Goal: Transaction & Acquisition: Purchase product/service

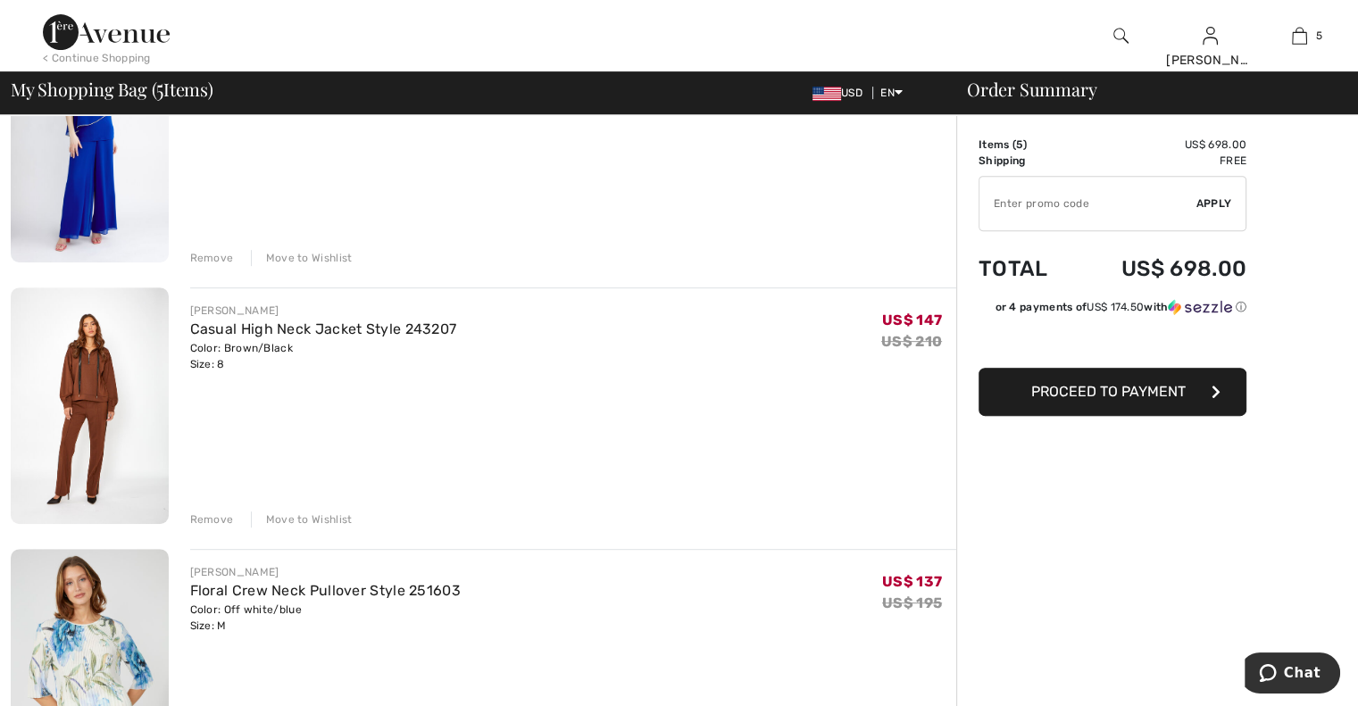
scroll to position [766, 0]
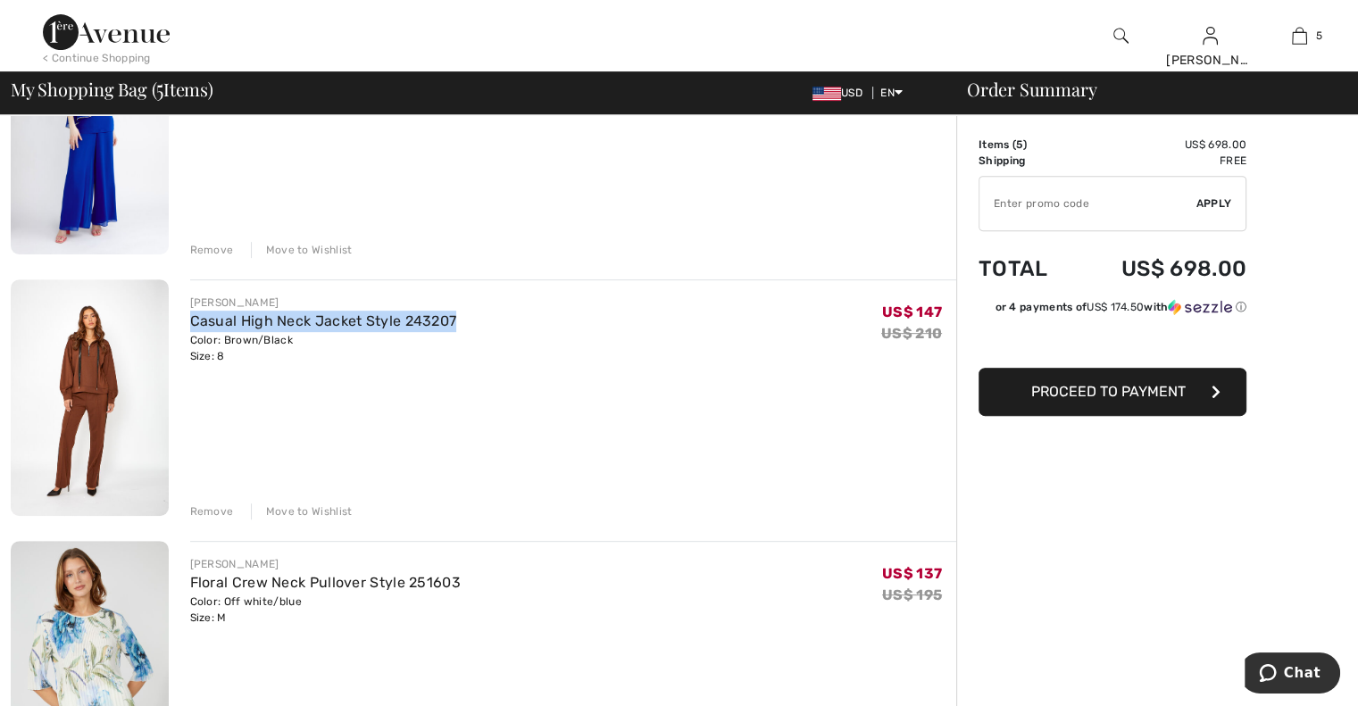
drag, startPoint x: 470, startPoint y: 318, endPoint x: 191, endPoint y: 310, distance: 278.7
click at [191, 310] on div "FRANK LYMAN Casual High Neck Jacket Style 243207 Color: Brown/Black Size: 8 Fin…" at bounding box center [573, 330] width 767 height 70
copy link "Casual High Neck Jacket Style 243207"
click at [1113, 30] on img at bounding box center [1120, 35] width 15 height 21
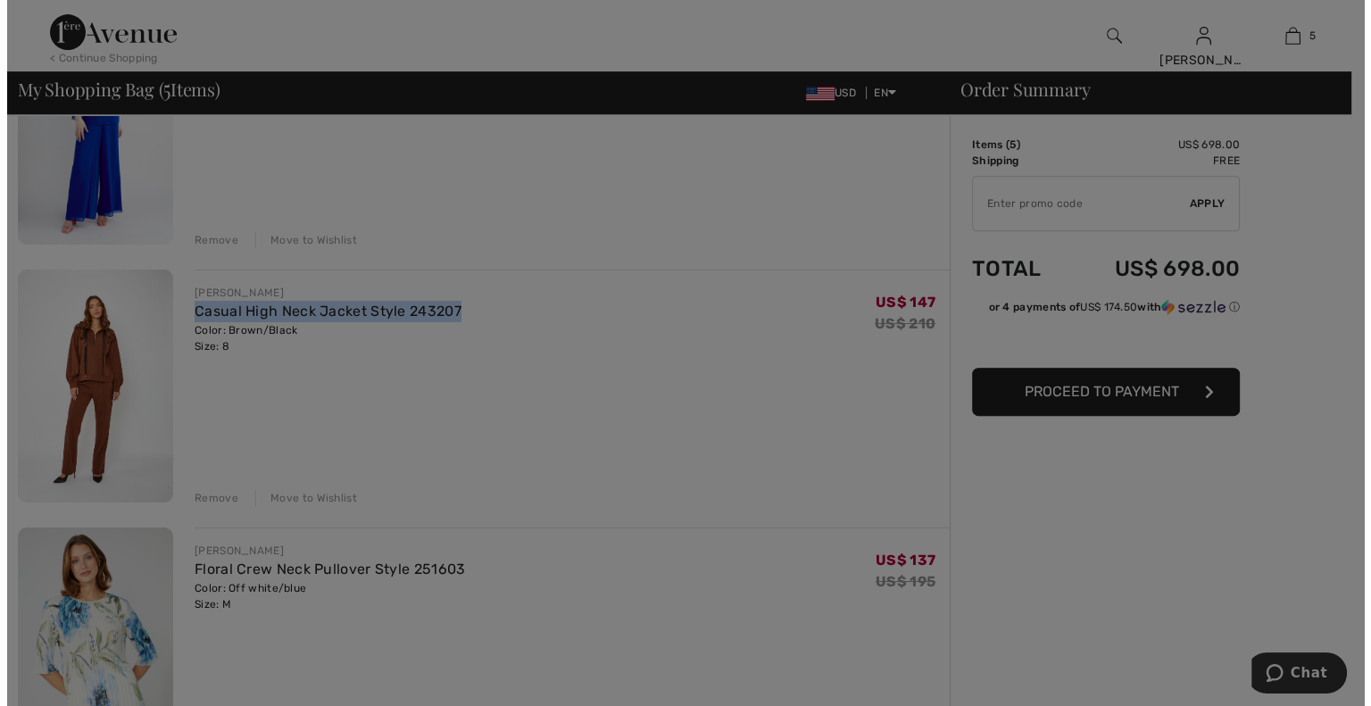
scroll to position [773, 0]
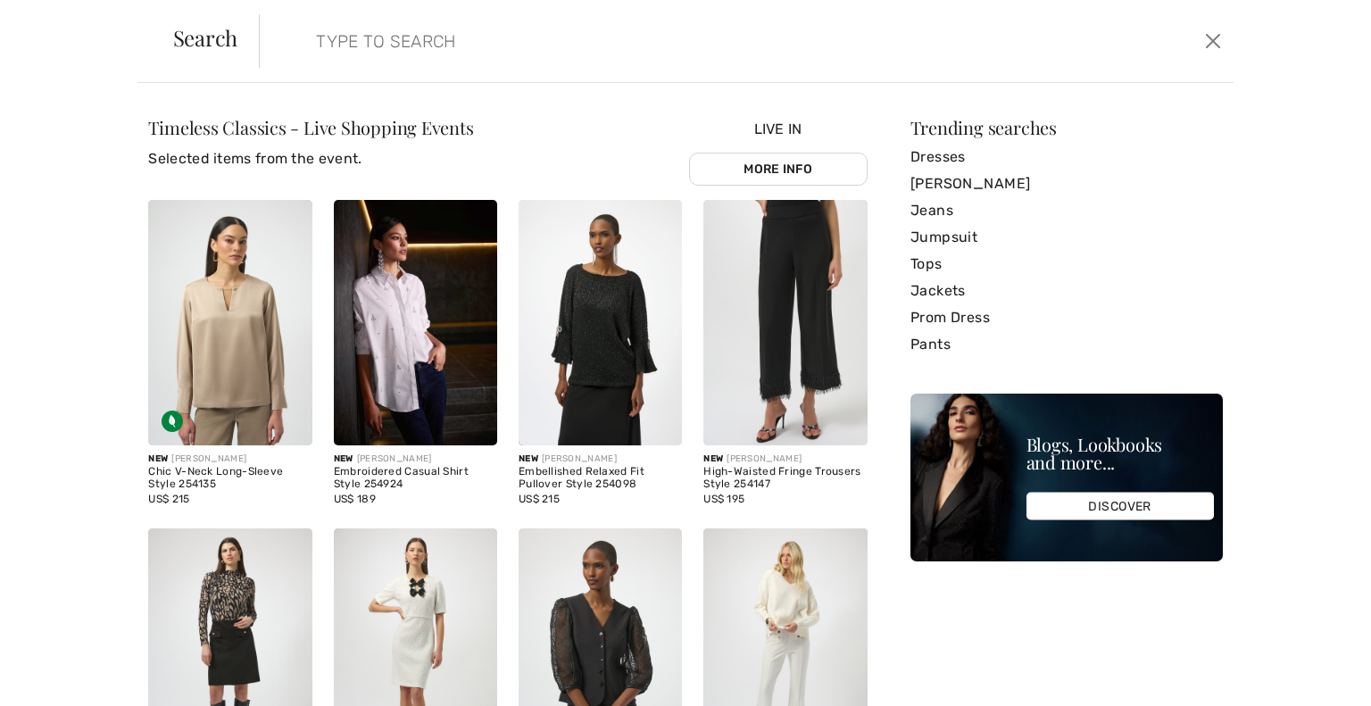
paste input "Casual High Neck Jacket Style 243207"
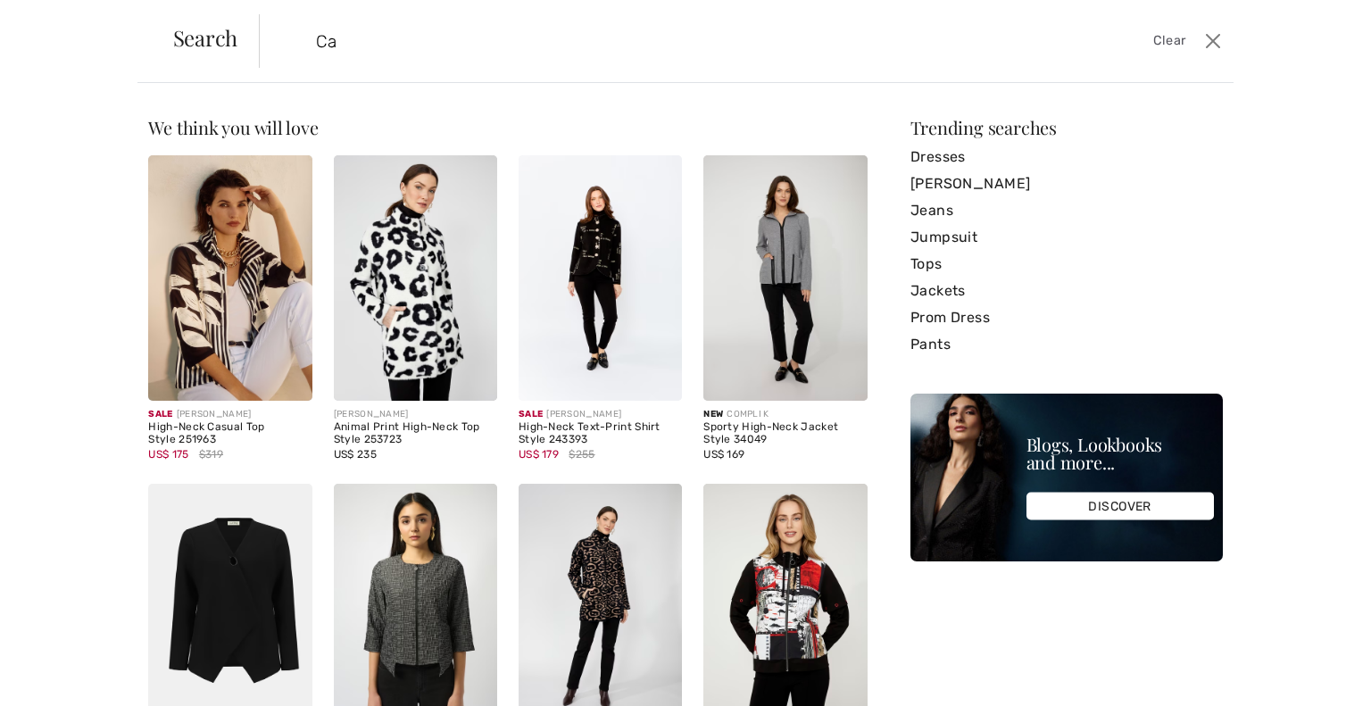
type input "C"
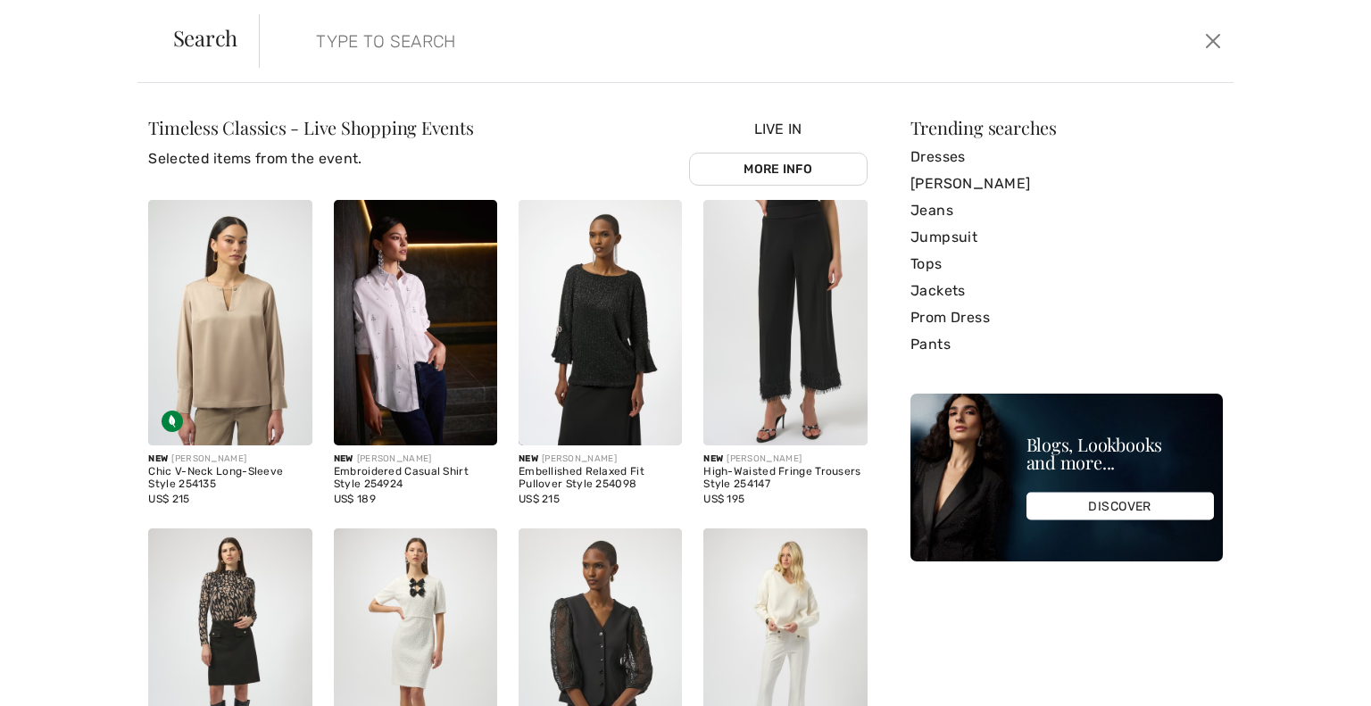
paste input "Casual High Neck Jacket Style 243207"
type input "Casual High Neck Jacket Style 243207"
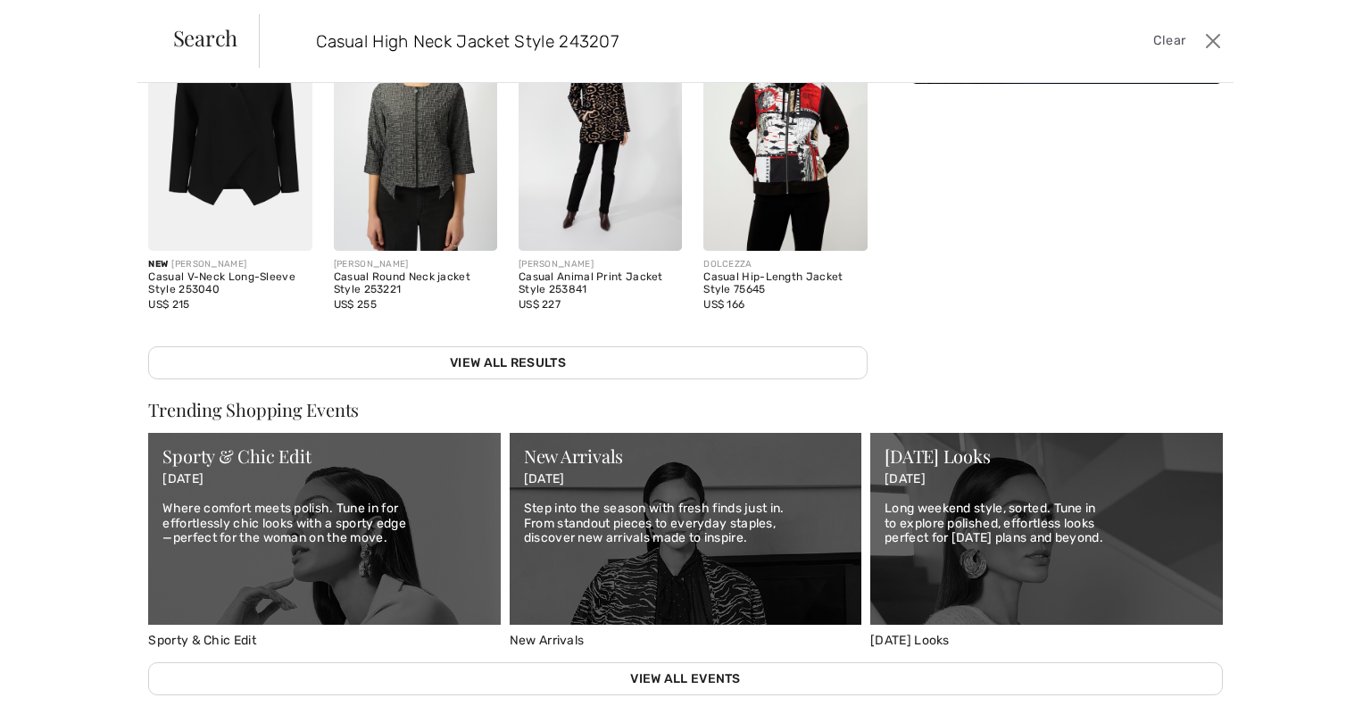
scroll to position [0, 0]
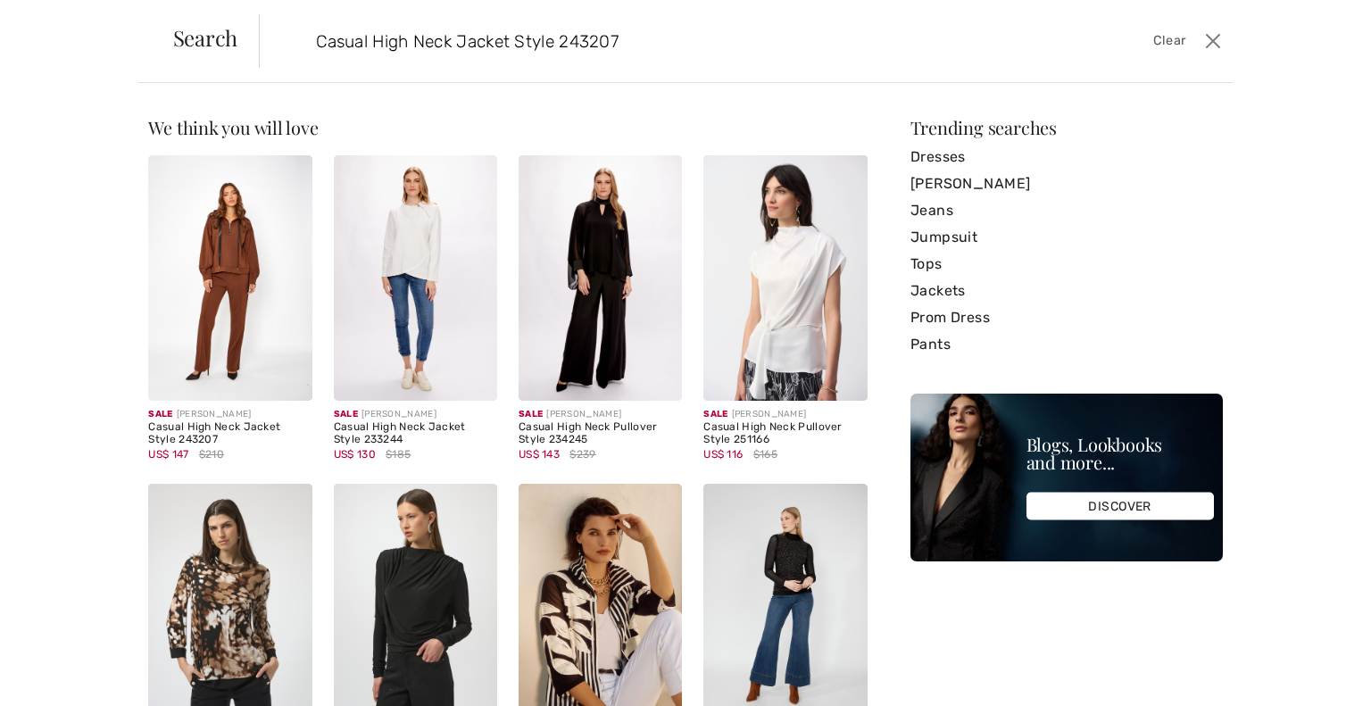
click at [429, 327] on img at bounding box center [415, 278] width 163 height 246
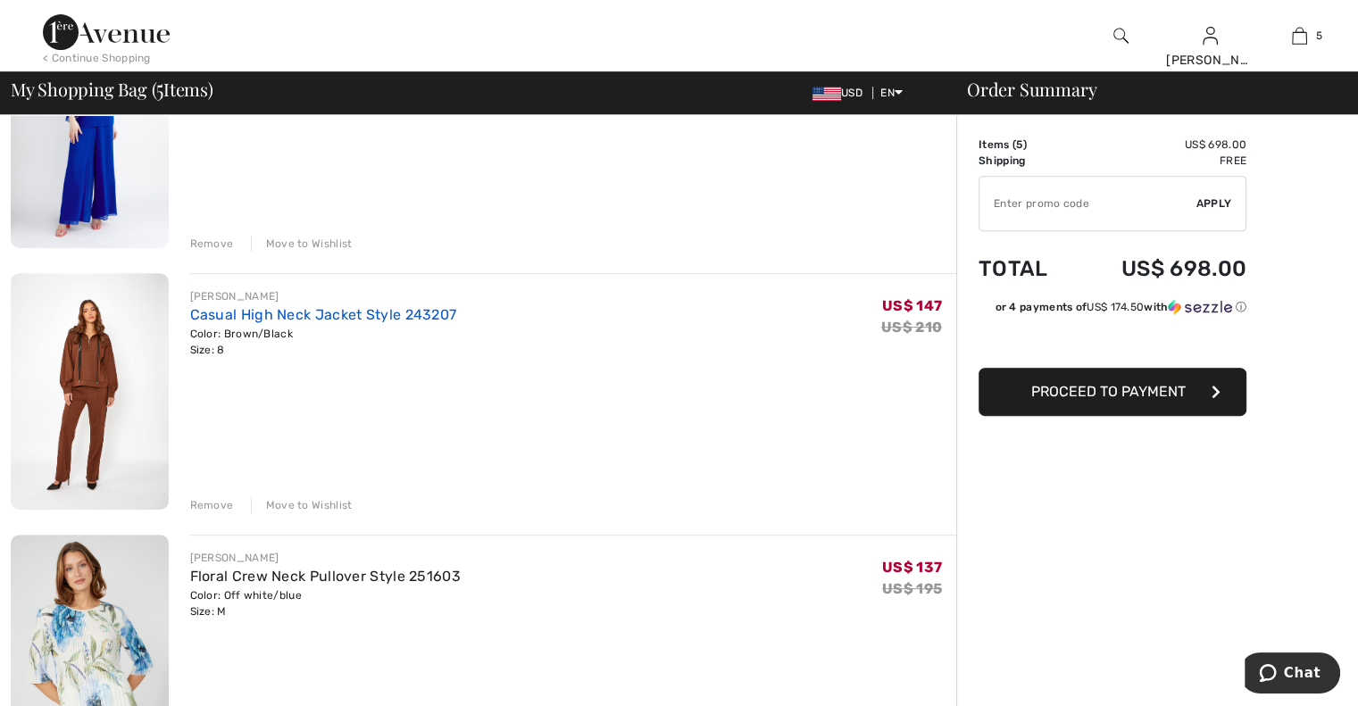
click at [236, 317] on link "Casual High Neck Jacket Style 243207" at bounding box center [323, 314] width 267 height 17
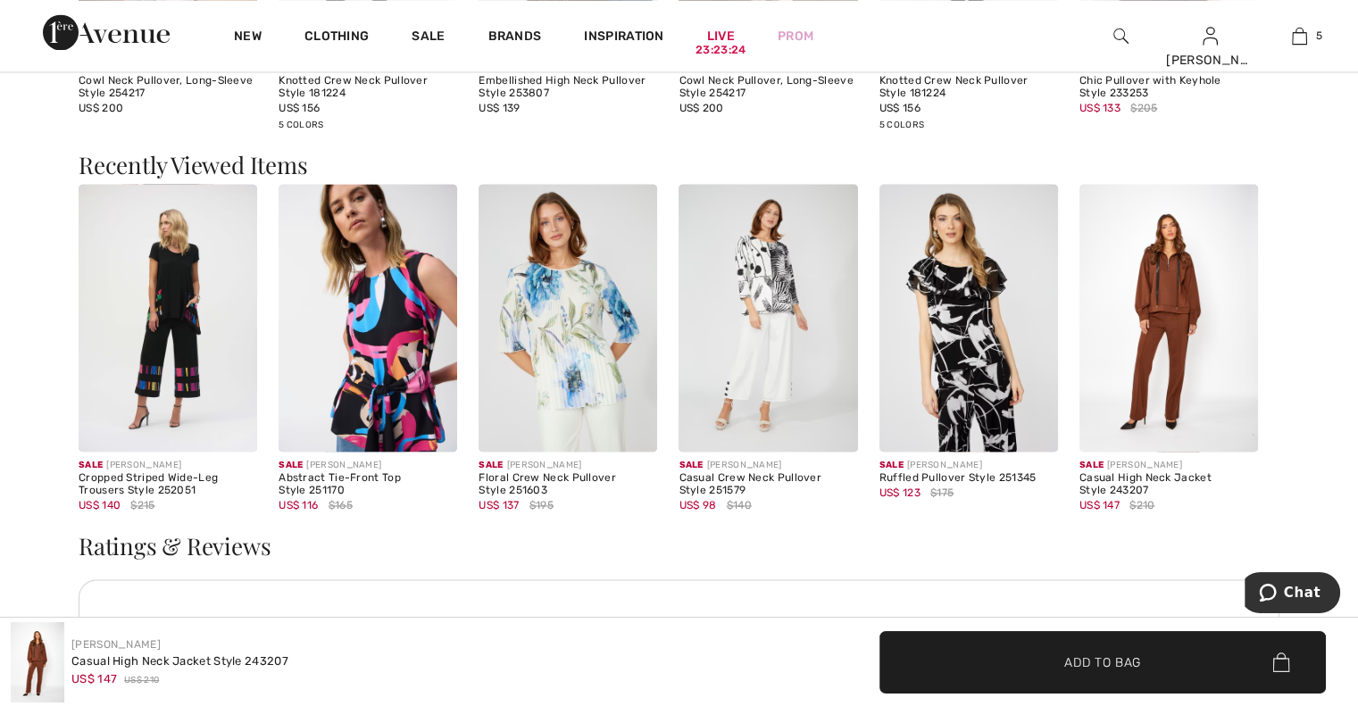
scroll to position [2691, 0]
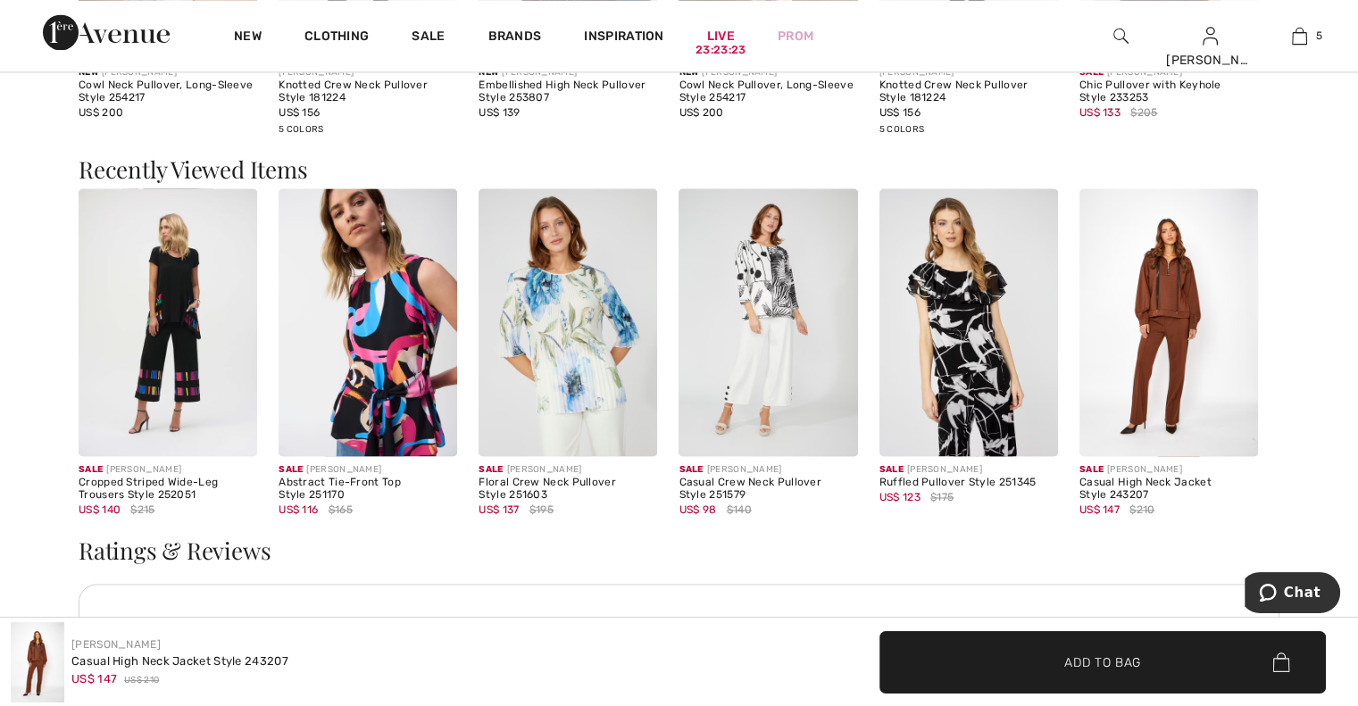
click at [1188, 338] on img at bounding box center [1168, 322] width 179 height 268
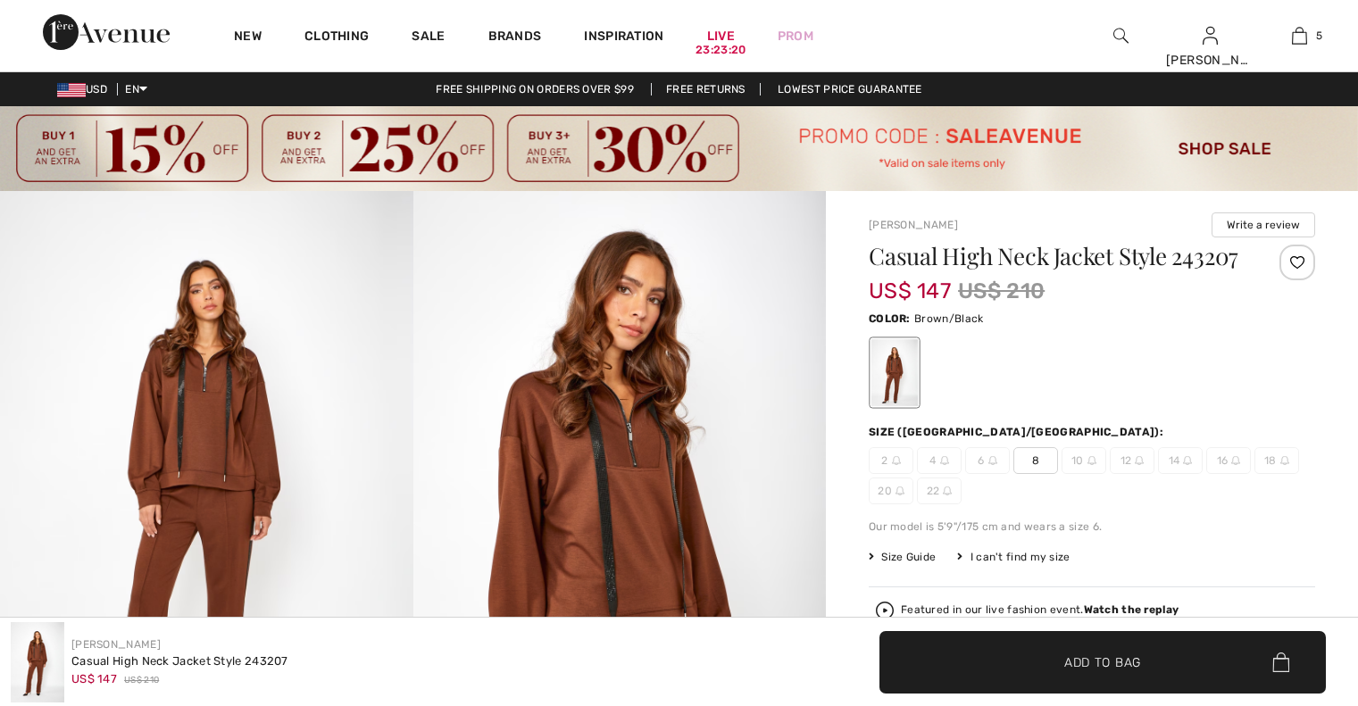
checkbox input "true"
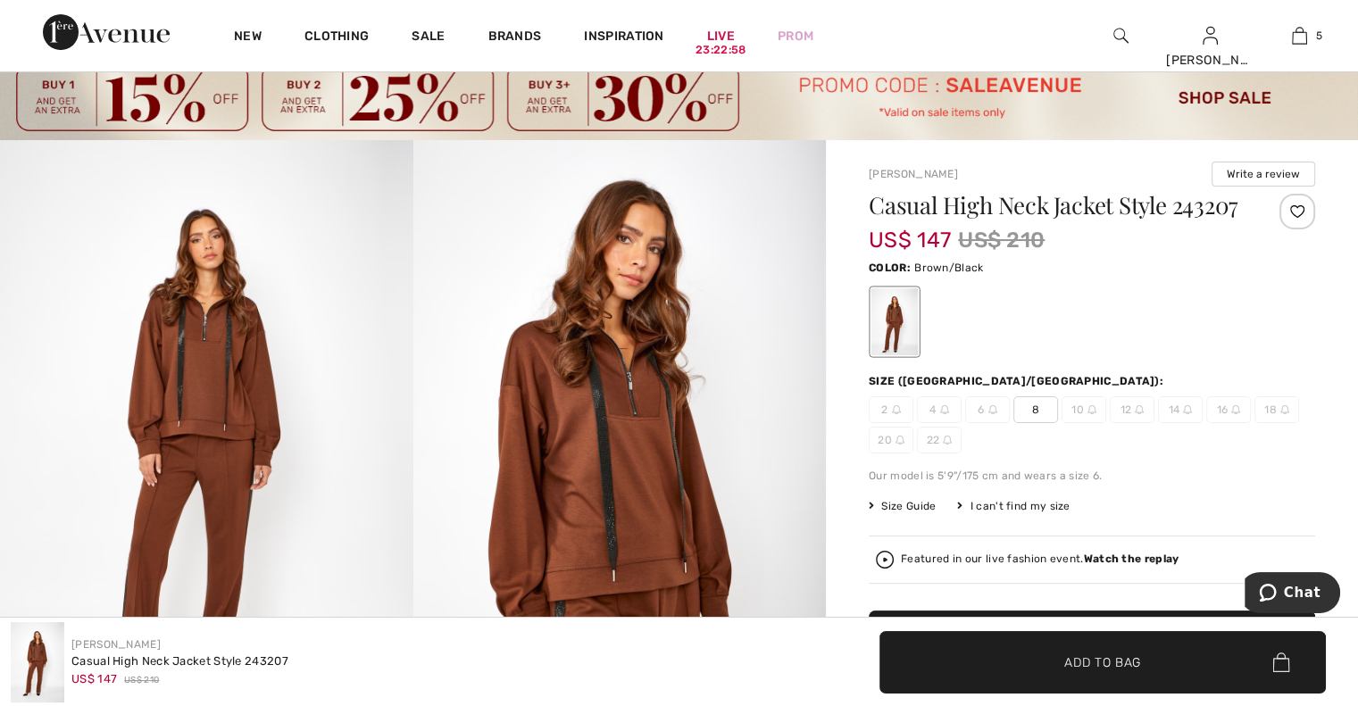
scroll to position [42, 0]
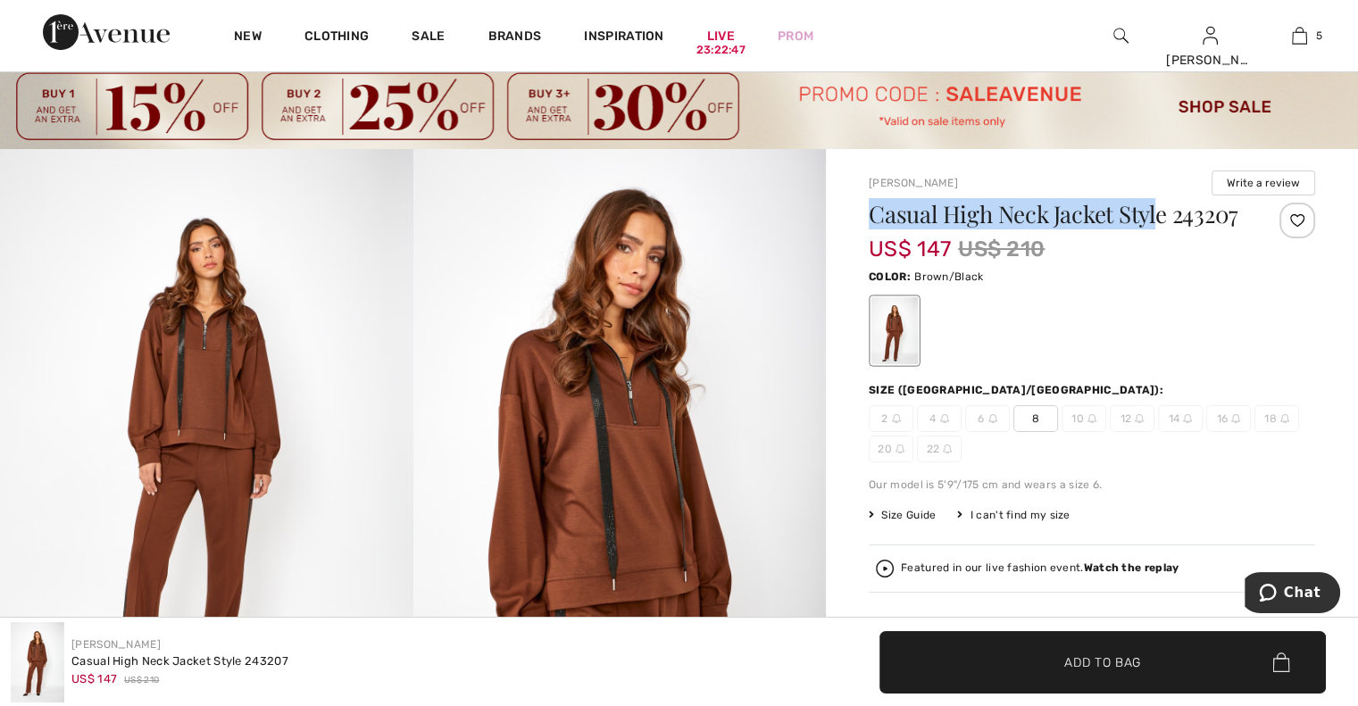
drag, startPoint x: 870, startPoint y: 209, endPoint x: 1157, endPoint y: 218, distance: 287.6
click at [1157, 218] on h1 "Casual High Neck Jacket Style 243207" at bounding box center [1055, 214] width 372 height 23
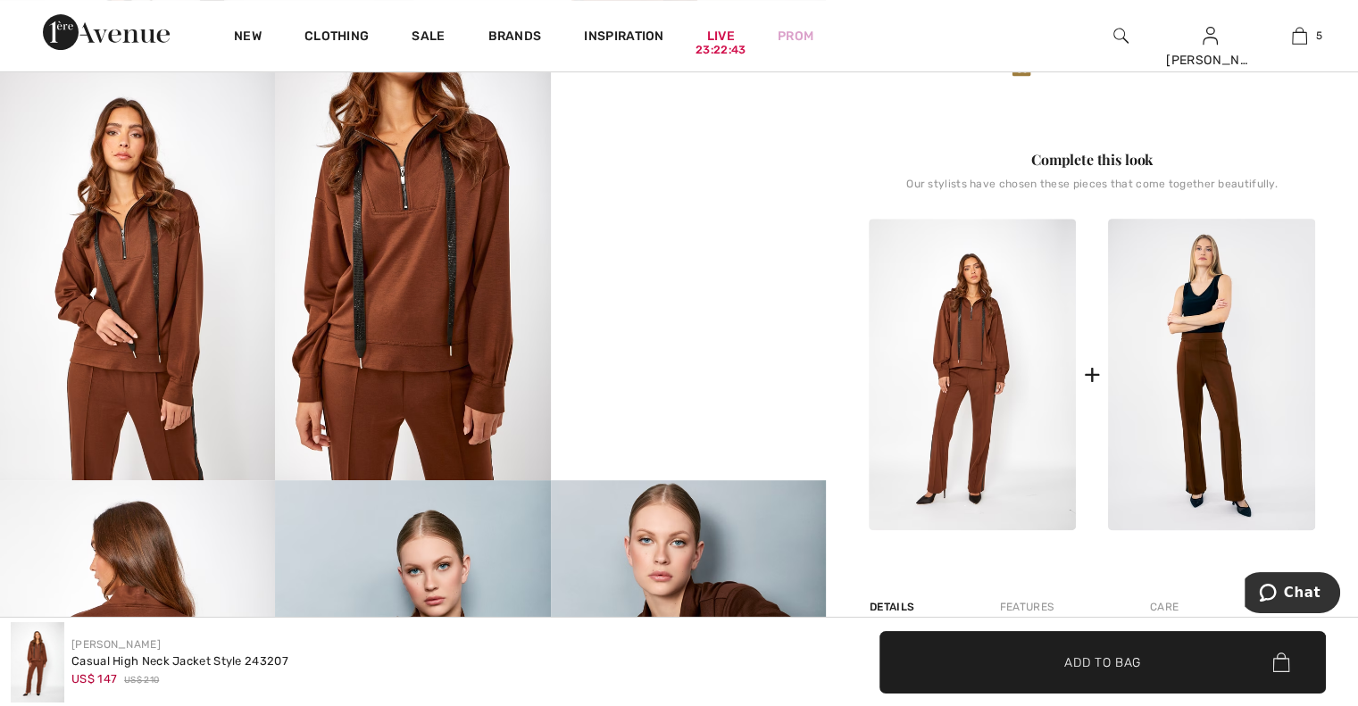
scroll to position [761, 0]
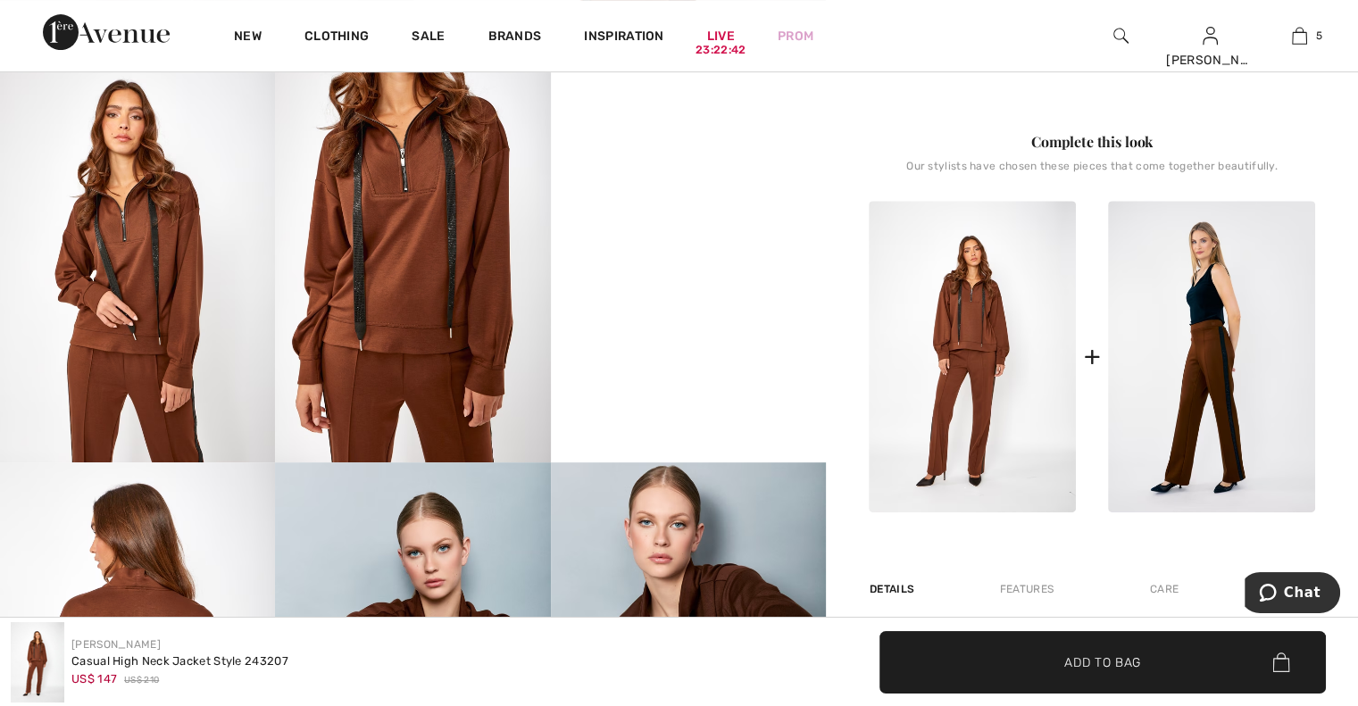
click at [1182, 347] on img at bounding box center [1211, 357] width 207 height 312
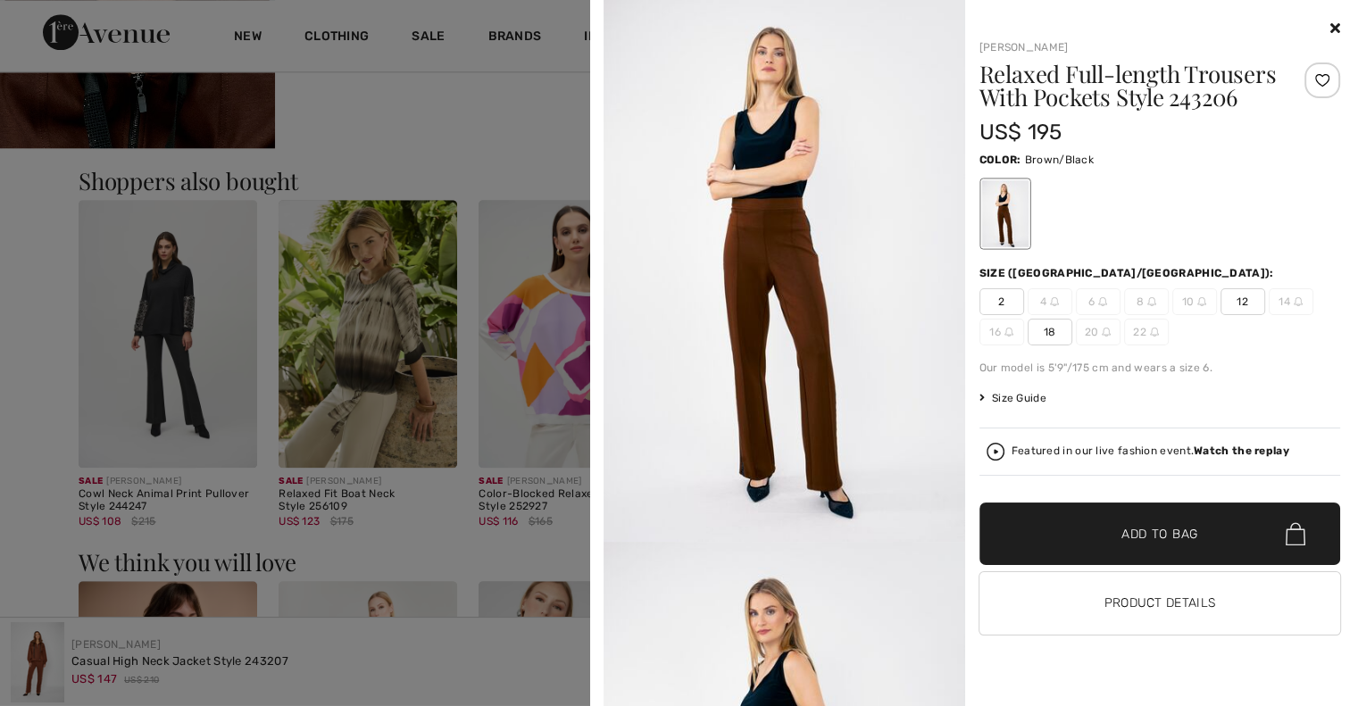
scroll to position [1965, 0]
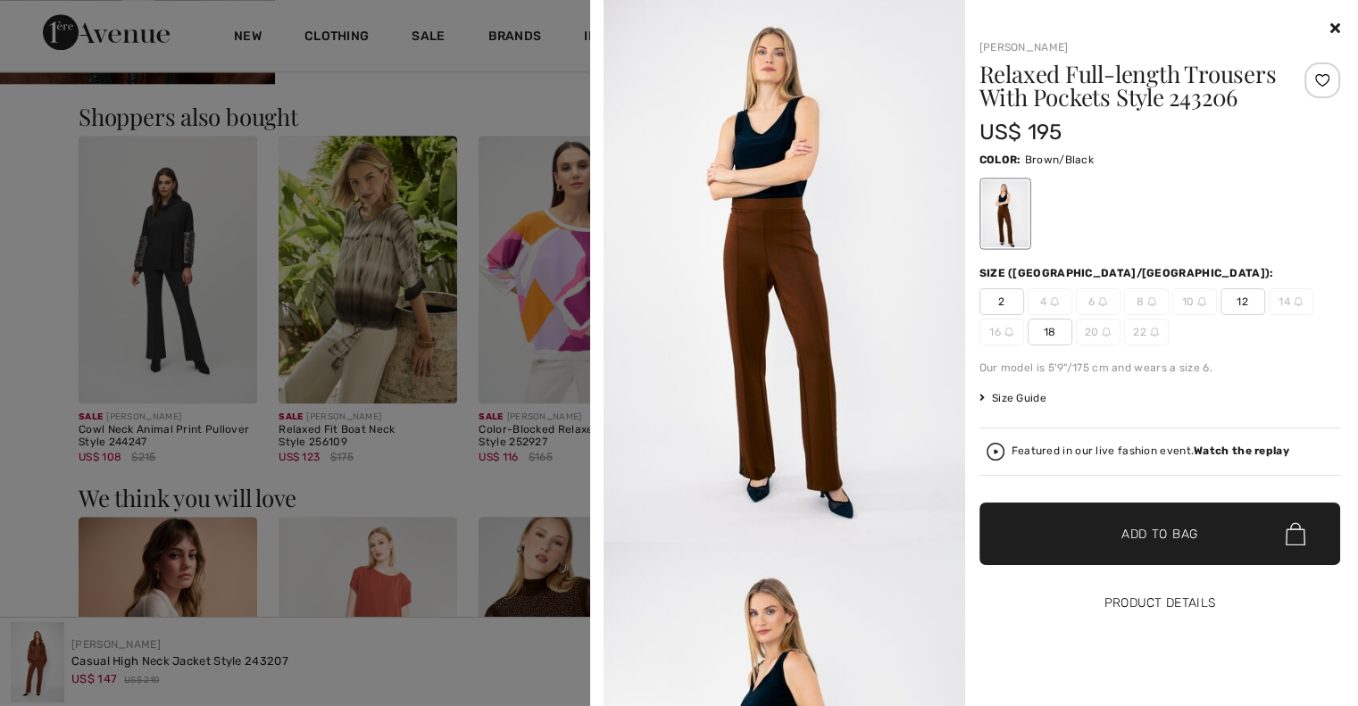
click at [1192, 595] on button "Product Details" at bounding box center [1160, 603] width 362 height 62
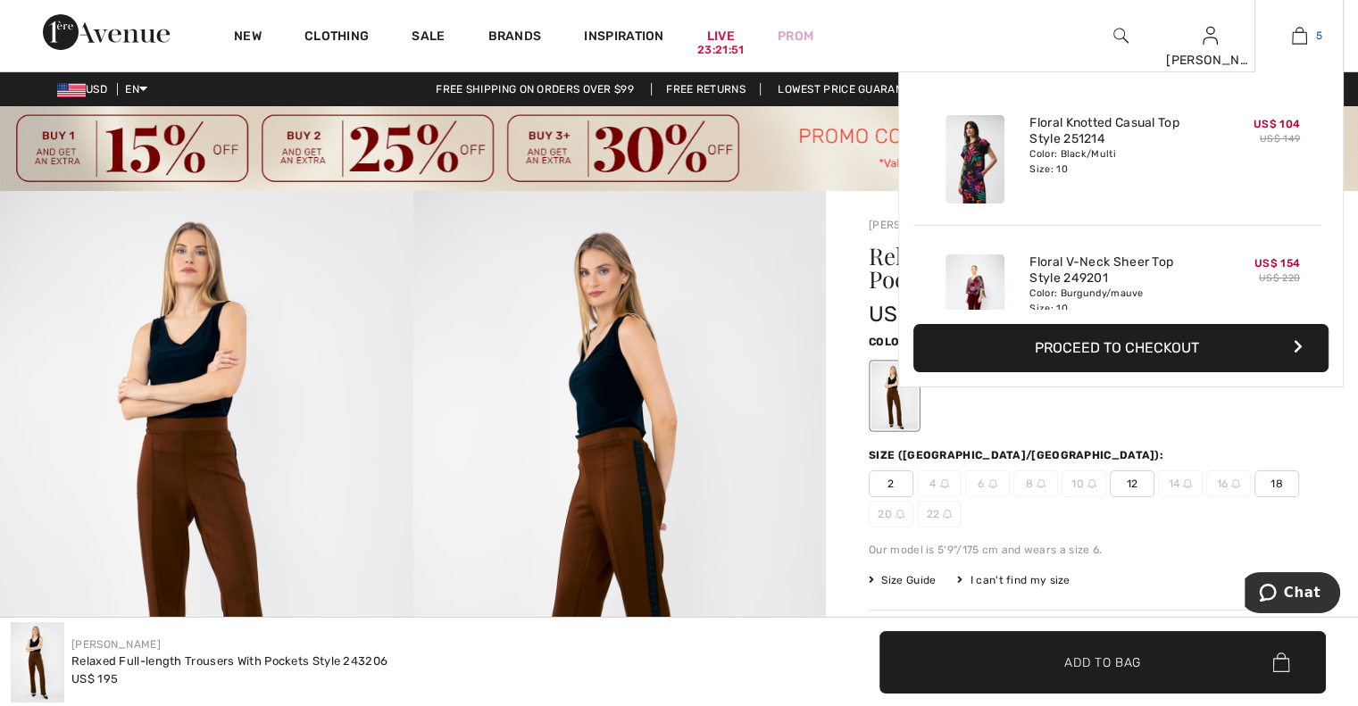
click at [1296, 36] on img at bounding box center [1299, 35] width 15 height 21
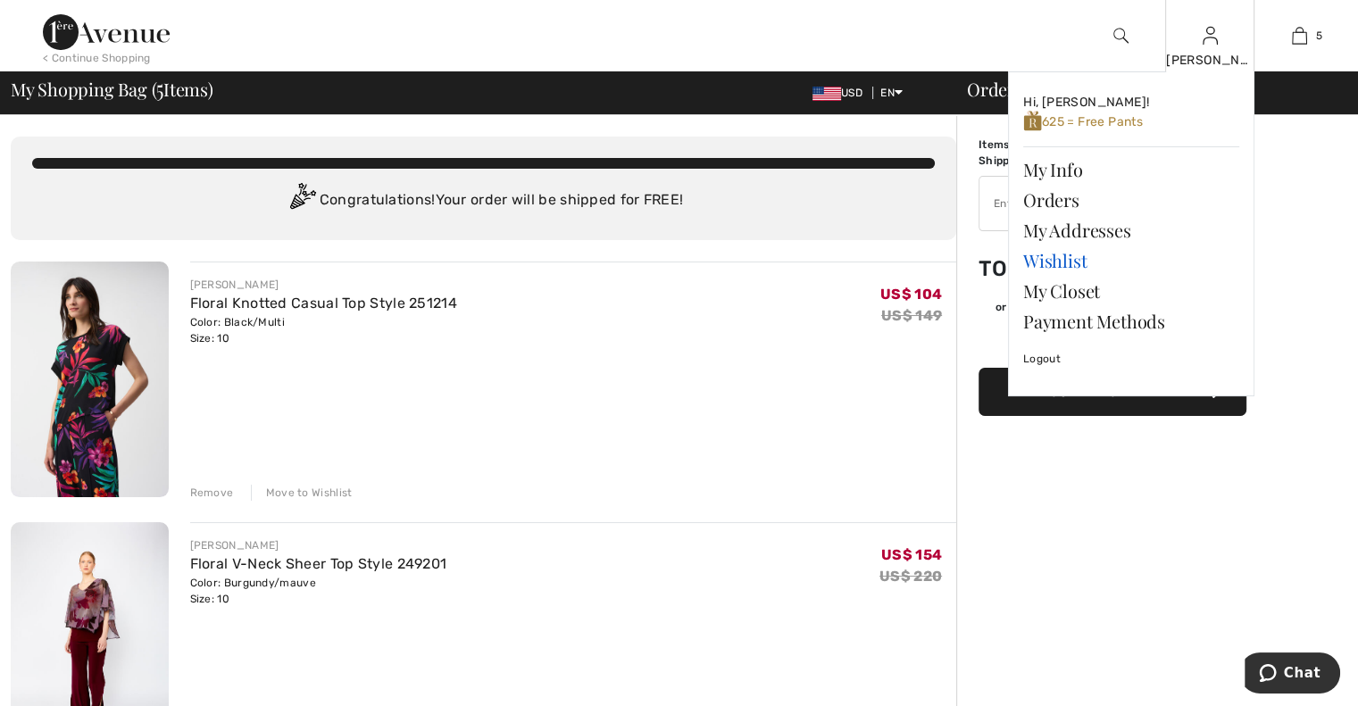
click at [1071, 266] on link "Wishlist" at bounding box center [1131, 261] width 216 height 30
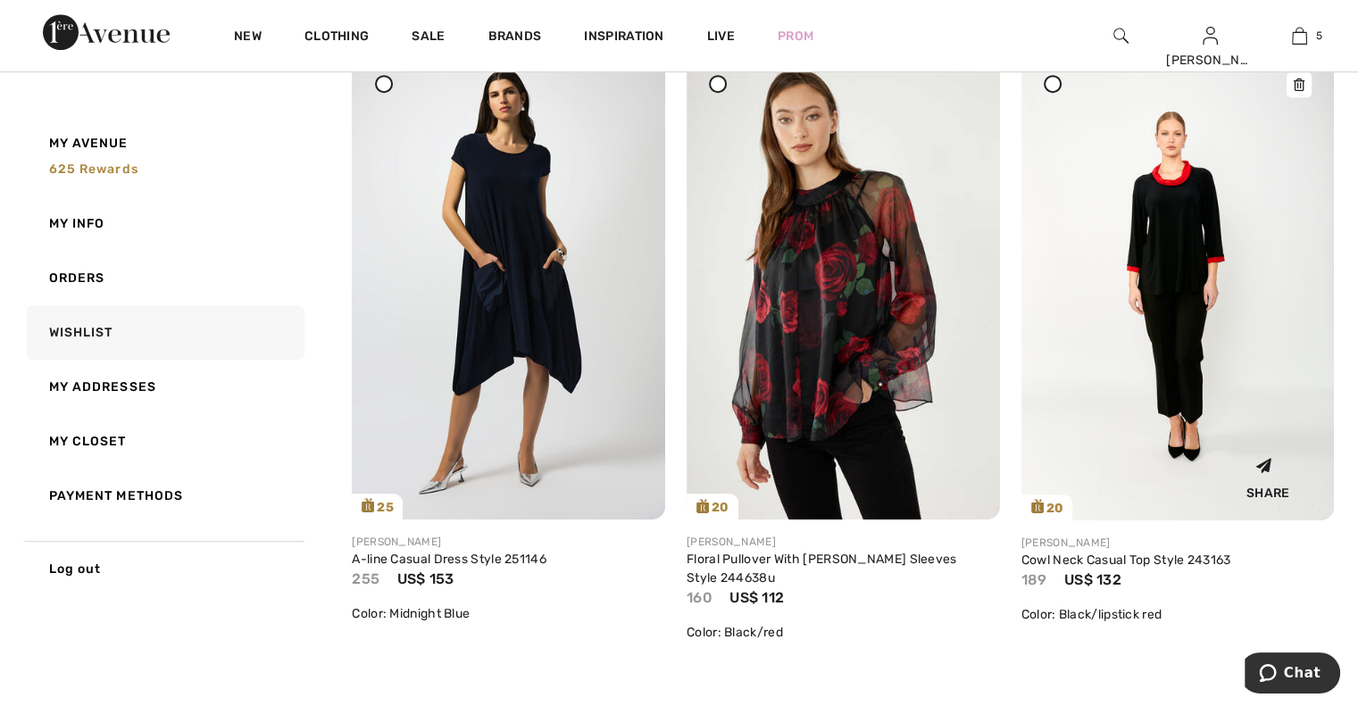
scroll to position [891, 0]
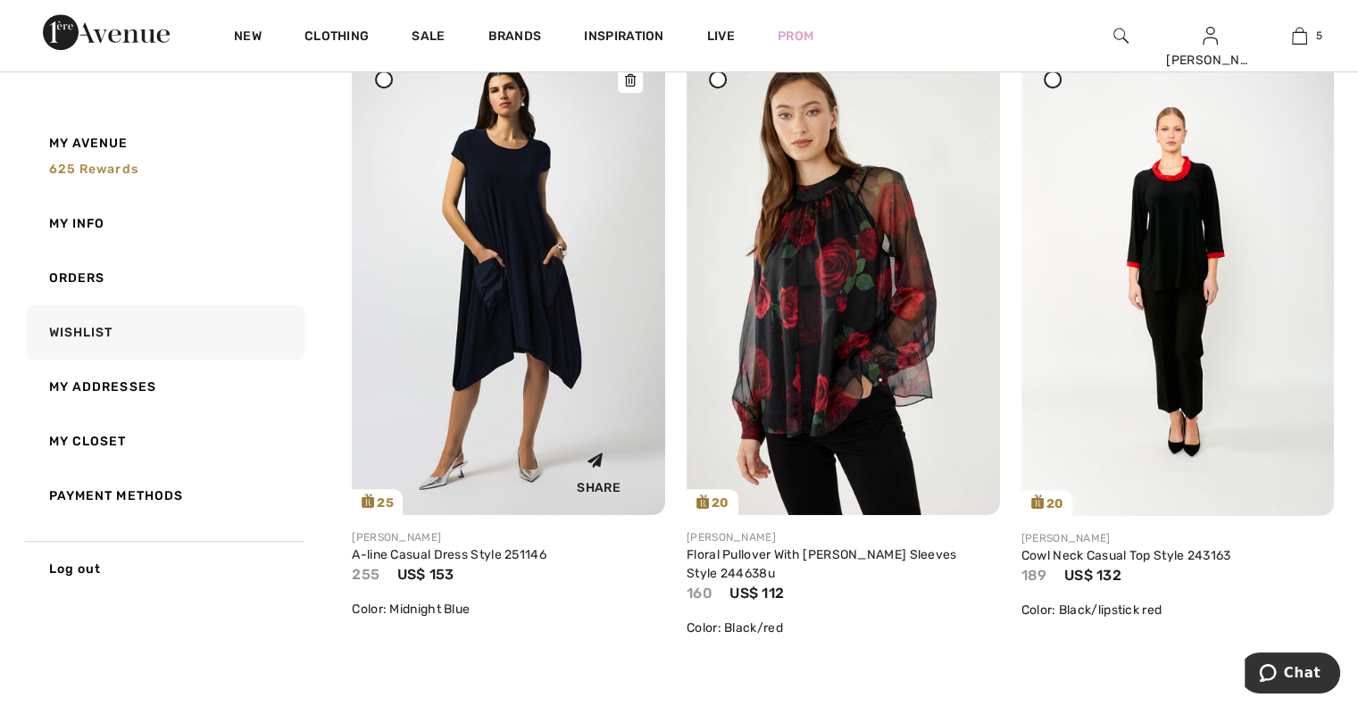
click at [549, 333] on img at bounding box center [508, 280] width 313 height 469
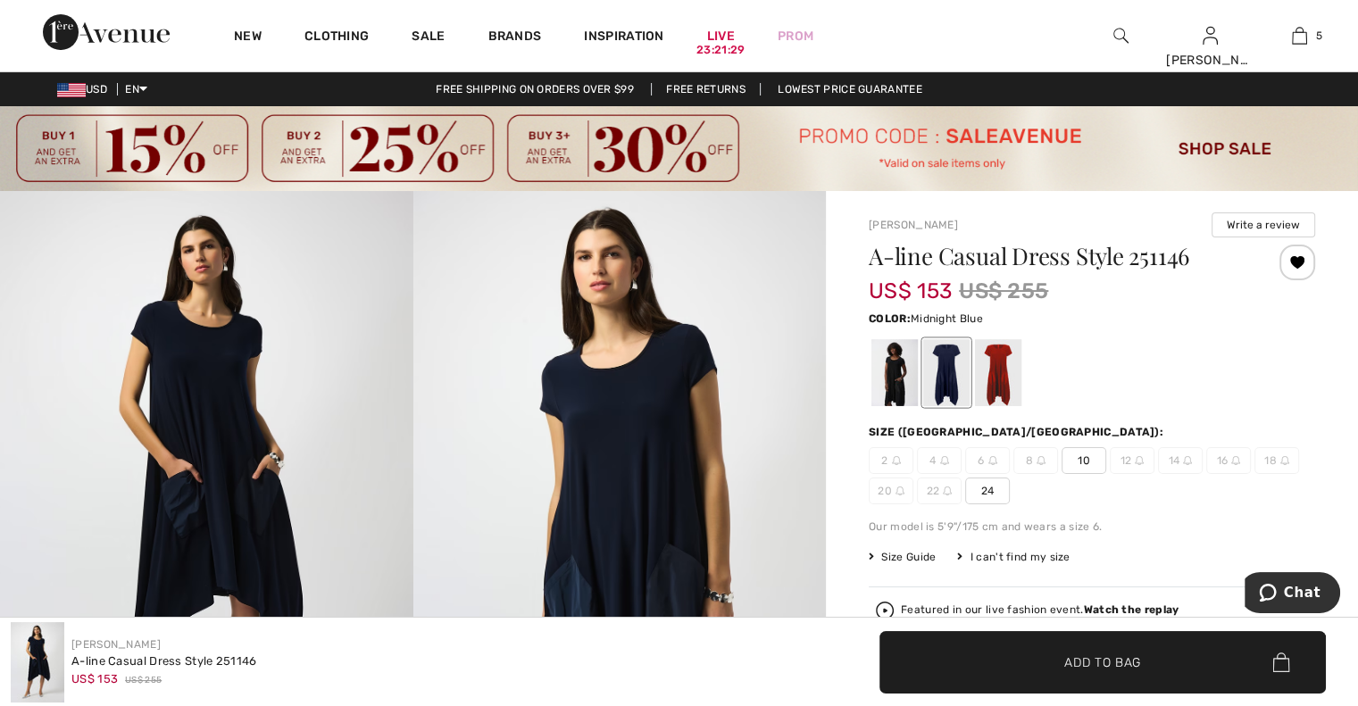
click at [1087, 463] on span "10" at bounding box center [1083, 460] width 45 height 27
click at [1135, 666] on span "Add to Bag" at bounding box center [1102, 662] width 77 height 19
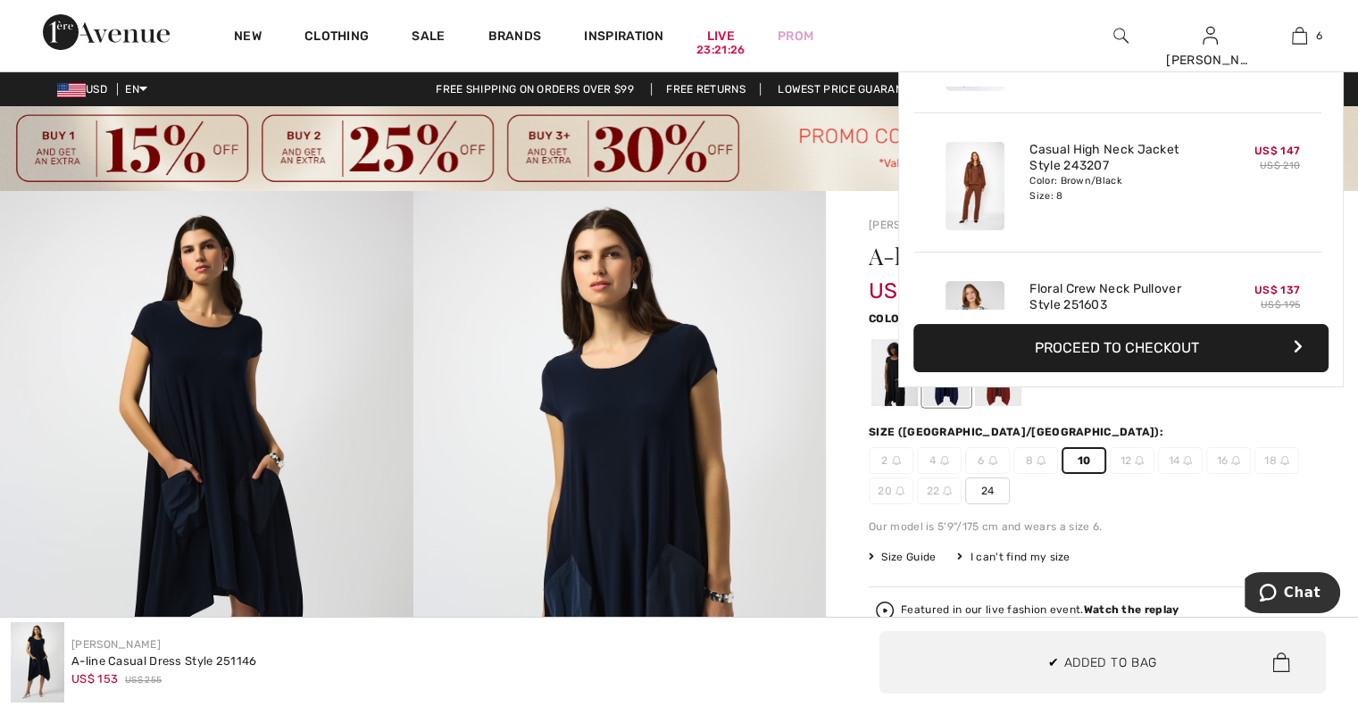
scroll to position [611, 0]
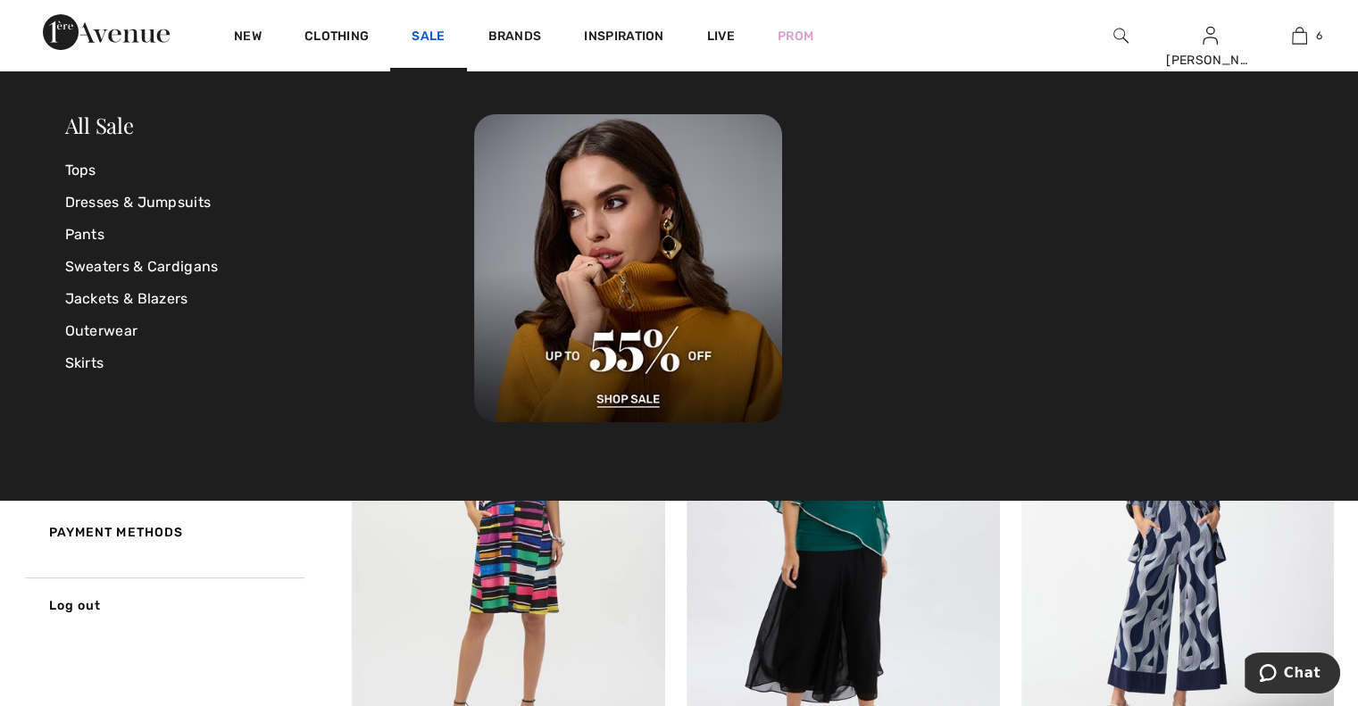
click at [431, 40] on link "Sale" at bounding box center [428, 38] width 33 height 19
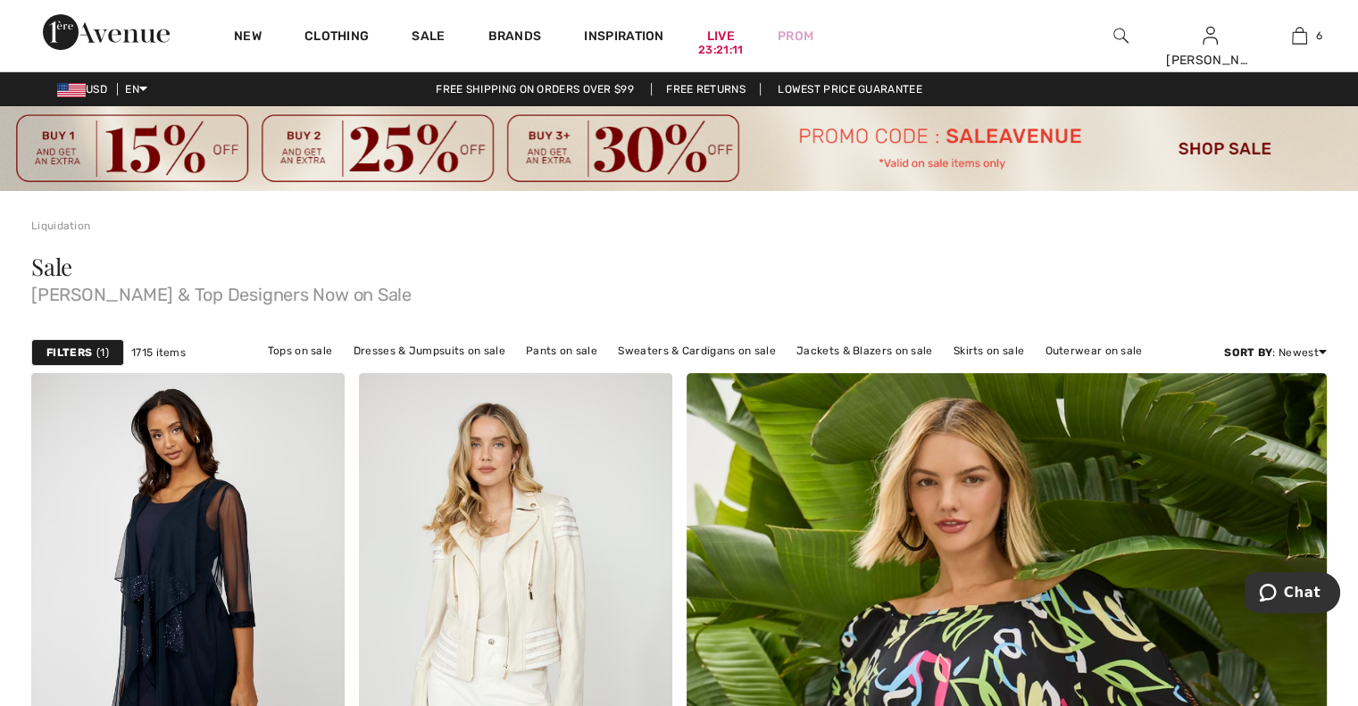
click at [69, 354] on strong "Filters" at bounding box center [69, 353] width 46 height 16
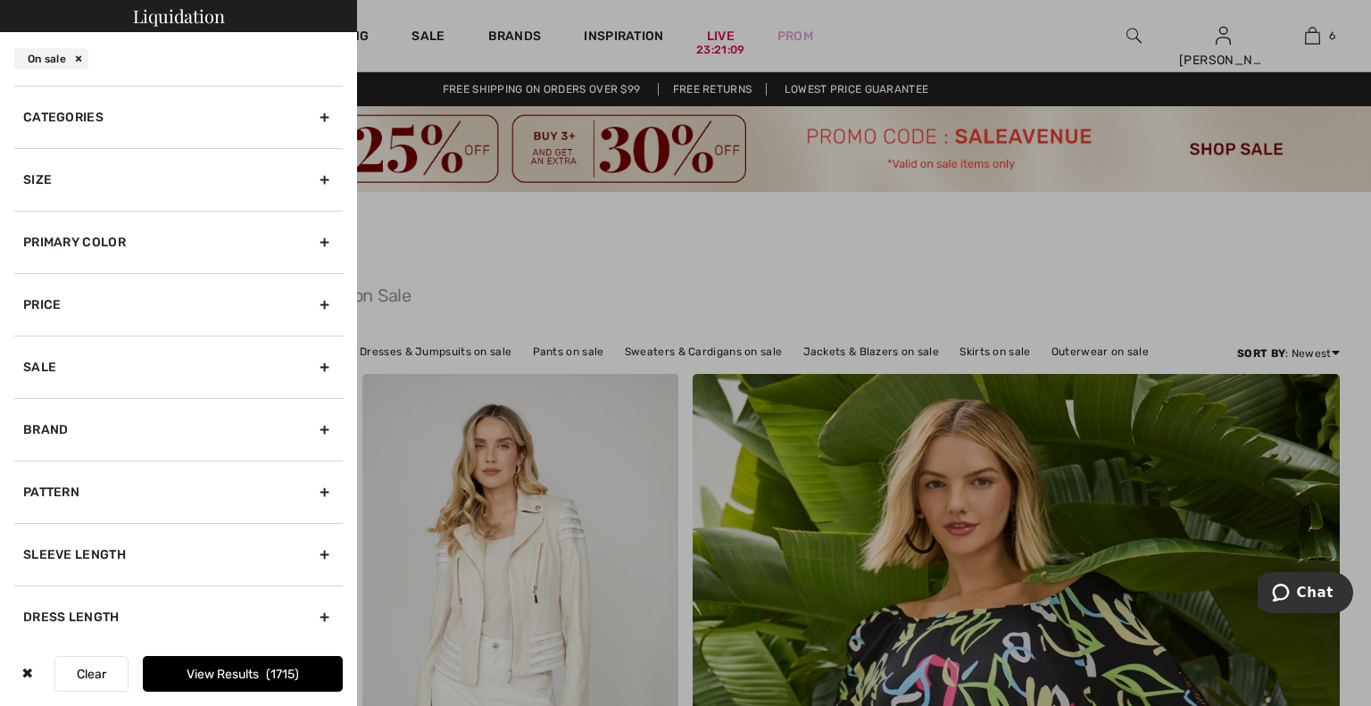
click at [239, 105] on div "Categories" at bounding box center [178, 117] width 329 height 62
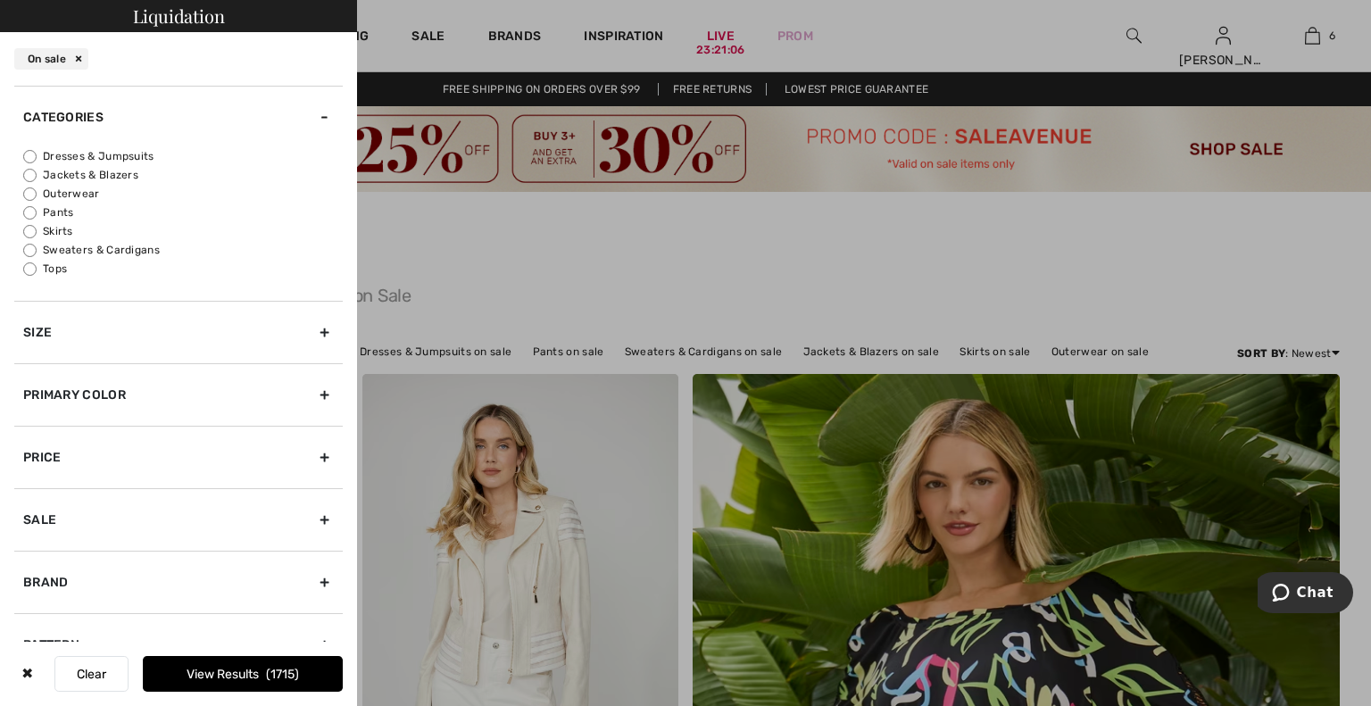
click at [129, 154] on label "Dresses & Jumpsuits" at bounding box center [183, 156] width 320 height 16
click at [37, 154] on input "Dresses & Jumpsuits" at bounding box center [29, 156] width 13 height 13
radio input "true"
click at [162, 331] on div "Size" at bounding box center [178, 332] width 329 height 62
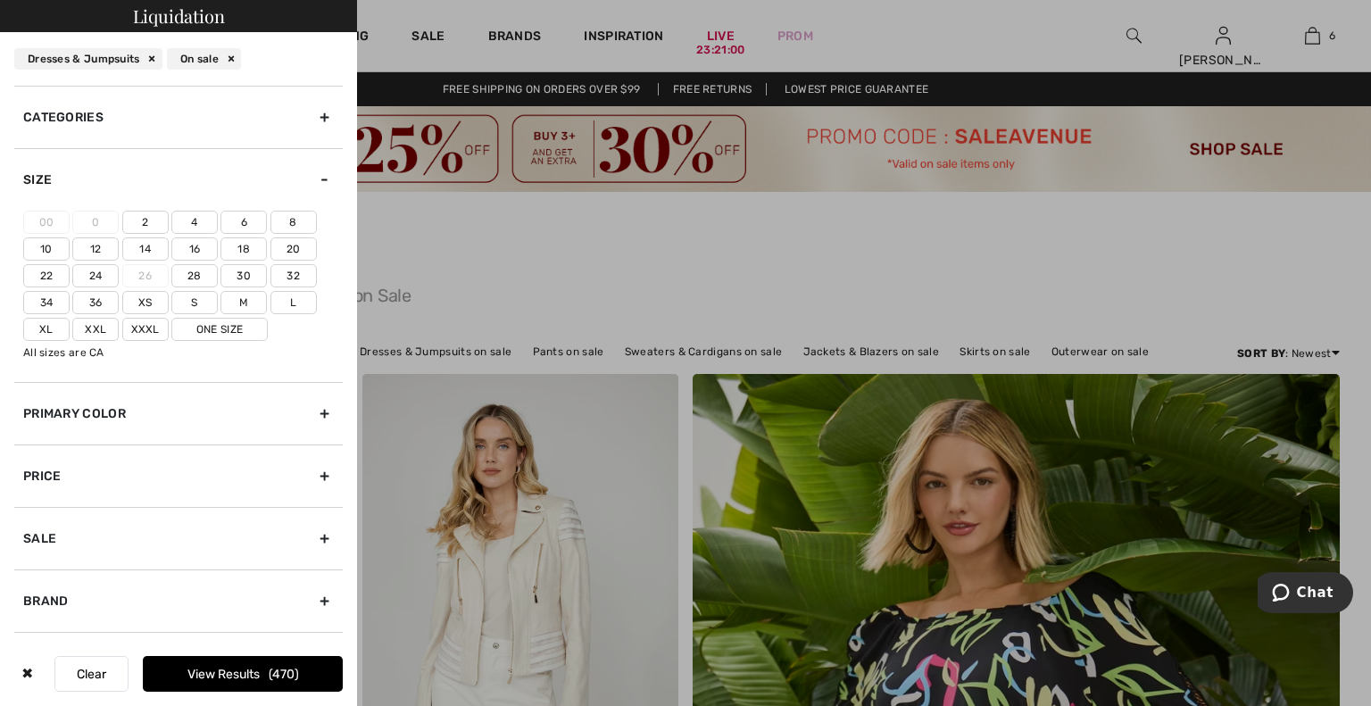
click at [43, 249] on label "10" at bounding box center [46, 248] width 46 height 23
click at [0, 0] on input"] "10" at bounding box center [0, 0] width 0 height 0
click at [87, 249] on label "12" at bounding box center [95, 248] width 46 height 23
click at [0, 0] on input"] "12" at bounding box center [0, 0] width 0 height 0
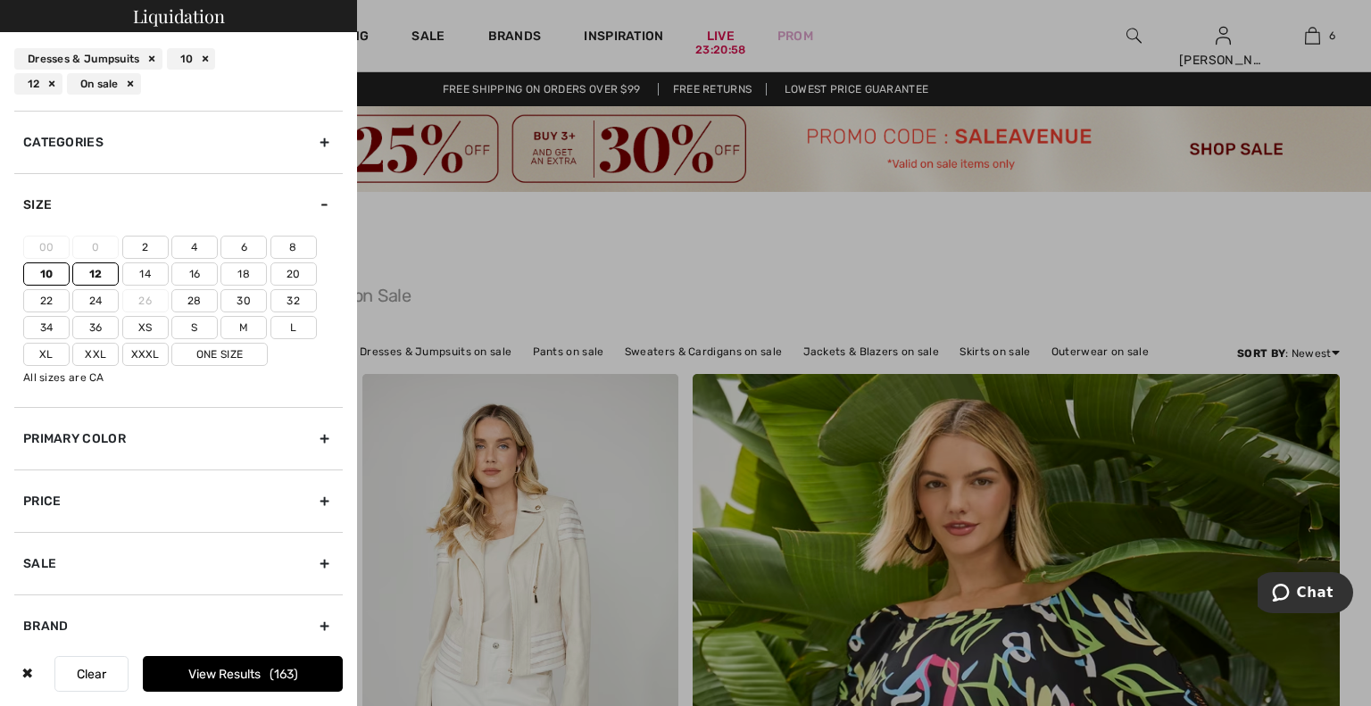
click at [250, 331] on label "M" at bounding box center [244, 327] width 46 height 23
click at [0, 0] on input"] "M" at bounding box center [0, 0] width 0 height 0
click at [287, 326] on label "L" at bounding box center [294, 327] width 46 height 23
click at [0, 0] on input"] "L" at bounding box center [0, 0] width 0 height 0
click at [239, 350] on label "One Size" at bounding box center [219, 354] width 96 height 23
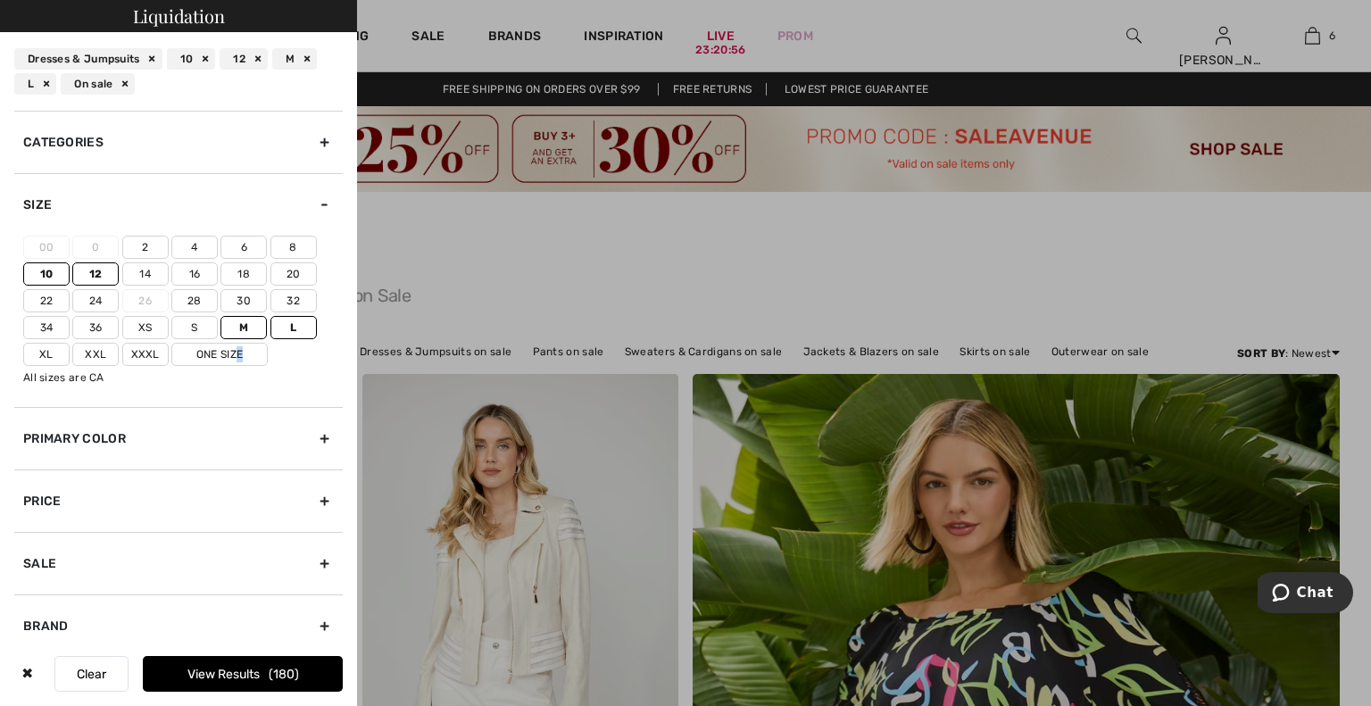
click at [279, 677] on span "180" at bounding box center [284, 674] width 30 height 15
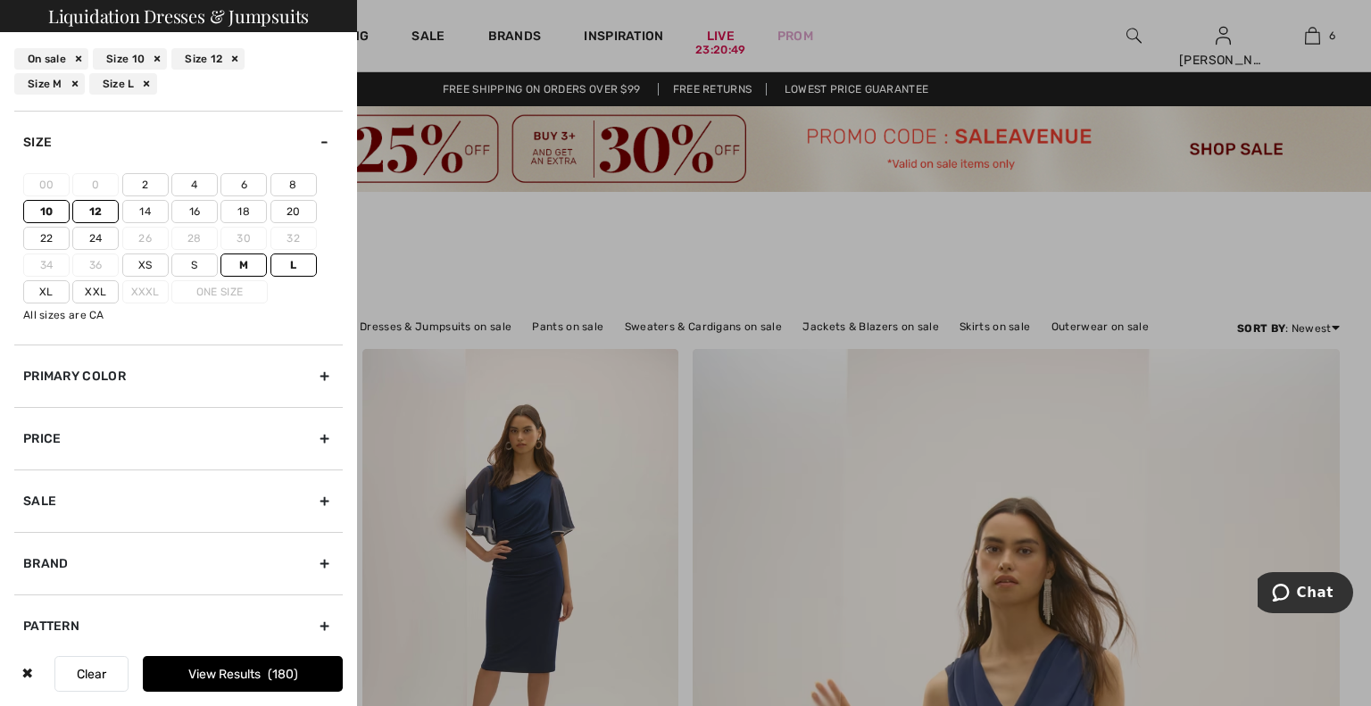
drag, startPoint x: 1257, startPoint y: 233, endPoint x: 1370, endPoint y: 138, distance: 147.7
click at [1259, 230] on div at bounding box center [685, 353] width 1371 height 706
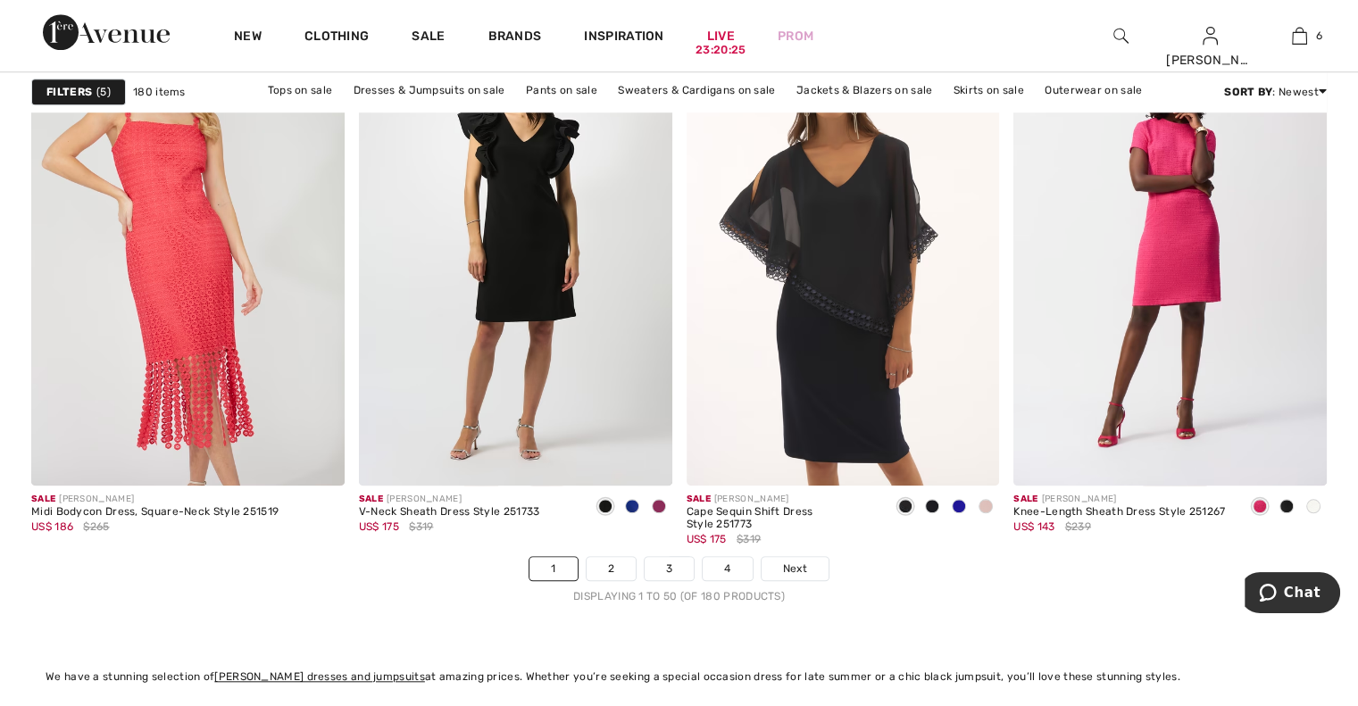
scroll to position [8342, 0]
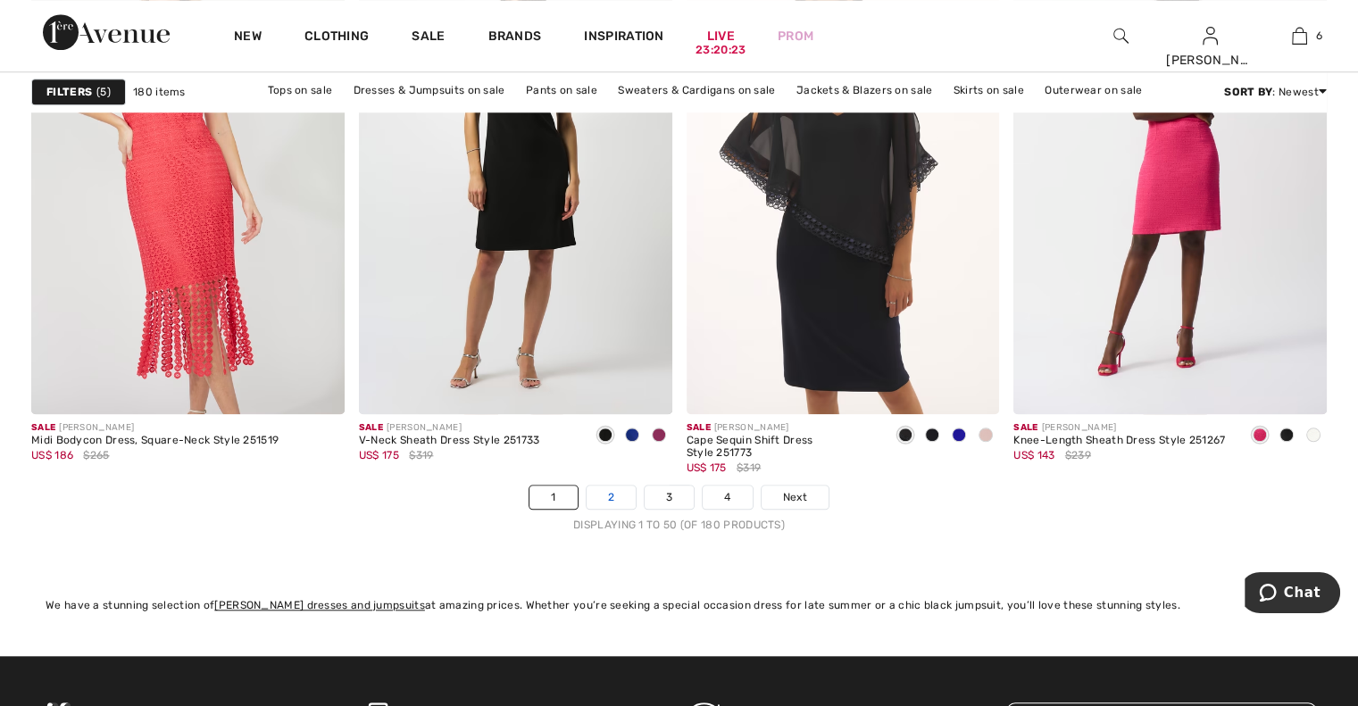
click at [621, 490] on link "2" at bounding box center [611, 497] width 49 height 23
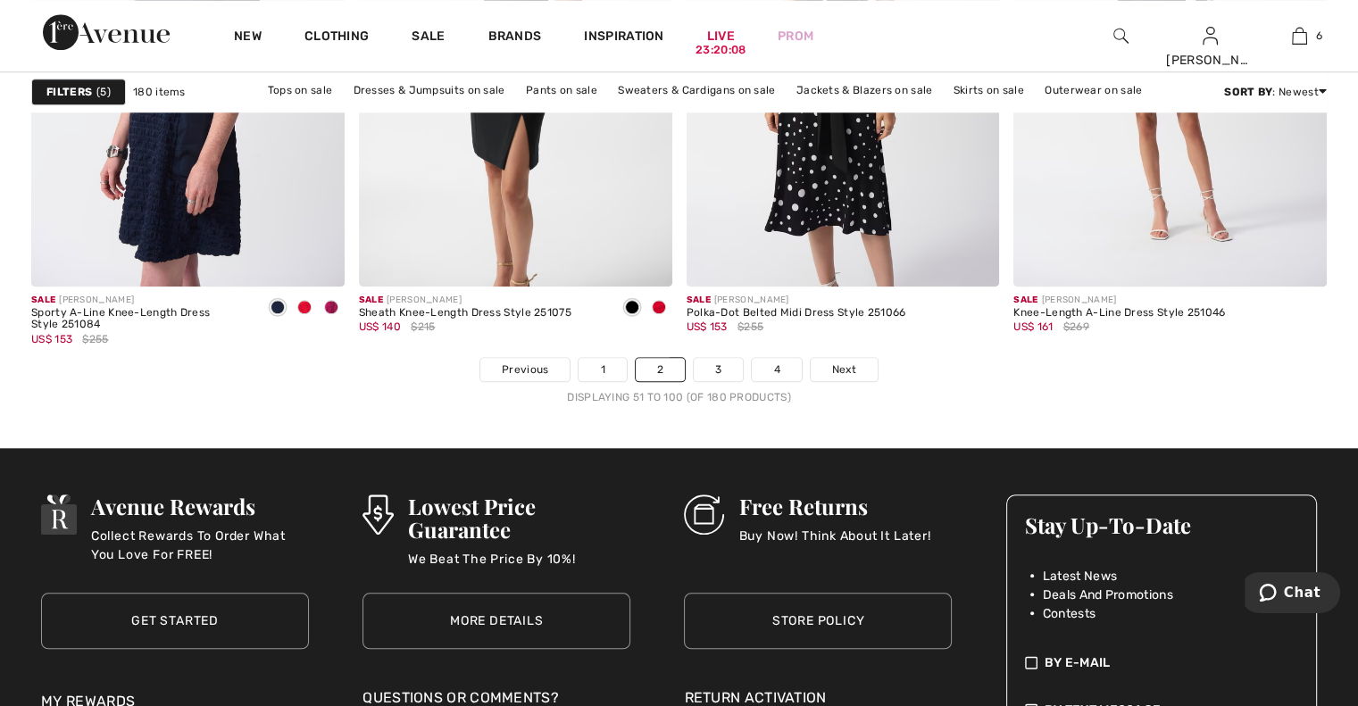
scroll to position [8586, 0]
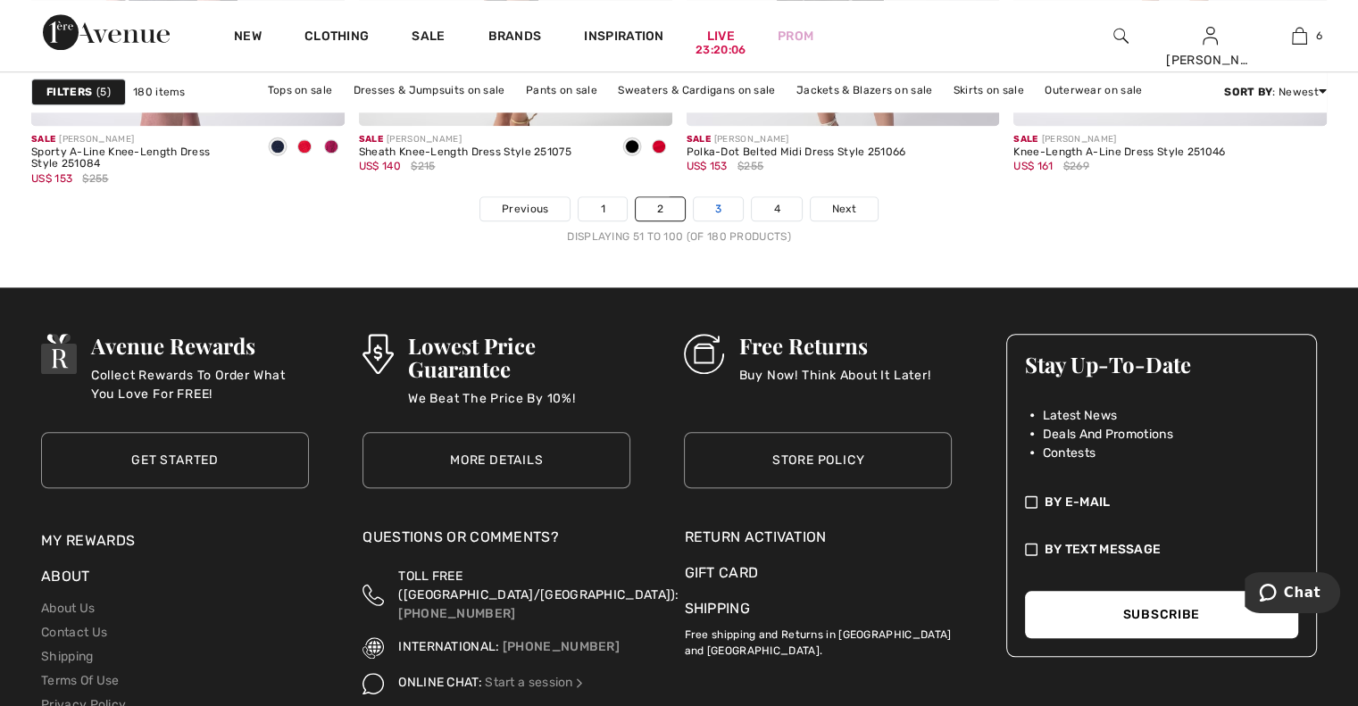
click at [724, 206] on link "3" at bounding box center [718, 208] width 49 height 23
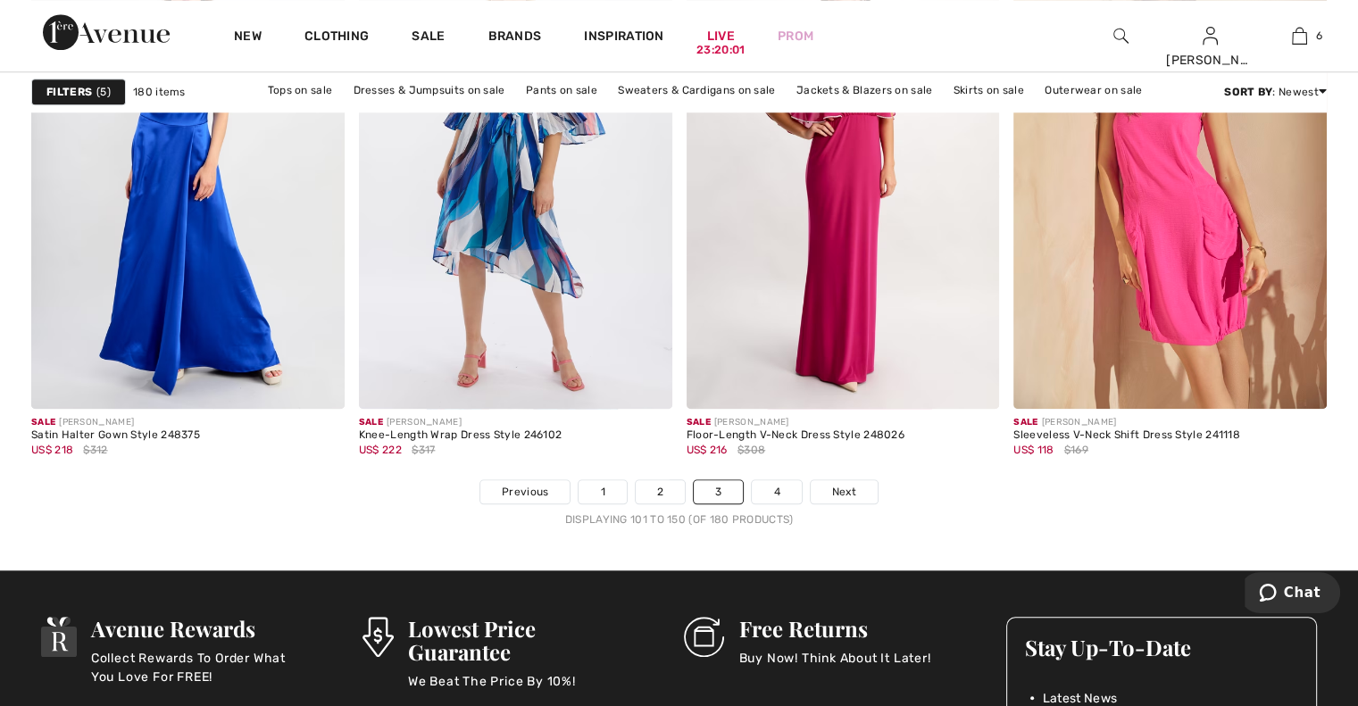
scroll to position [8387, 0]
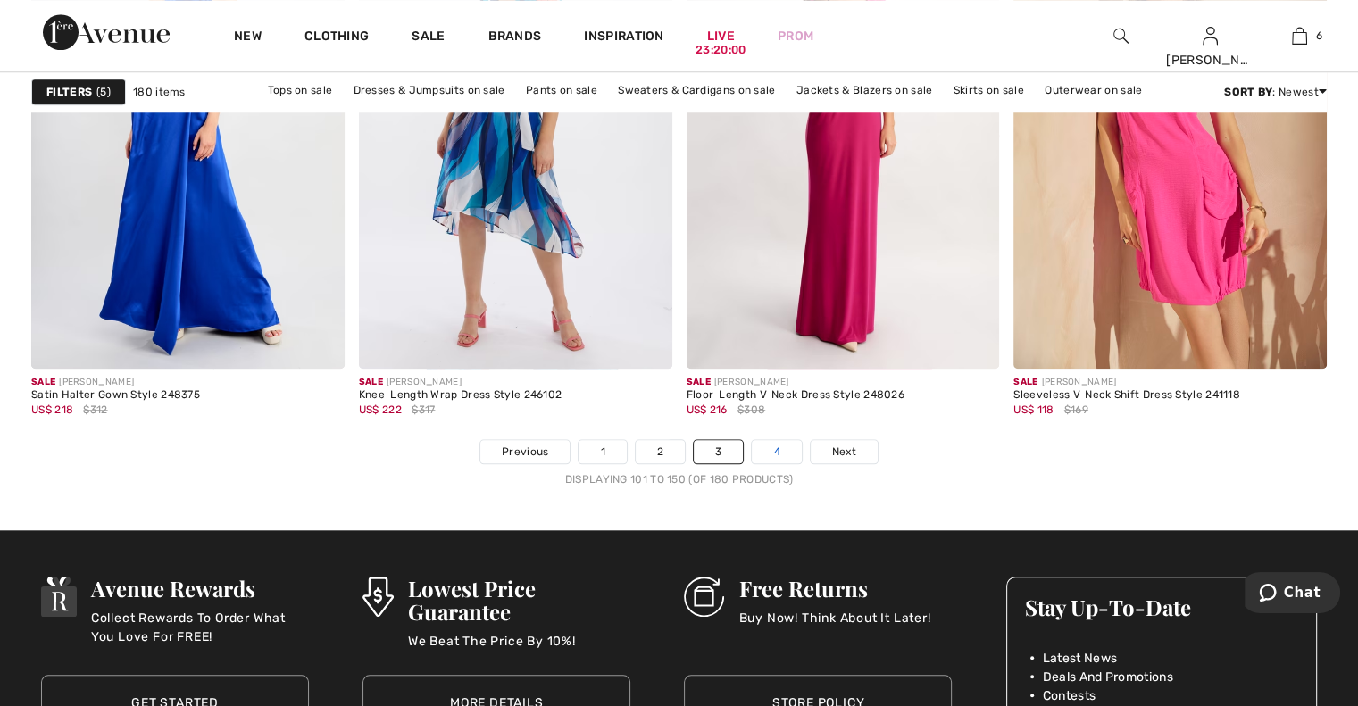
click at [777, 451] on link "4" at bounding box center [776, 451] width 49 height 23
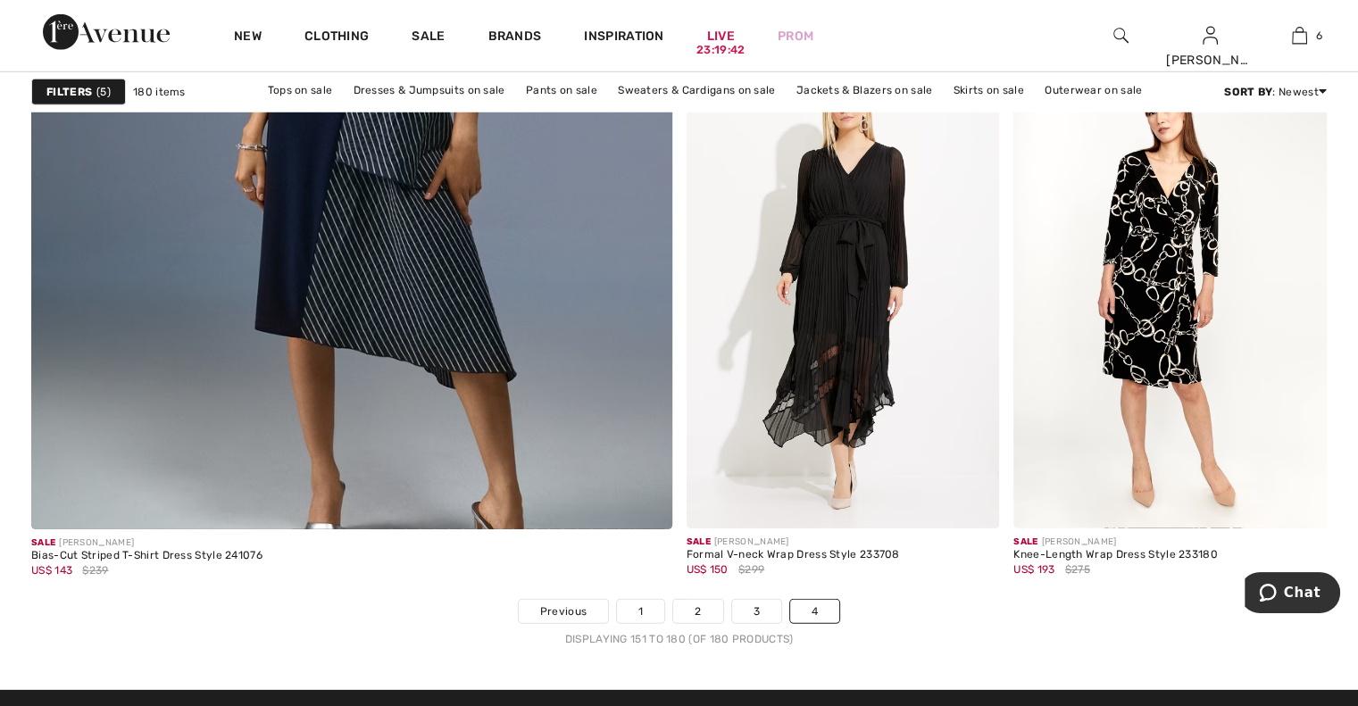
scroll to position [5217, 0]
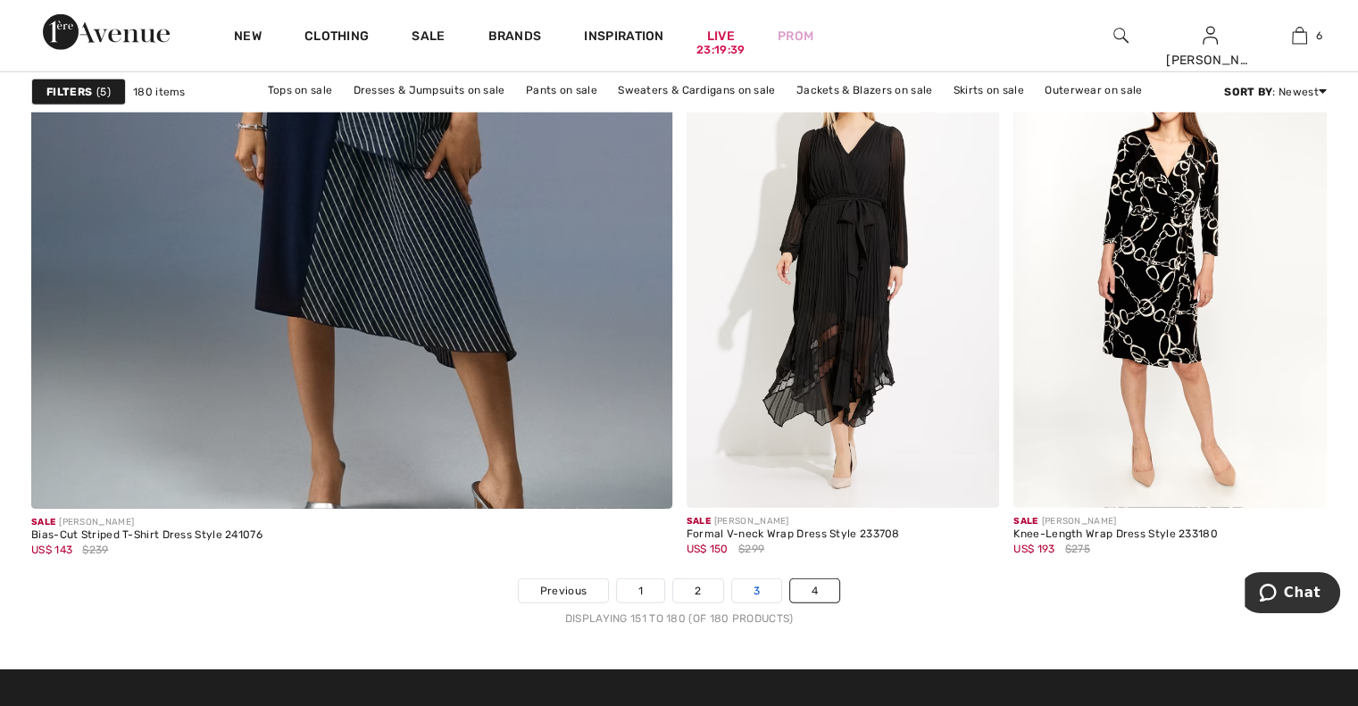
click at [757, 588] on link "3" at bounding box center [756, 590] width 49 height 23
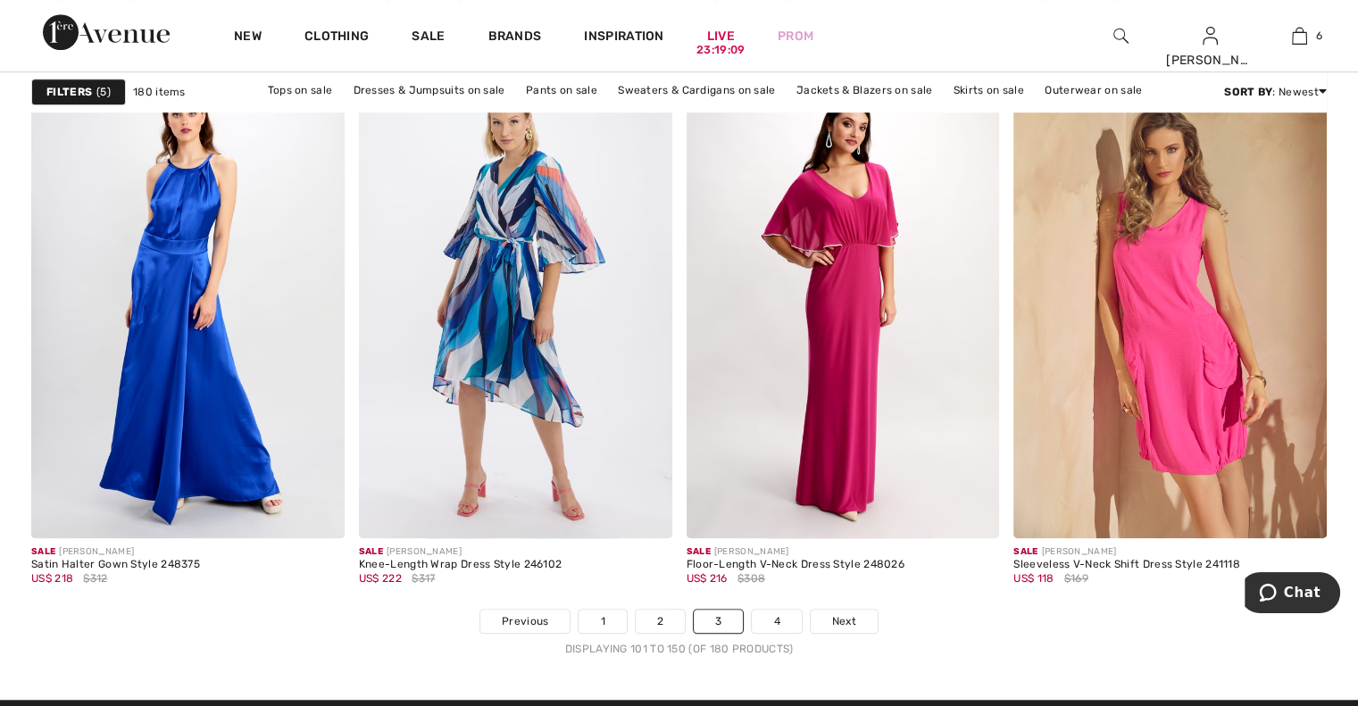
scroll to position [8213, 0]
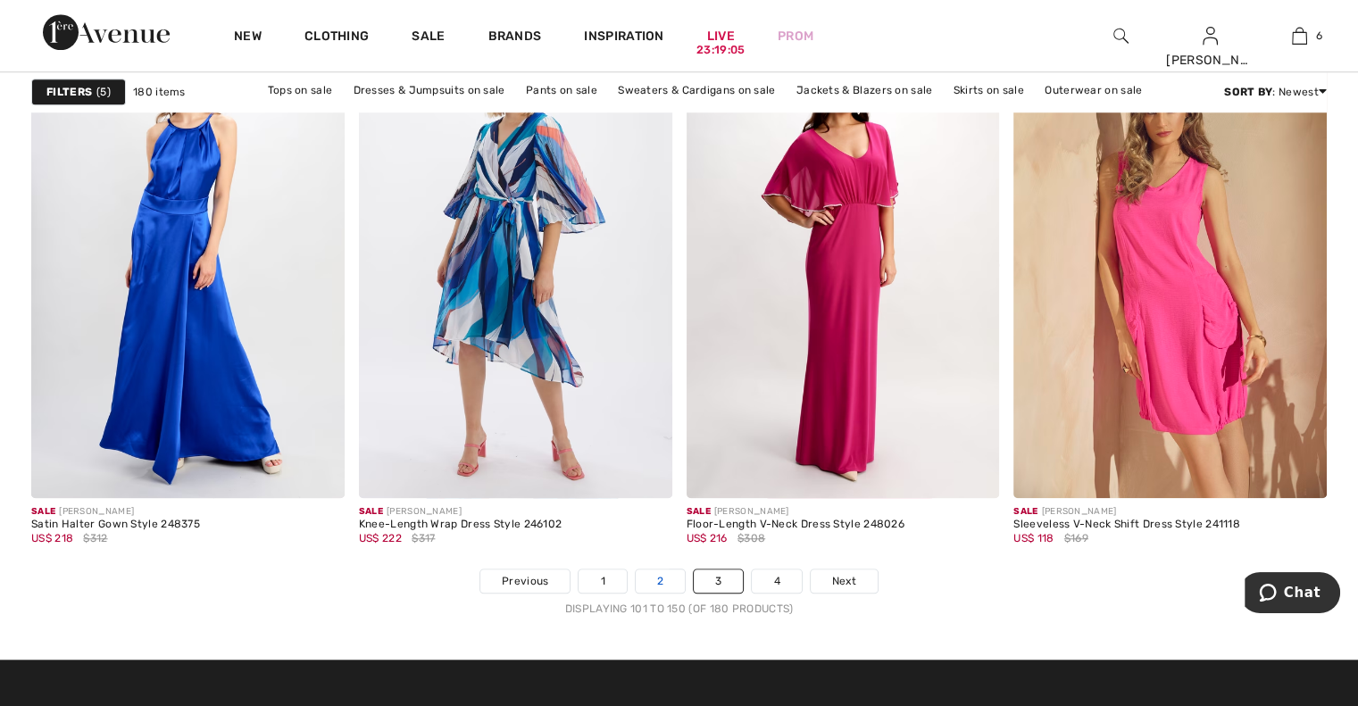
click at [655, 581] on link "2" at bounding box center [660, 581] width 49 height 23
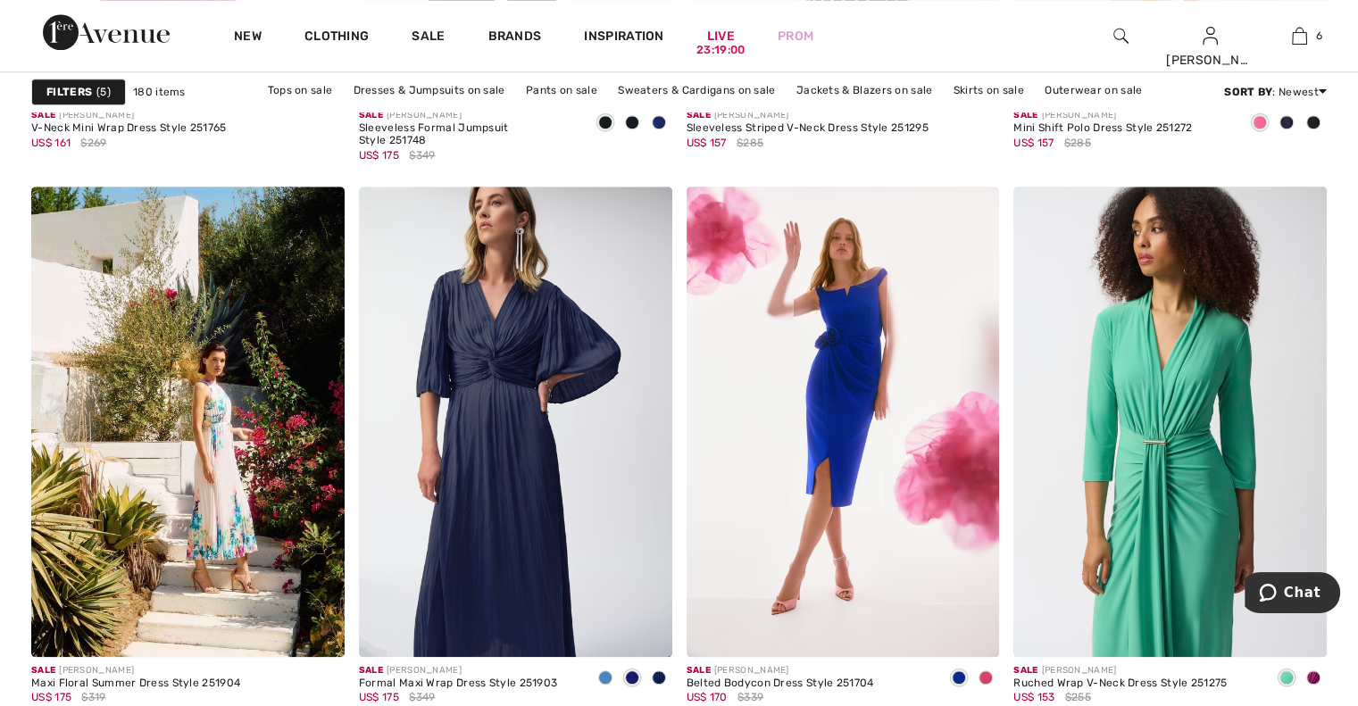
scroll to position [1957, 0]
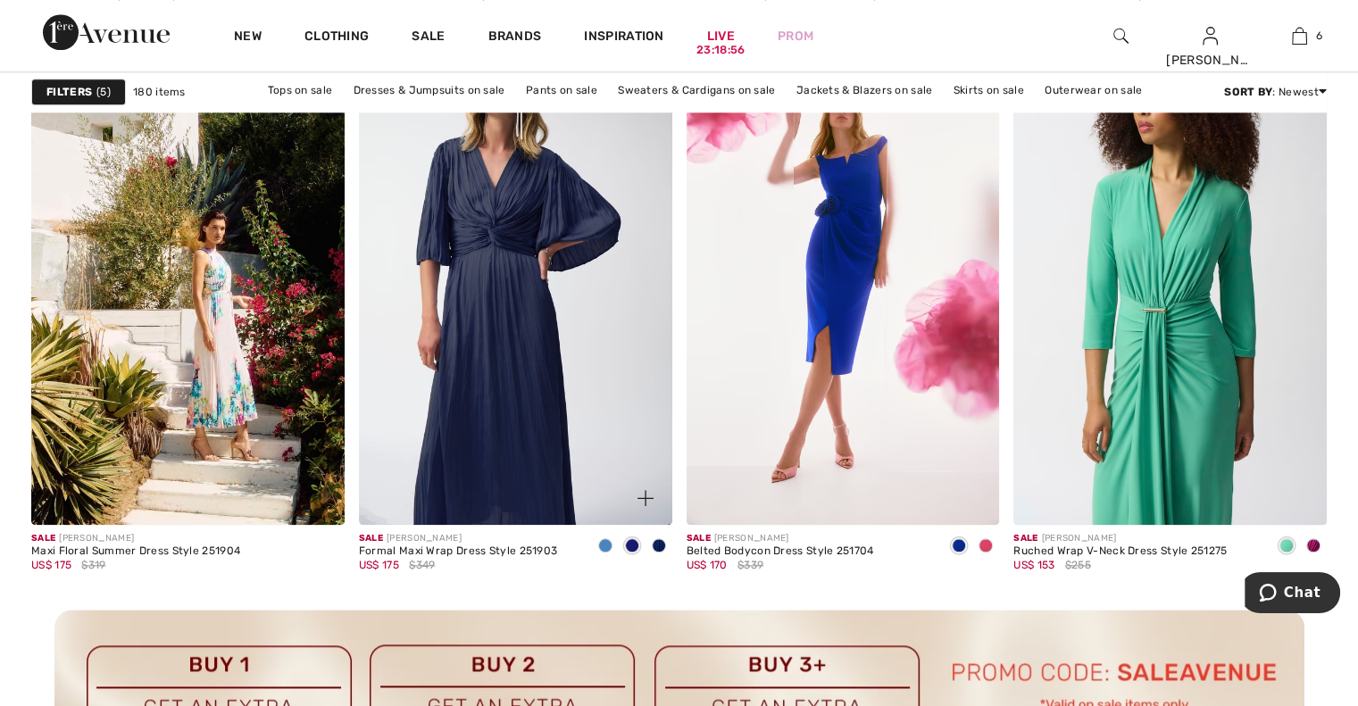
click at [477, 364] on img at bounding box center [515, 289] width 313 height 470
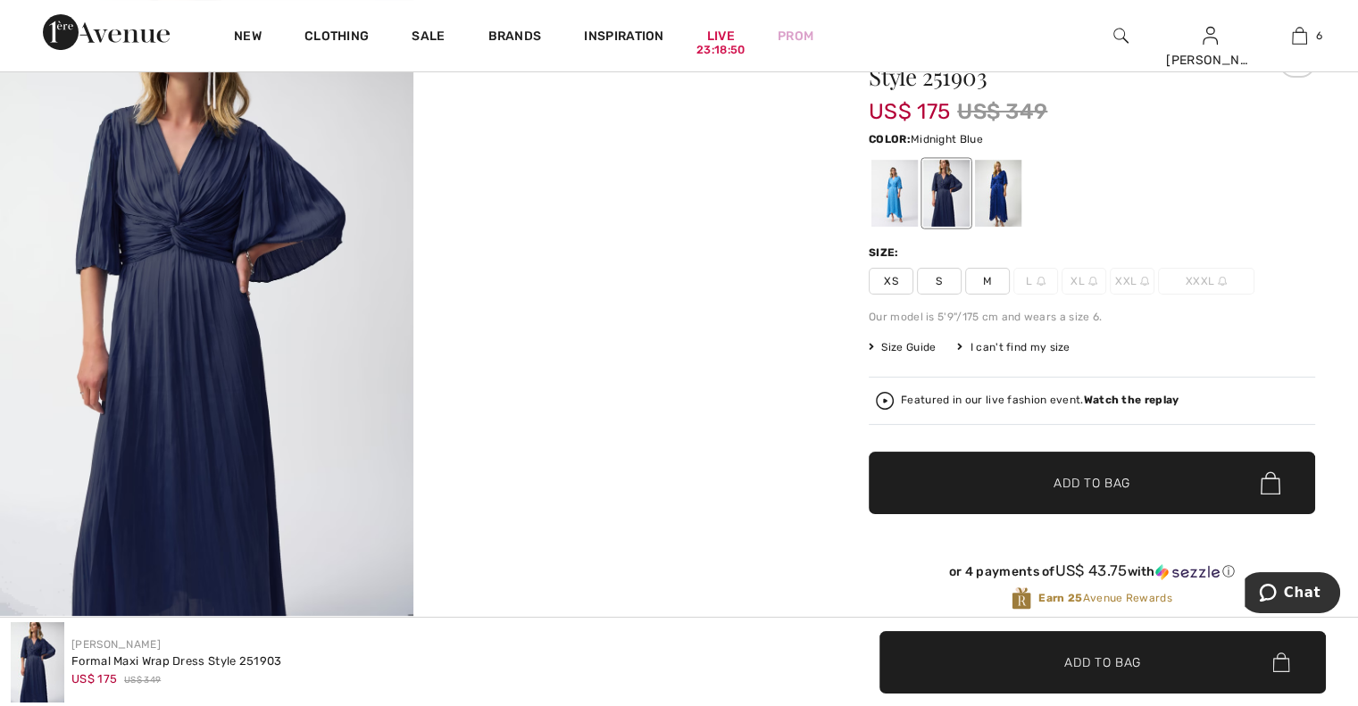
scroll to position [212, 0]
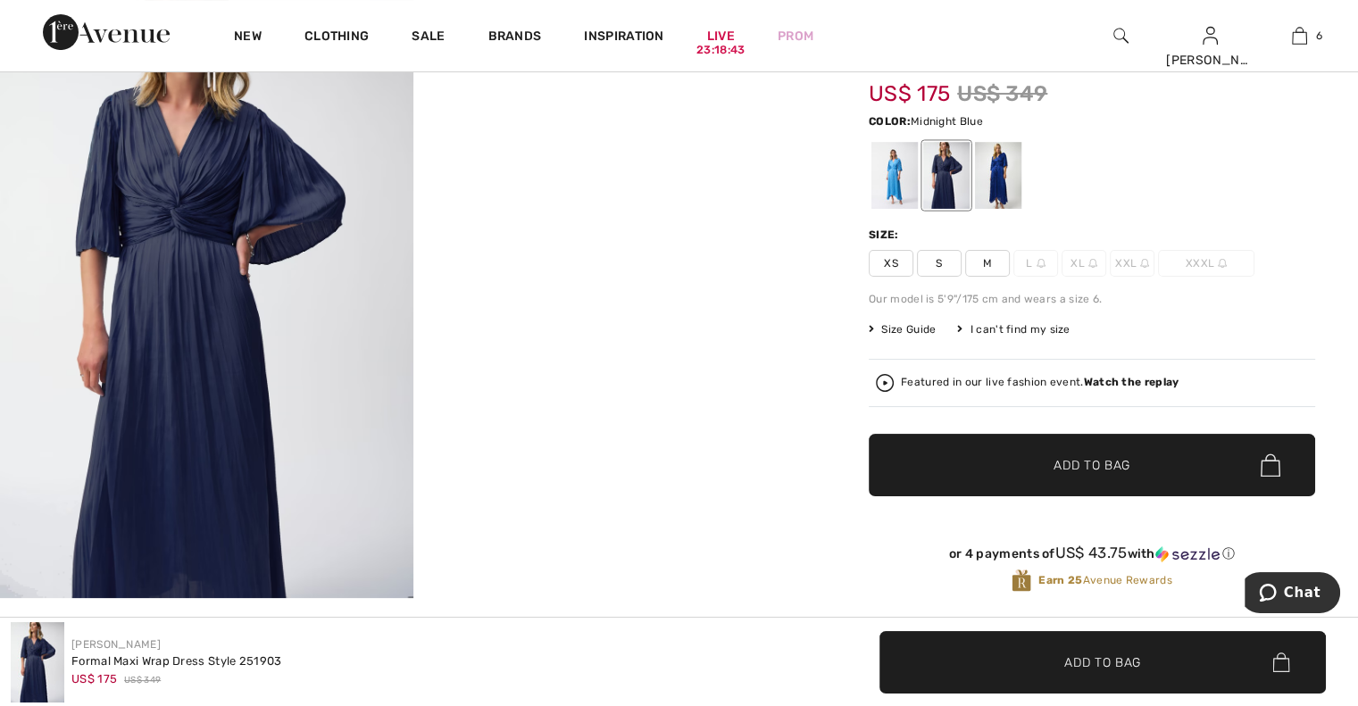
click at [946, 189] on div at bounding box center [946, 175] width 46 height 67
click at [1007, 189] on div at bounding box center [998, 175] width 46 height 67
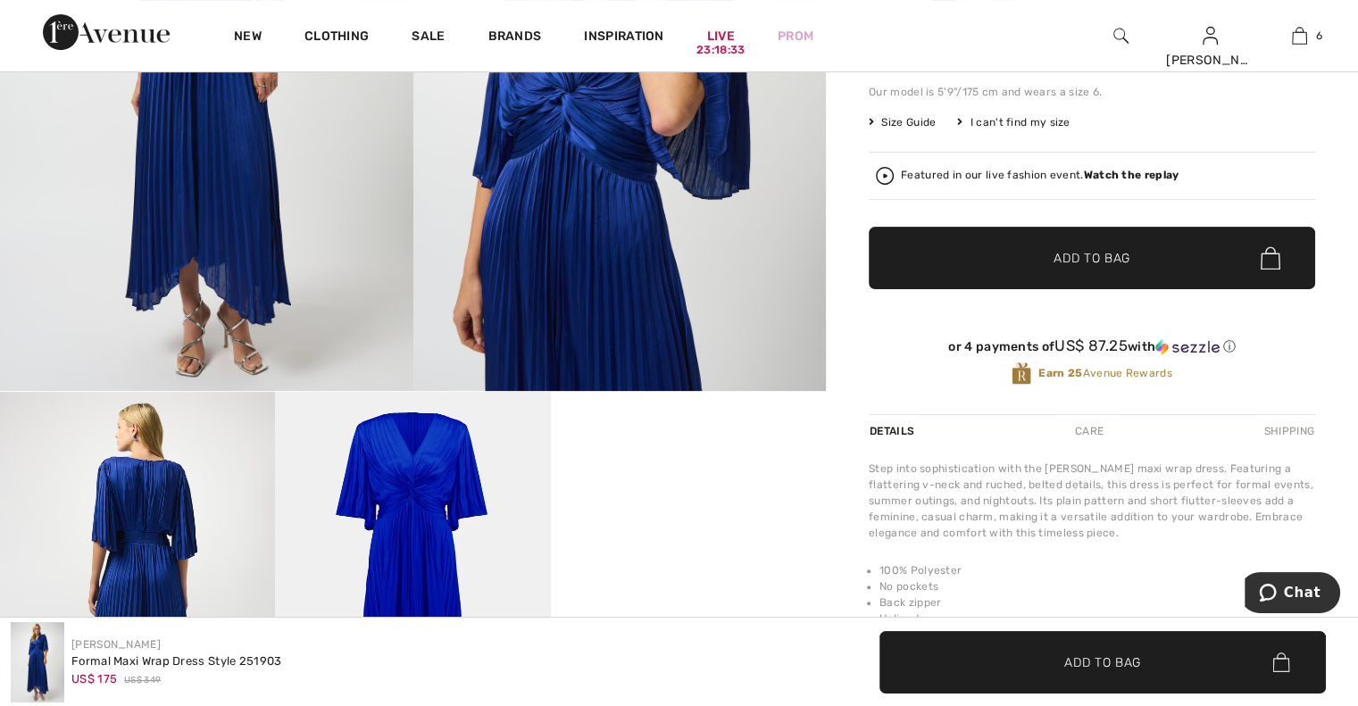
scroll to position [254, 0]
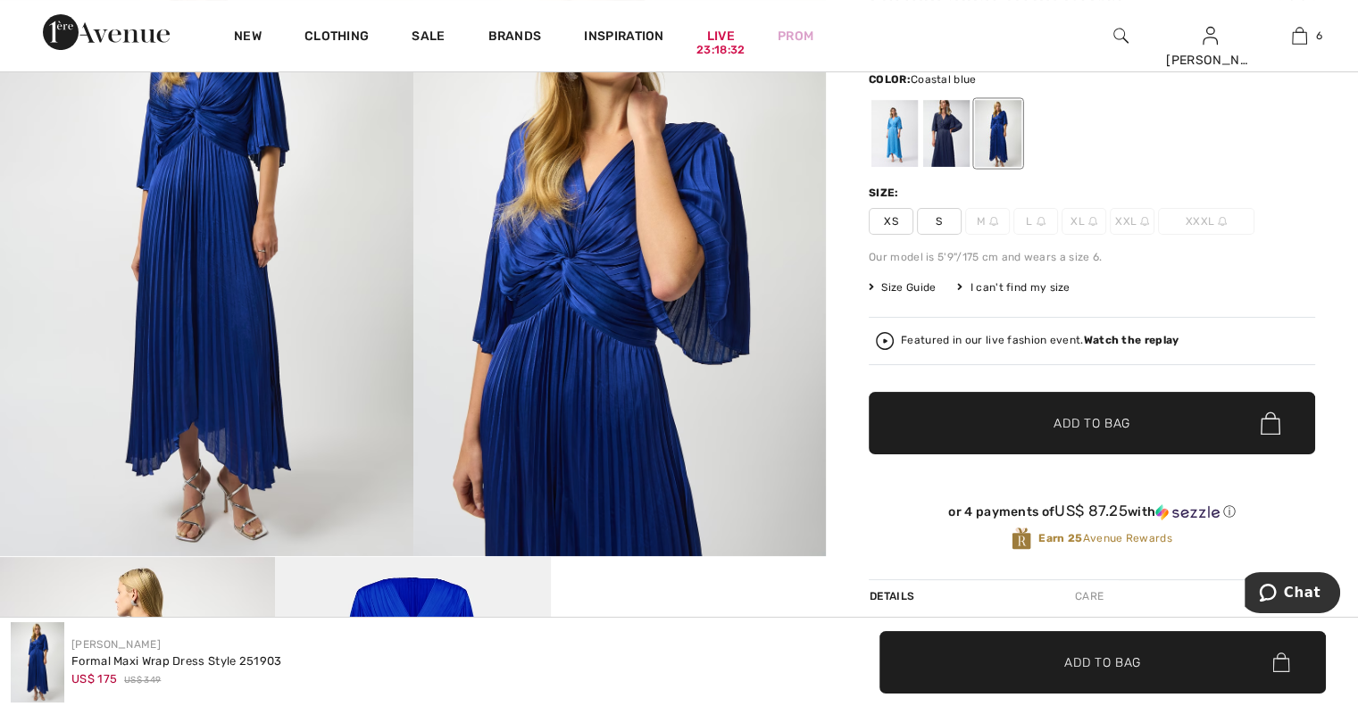
click at [888, 141] on div at bounding box center [894, 133] width 46 height 67
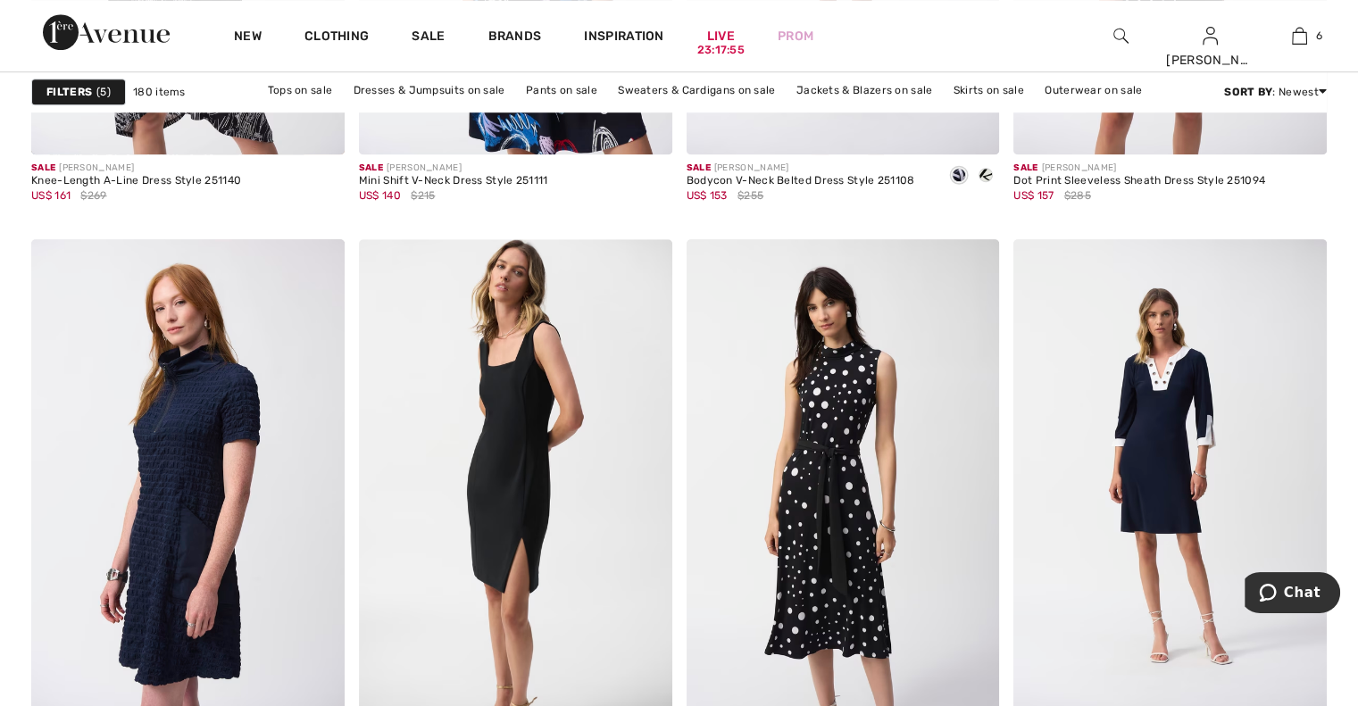
scroll to position [8072, 0]
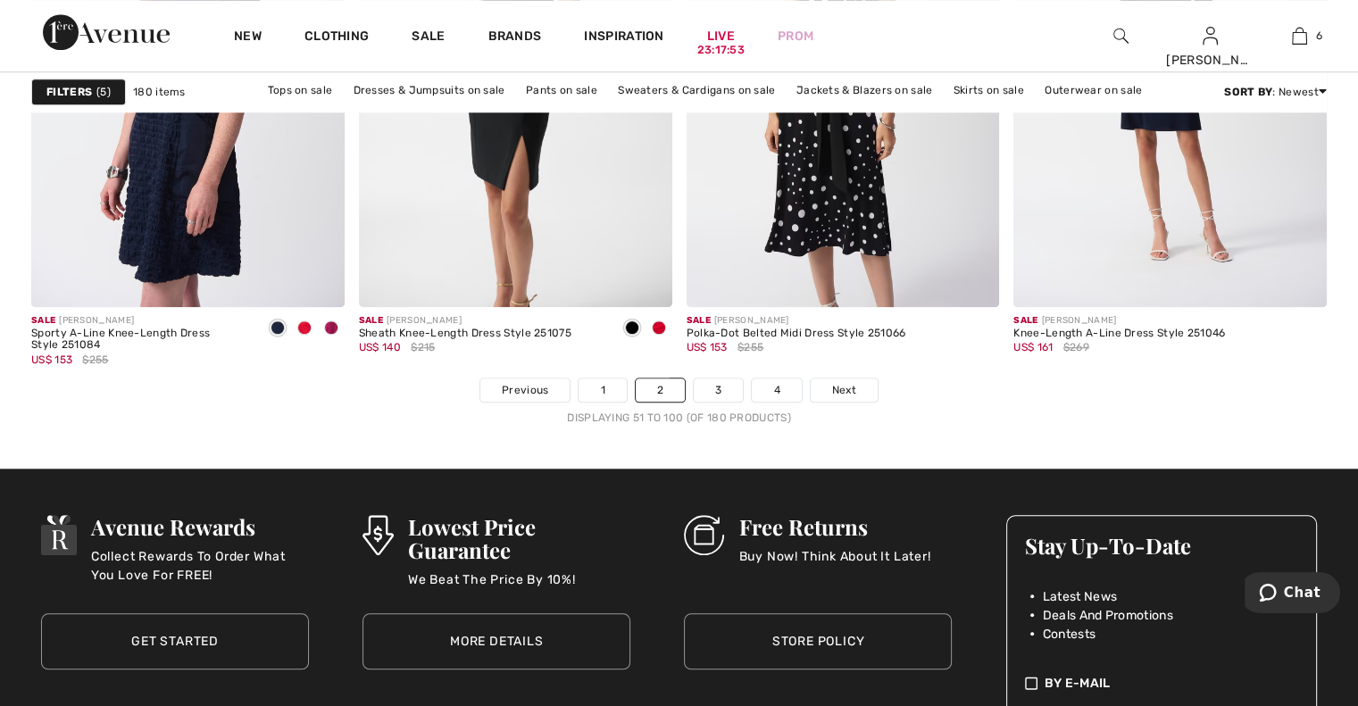
drag, startPoint x: 1368, startPoint y: 573, endPoint x: 89, endPoint y: 24, distance: 1391.3
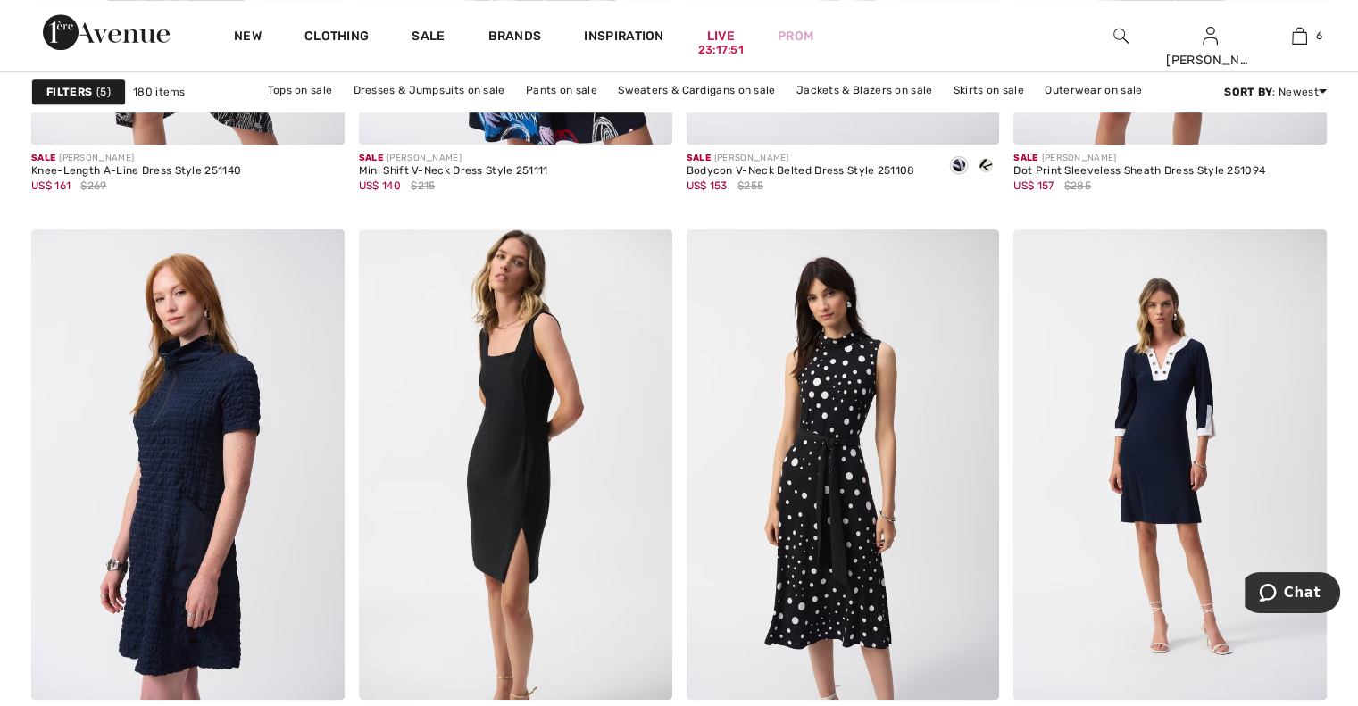
scroll to position [8327, 0]
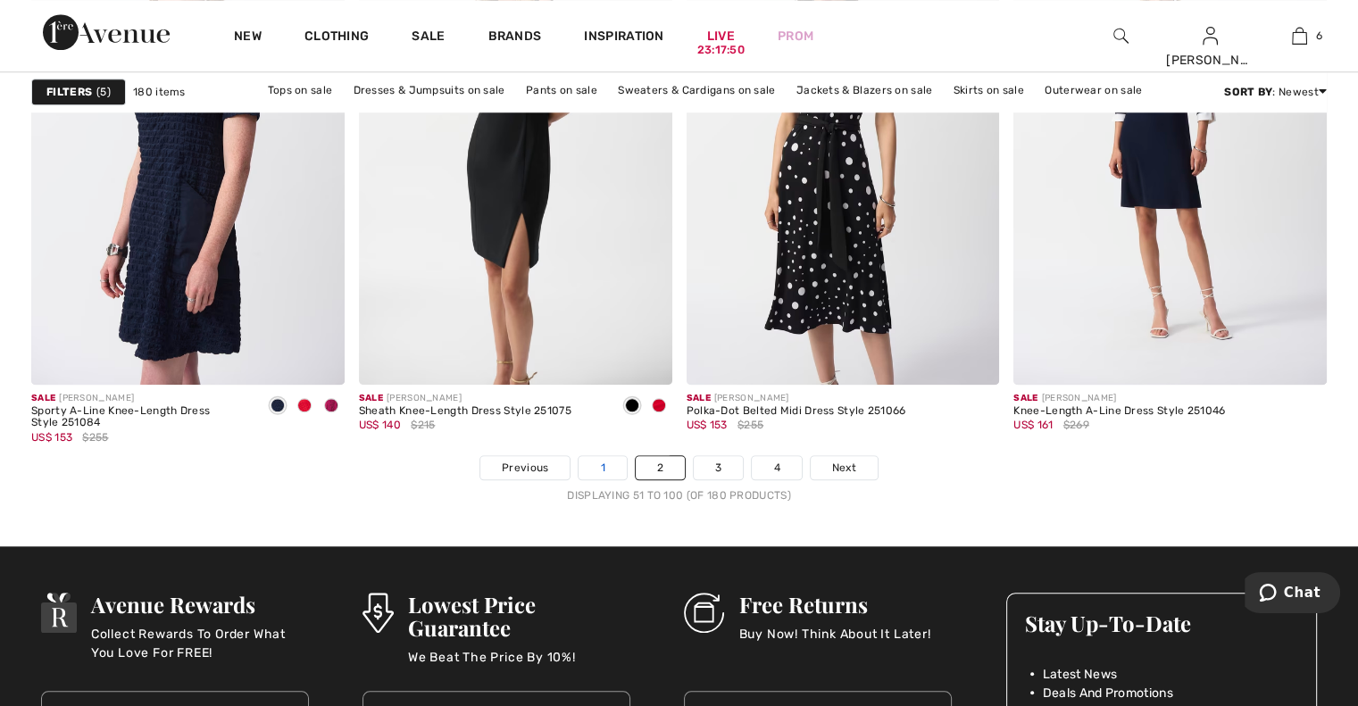
click at [596, 471] on link "1" at bounding box center [601, 467] width 47 height 23
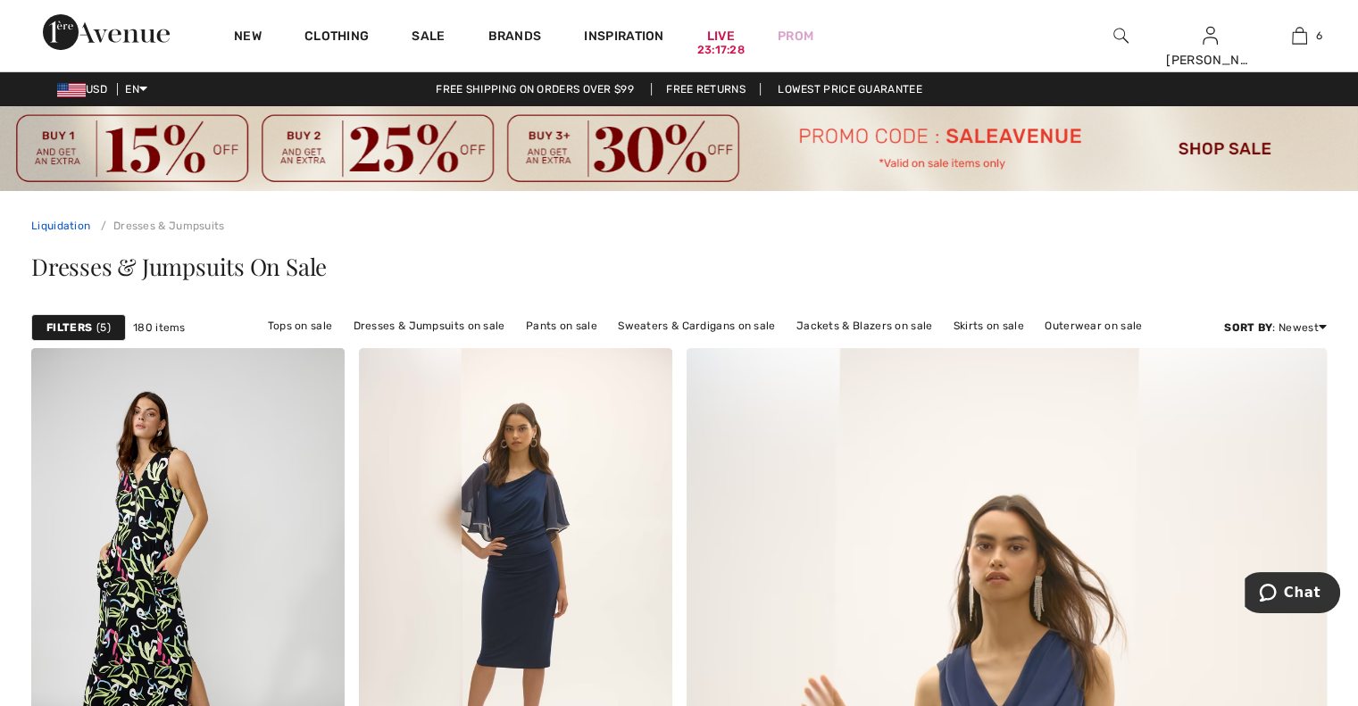
click at [58, 229] on link "Liquidation" at bounding box center [60, 226] width 59 height 12
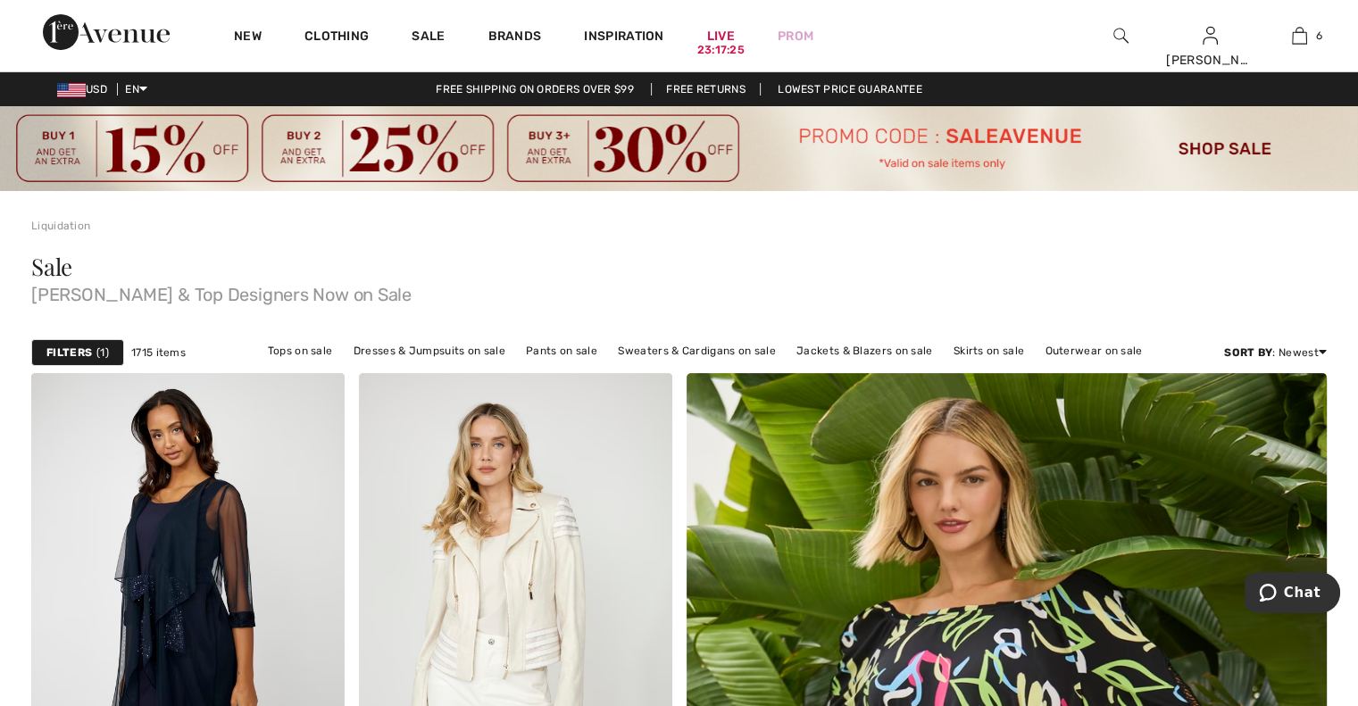
click at [71, 345] on strong "Filters" at bounding box center [69, 353] width 46 height 16
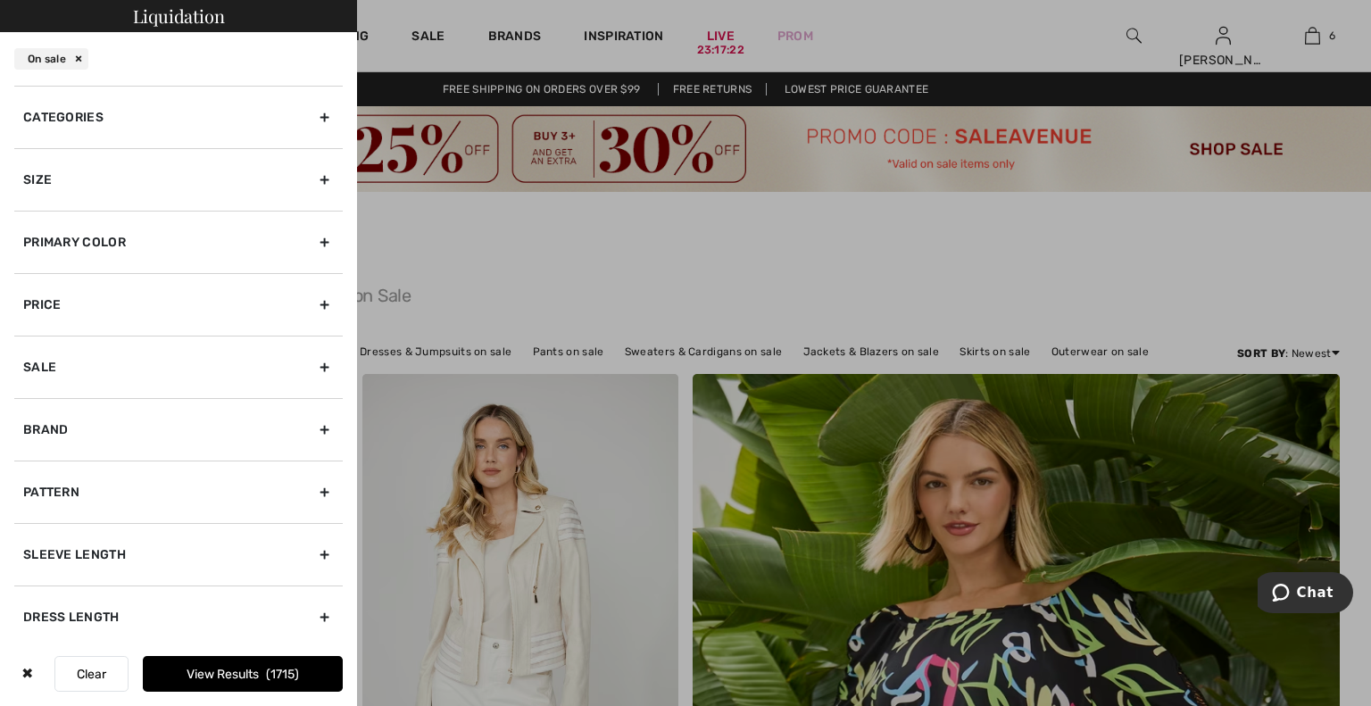
click at [178, 121] on div "Categories" at bounding box center [178, 117] width 329 height 62
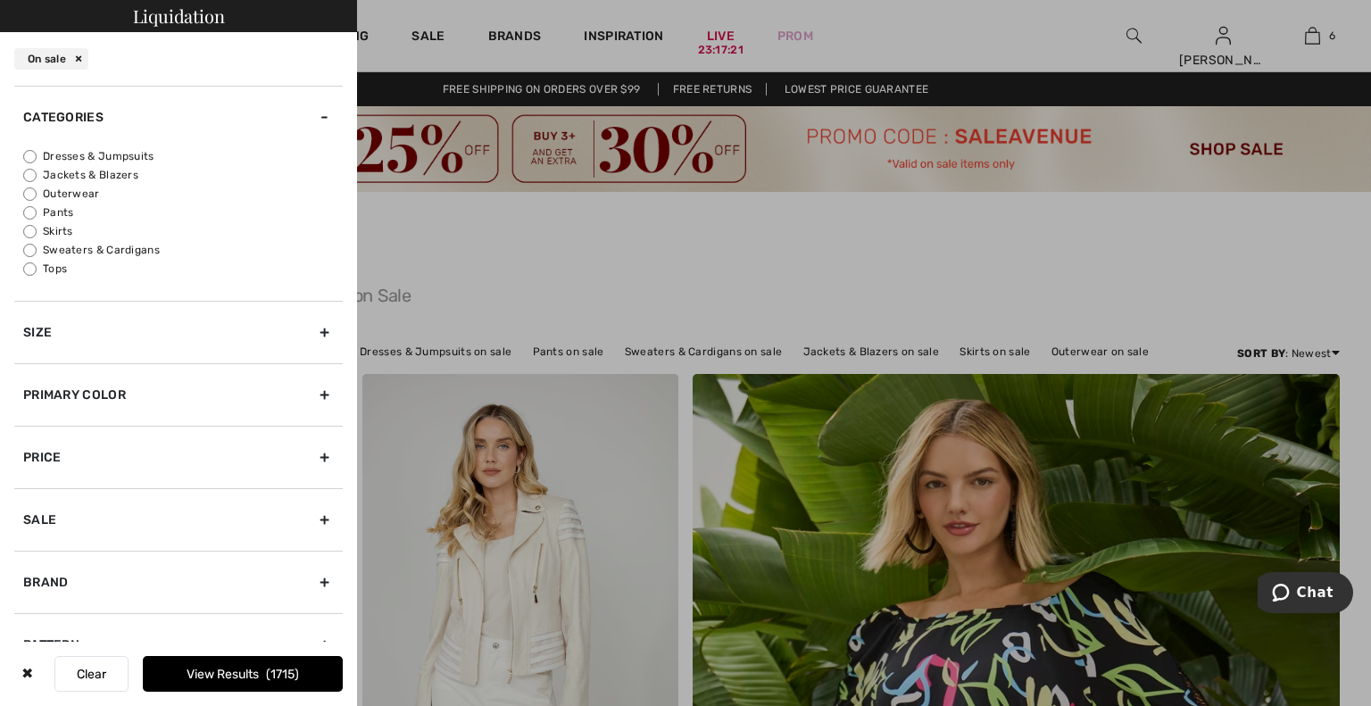
click at [115, 171] on label "Jackets & Blazers" at bounding box center [183, 175] width 320 height 16
click at [37, 171] on input "Jackets & Blazers" at bounding box center [29, 175] width 13 height 13
radio input "true"
click at [223, 356] on div "Size" at bounding box center [178, 332] width 329 height 62
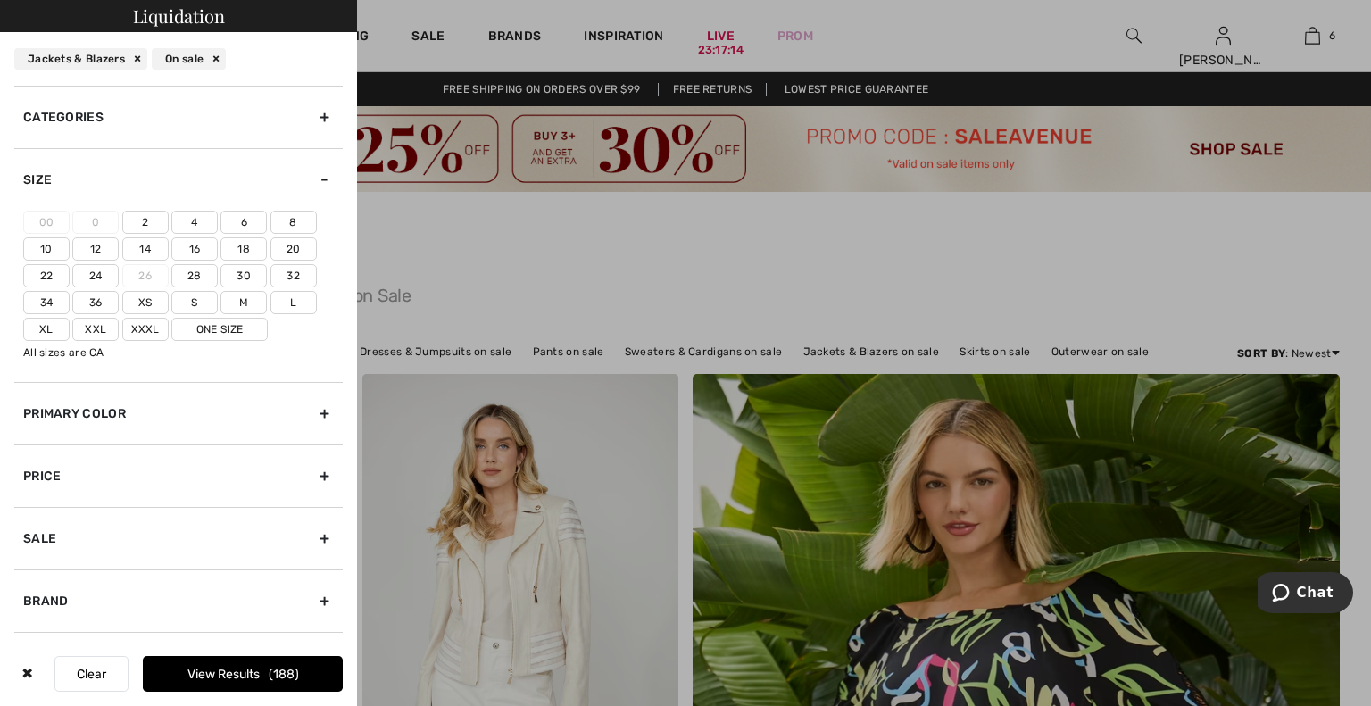
click at [293, 225] on label "8" at bounding box center [294, 222] width 46 height 23
click at [0, 0] on input"] "8" at bounding box center [0, 0] width 0 height 0
click at [43, 245] on label "10" at bounding box center [46, 248] width 46 height 23
click at [0, 0] on input"] "10" at bounding box center [0, 0] width 0 height 0
drag, startPoint x: 236, startPoint y: 299, endPoint x: 254, endPoint y: 301, distance: 17.9
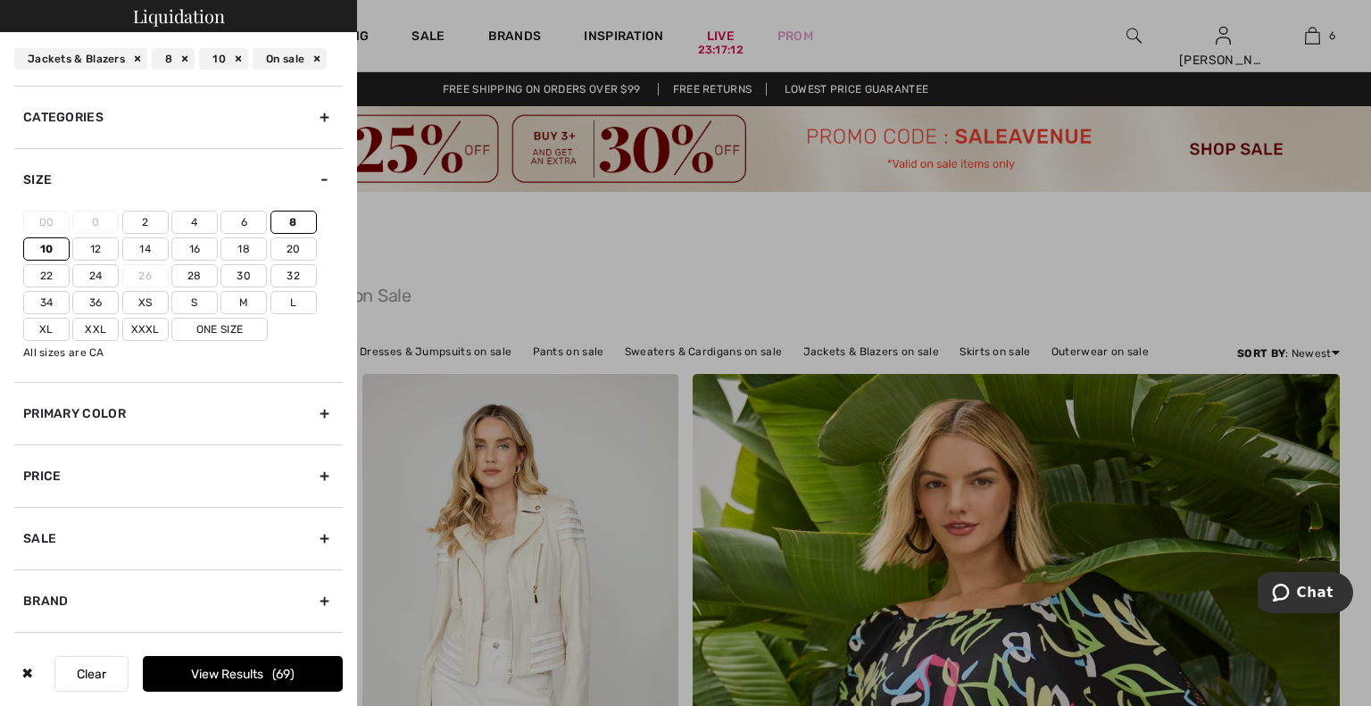
click at [237, 299] on label "M" at bounding box center [244, 302] width 46 height 23
click at [0, 0] on input"] "M" at bounding box center [0, 0] width 0 height 0
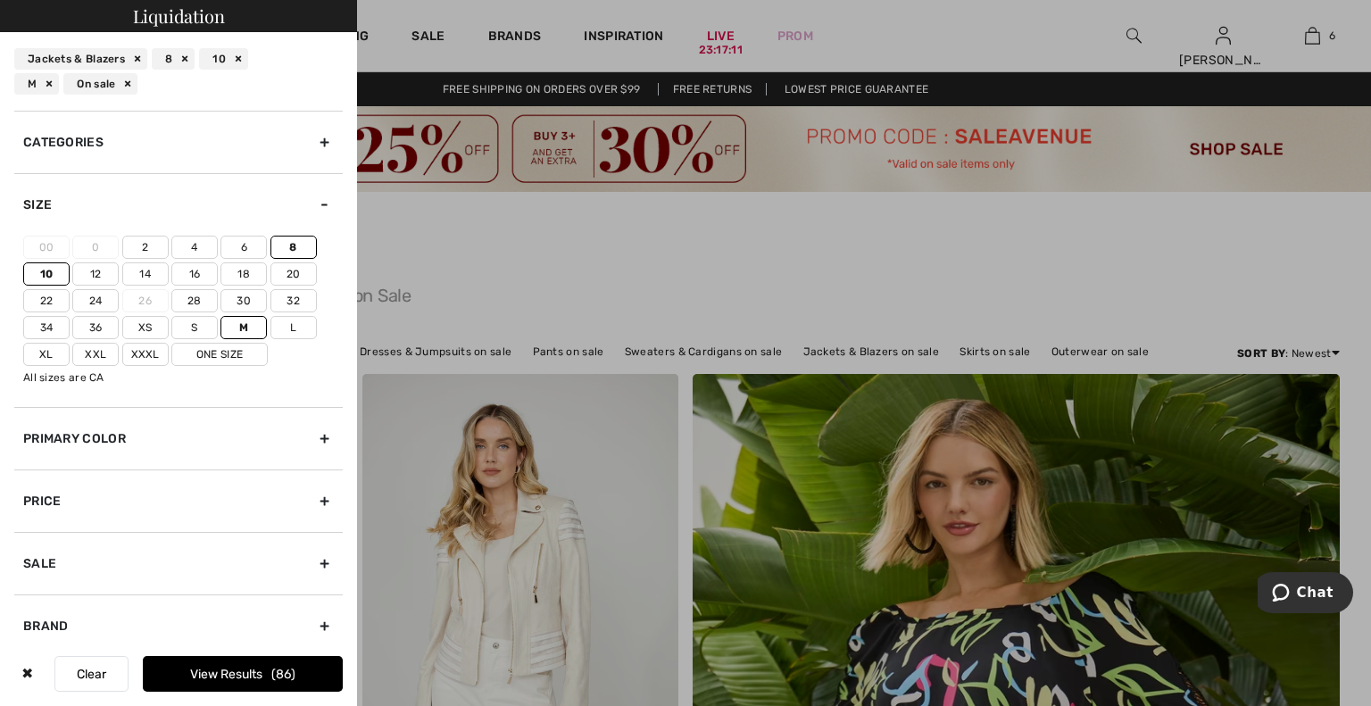
click at [292, 329] on label "L" at bounding box center [294, 327] width 46 height 23
click at [0, 0] on input"] "L" at bounding box center [0, 0] width 0 height 0
click at [237, 353] on label "One Size" at bounding box center [219, 354] width 96 height 23
click at [0, 0] on input"] "One Size" at bounding box center [0, 0] width 0 height 0
click at [96, 275] on label "12" at bounding box center [95, 273] width 46 height 23
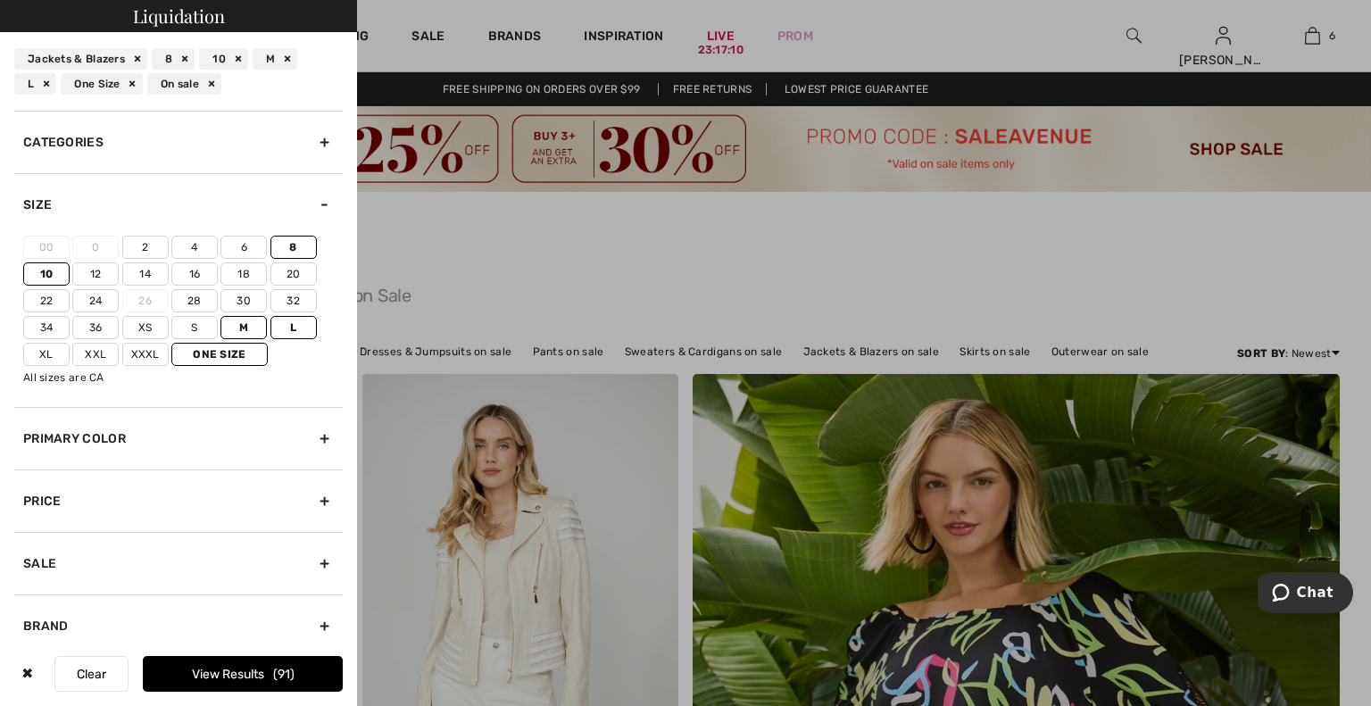
click at [0, 0] on input"] "12" at bounding box center [0, 0] width 0 height 0
click at [246, 673] on button "View Results 96" at bounding box center [243, 674] width 200 height 36
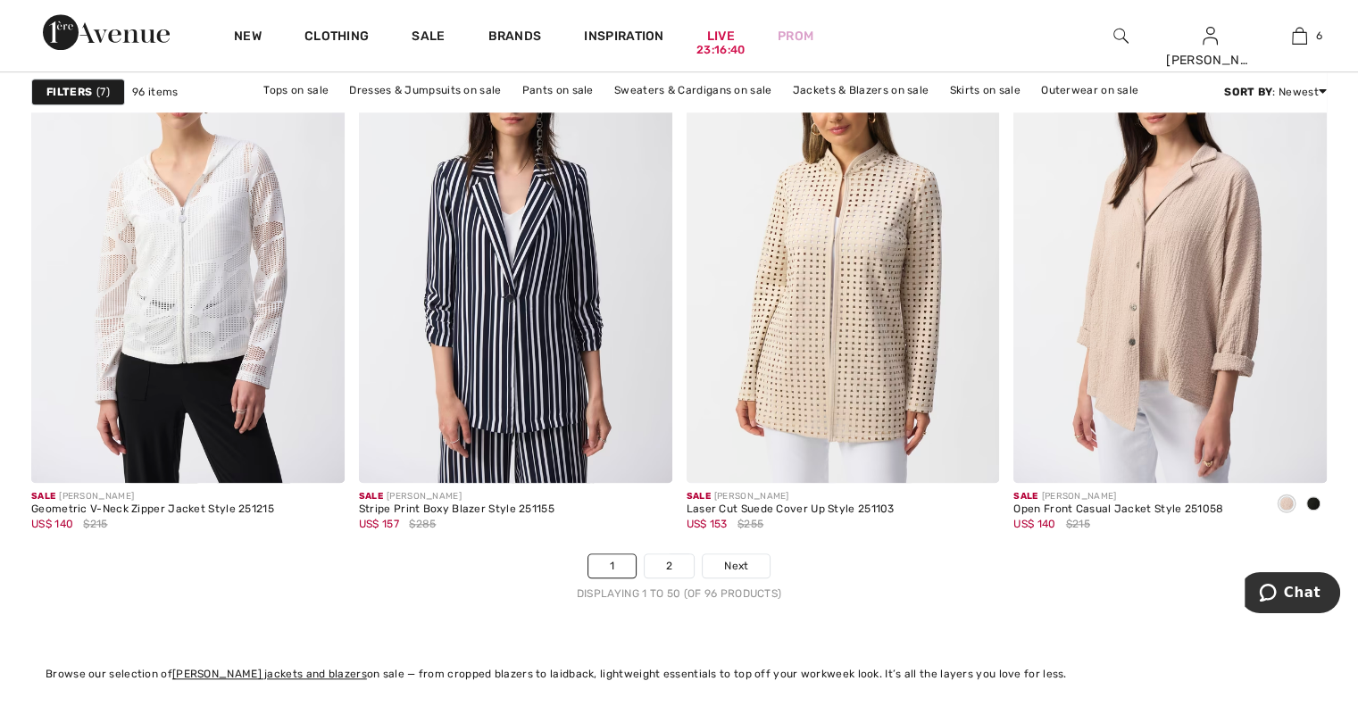
scroll to position [8303, 0]
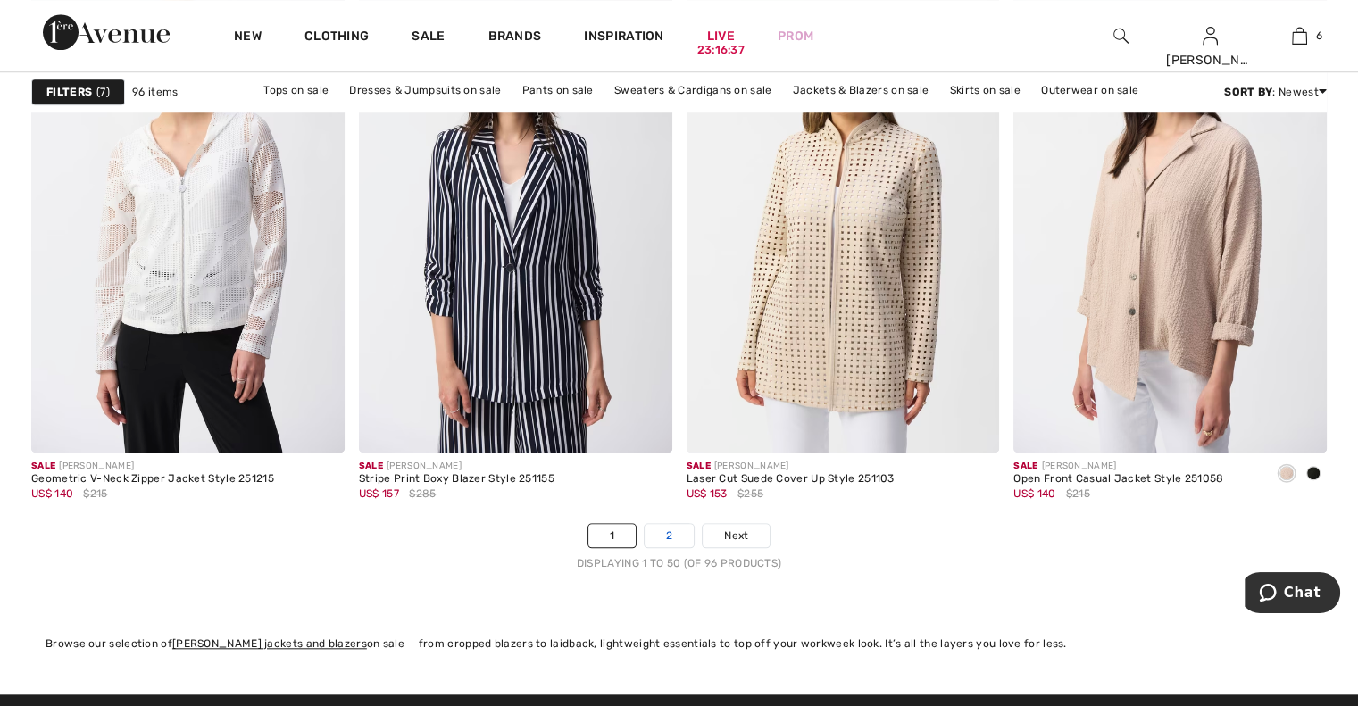
click at [674, 531] on link "2" at bounding box center [669, 535] width 49 height 23
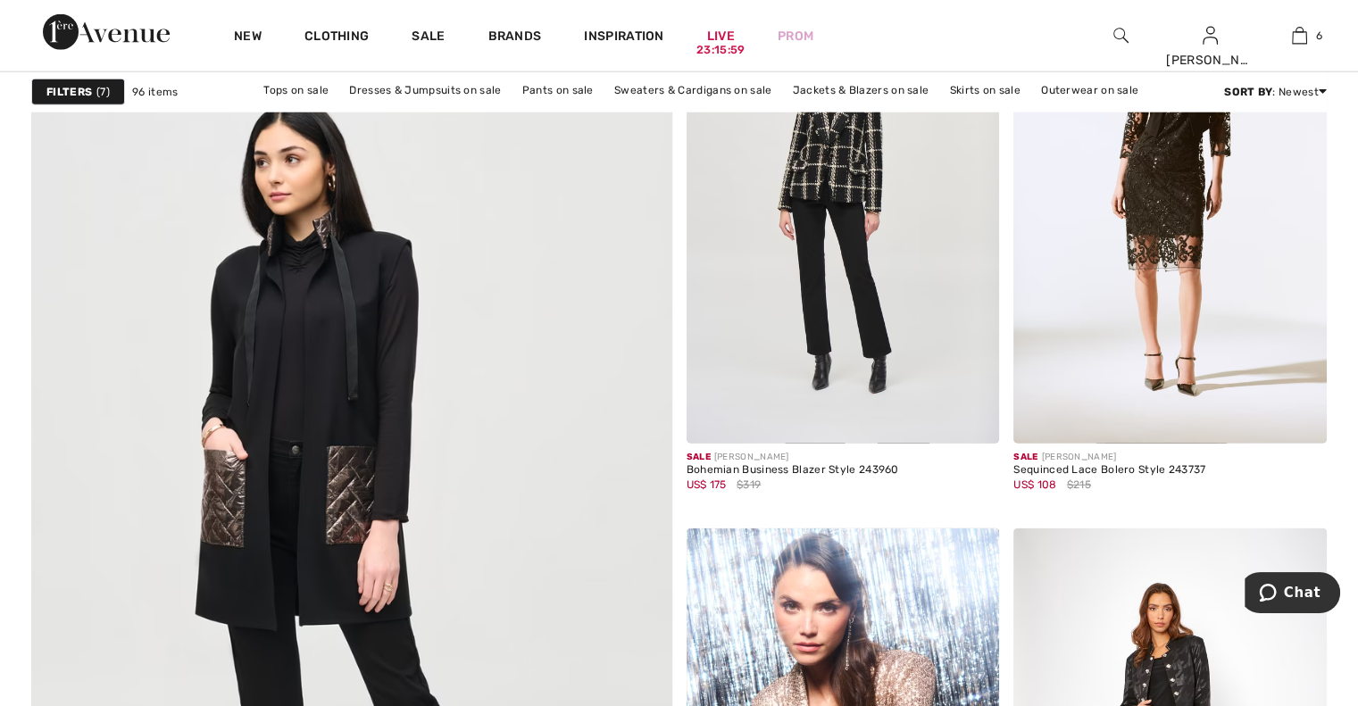
scroll to position [4834, 0]
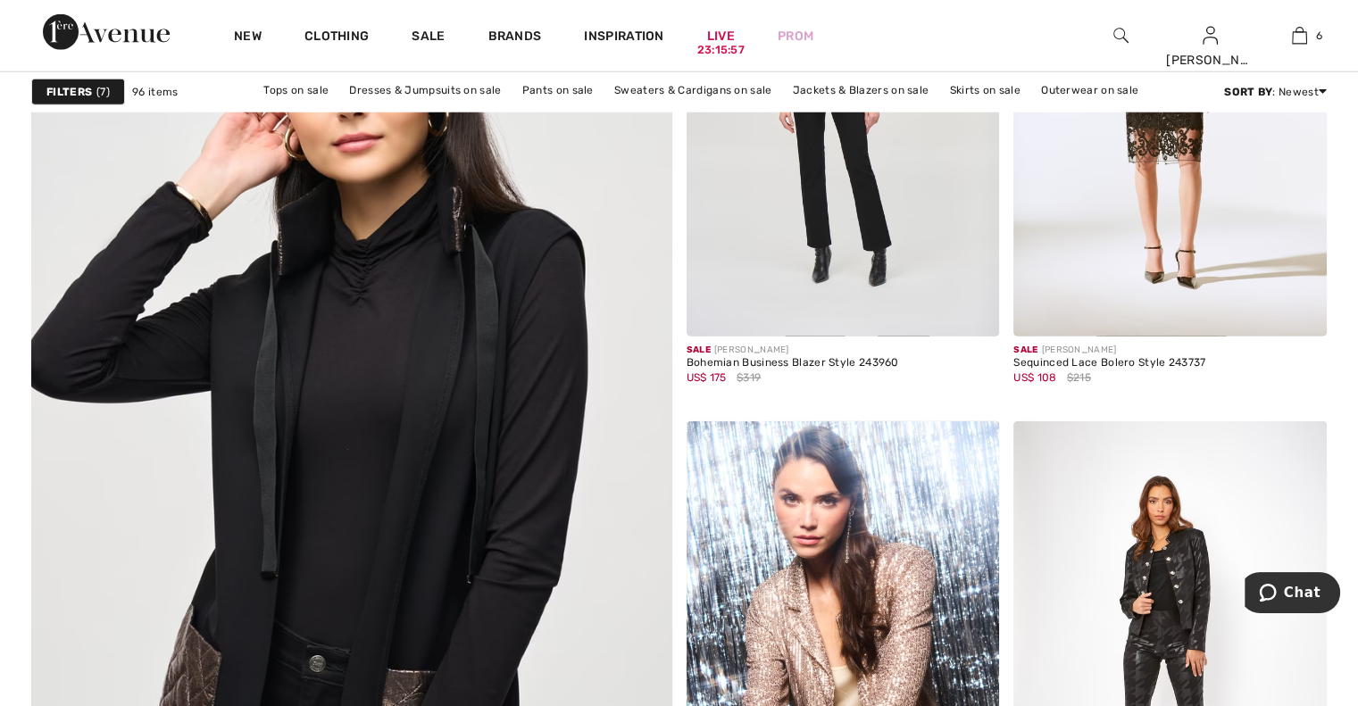
click at [325, 427] on img at bounding box center [351, 443] width 769 height 1153
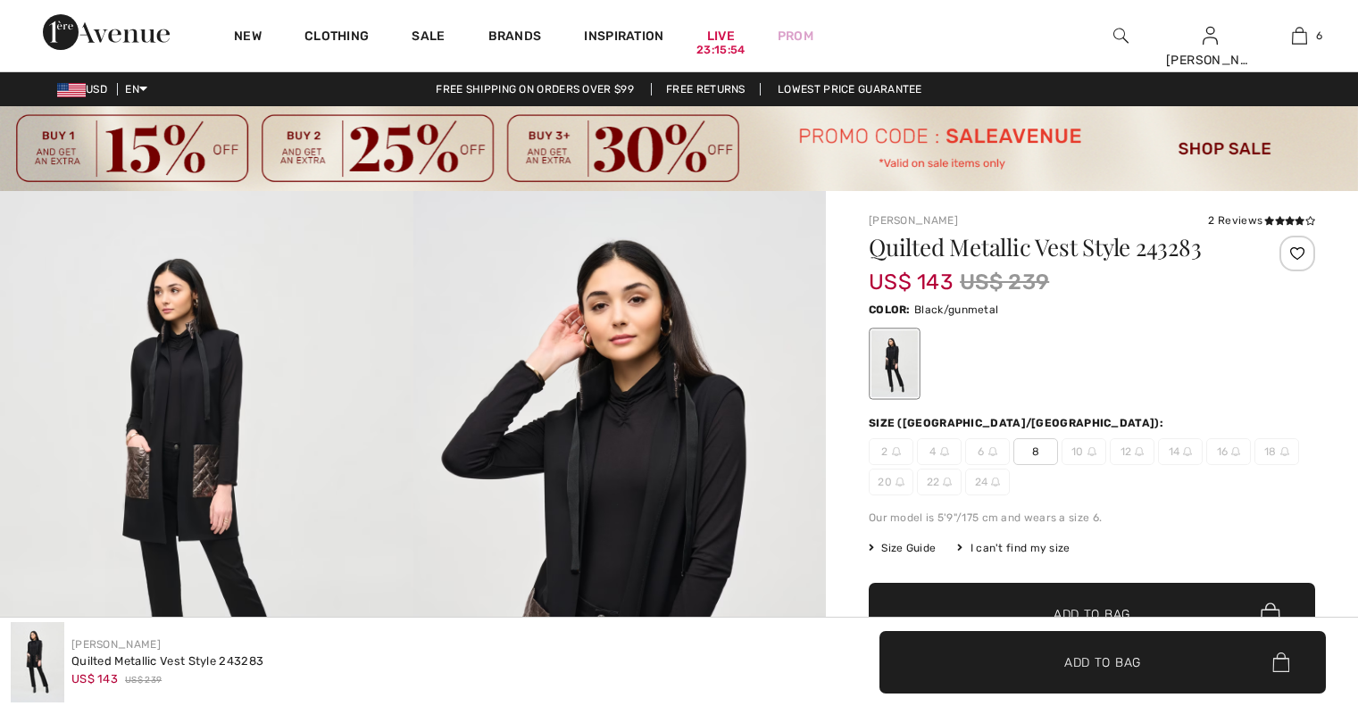
checkbox input "true"
click at [944, 21] on div "New Clothing Sale Brands Inspiration Live 23:15:35 Prom Irina Hi, Irina! 625 = …" at bounding box center [679, 35] width 1358 height 71
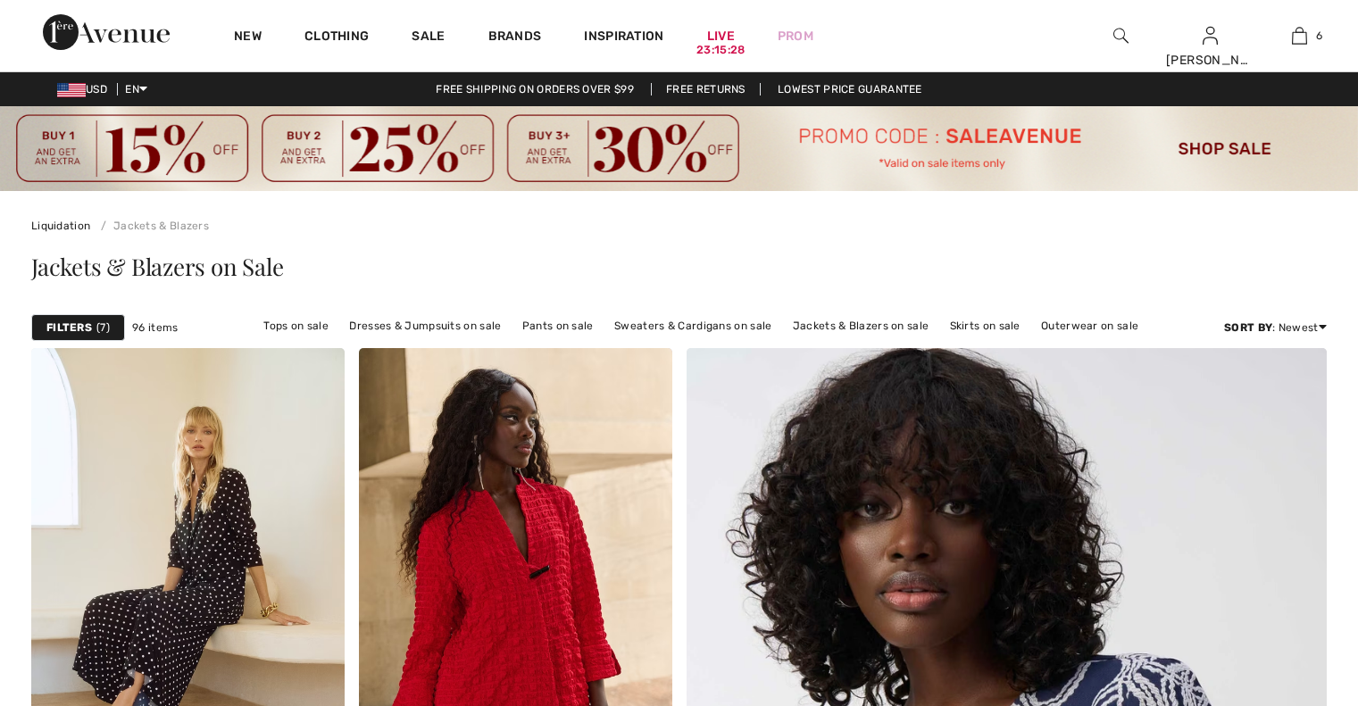
click at [73, 320] on strong "Filters" at bounding box center [69, 328] width 46 height 16
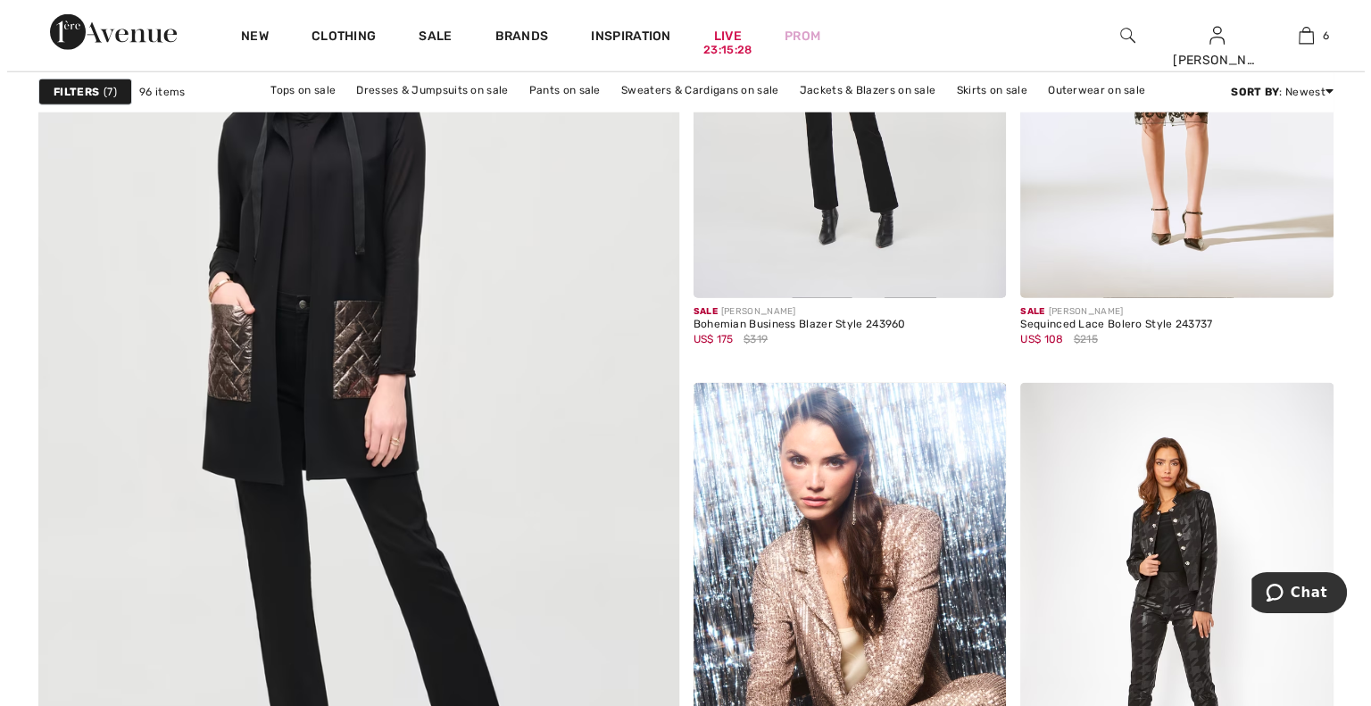
scroll to position [4873, 0]
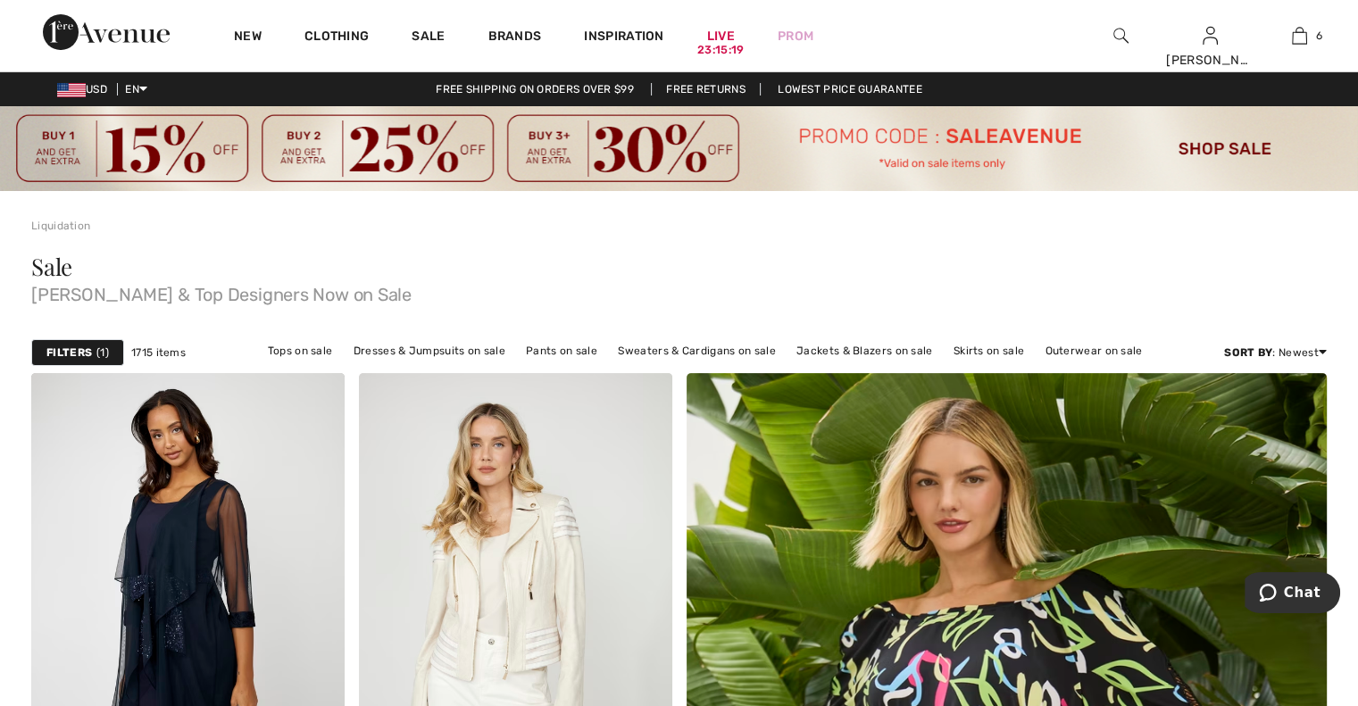
click at [77, 356] on strong "Filters" at bounding box center [69, 353] width 46 height 16
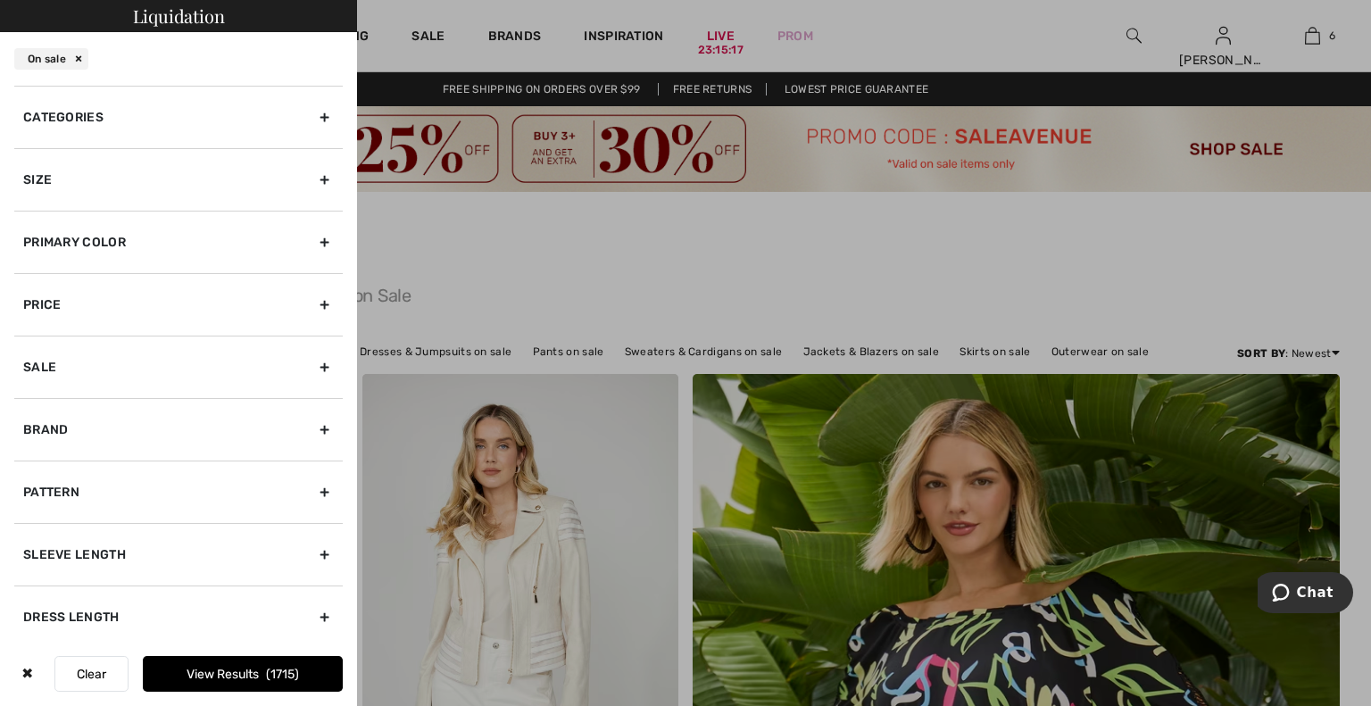
click at [187, 117] on div "Categories" at bounding box center [178, 117] width 329 height 62
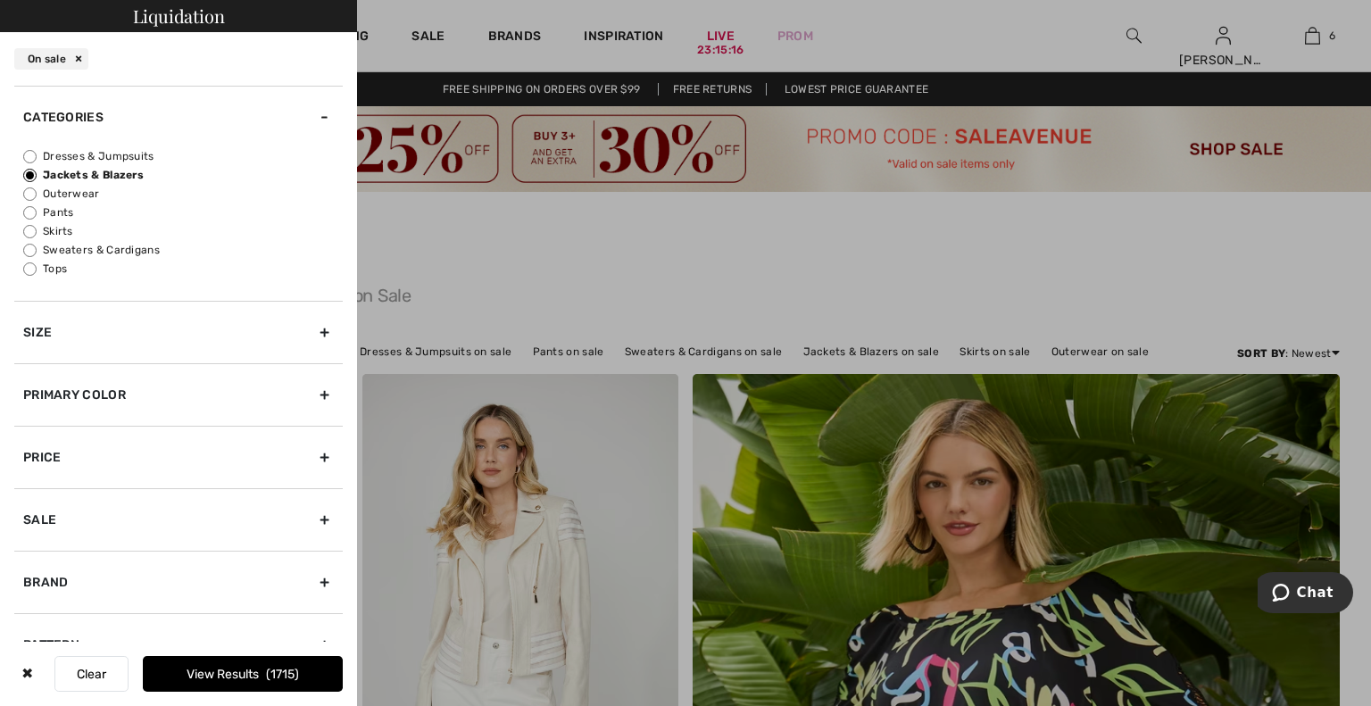
click at [86, 193] on label "Outerwear" at bounding box center [183, 194] width 320 height 16
click at [37, 193] on input "Outerwear" at bounding box center [29, 193] width 13 height 13
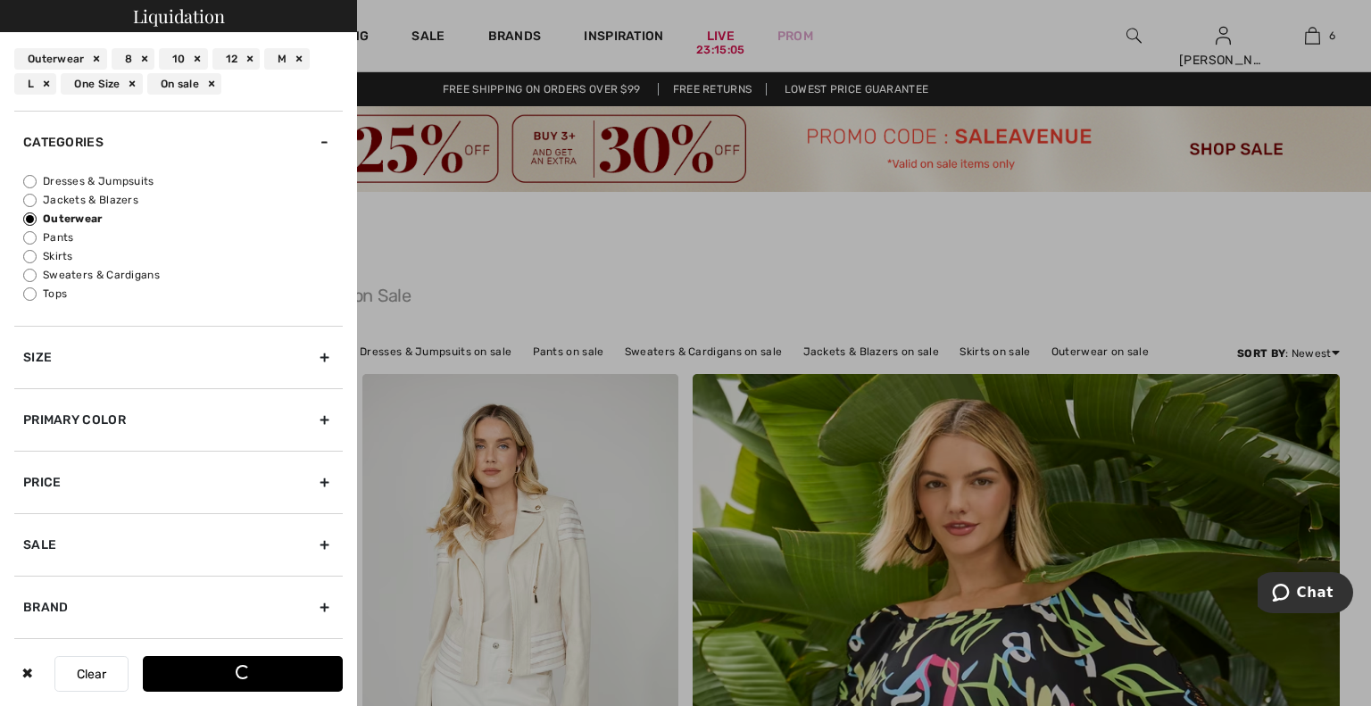
click at [129, 350] on div "Size" at bounding box center [178, 357] width 329 height 62
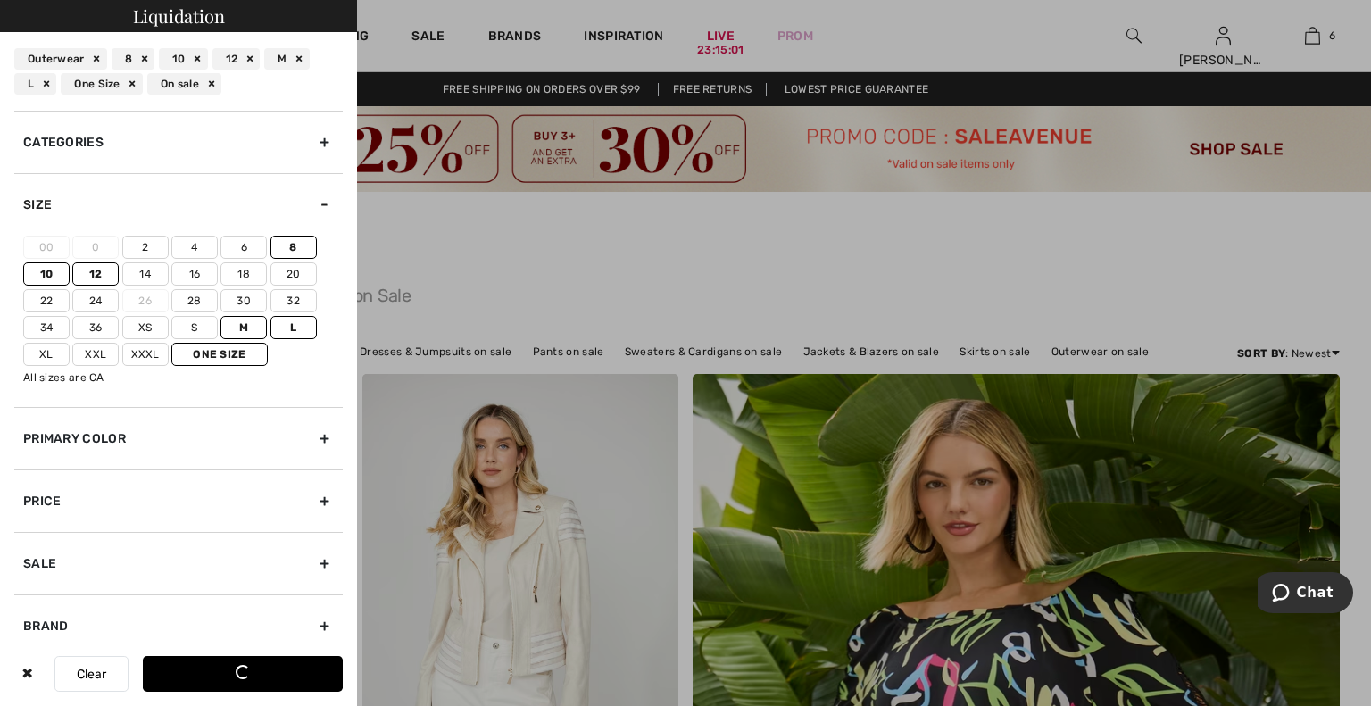
click at [212, 80] on div "On sale" at bounding box center [184, 83] width 74 height 21
click at [198, 57] on div "10" at bounding box center [183, 58] width 49 height 21
click at [139, 56] on div "8" at bounding box center [133, 58] width 43 height 21
click at [150, 54] on div "12" at bounding box center [136, 58] width 48 height 21
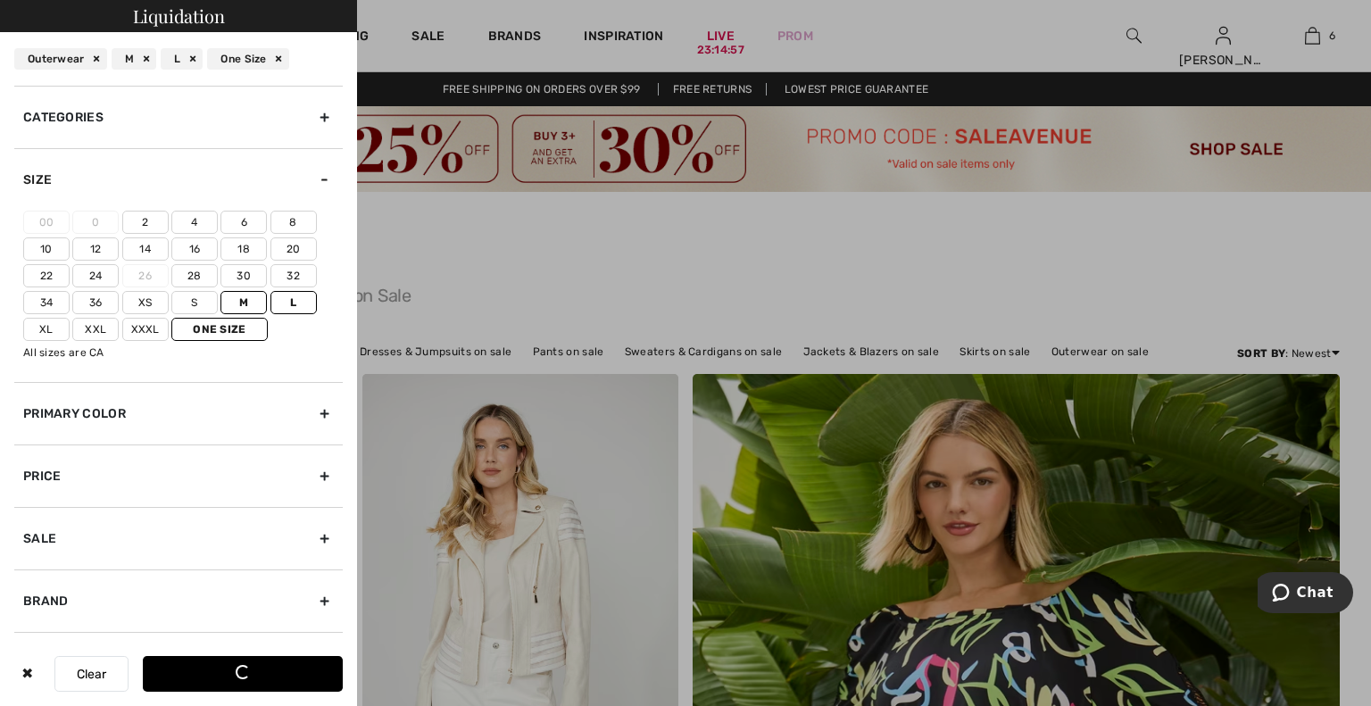
click at [154, 54] on div "M" at bounding box center [134, 58] width 45 height 21
click at [146, 58] on div "L" at bounding box center [133, 58] width 42 height 21
click at [175, 58] on div "One Size" at bounding box center [152, 58] width 81 height 21
click at [90, 59] on div "Outerwear" at bounding box center [60, 58] width 93 height 21
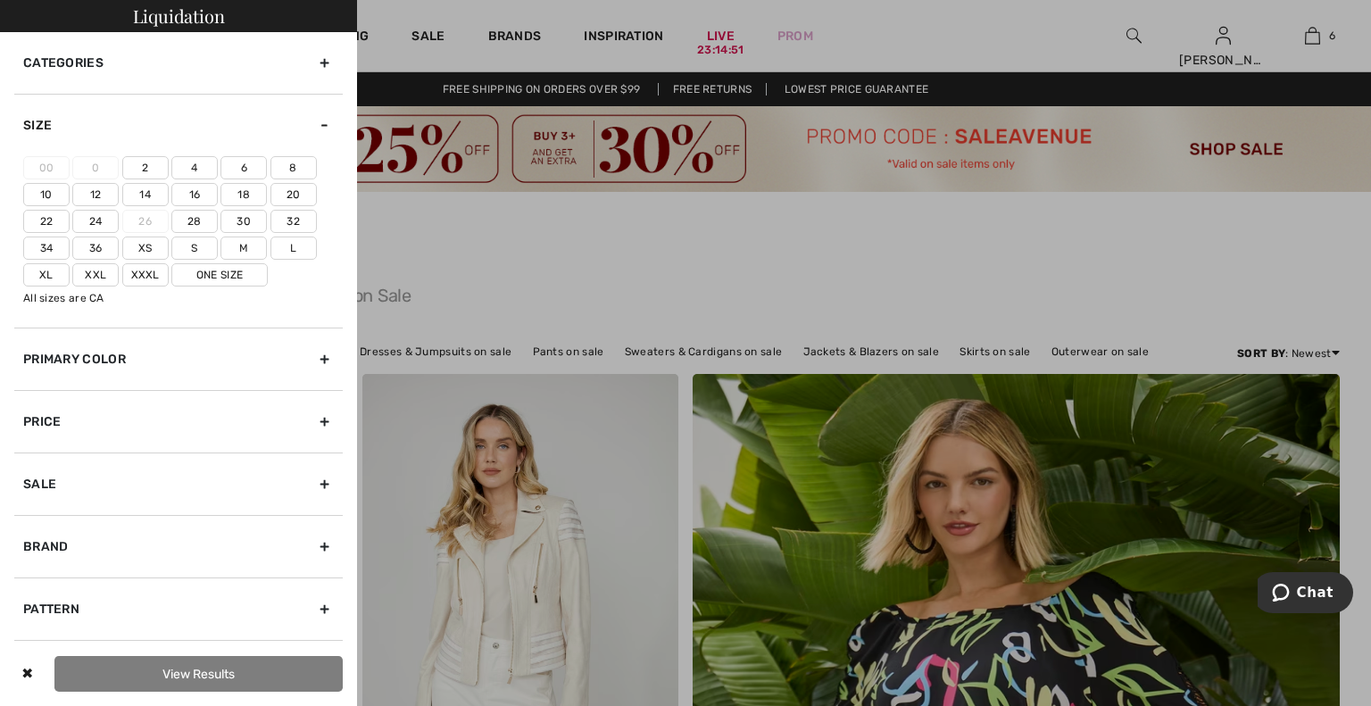
click at [215, 73] on div "Categories" at bounding box center [178, 63] width 329 height 62
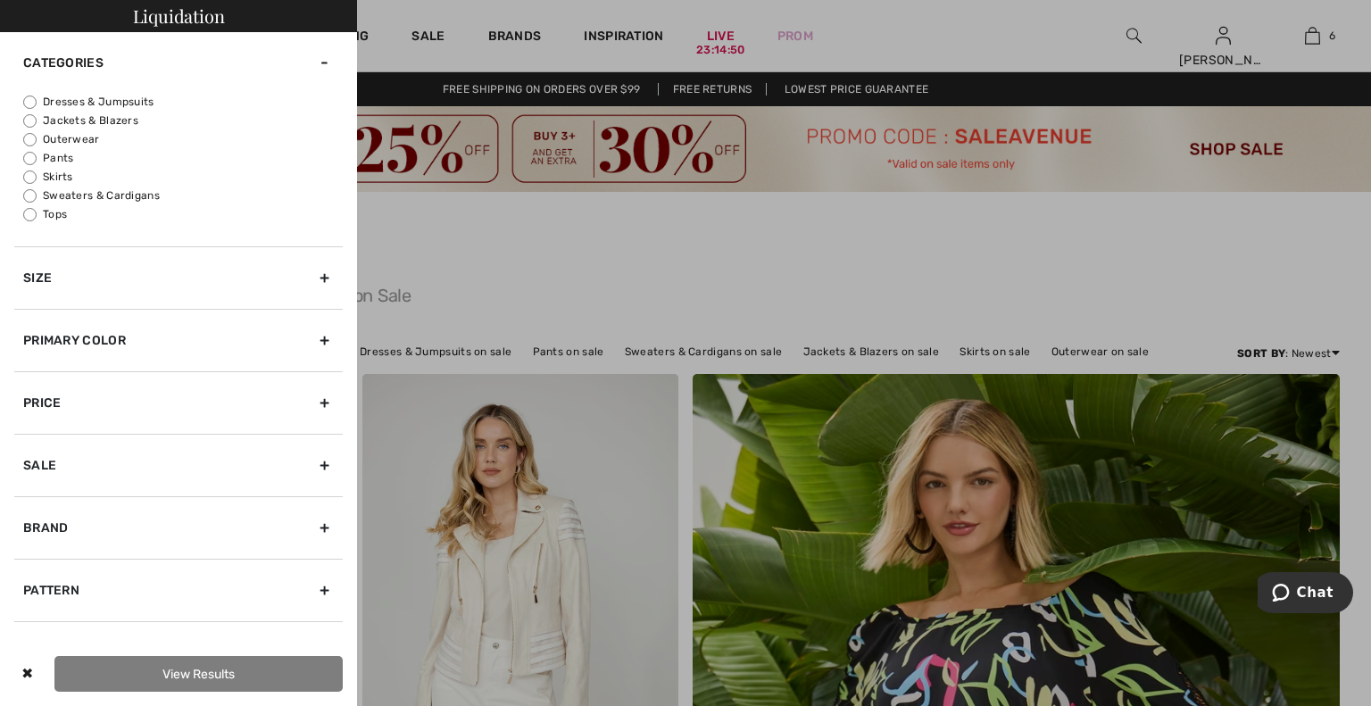
click at [87, 139] on label "Outerwear" at bounding box center [183, 139] width 320 height 16
click at [37, 139] on input "Outerwear" at bounding box center [29, 139] width 13 height 13
radio input "true"
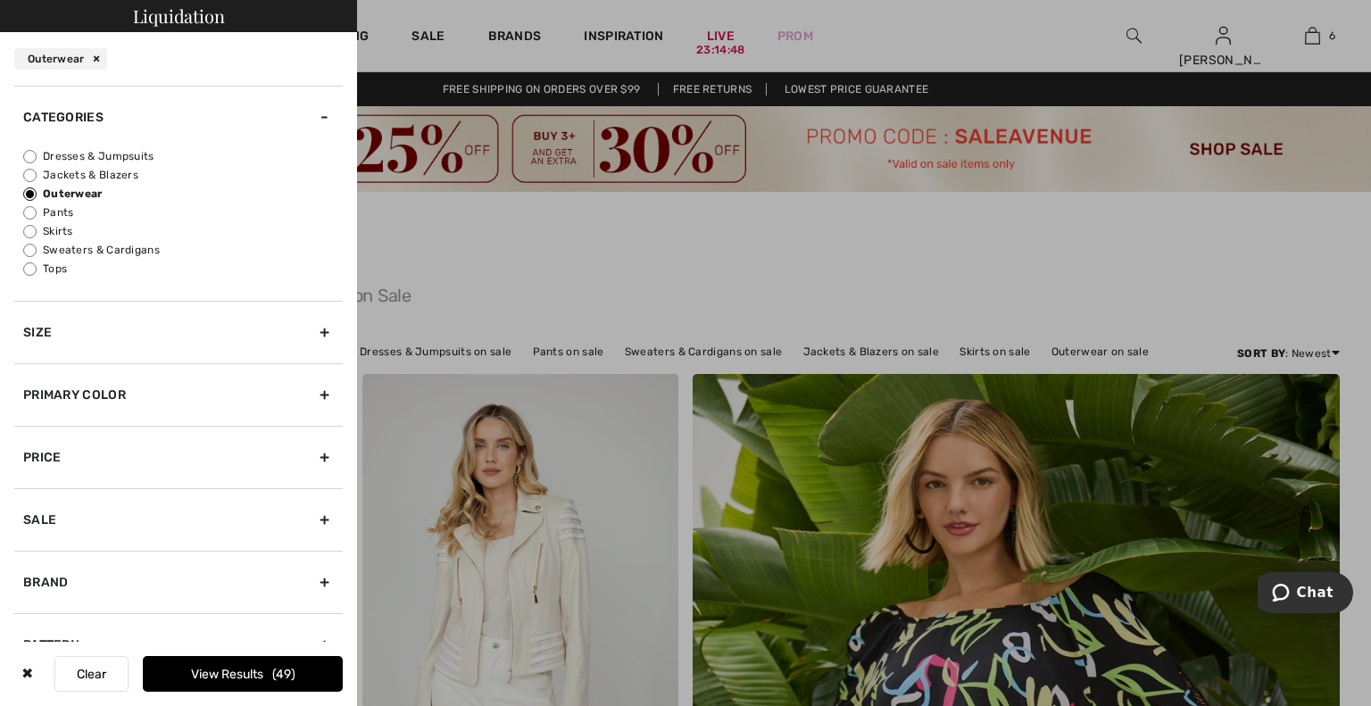
click at [162, 346] on div "Size" at bounding box center [178, 332] width 329 height 62
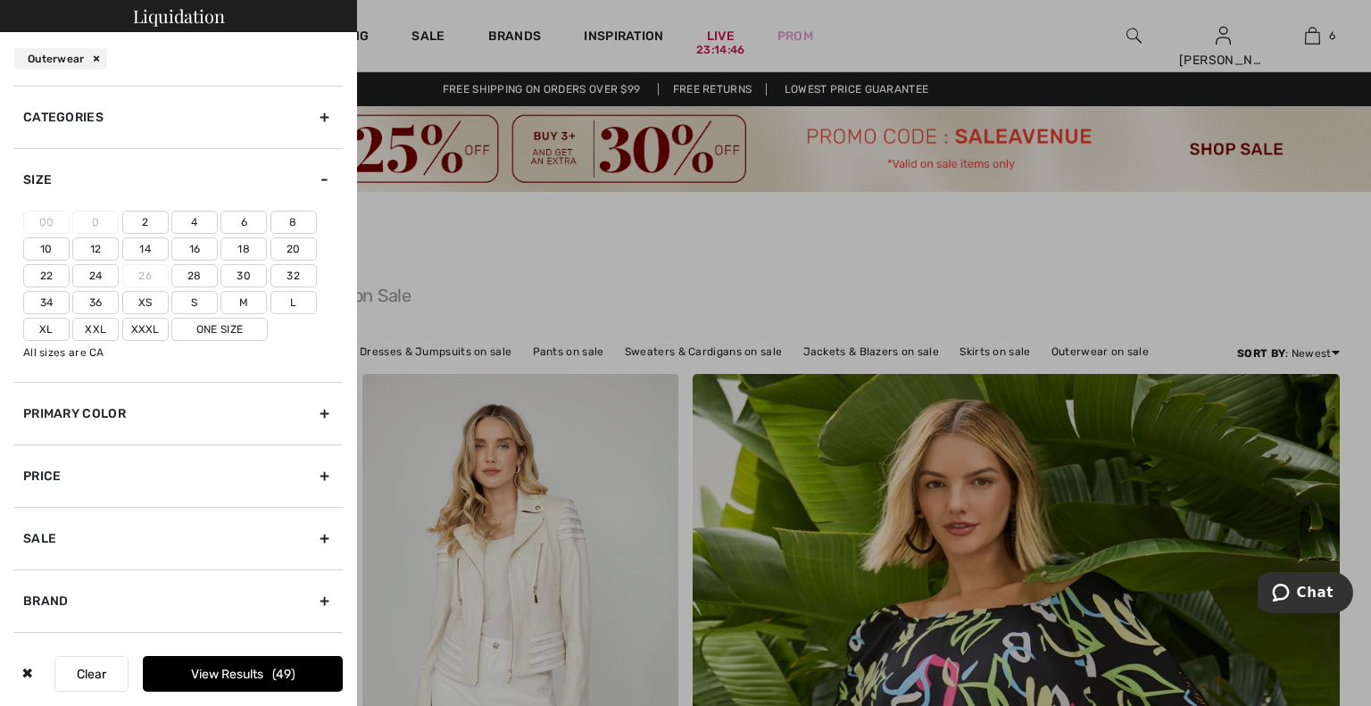
click at [444, 242] on div at bounding box center [685, 353] width 1371 height 706
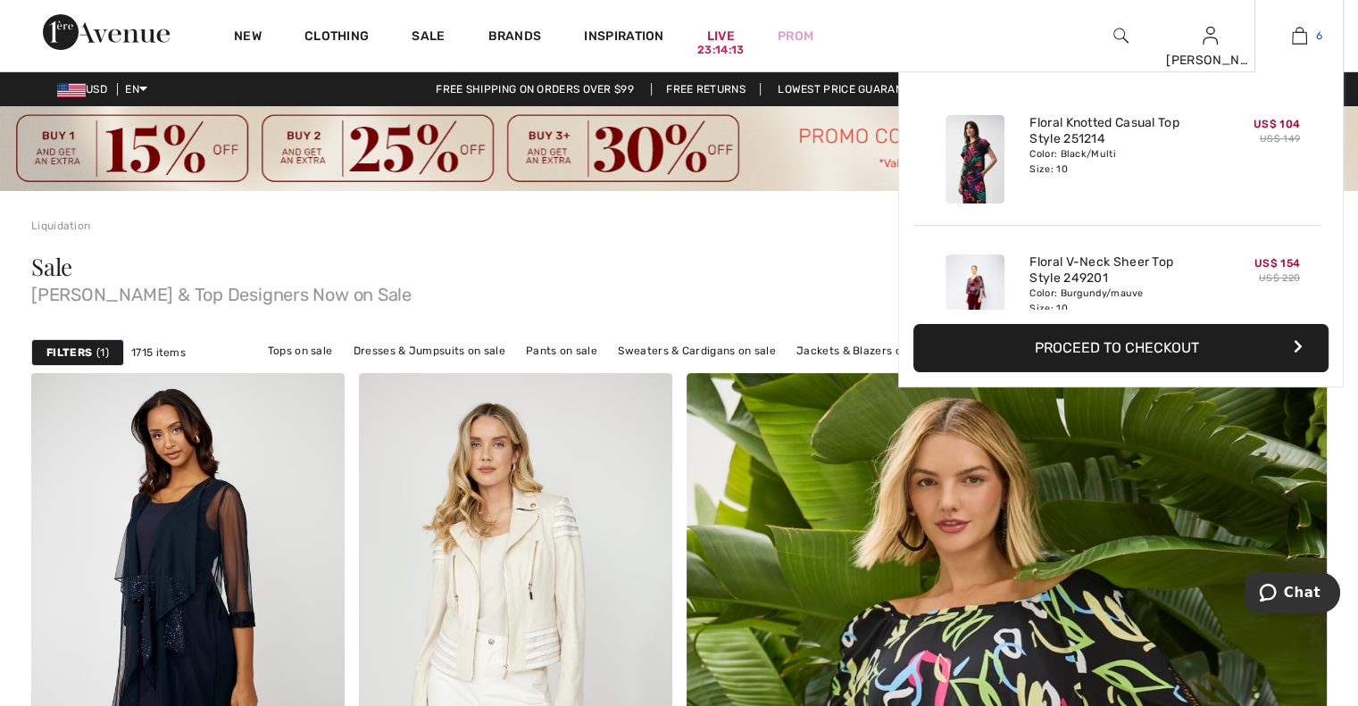
click at [1289, 39] on link "6" at bounding box center [1298, 35] width 87 height 21
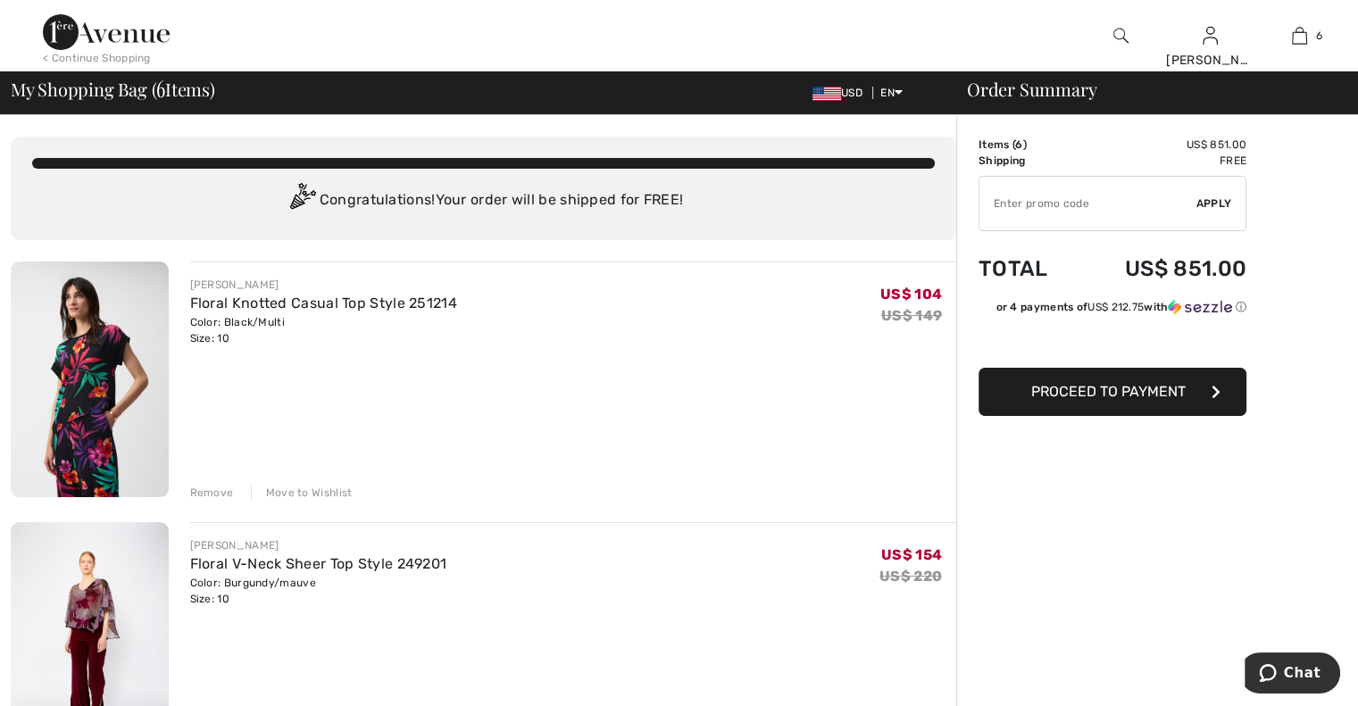
click at [1043, 207] on input "TEXT" at bounding box center [1087, 204] width 217 height 54
type input "SALEAVENUE"
click at [1210, 203] on span "Apply" at bounding box center [1214, 204] width 36 height 16
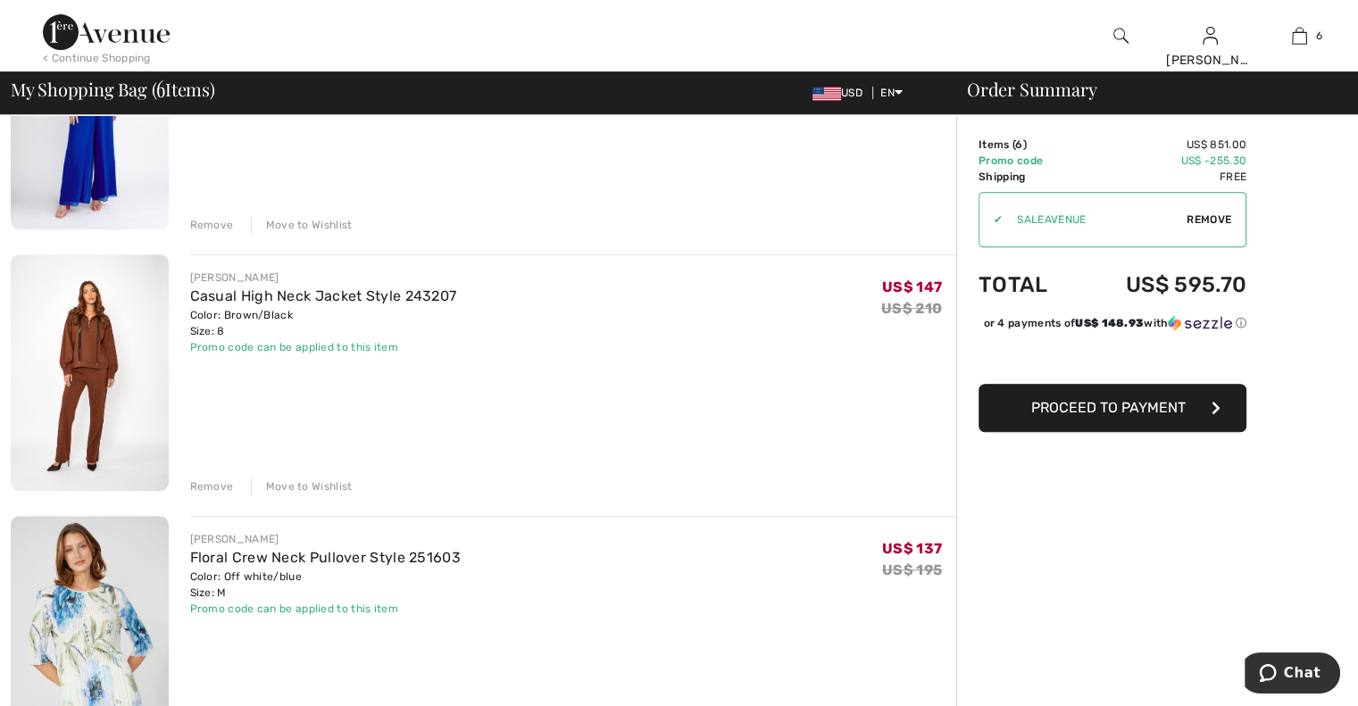
scroll to position [783, 0]
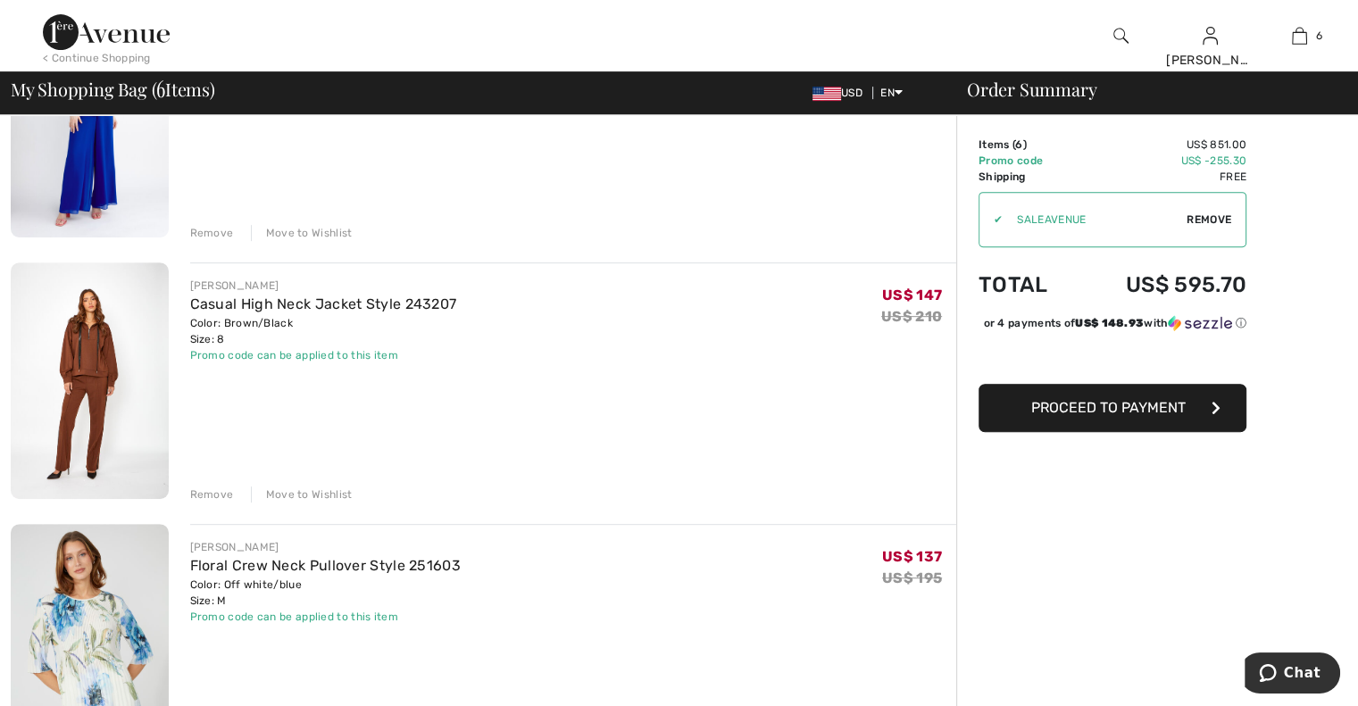
click at [221, 496] on div "Remove" at bounding box center [212, 495] width 44 height 16
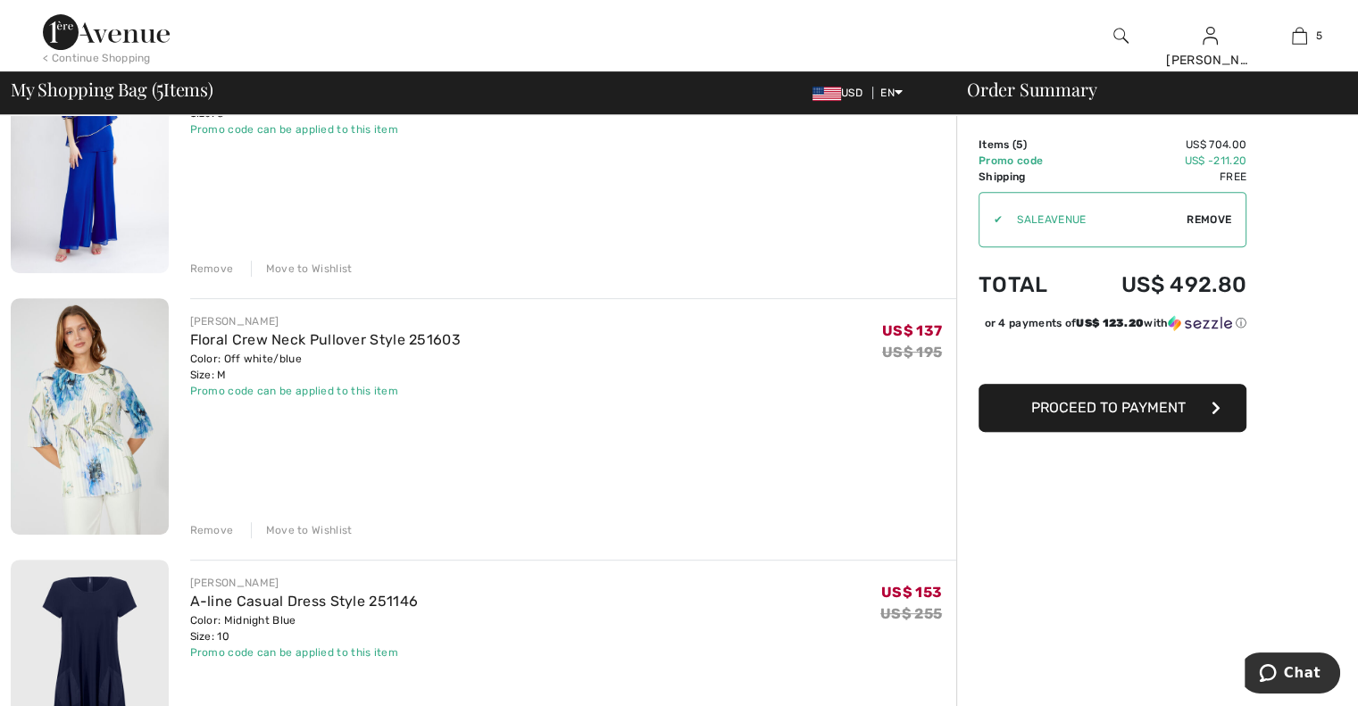
scroll to position [740, 0]
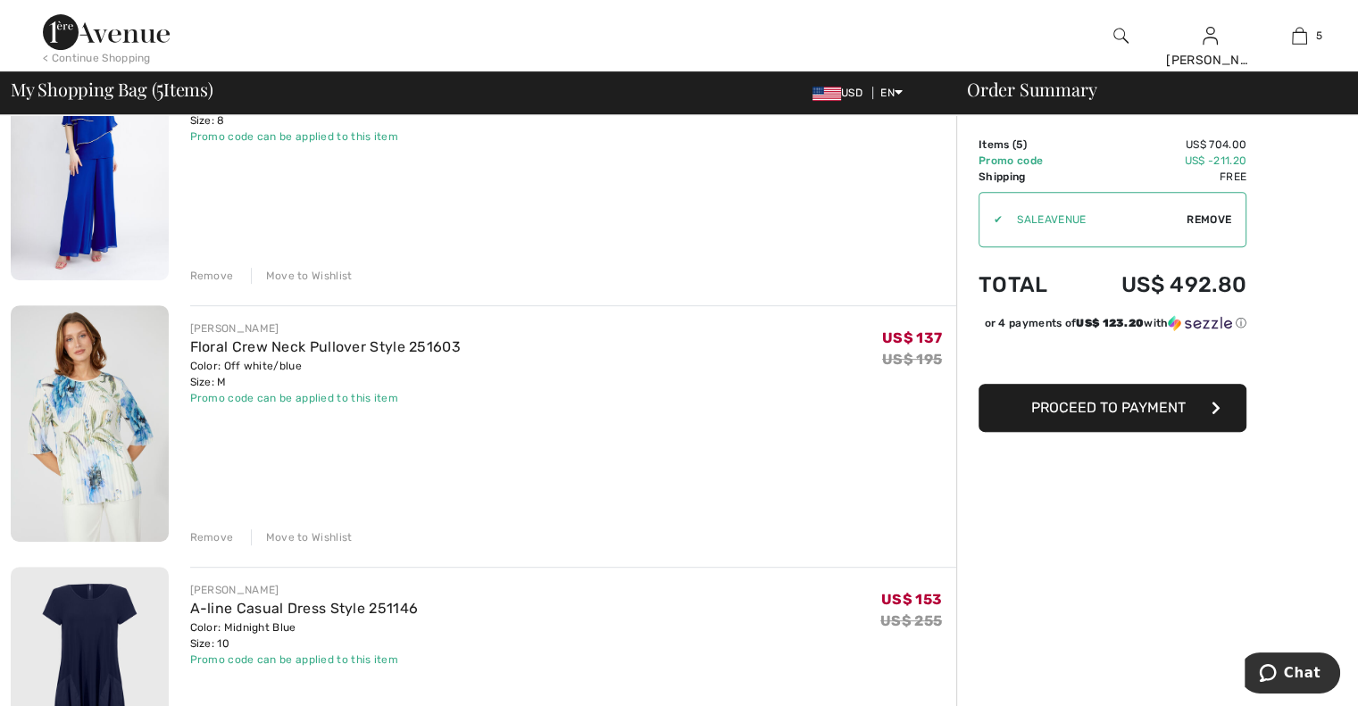
click at [220, 531] on div "Remove" at bounding box center [212, 537] width 44 height 16
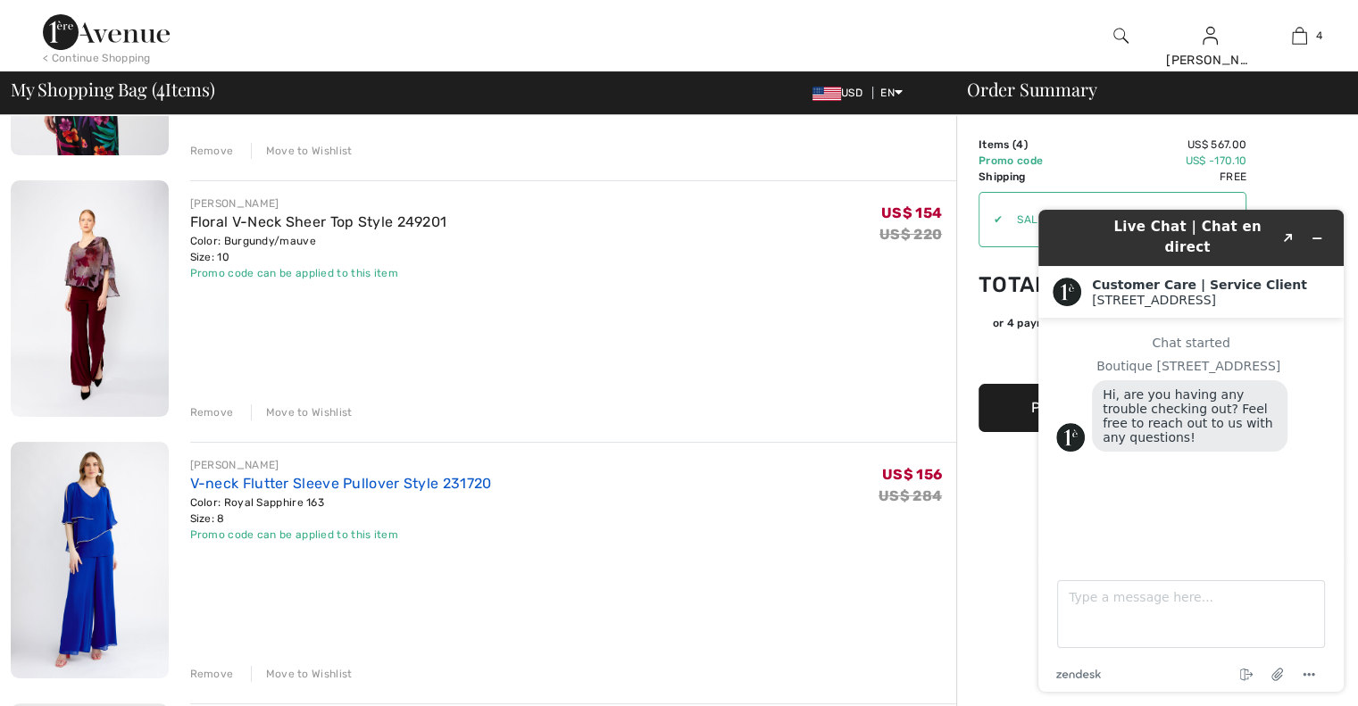
scroll to position [0, 0]
click at [352, 484] on link "V-neck Flutter Sleeve Pullover Style 231720" at bounding box center [341, 483] width 302 height 17
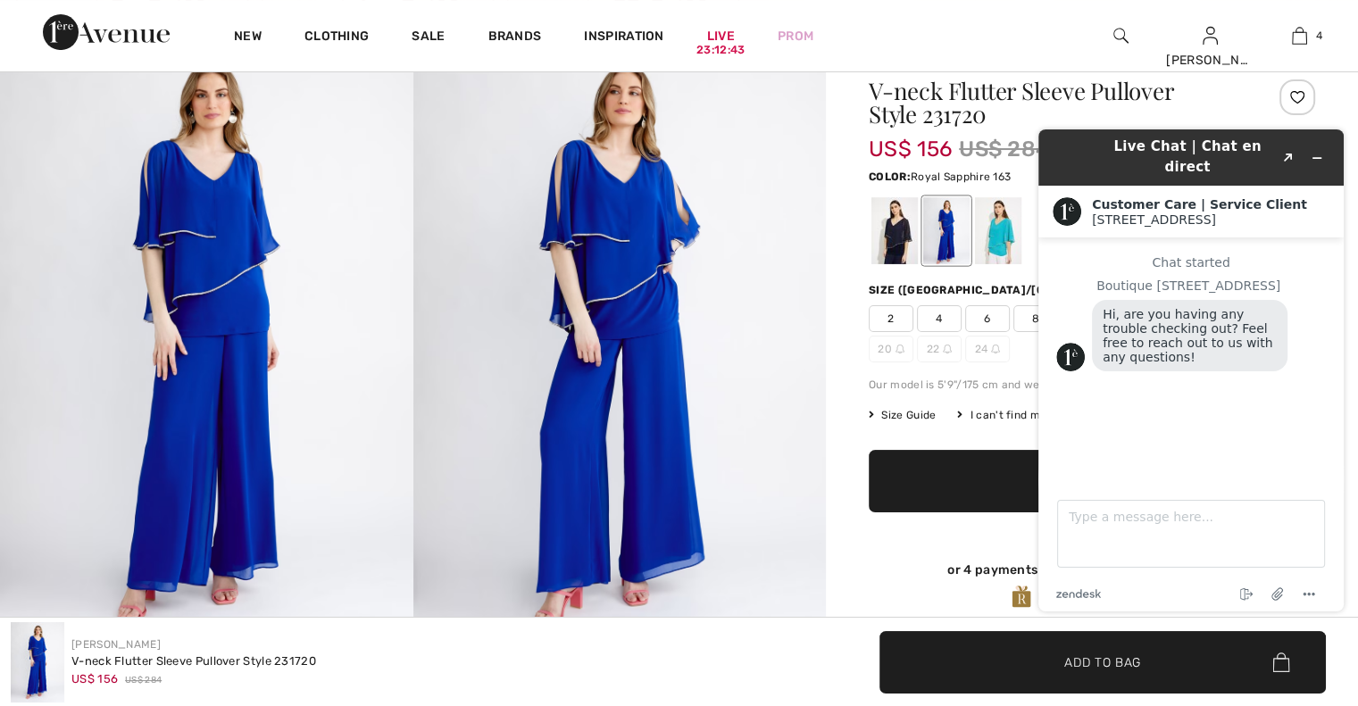
scroll to position [218, 0]
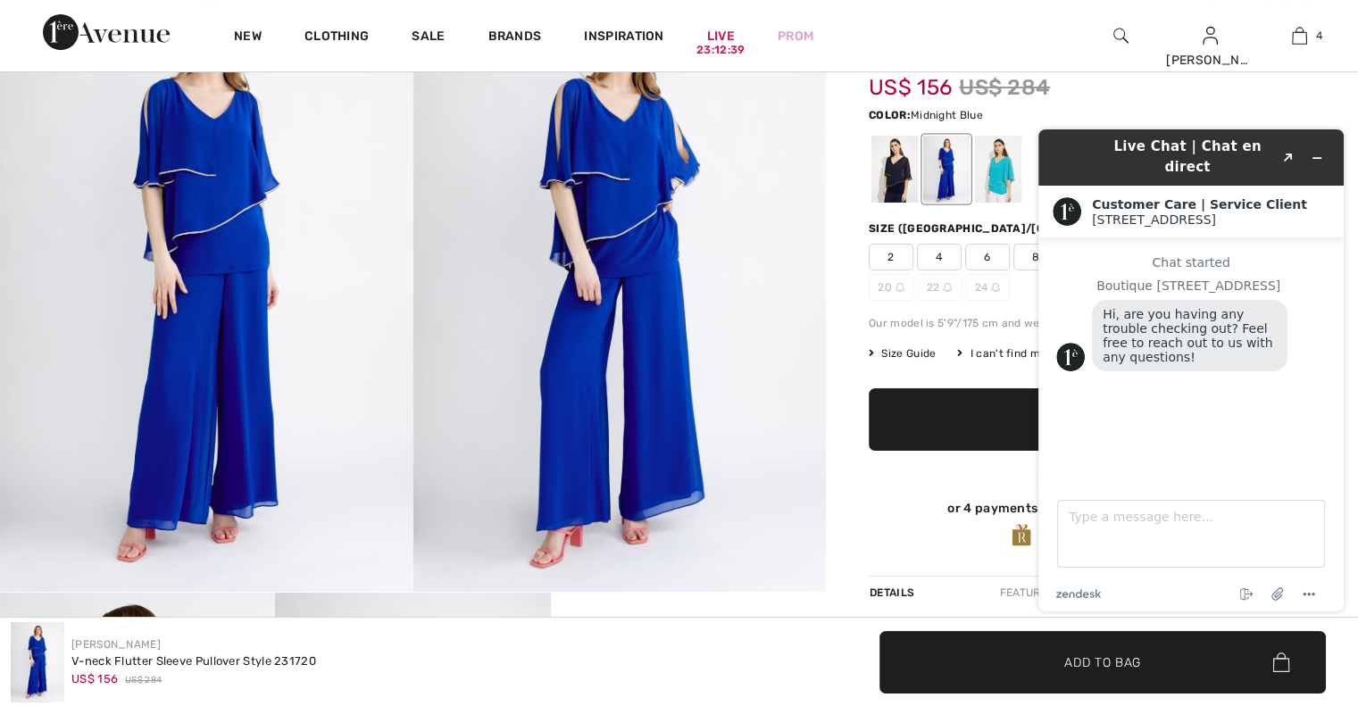
click at [892, 178] on div at bounding box center [894, 169] width 46 height 67
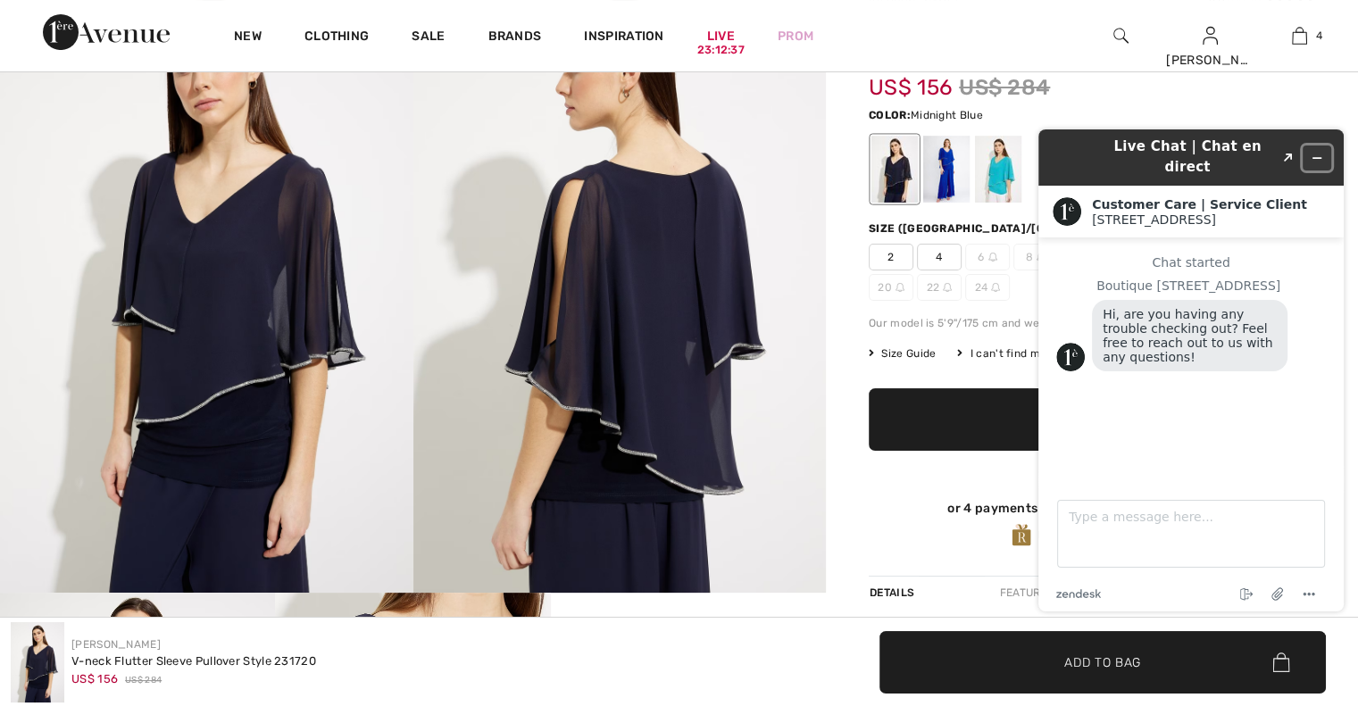
click at [1318, 152] on icon "Minimize widget" at bounding box center [1317, 158] width 12 height 12
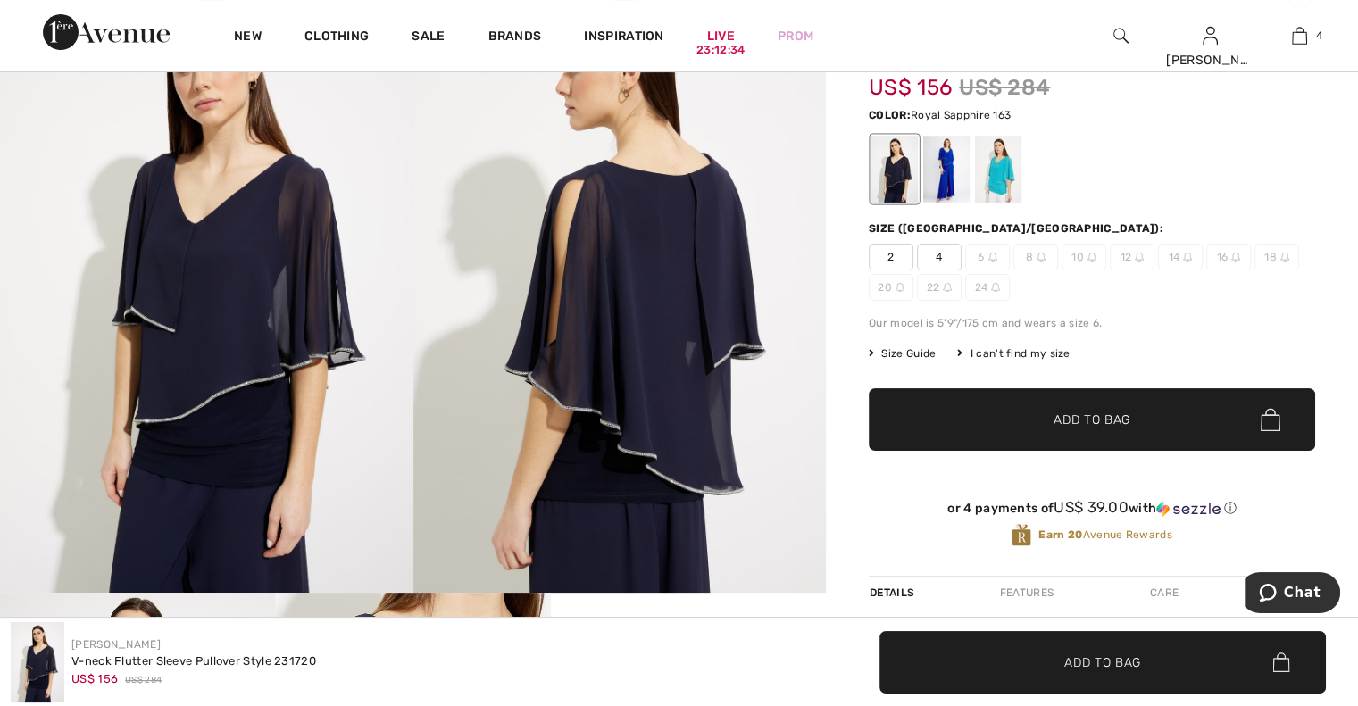
click at [939, 188] on div at bounding box center [946, 169] width 46 height 67
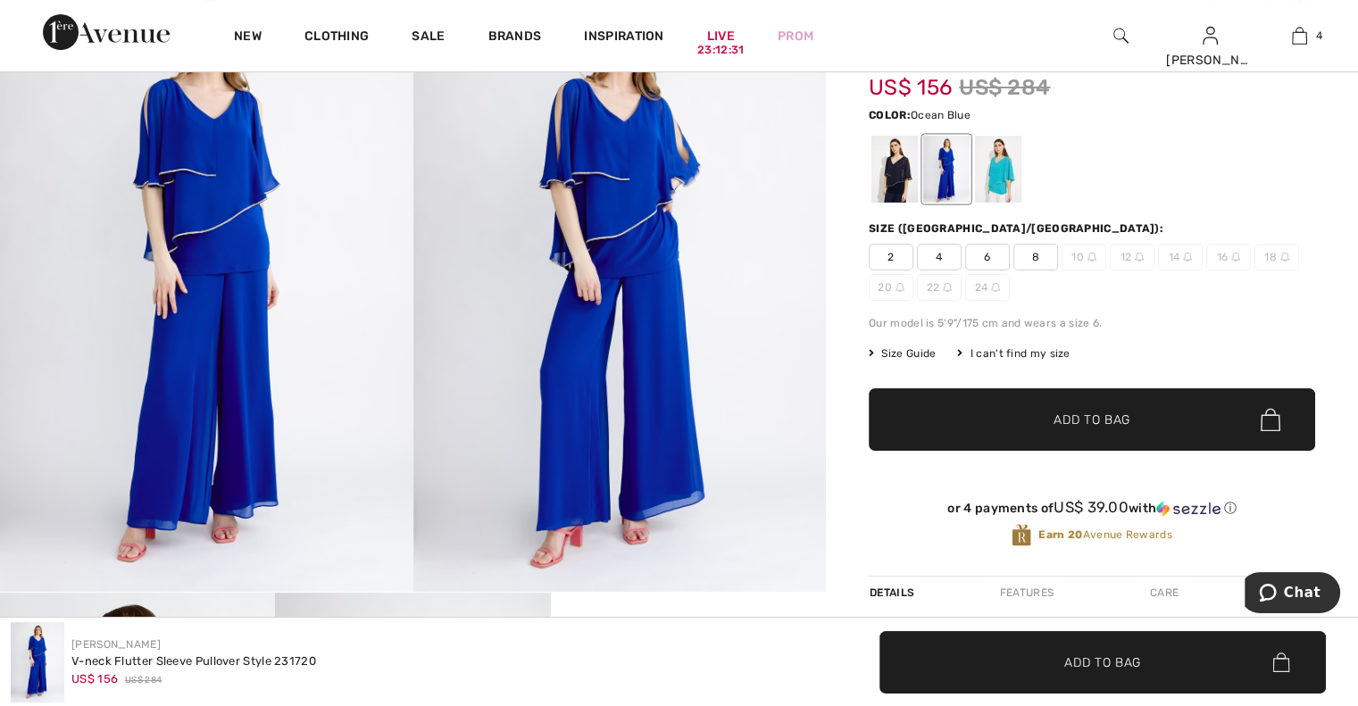
click at [996, 174] on div at bounding box center [998, 169] width 46 height 67
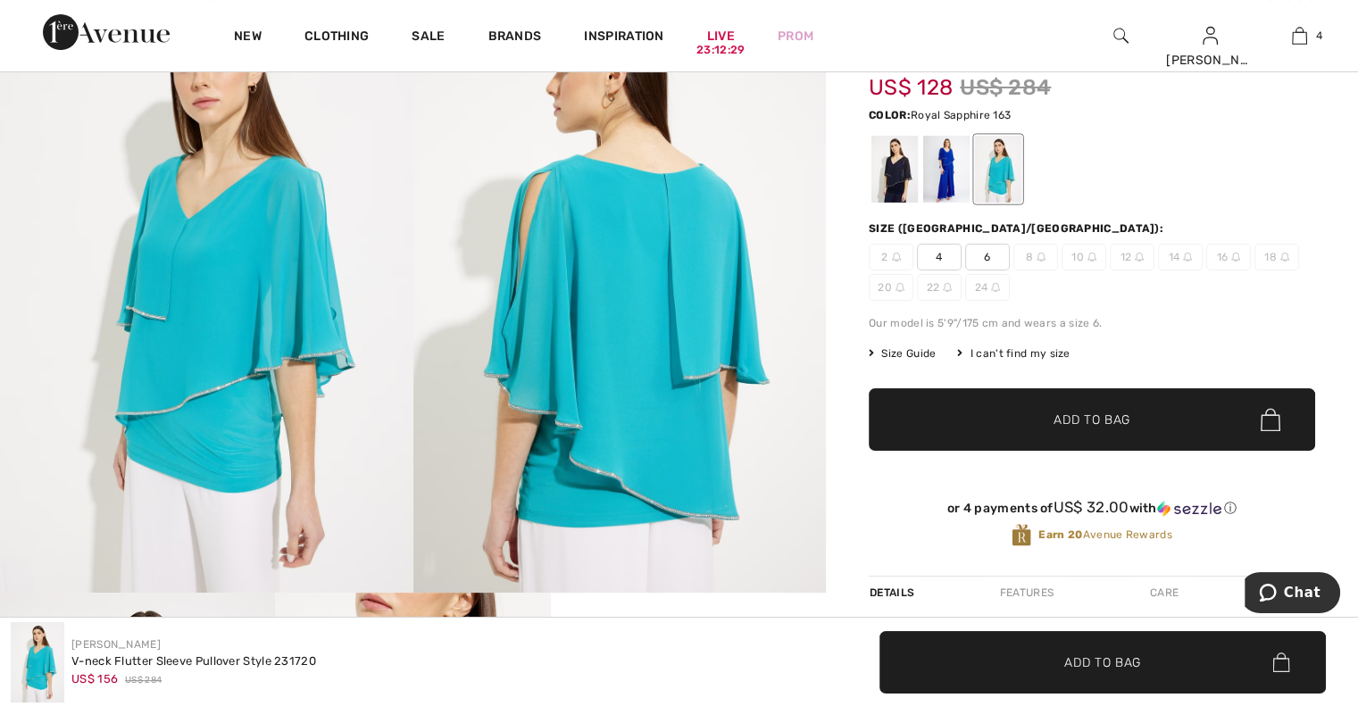
click at [942, 178] on div at bounding box center [946, 169] width 46 height 67
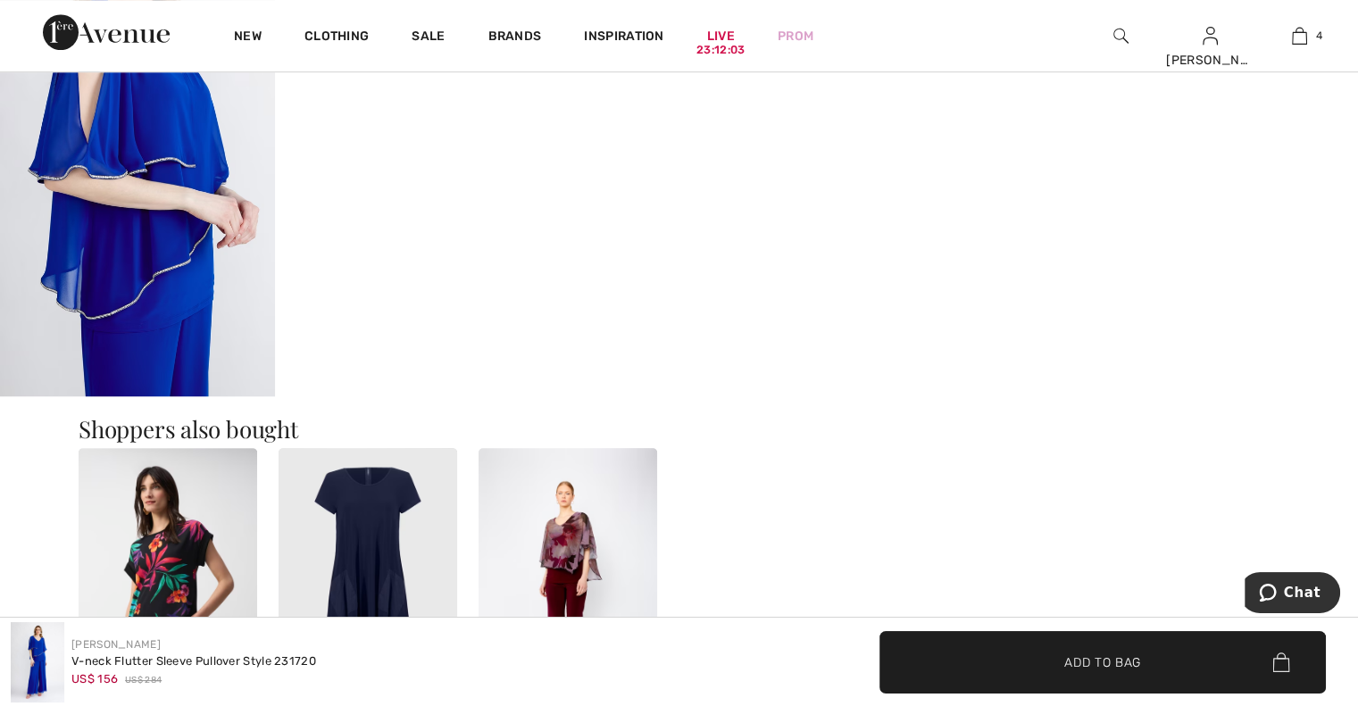
scroll to position [0, 0]
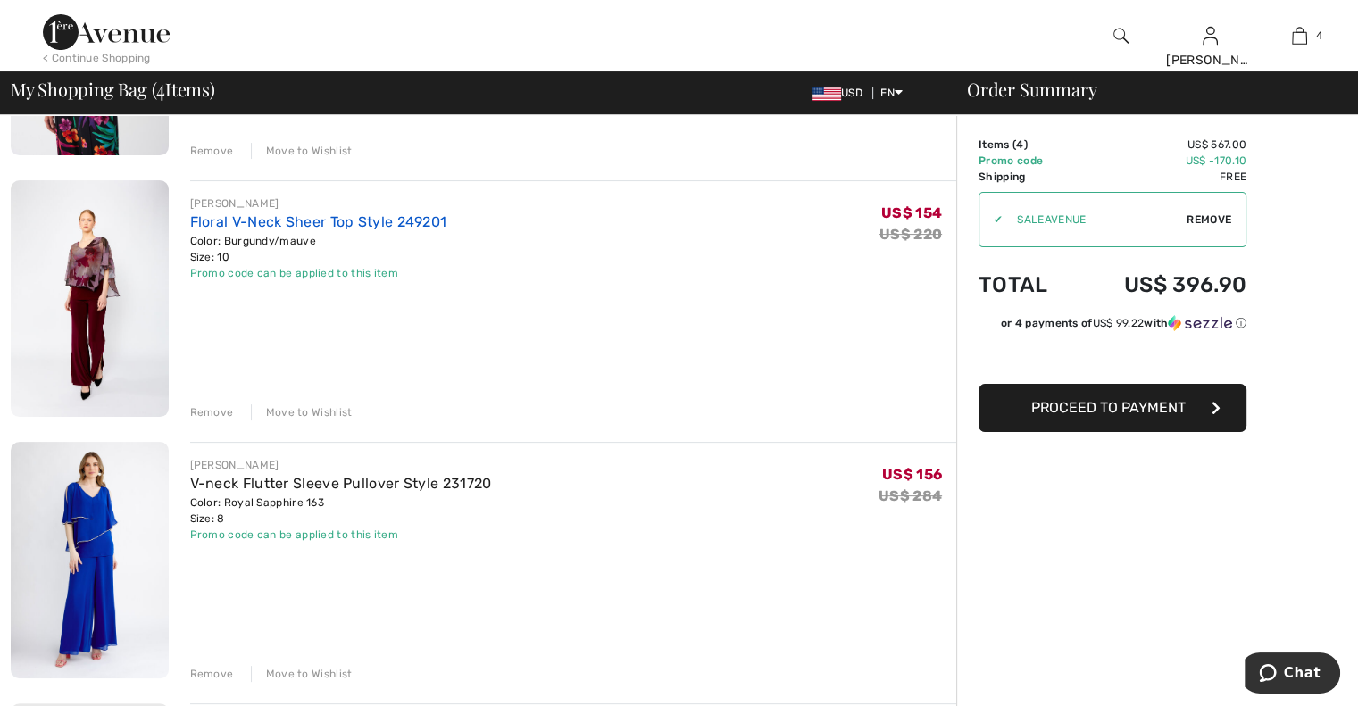
click at [320, 228] on link "Floral V-Neck Sheer Top Style 249201" at bounding box center [318, 221] width 257 height 17
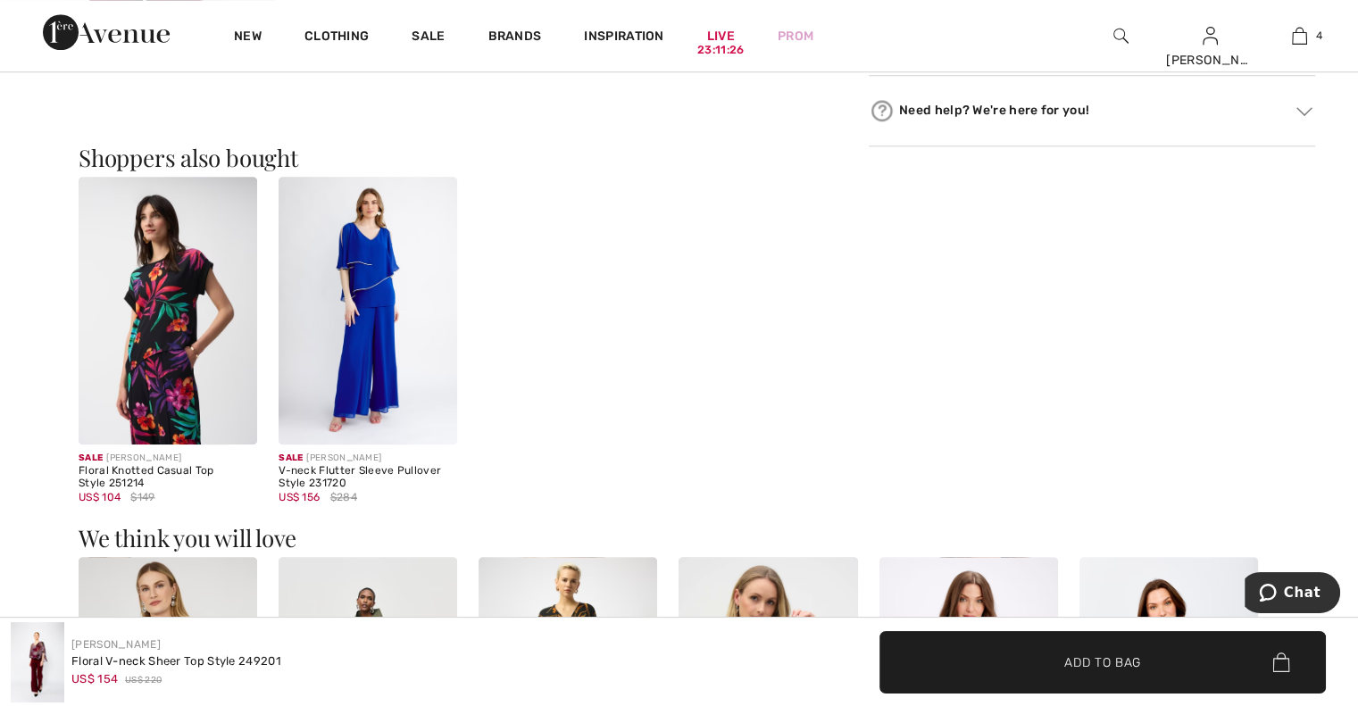
scroll to position [1545, 0]
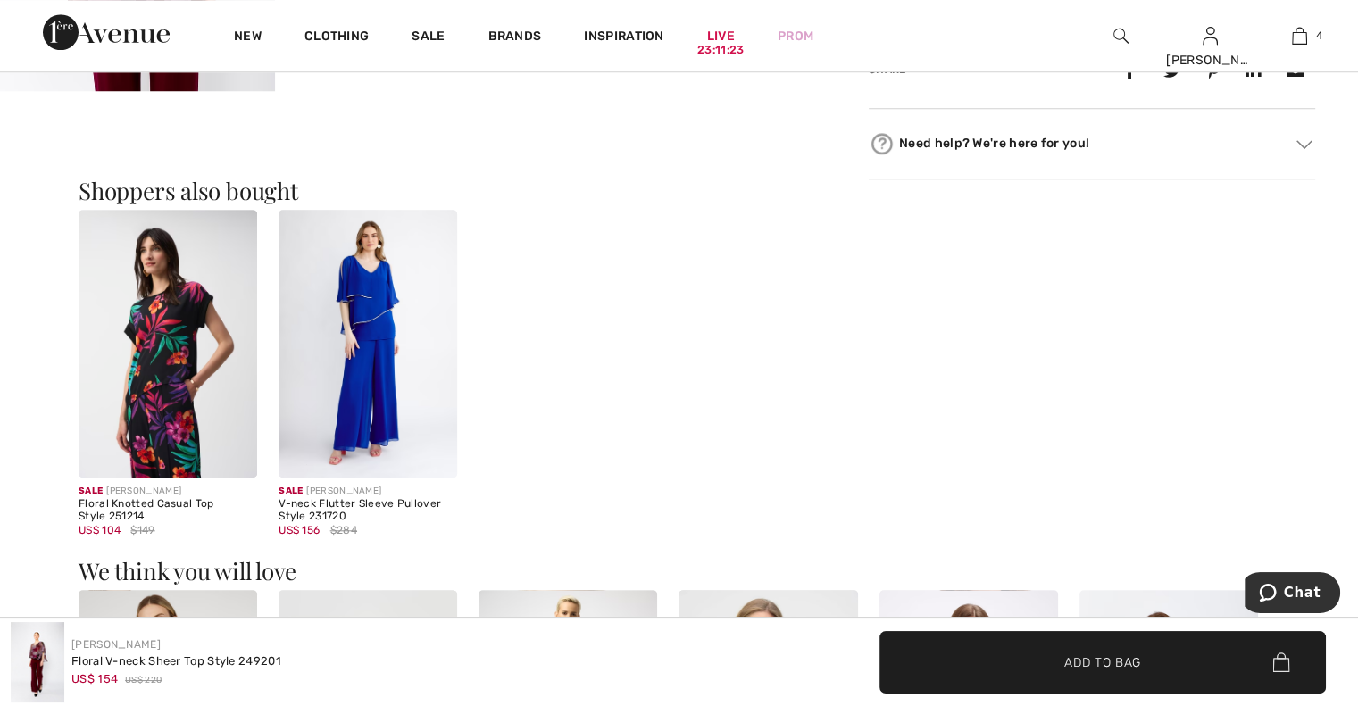
click at [392, 385] on img at bounding box center [368, 344] width 179 height 268
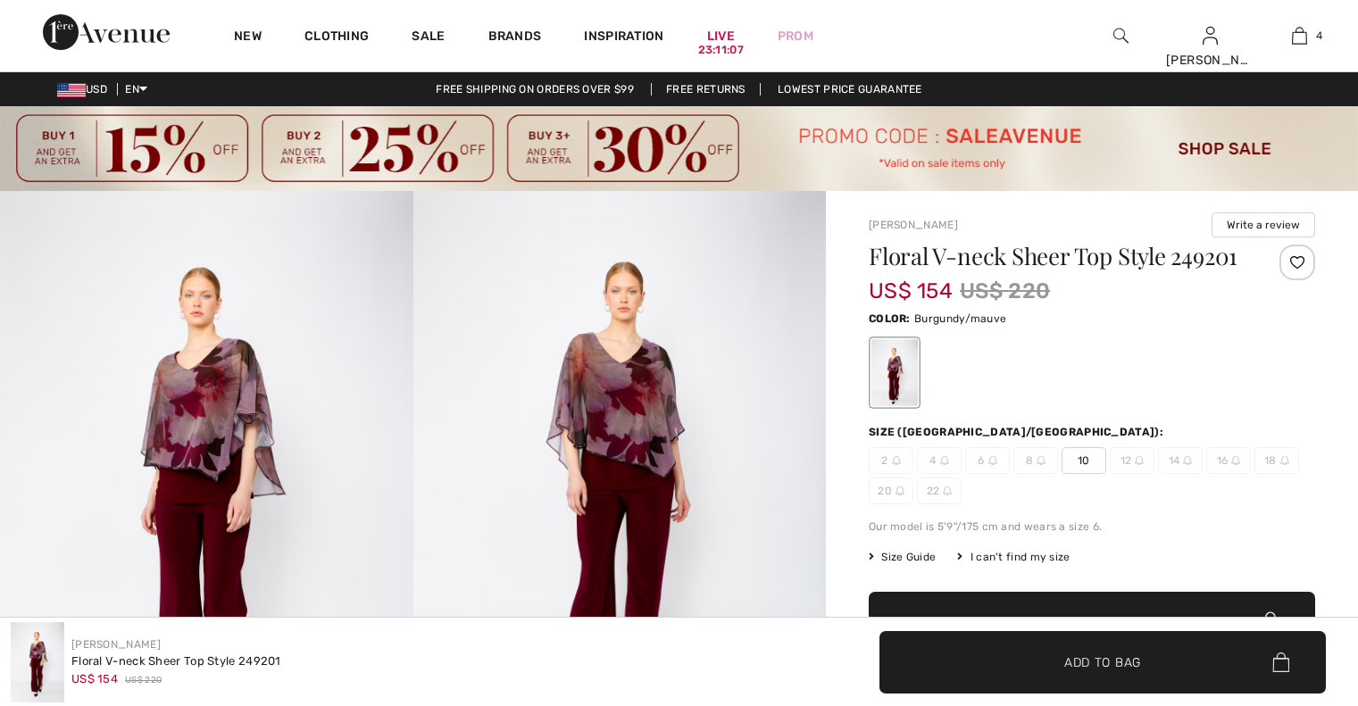
checkbox input "true"
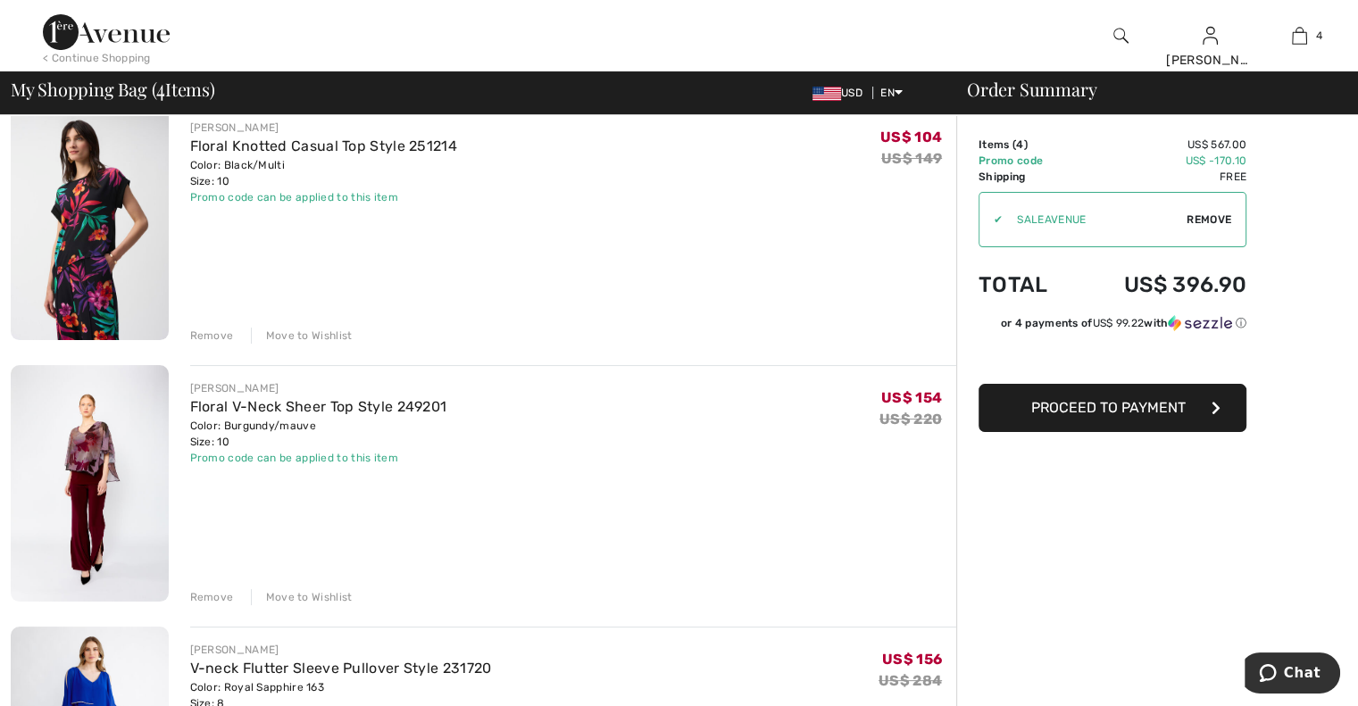
scroll to position [227, 0]
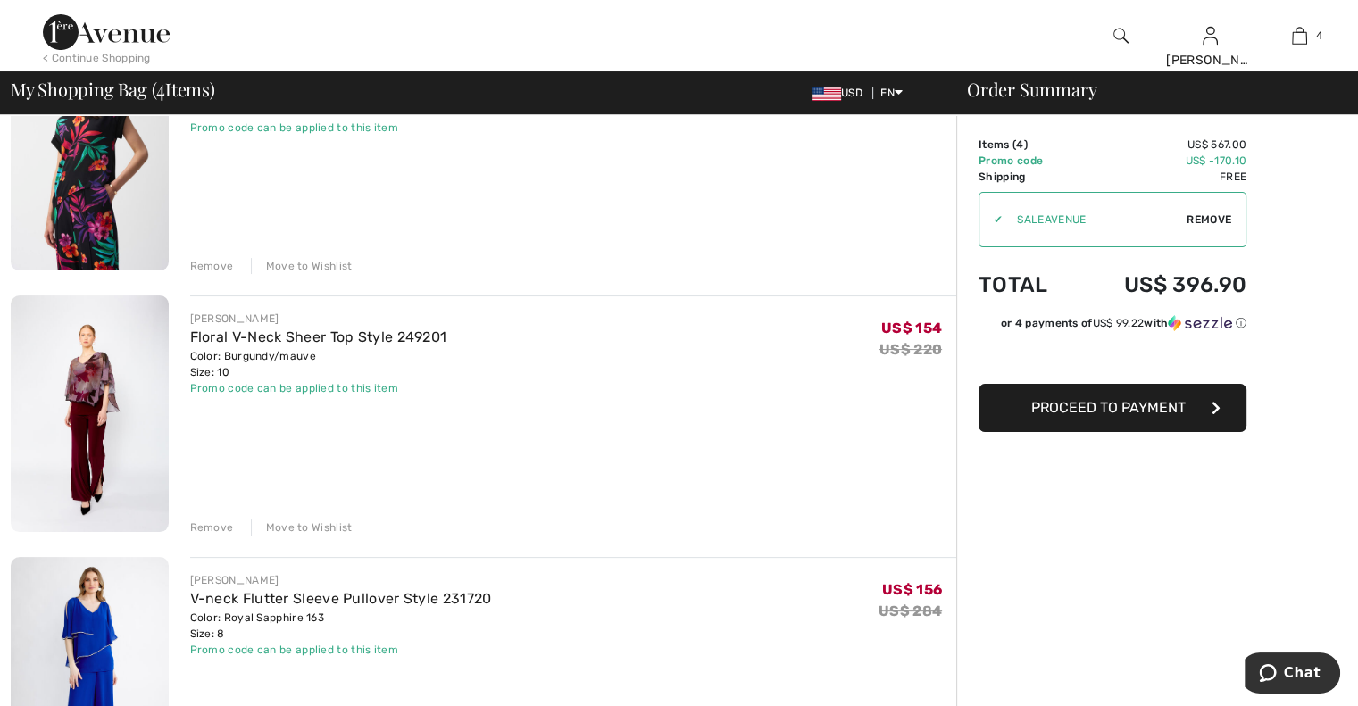
click at [201, 525] on div "Remove" at bounding box center [212, 528] width 44 height 16
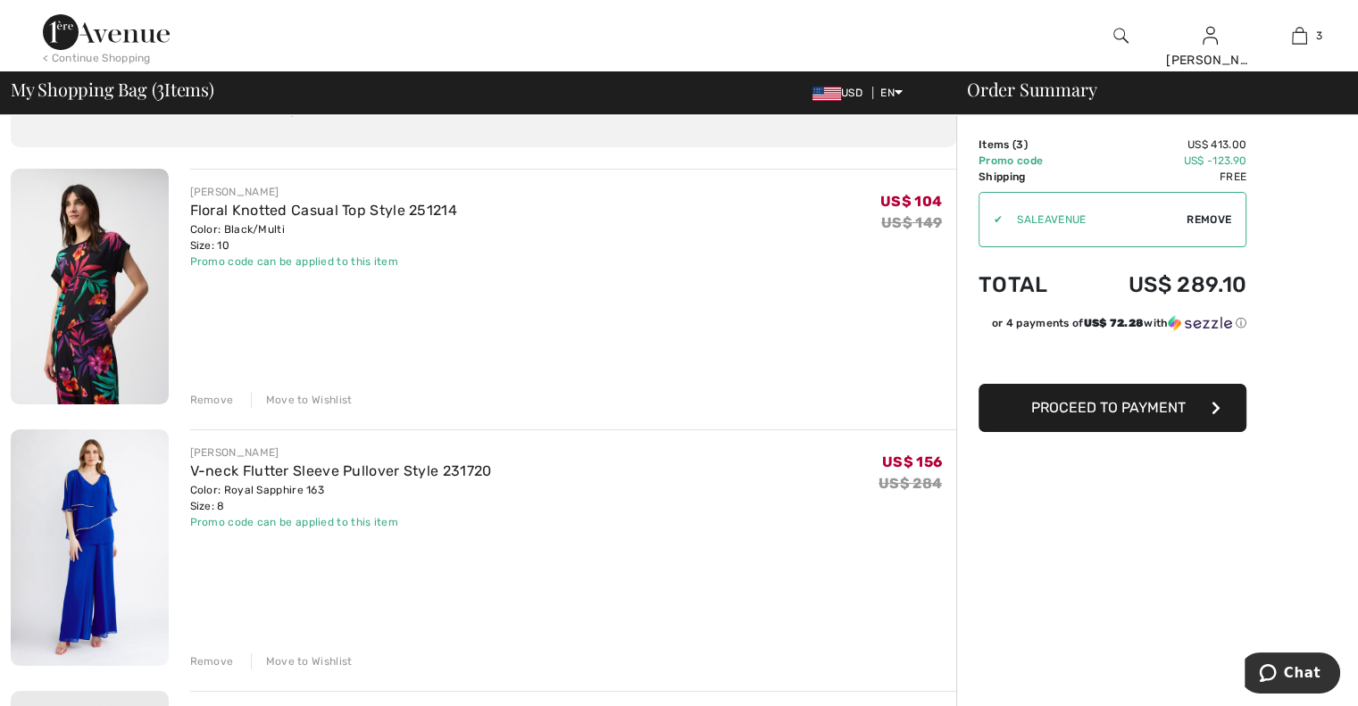
scroll to position [0, 0]
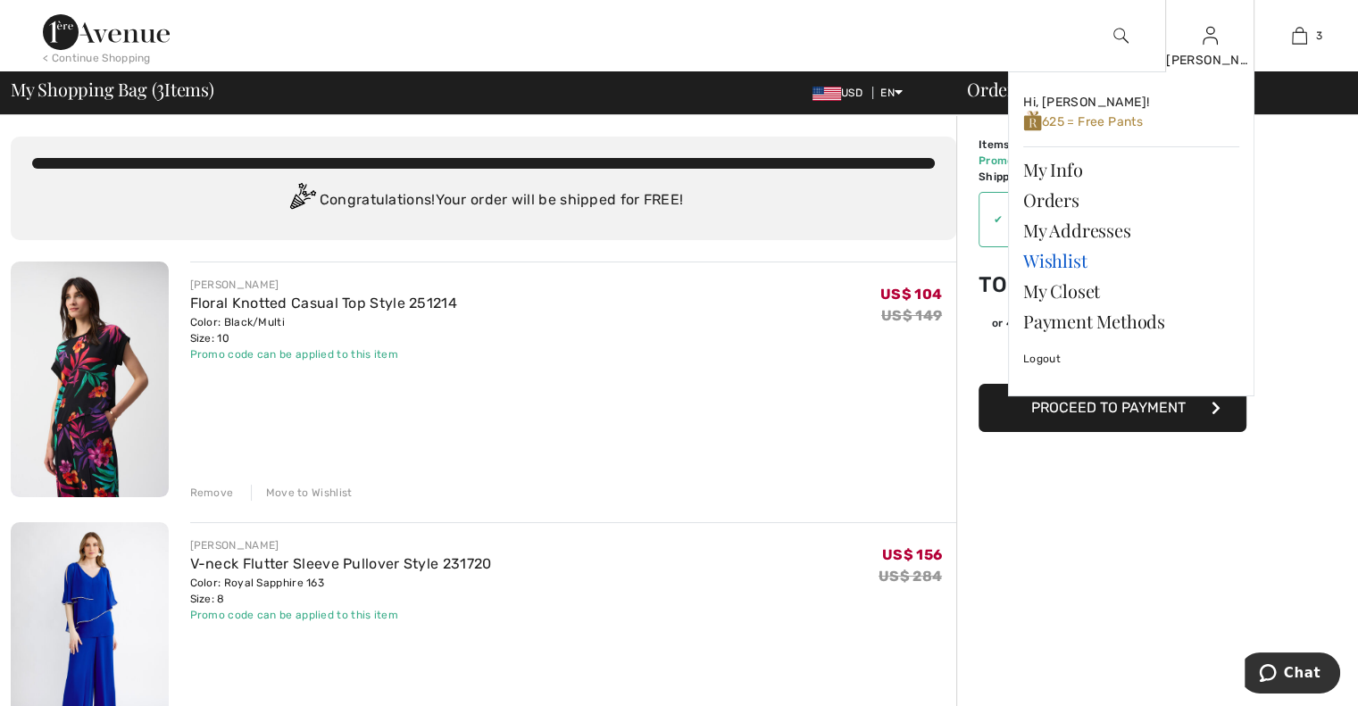
click at [1072, 261] on link "Wishlist" at bounding box center [1131, 261] width 216 height 30
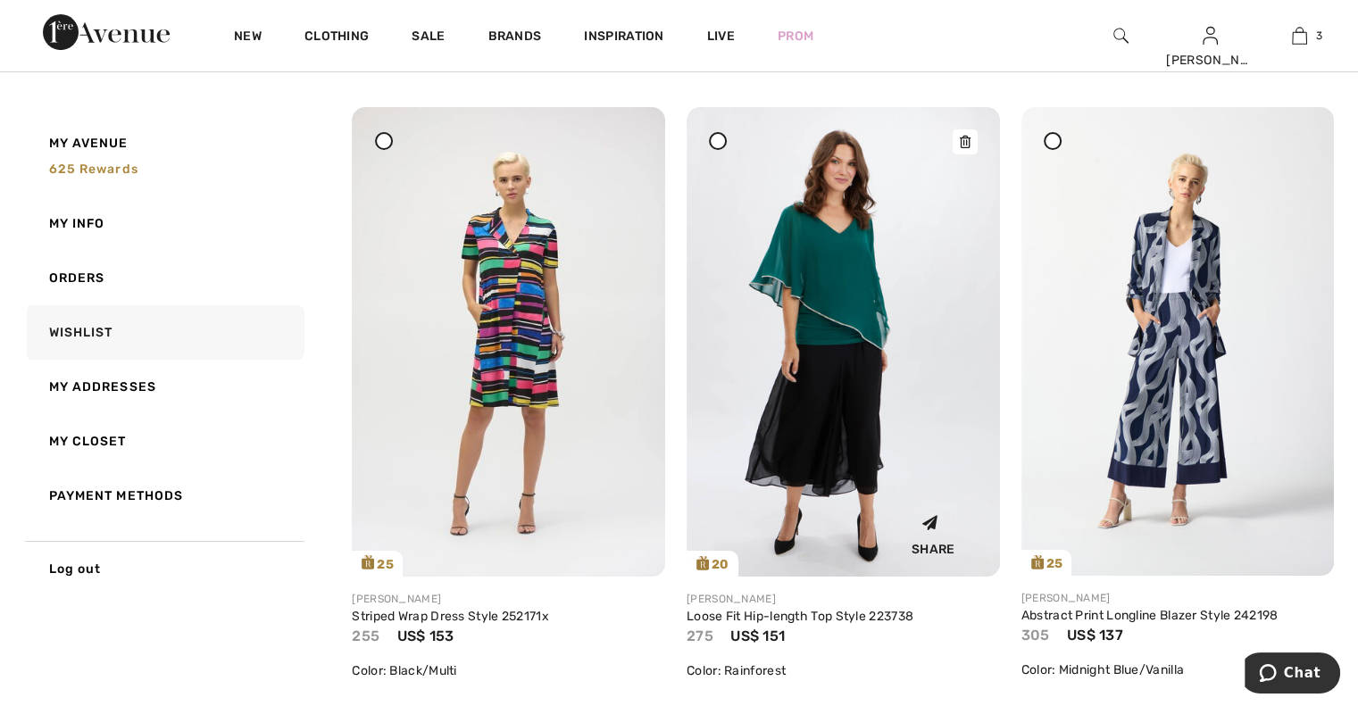
scroll to position [202, 0]
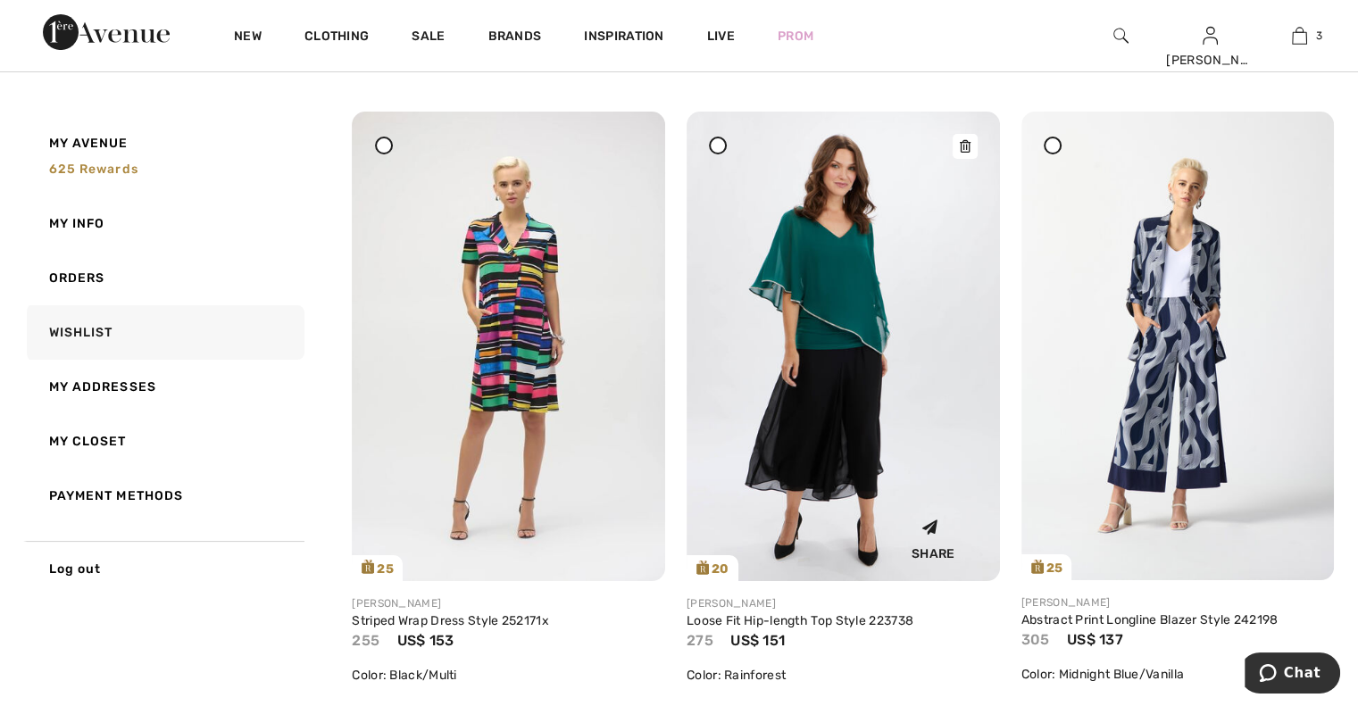
click at [832, 319] on img at bounding box center [843, 347] width 313 height 470
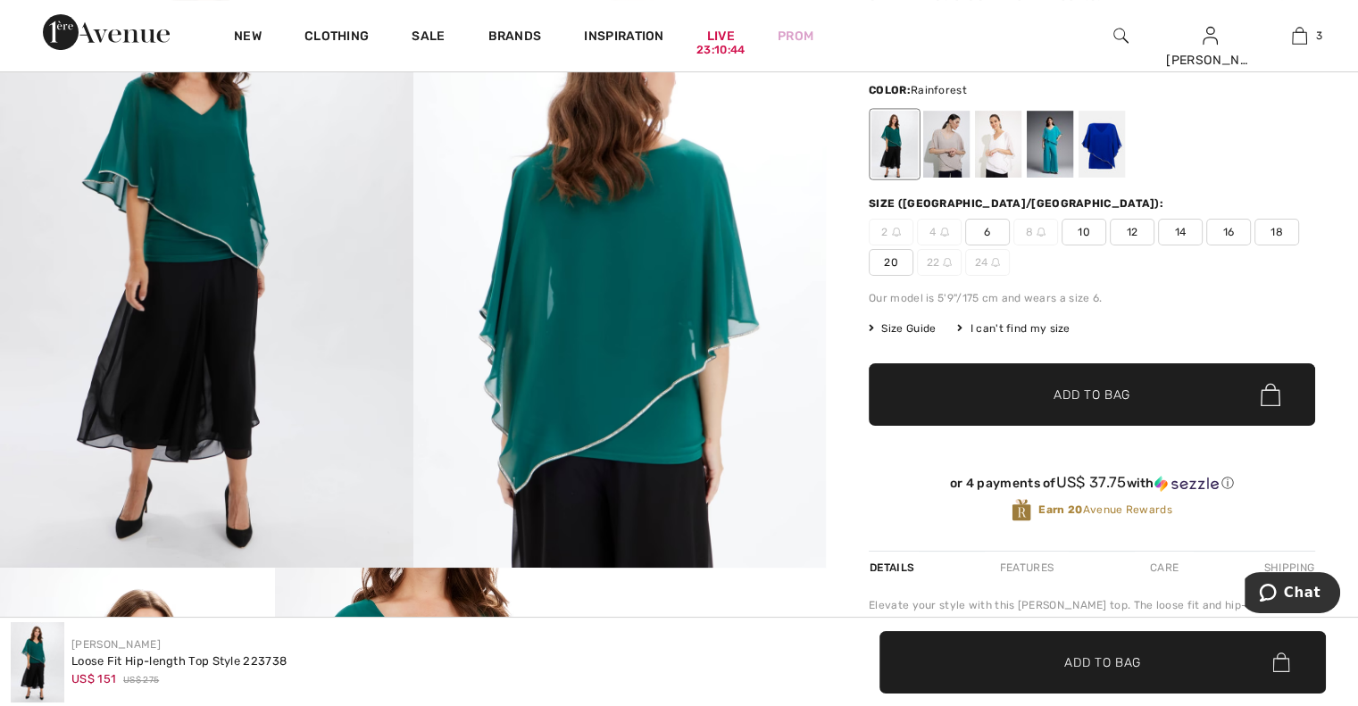
scroll to position [306, 0]
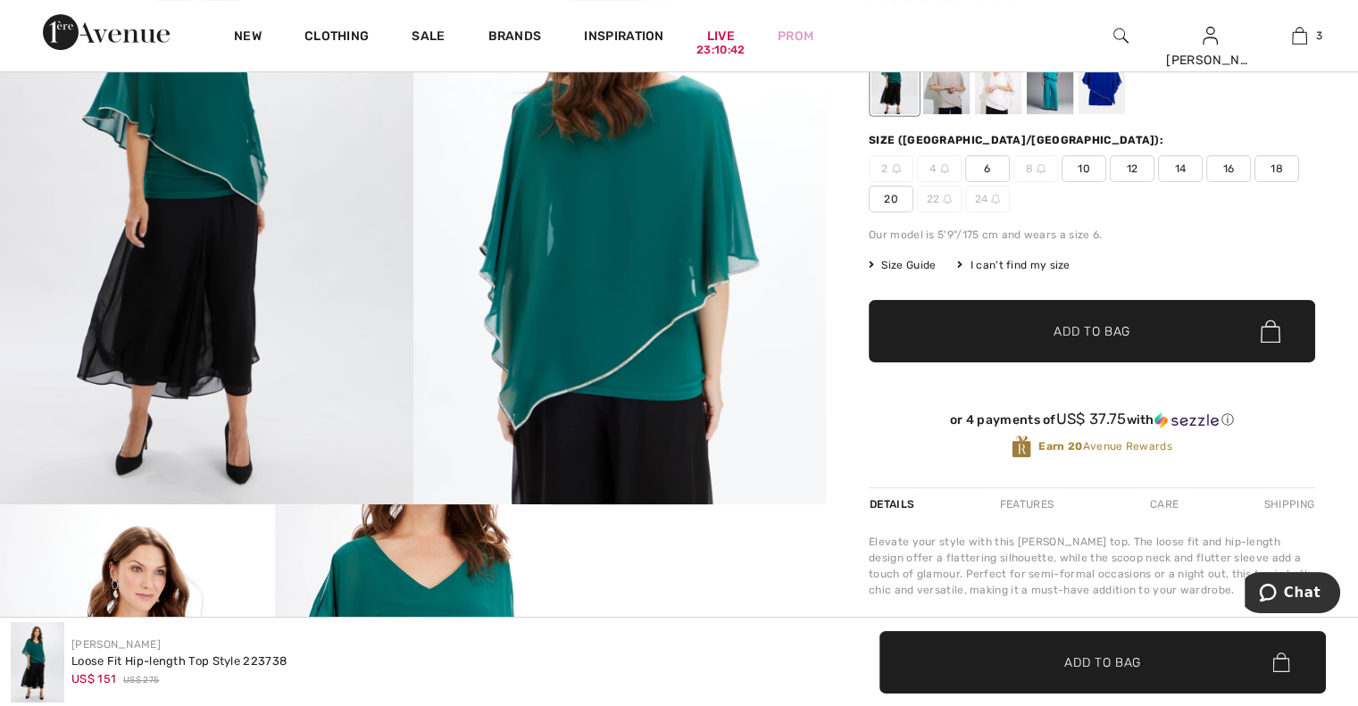
click at [1080, 168] on span "10" at bounding box center [1083, 168] width 45 height 27
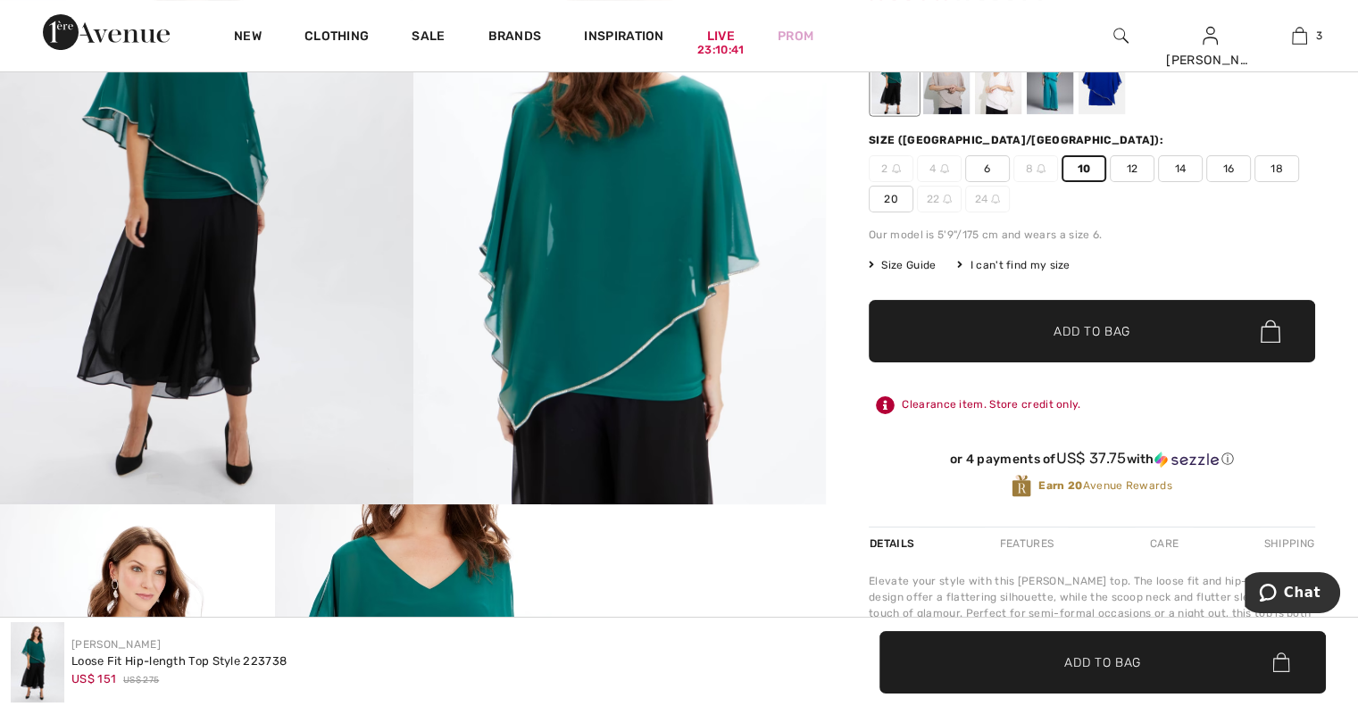
click at [1103, 323] on span "Add to Bag" at bounding box center [1091, 331] width 77 height 19
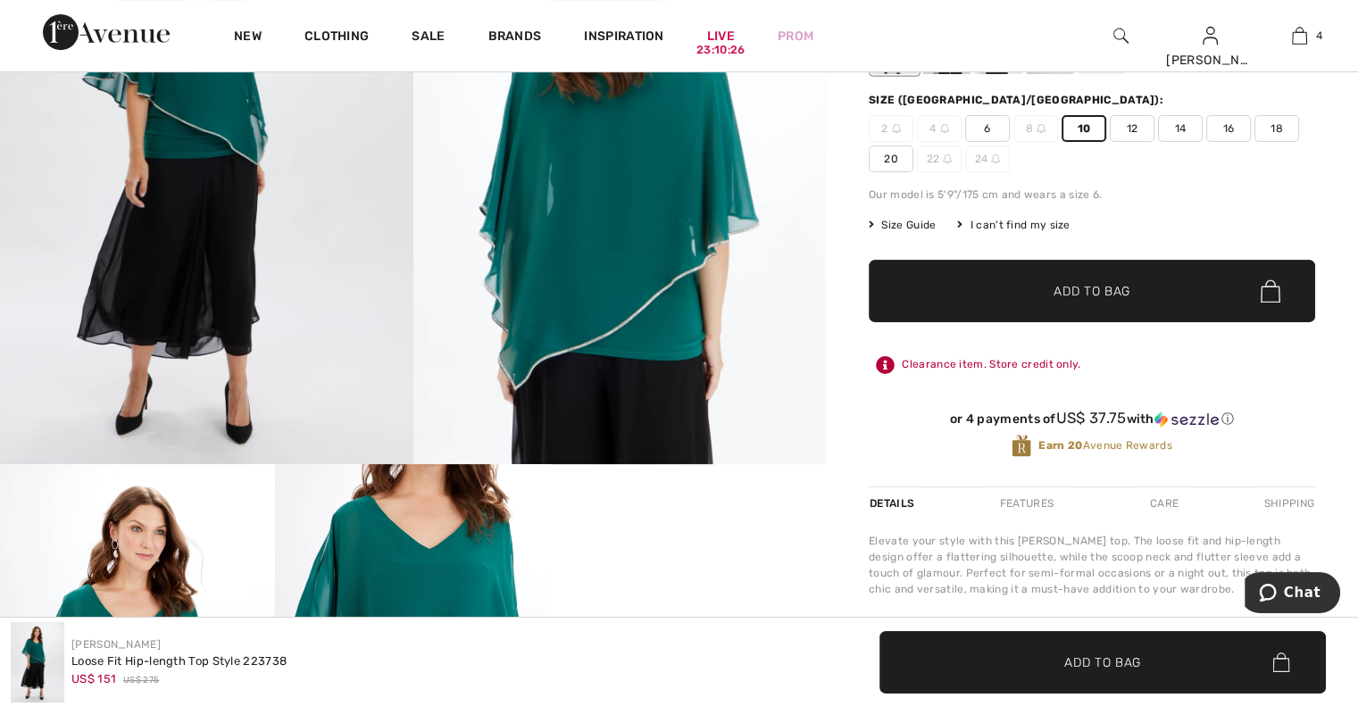
scroll to position [0, 0]
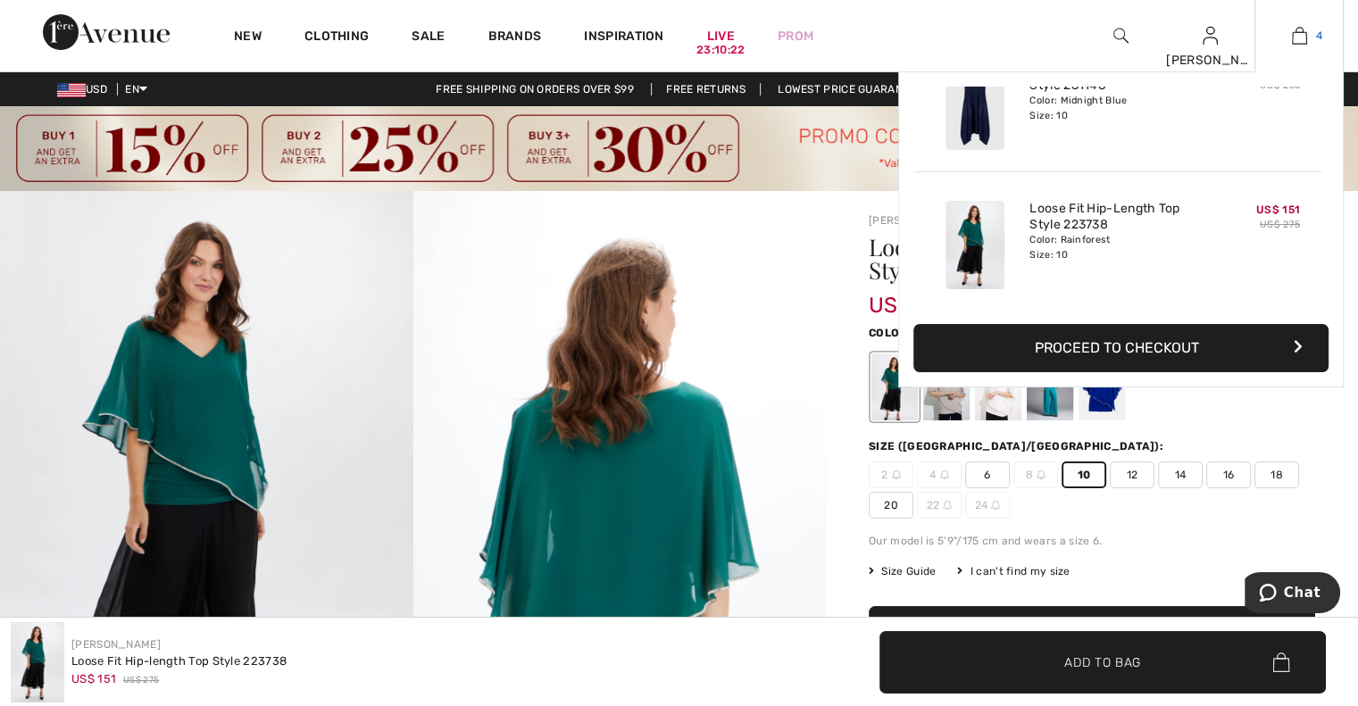
click at [1296, 31] on img at bounding box center [1299, 35] width 15 height 21
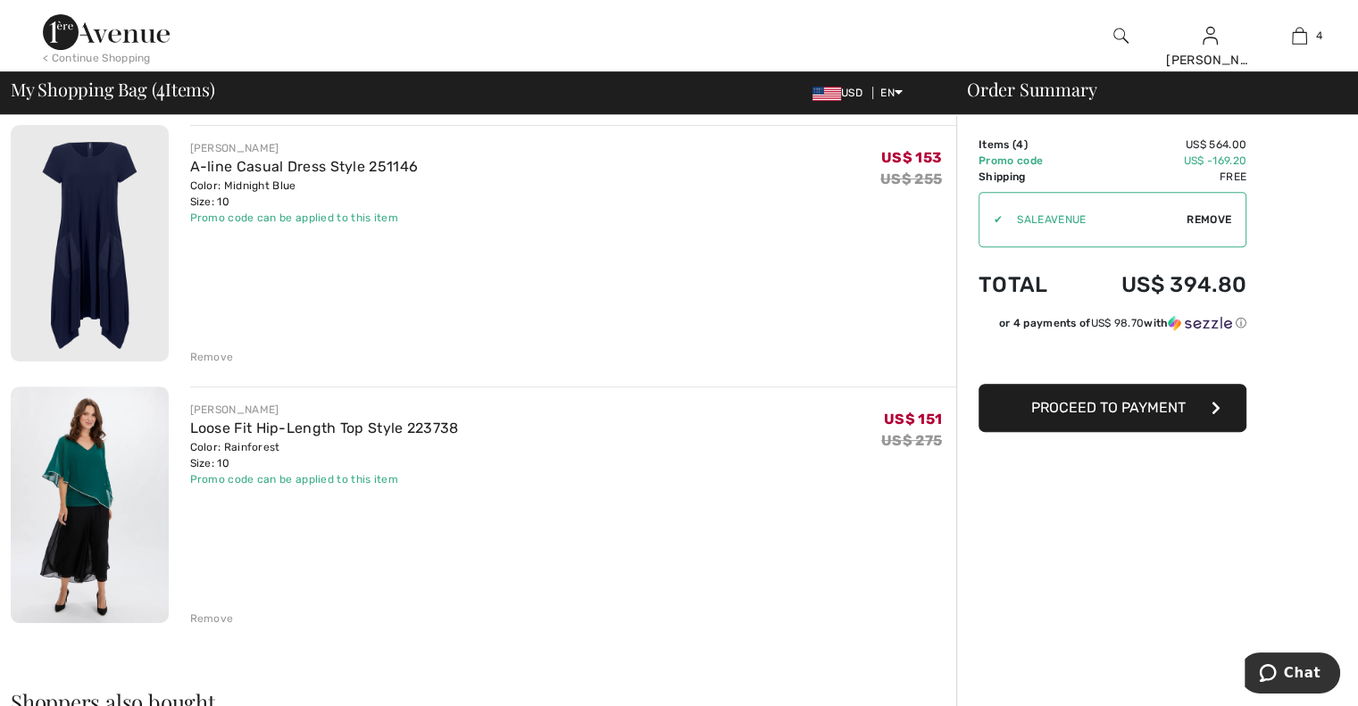
scroll to position [668, 0]
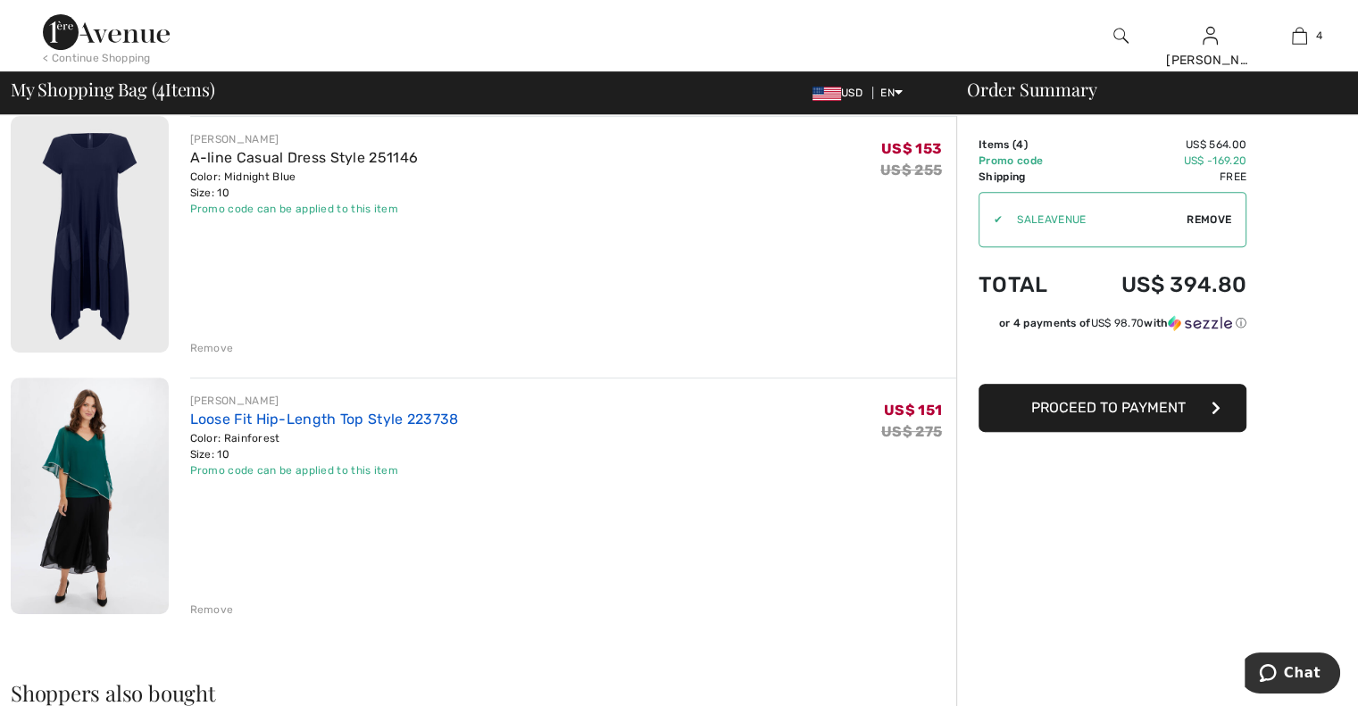
click at [365, 413] on link "Loose Fit Hip-Length Top Style 223738" at bounding box center [324, 419] width 269 height 17
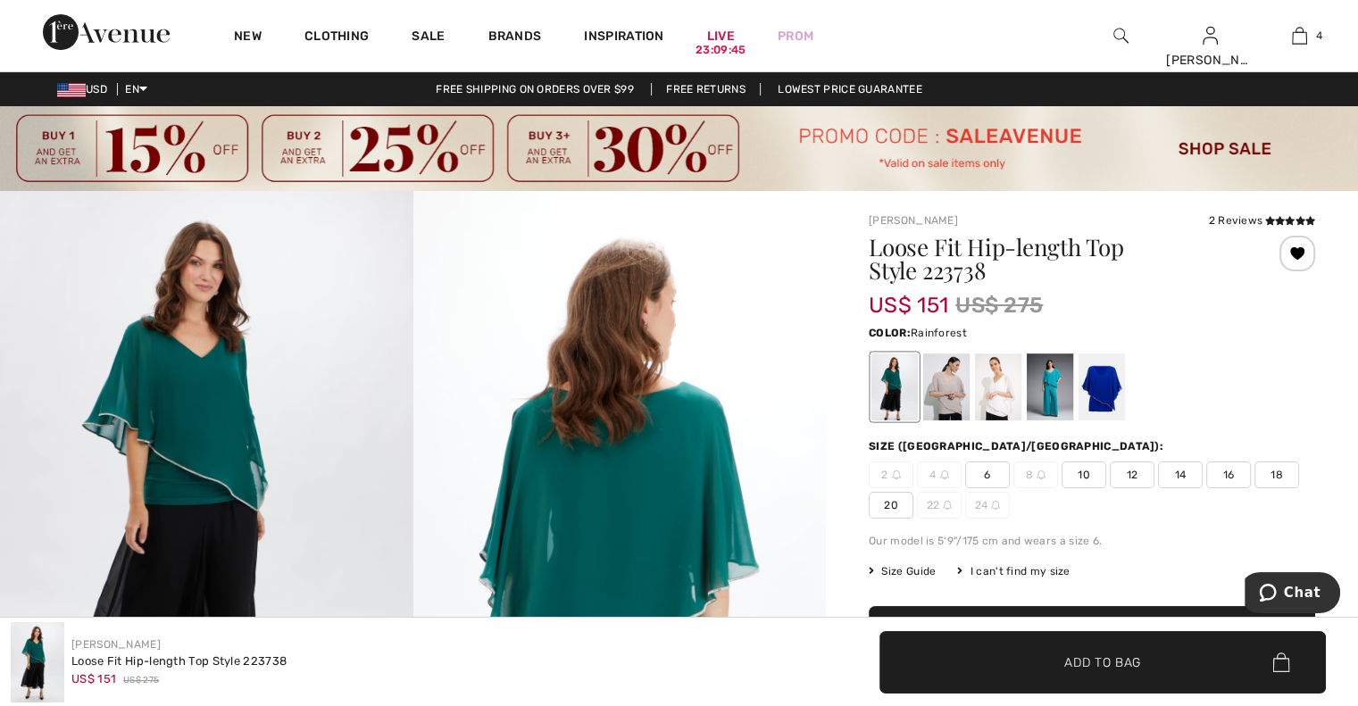
drag, startPoint x: 903, startPoint y: 395, endPoint x: 893, endPoint y: 396, distance: 10.9
click at [903, 395] on div at bounding box center [894, 387] width 46 height 67
click at [893, 396] on div at bounding box center [894, 387] width 46 height 67
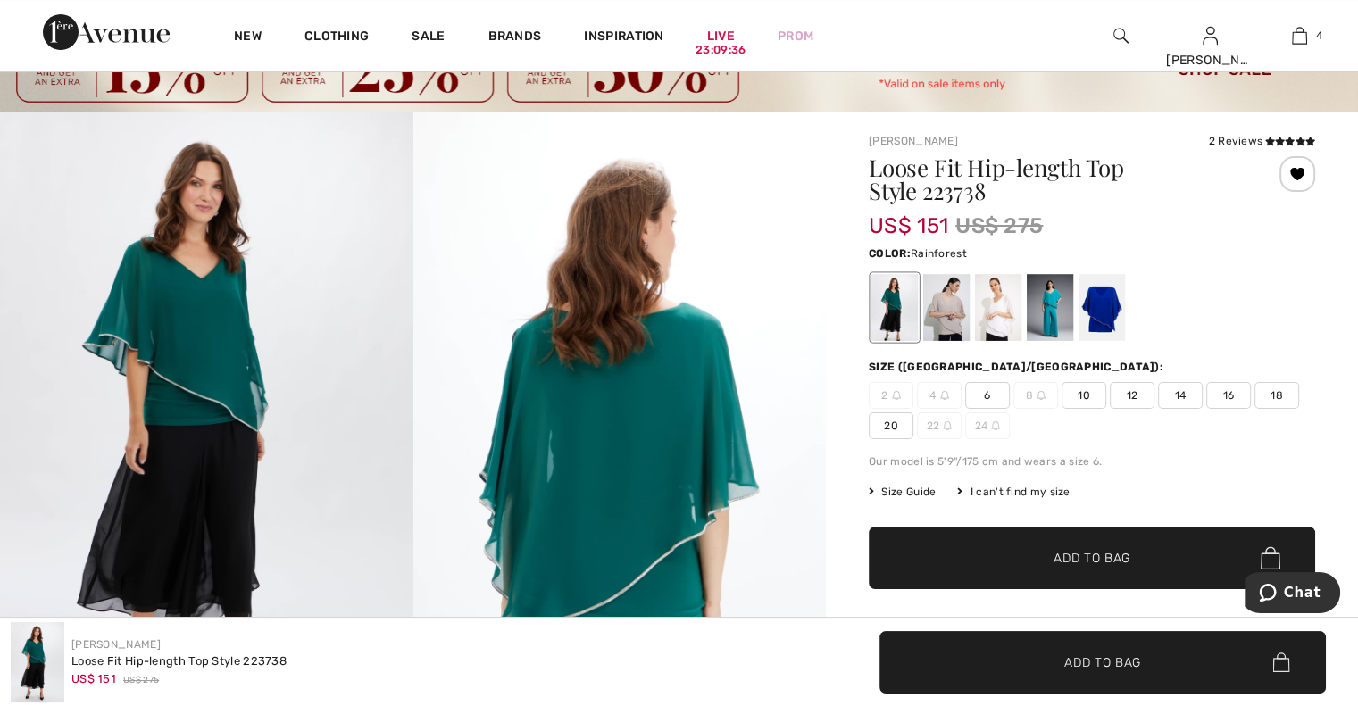
scroll to position [62, 0]
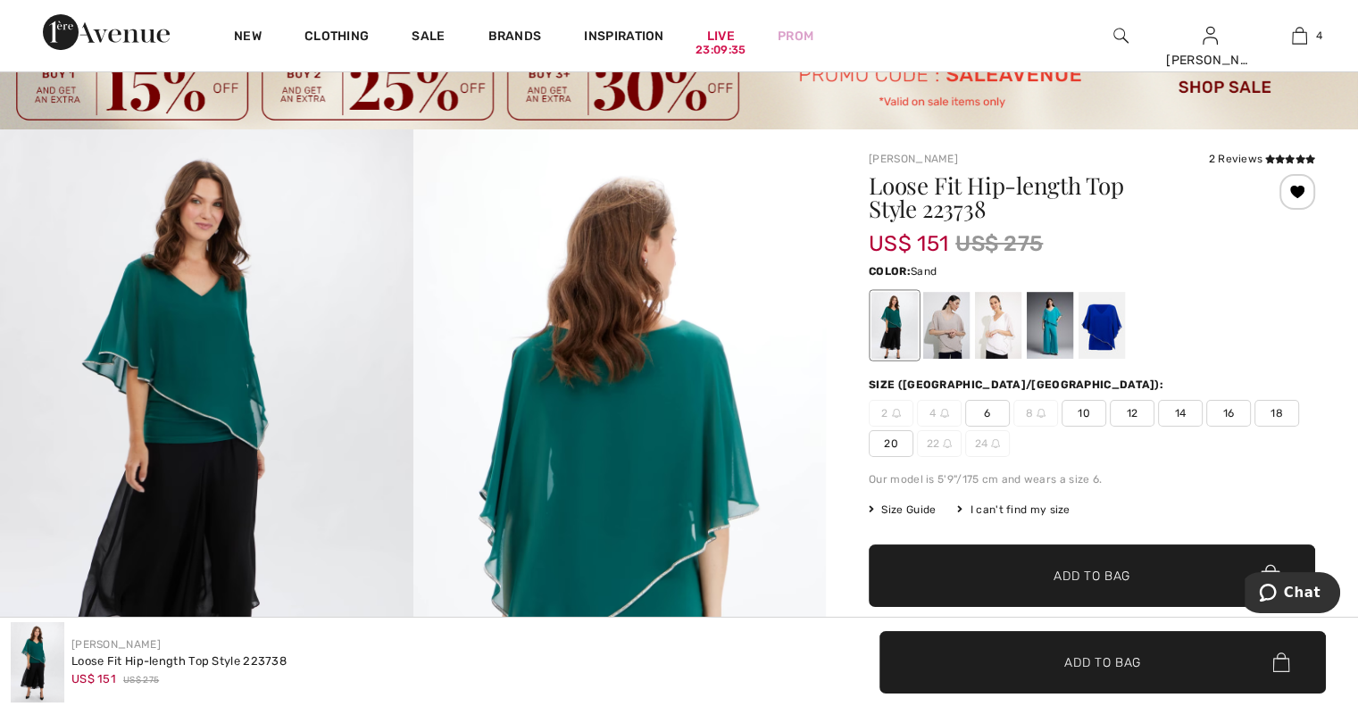
click at [945, 335] on div at bounding box center [946, 325] width 46 height 67
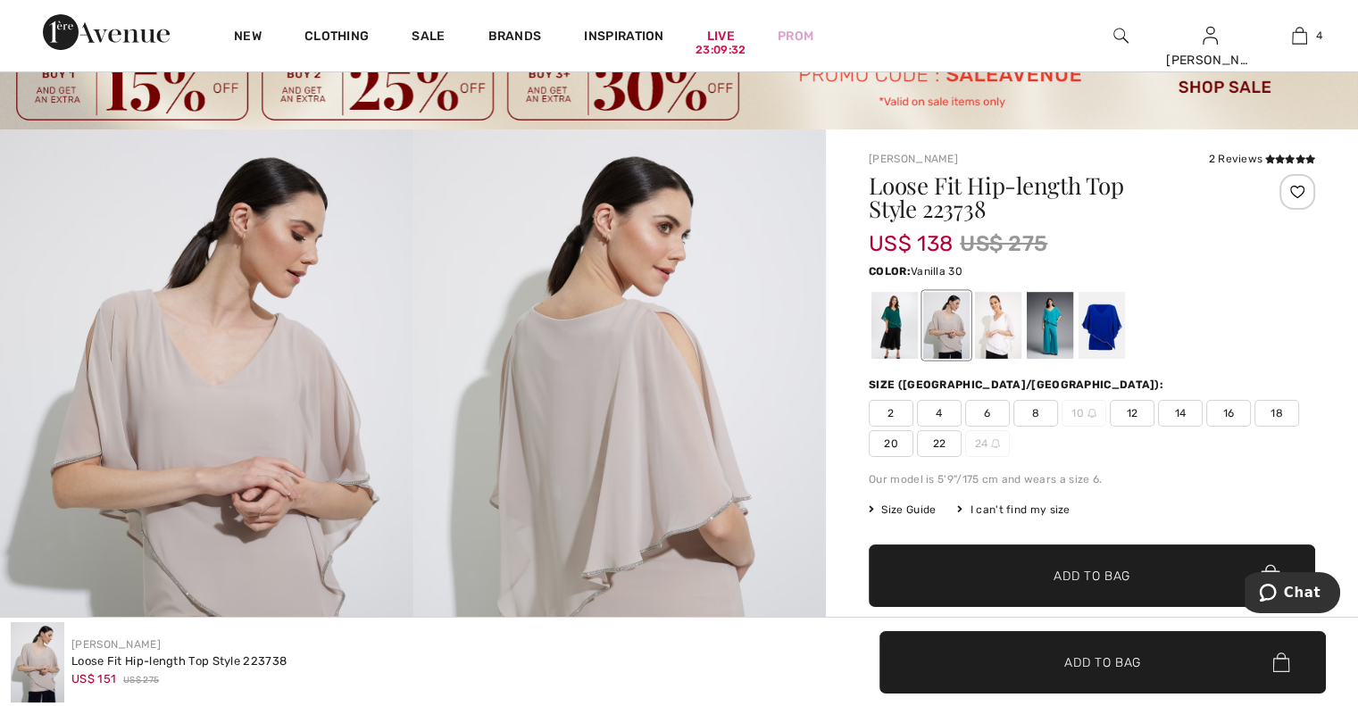
click at [996, 337] on div at bounding box center [998, 325] width 46 height 67
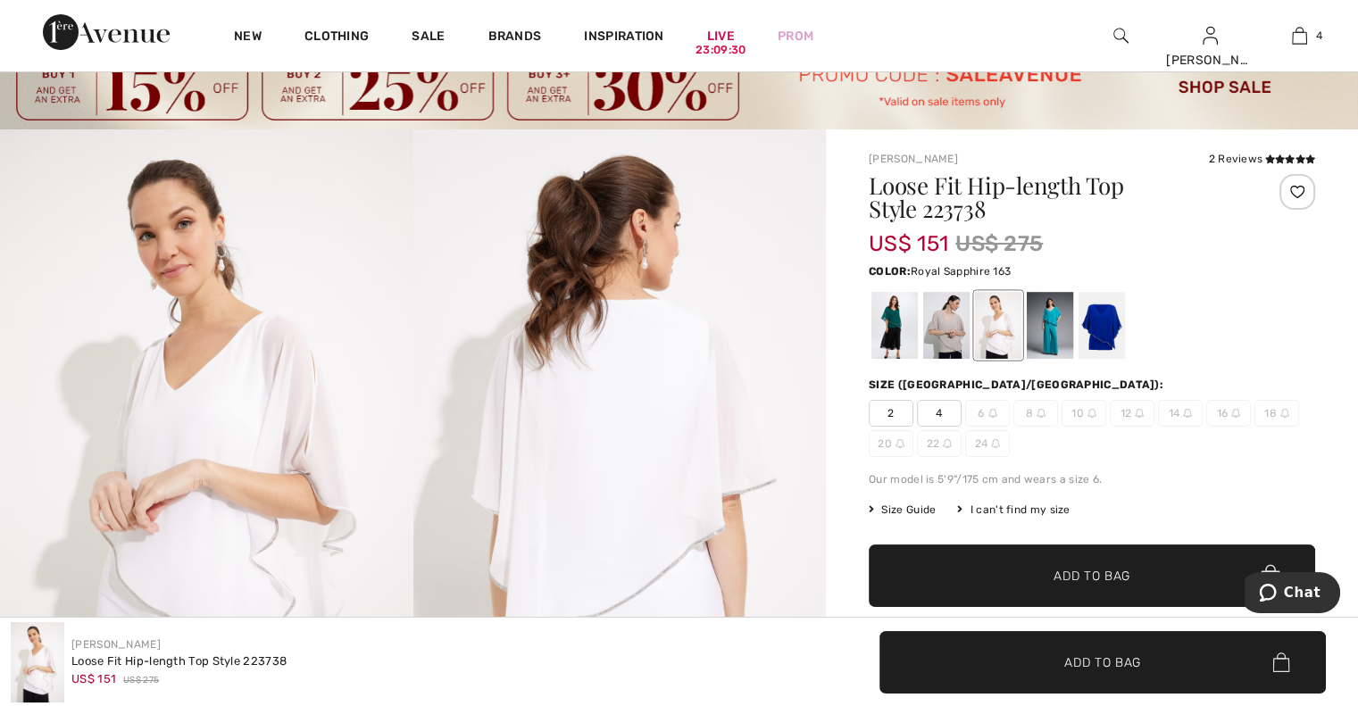
click at [1100, 334] on div at bounding box center [1101, 325] width 46 height 67
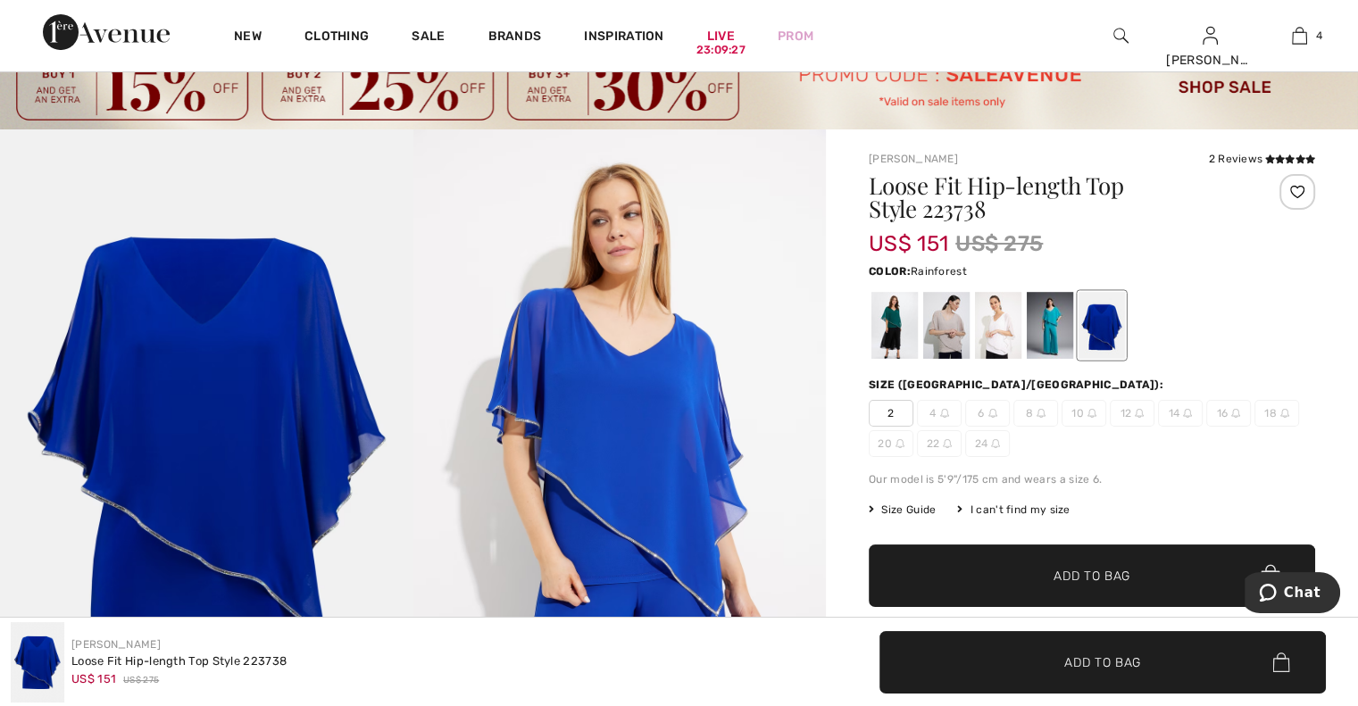
click at [893, 320] on div at bounding box center [894, 325] width 46 height 67
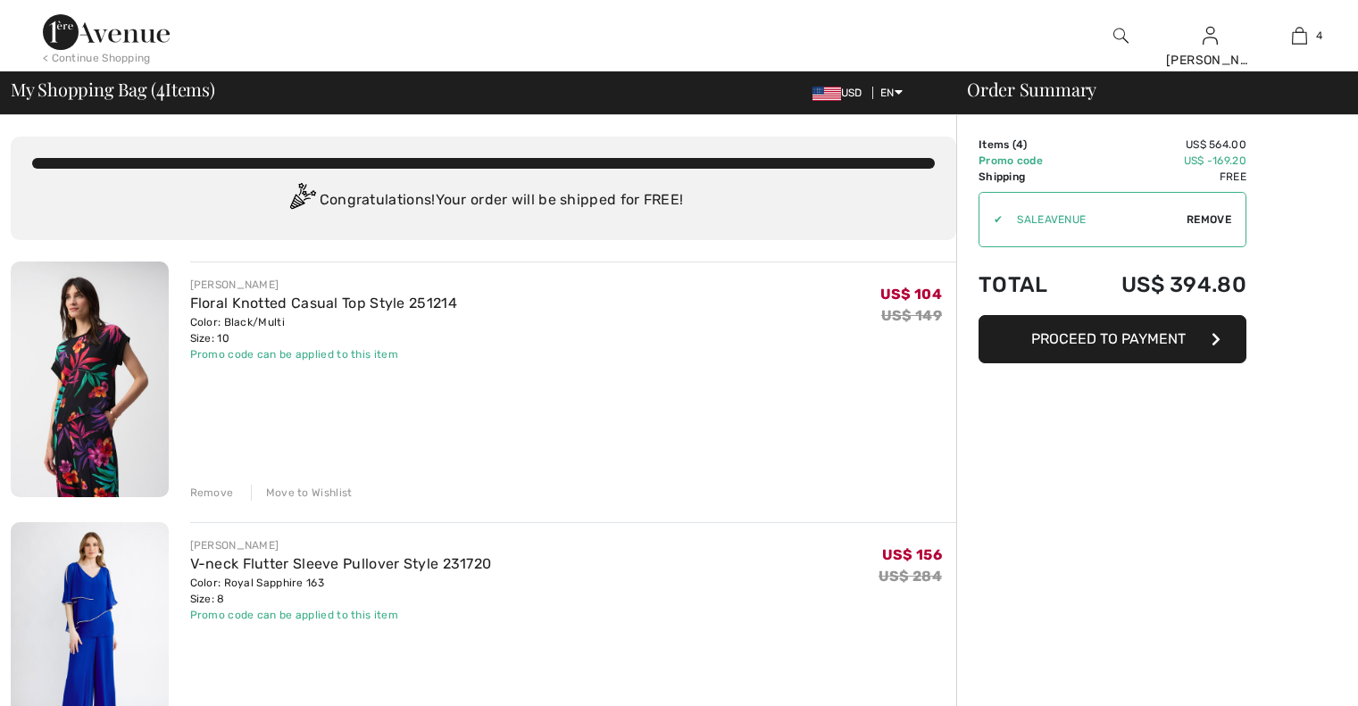
checkbox input "true"
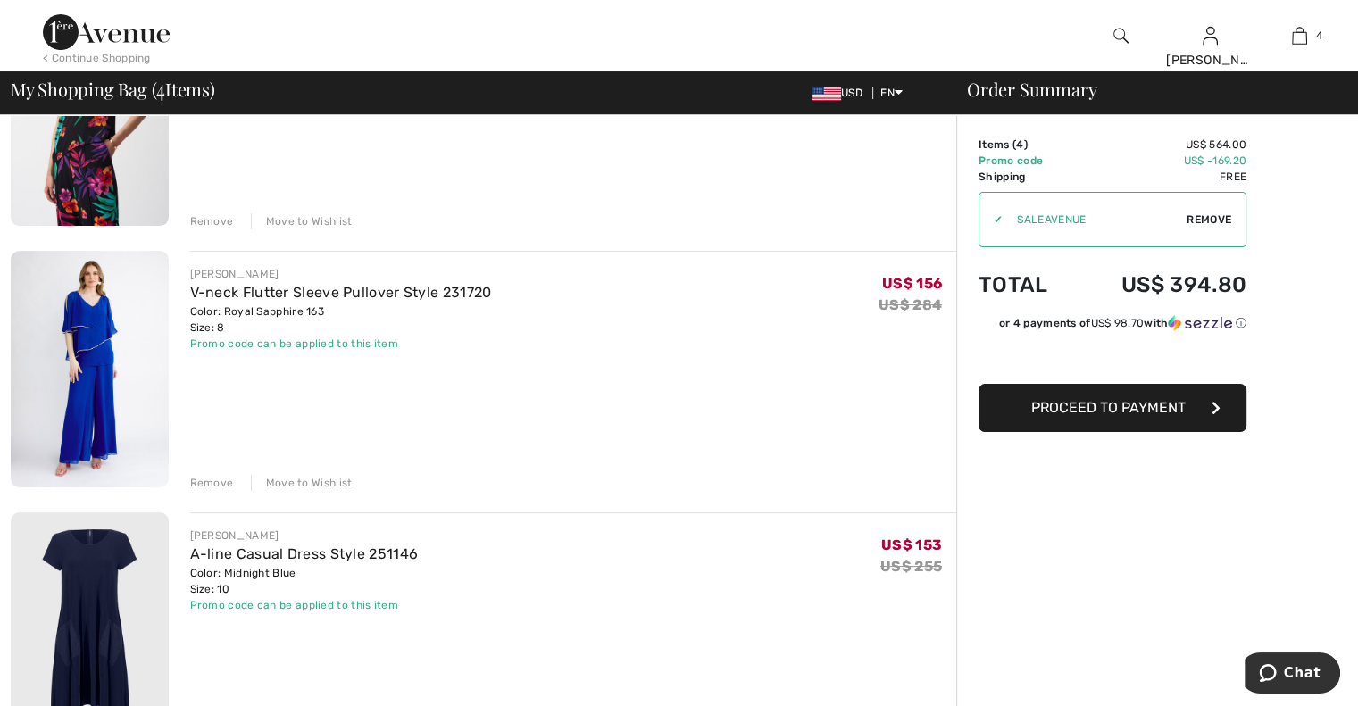
scroll to position [261, 0]
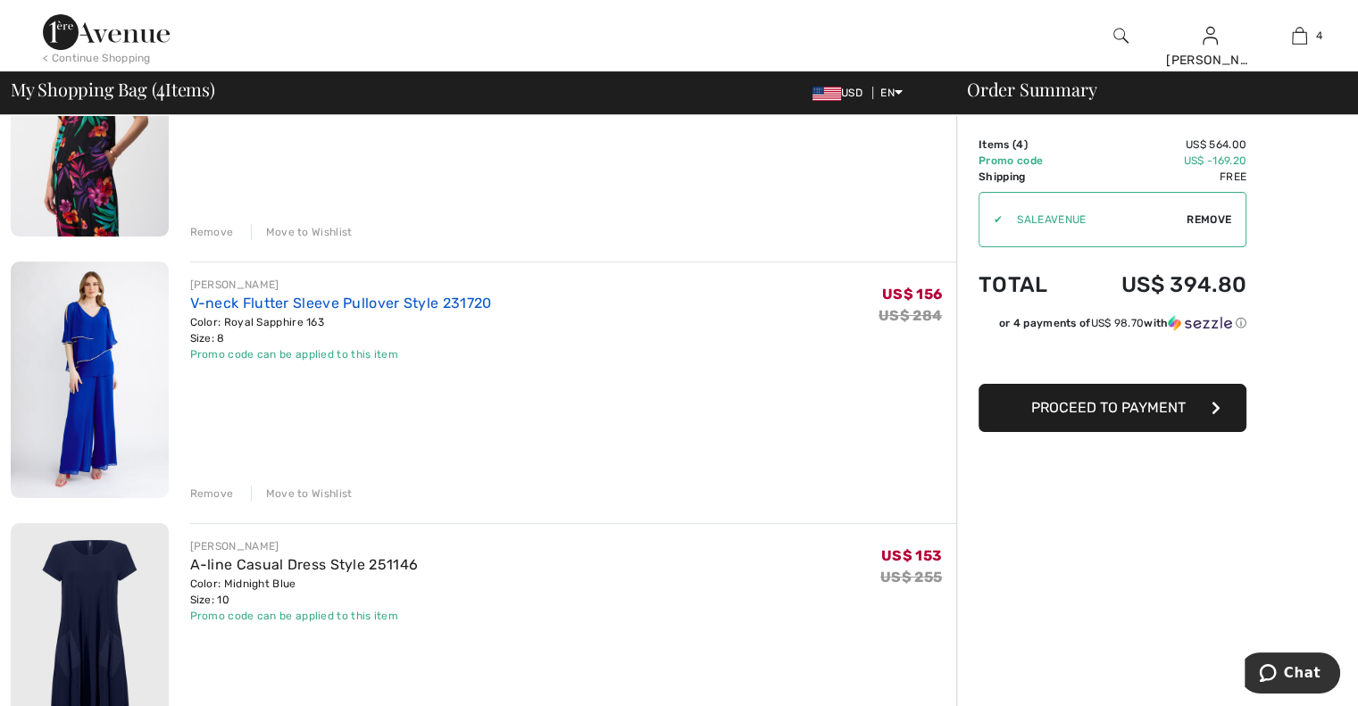
click at [289, 304] on link "V-neck Flutter Sleeve Pullover Style 231720" at bounding box center [341, 303] width 302 height 17
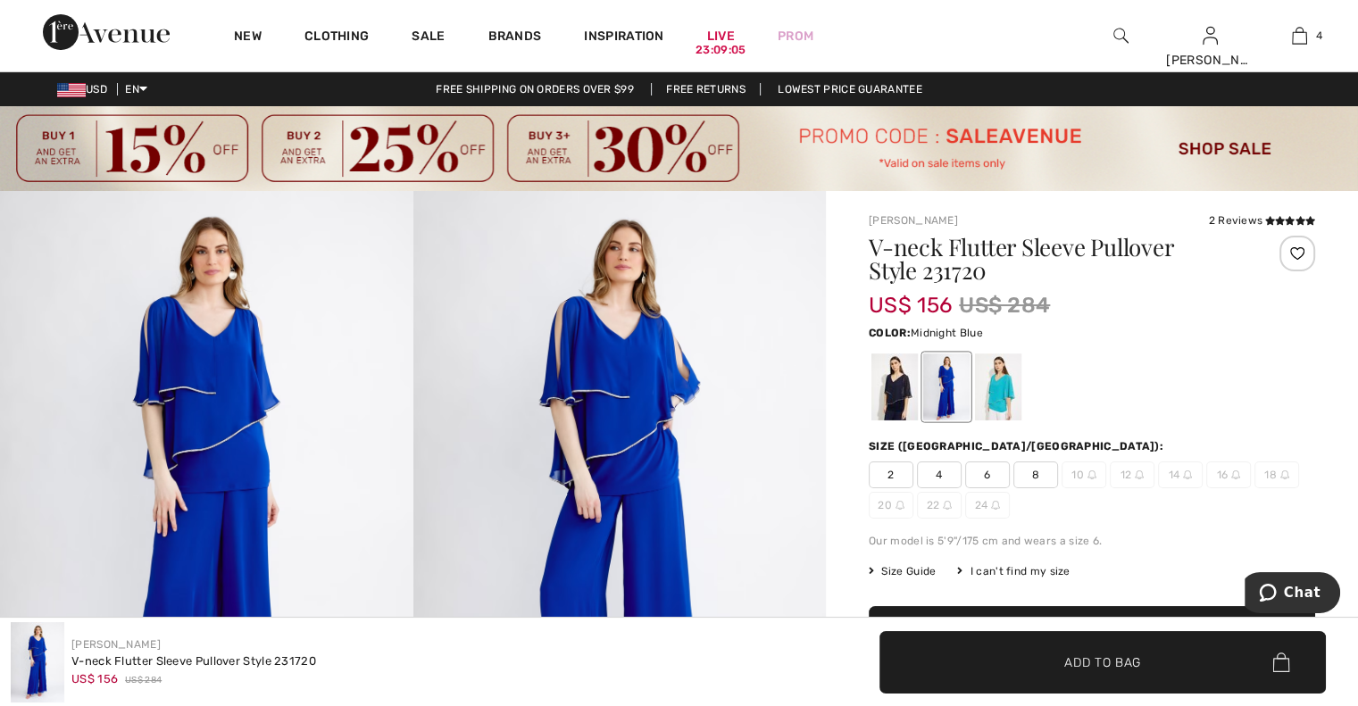
click at [886, 388] on div at bounding box center [894, 387] width 46 height 67
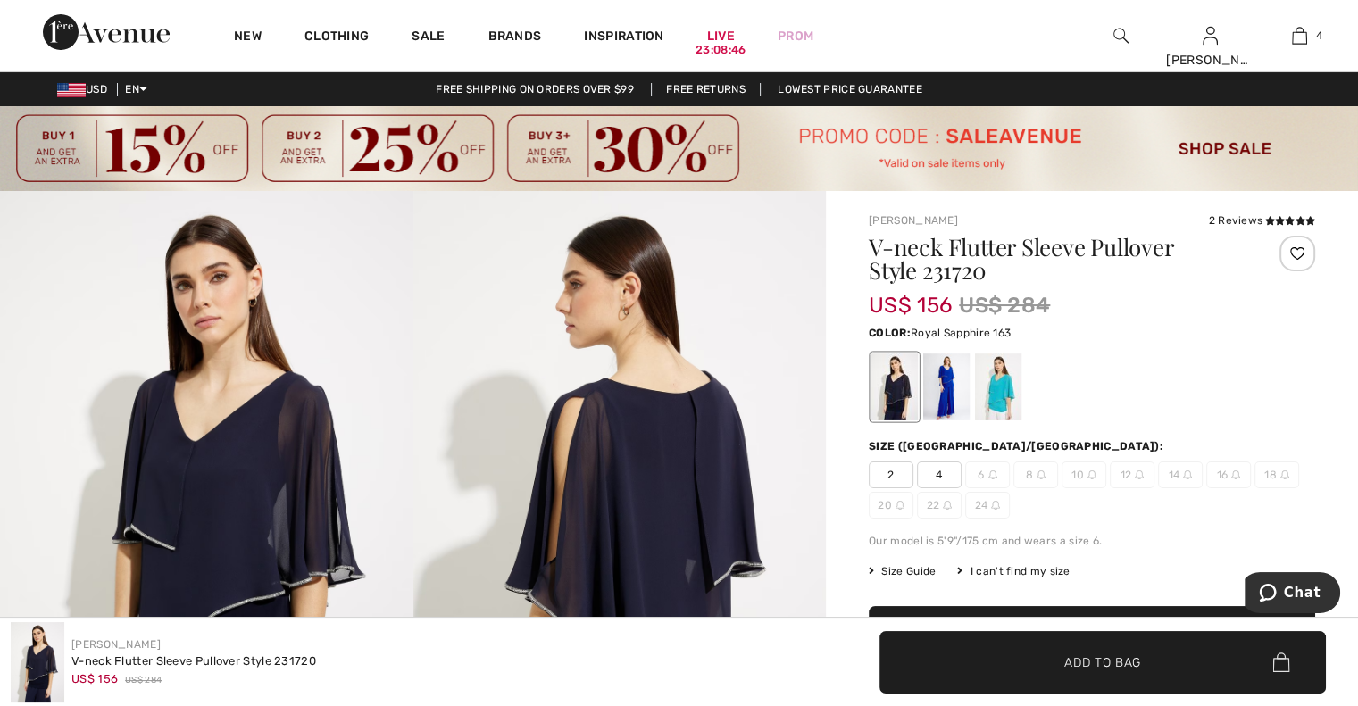
click at [945, 404] on div at bounding box center [946, 387] width 46 height 67
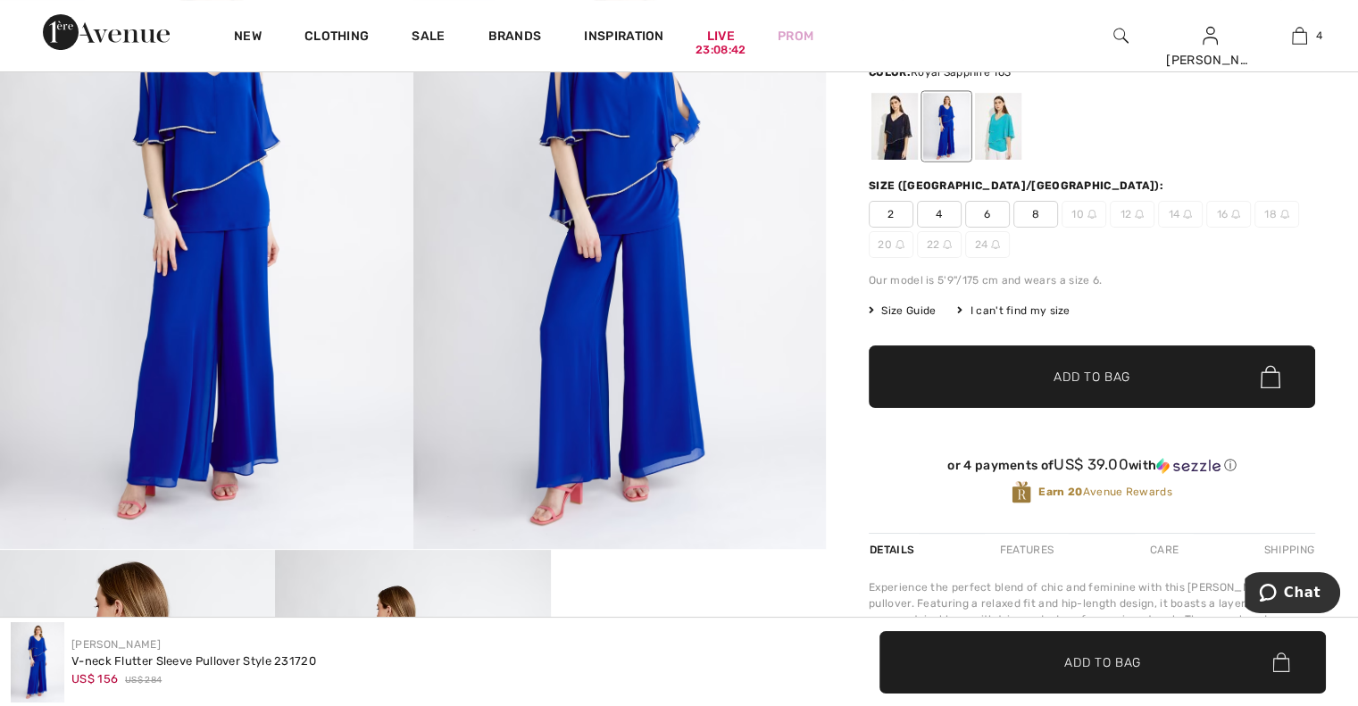
scroll to position [512, 0]
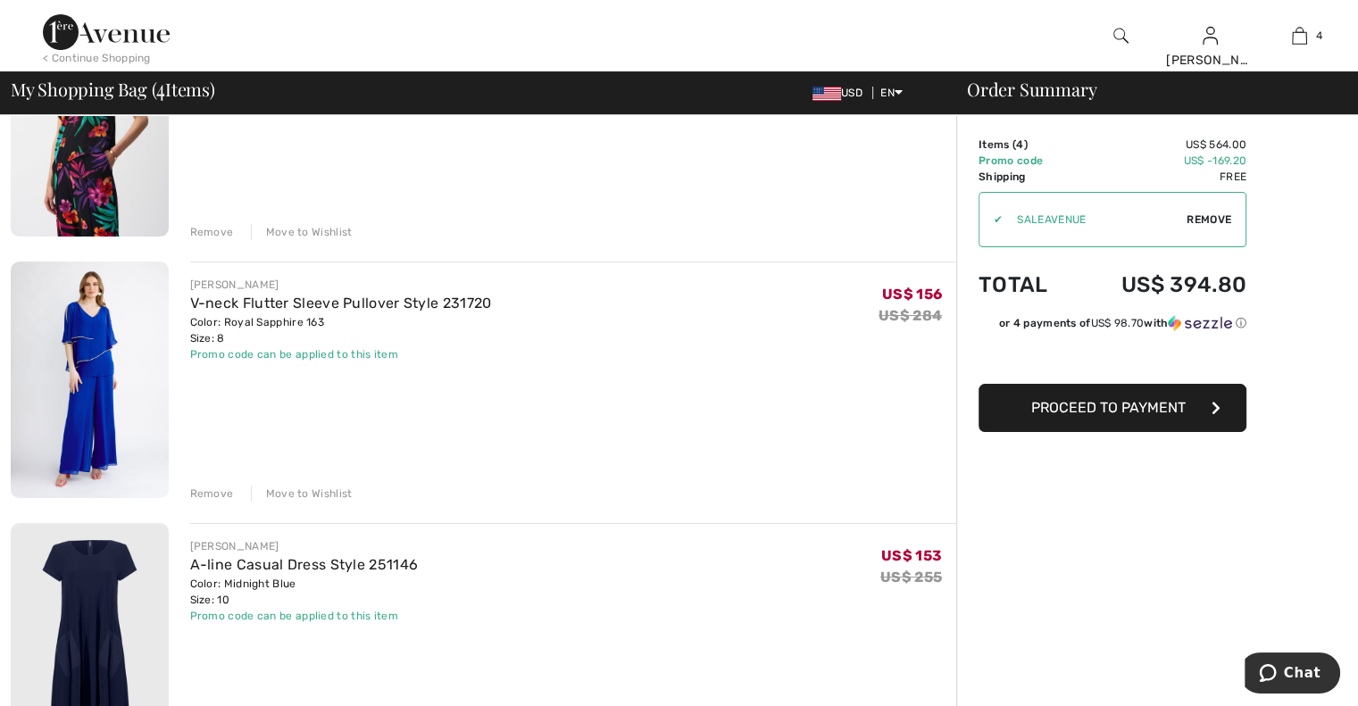
click at [201, 495] on div "Remove" at bounding box center [212, 494] width 44 height 16
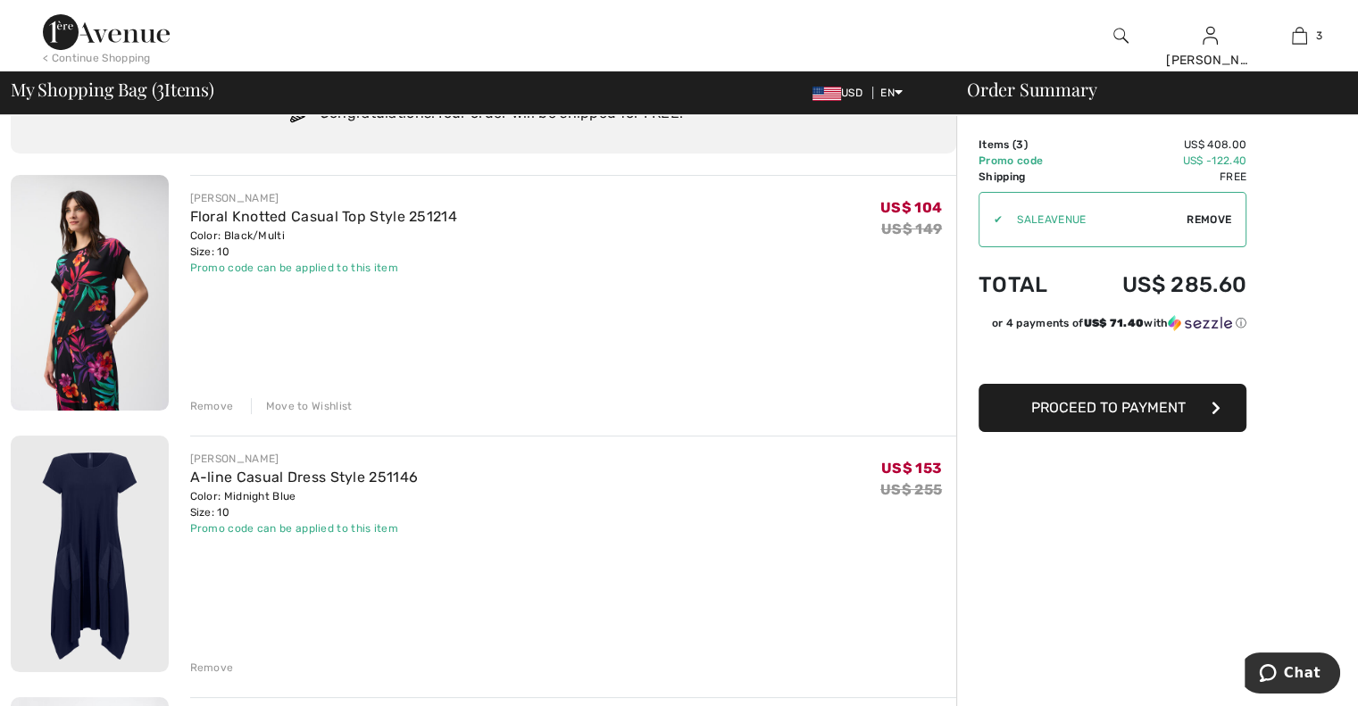
scroll to position [64, 0]
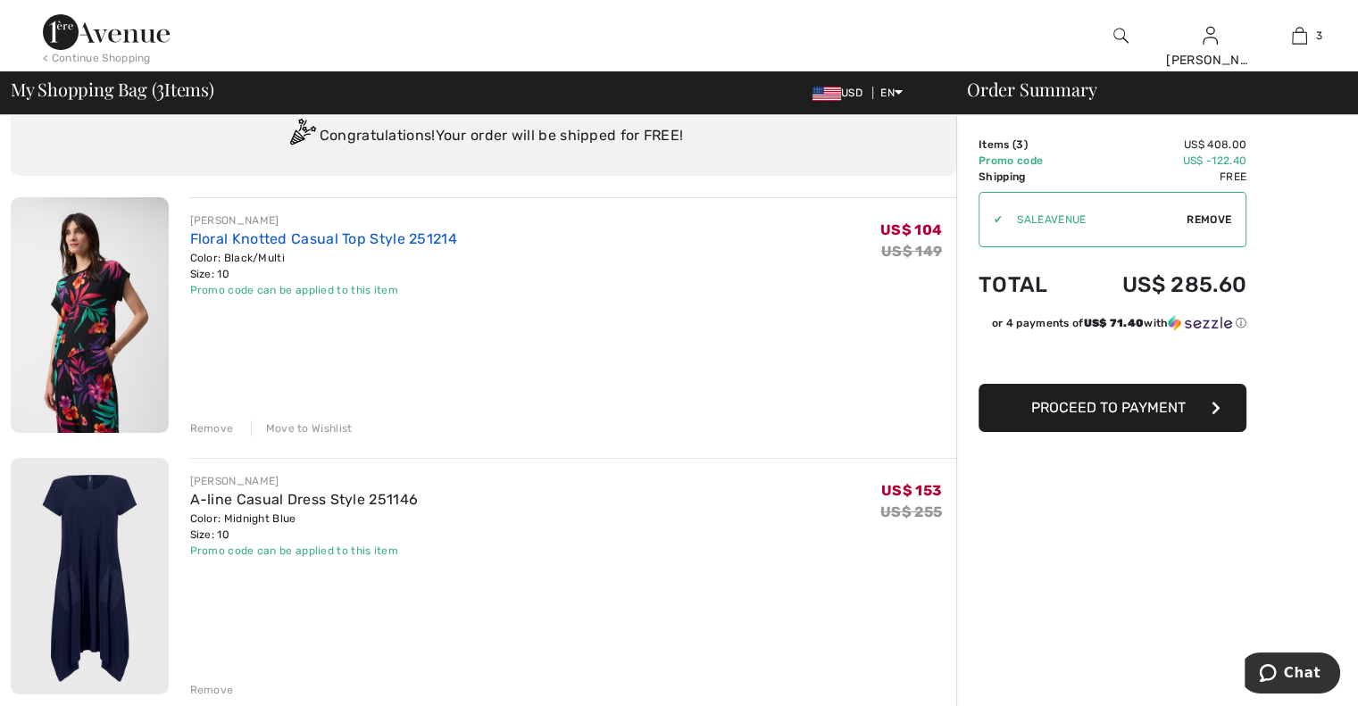
click at [335, 237] on link "Floral Knotted Casual Top Style 251214" at bounding box center [323, 238] width 267 height 17
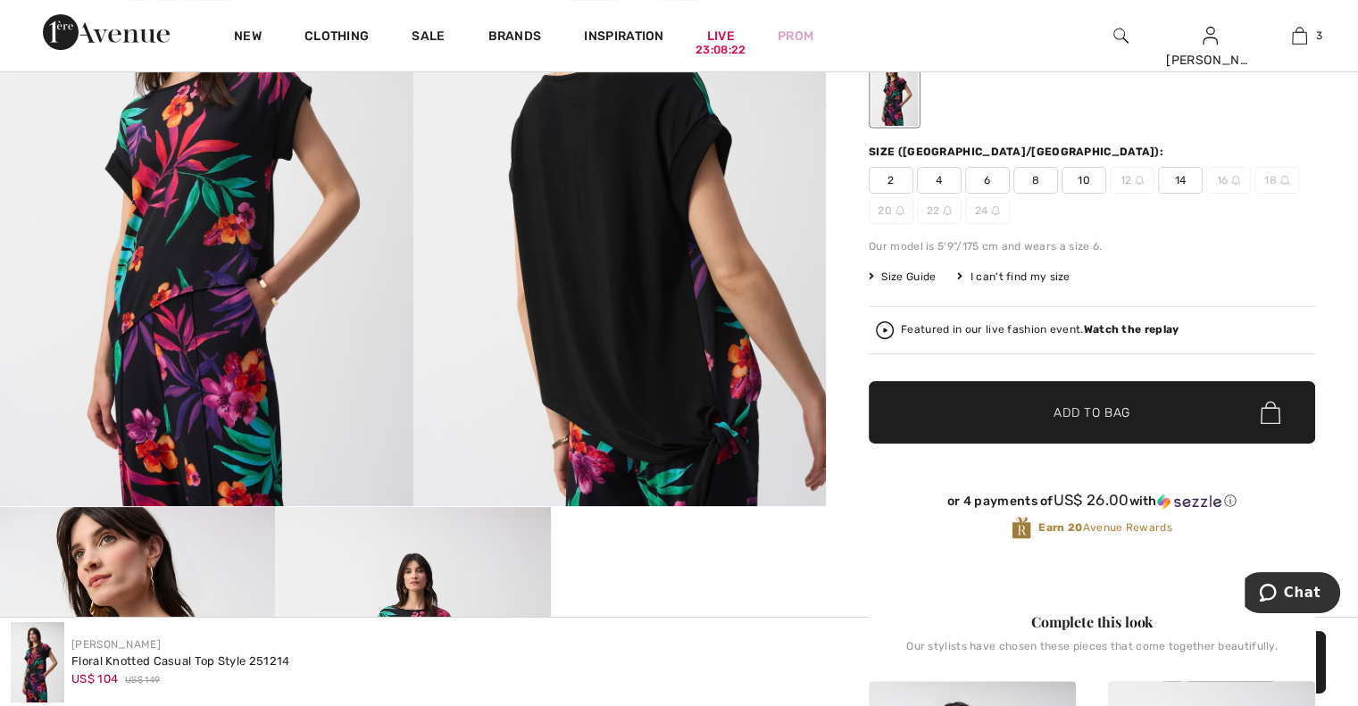
scroll to position [308, 0]
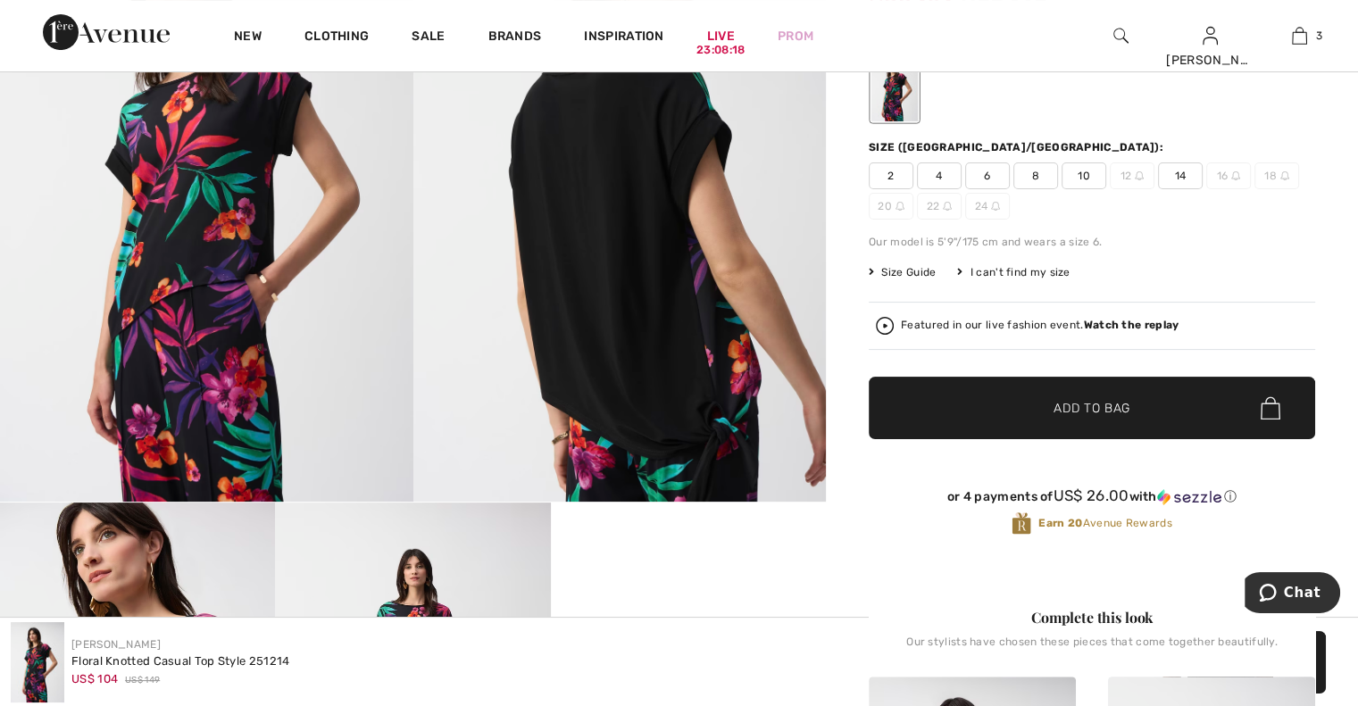
drag, startPoint x: 1355, startPoint y: 121, endPoint x: 1362, endPoint y: 127, distance: 9.5
click at [1357, 127] on html "We value your privacy We use cookies to enhance your browsing experience, serve…" at bounding box center [679, 45] width 1358 height 706
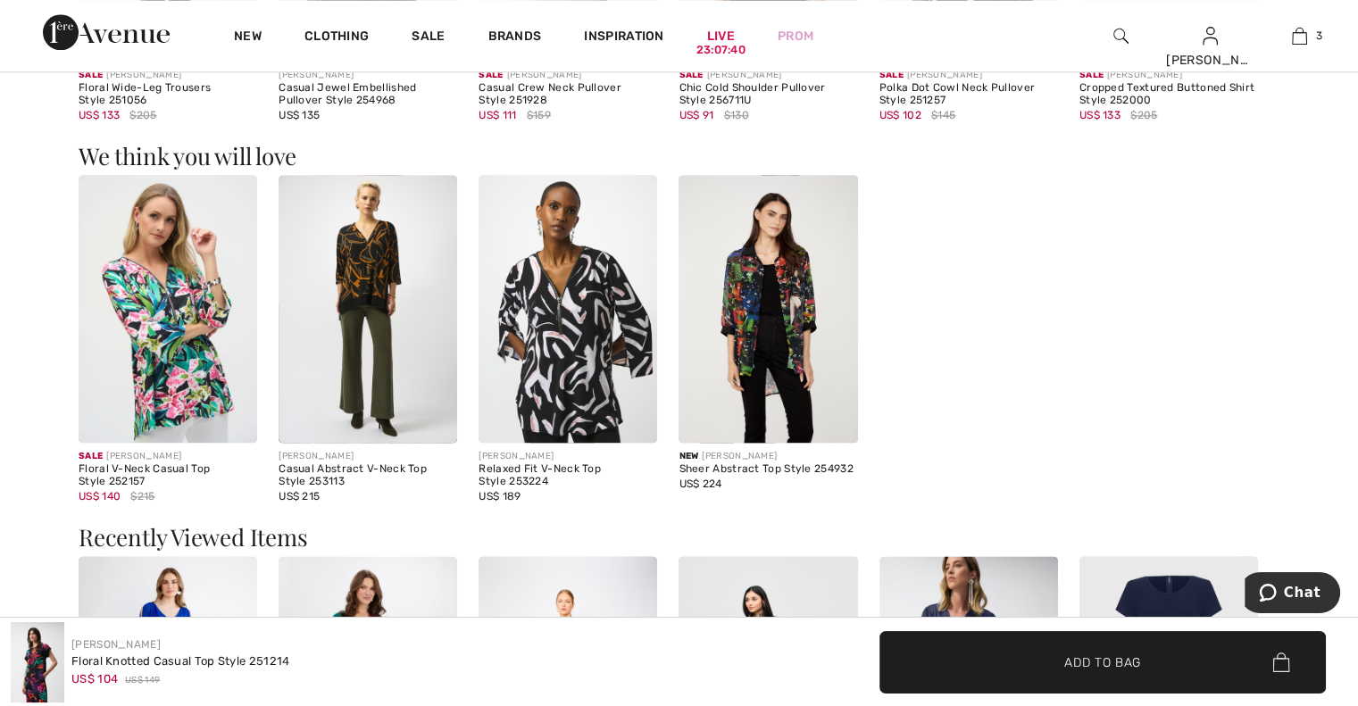
scroll to position [2303, 0]
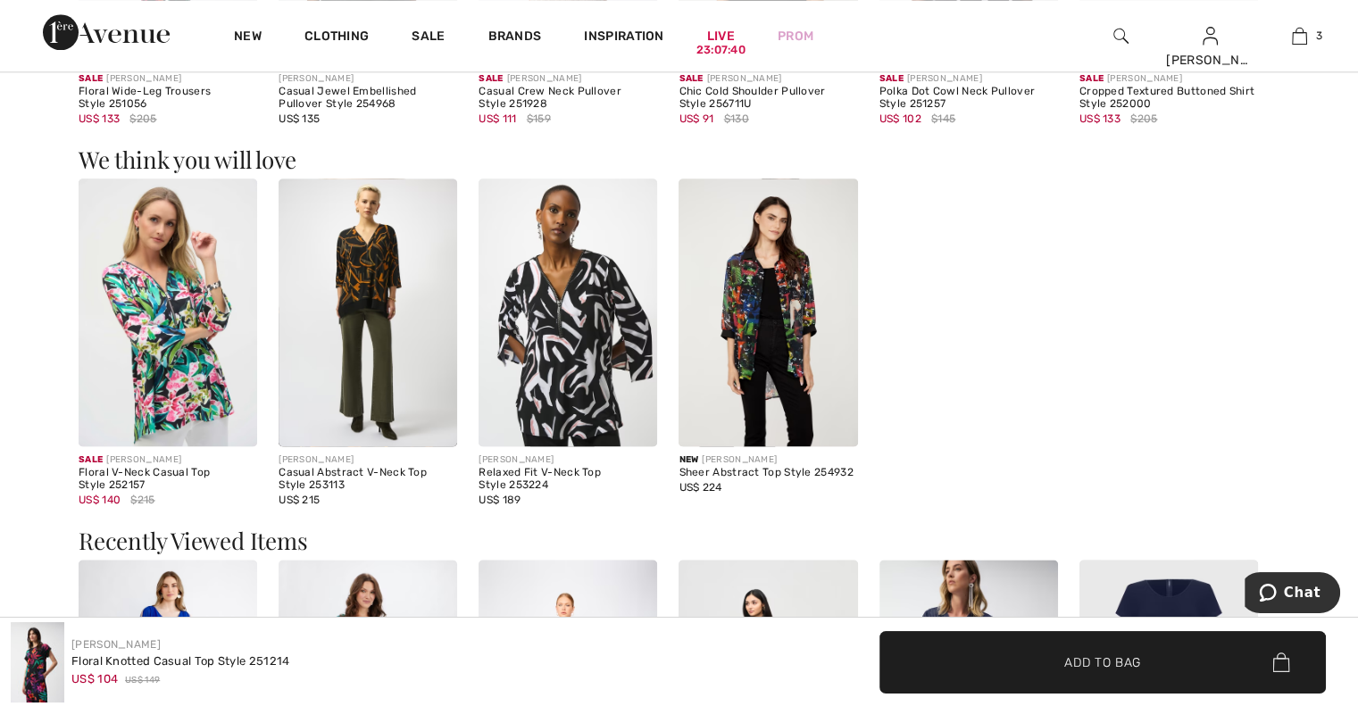
click at [221, 360] on img at bounding box center [168, 313] width 179 height 268
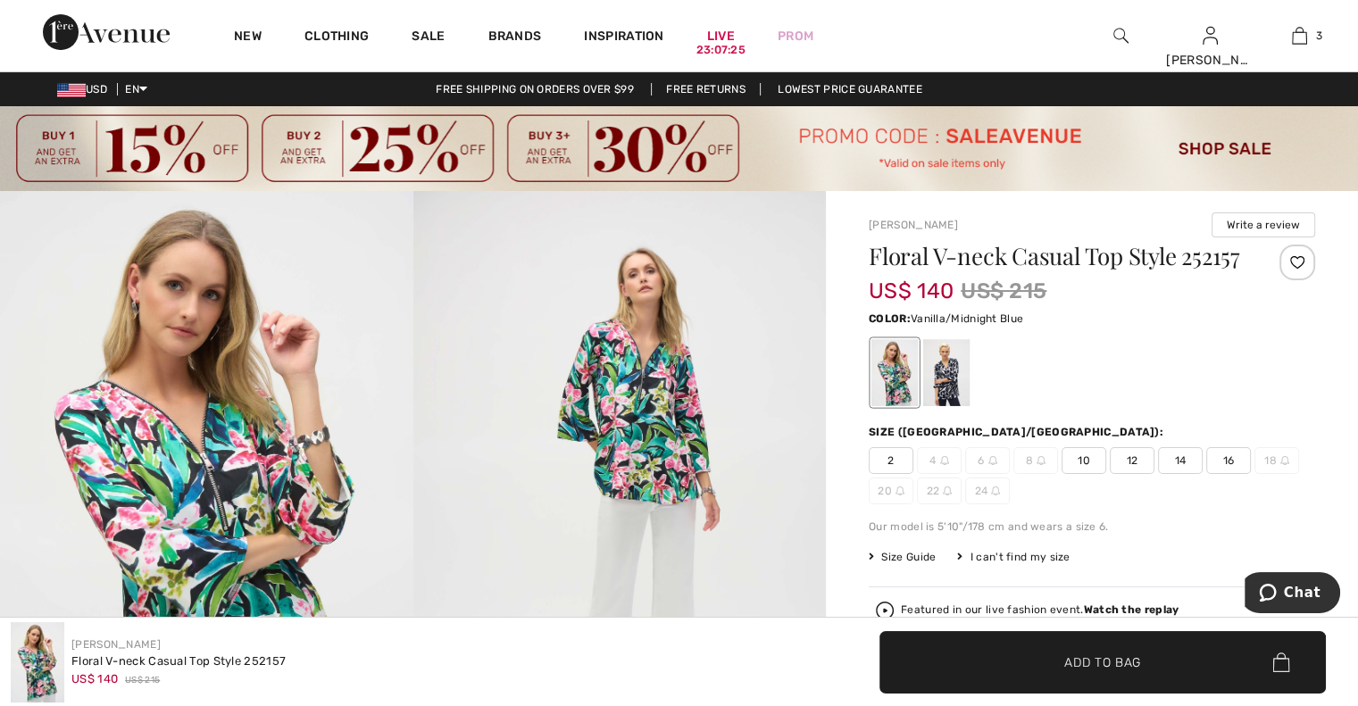
click at [950, 406] on div at bounding box center [946, 372] width 46 height 67
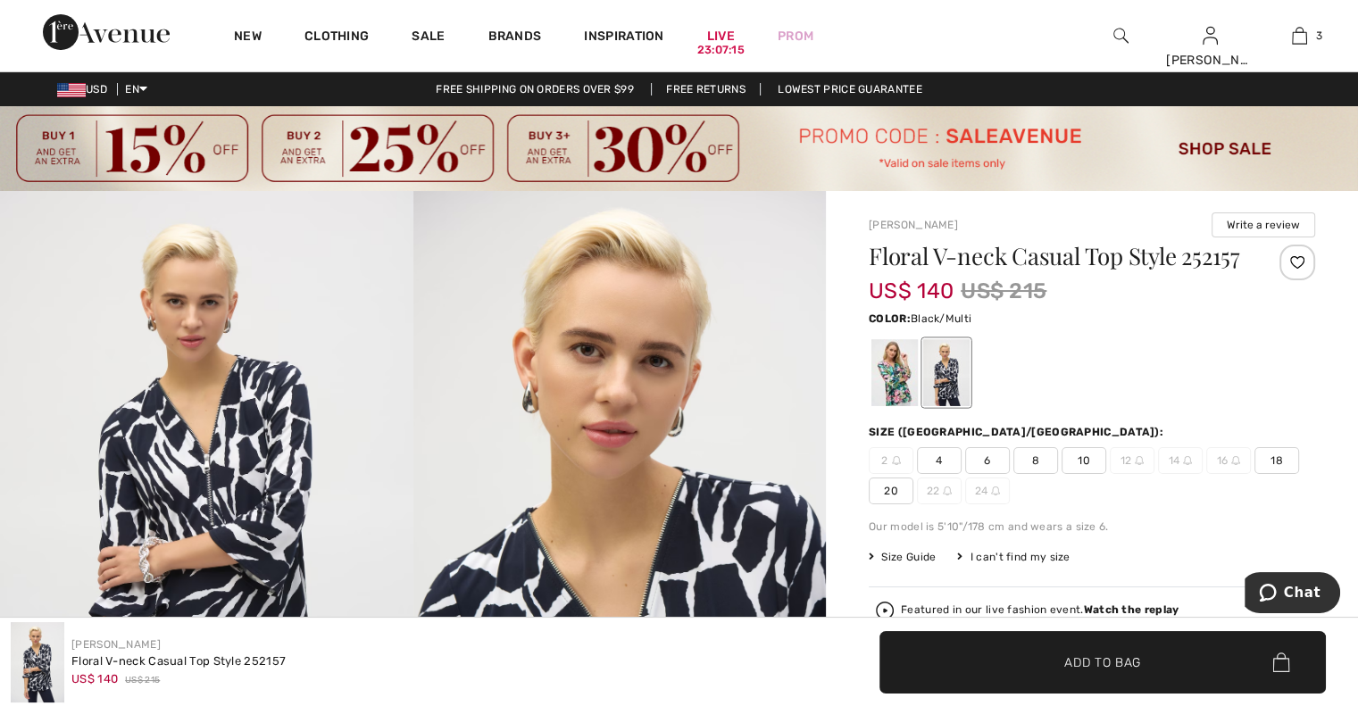
click at [885, 398] on div at bounding box center [894, 372] width 46 height 67
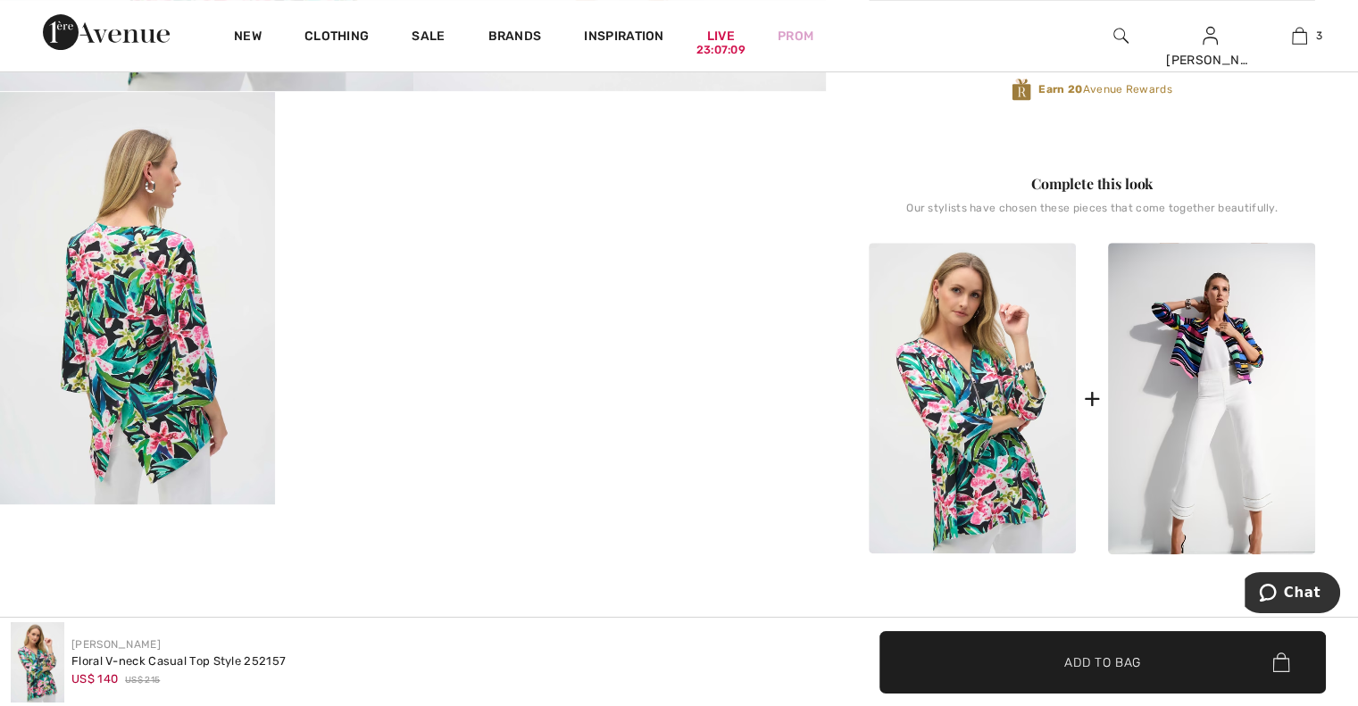
scroll to position [753, 0]
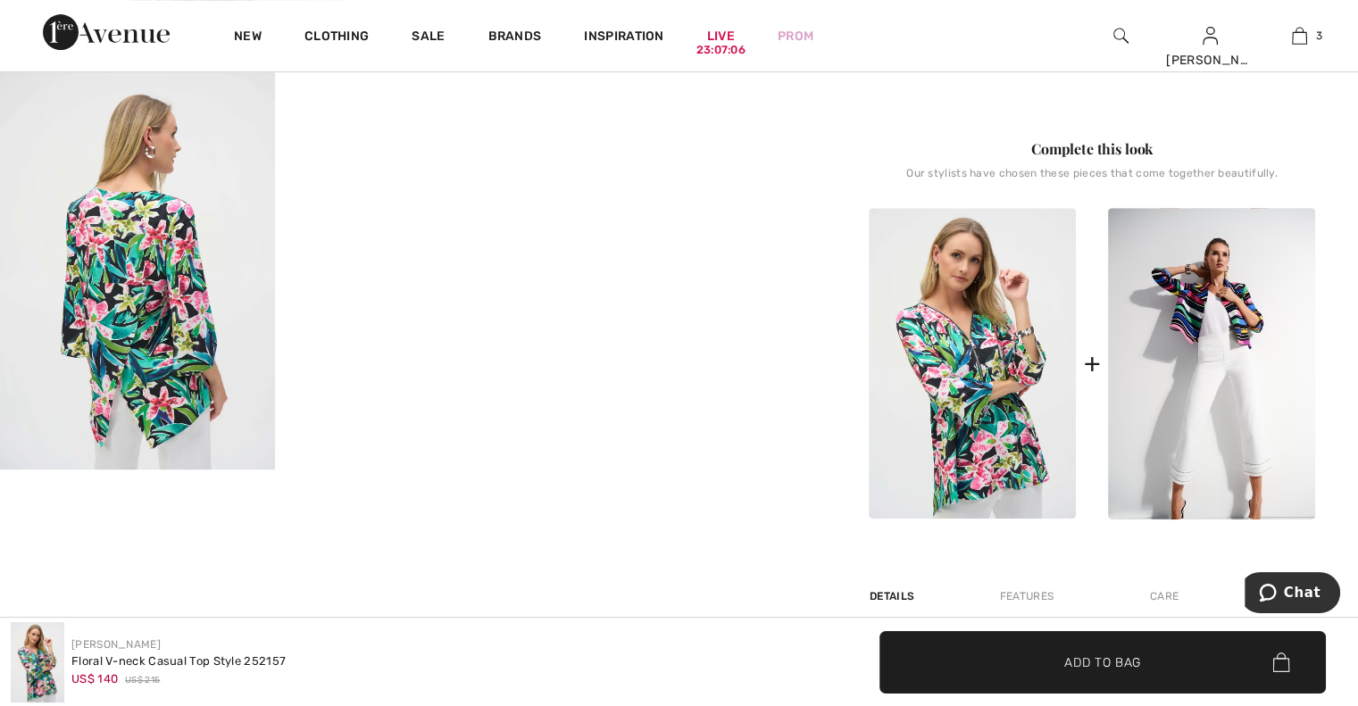
click at [127, 338] on img at bounding box center [137, 263] width 275 height 412
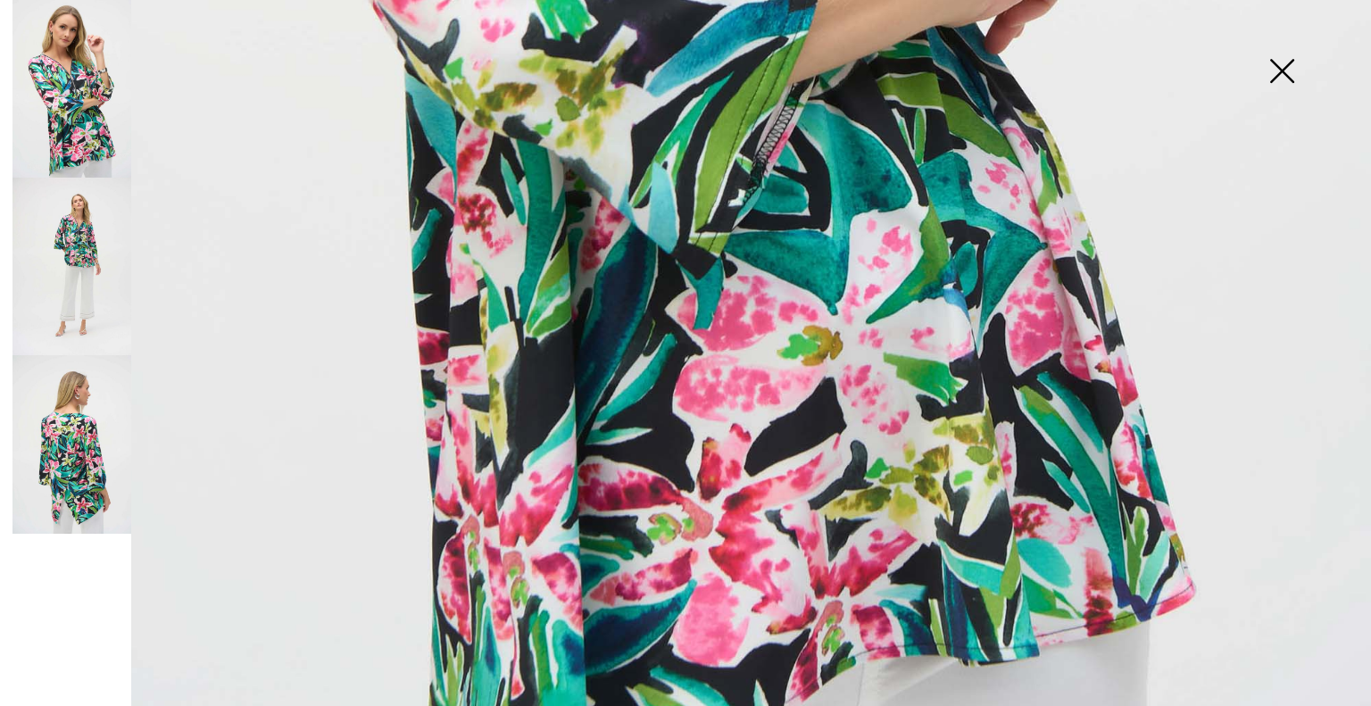
scroll to position [1328, 0]
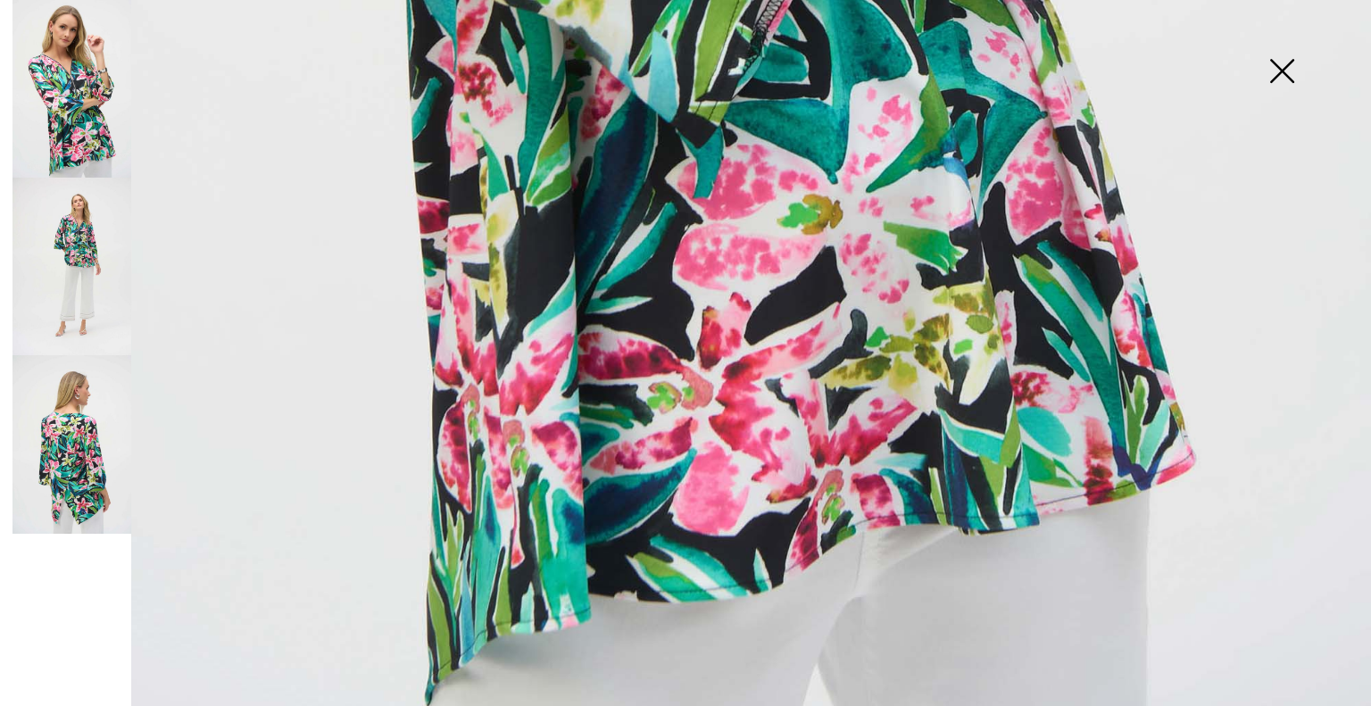
click at [79, 470] on img at bounding box center [71, 444] width 119 height 178
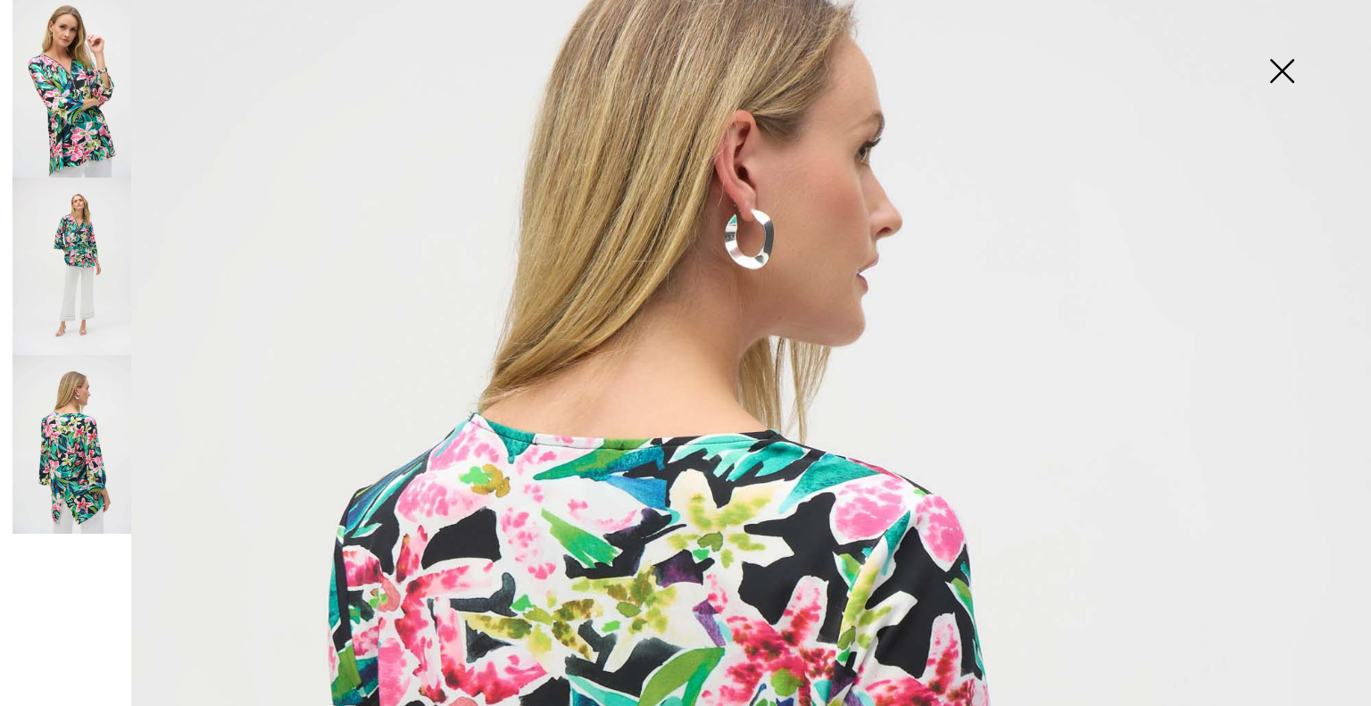
scroll to position [231, 0]
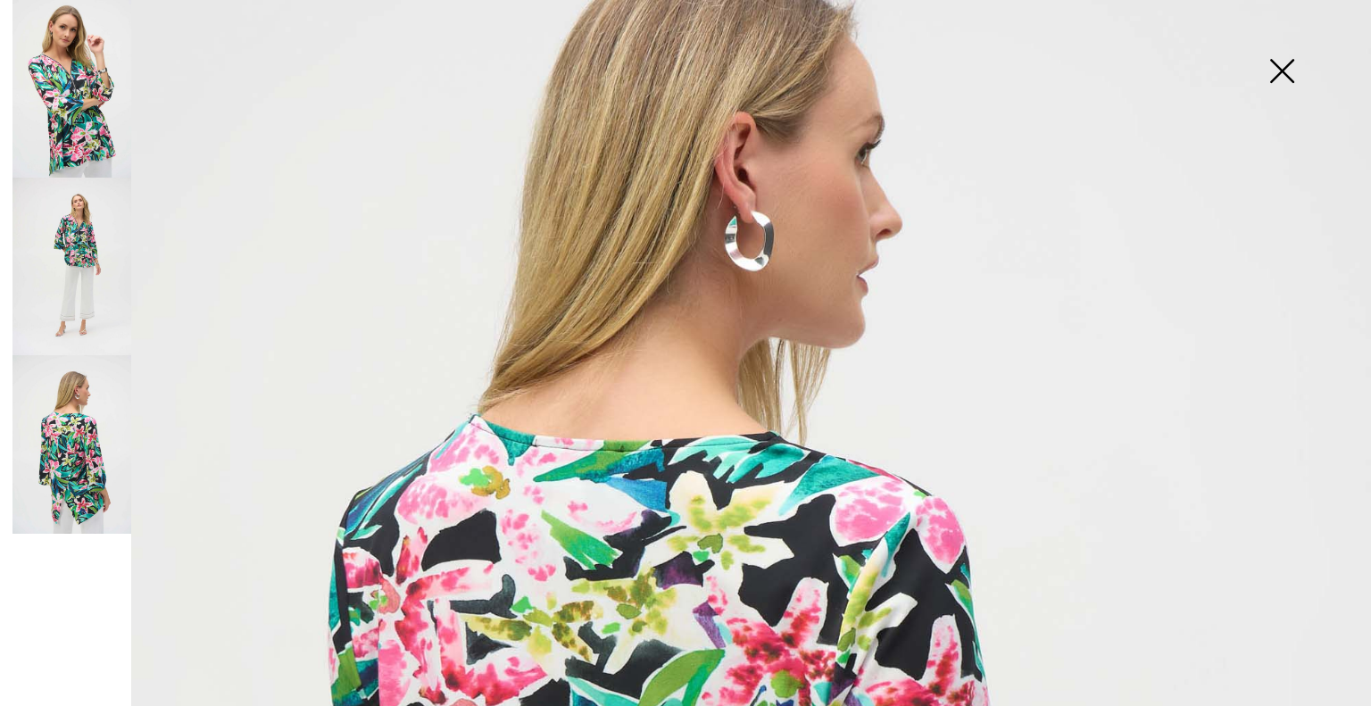
click at [64, 121] on img at bounding box center [71, 89] width 119 height 178
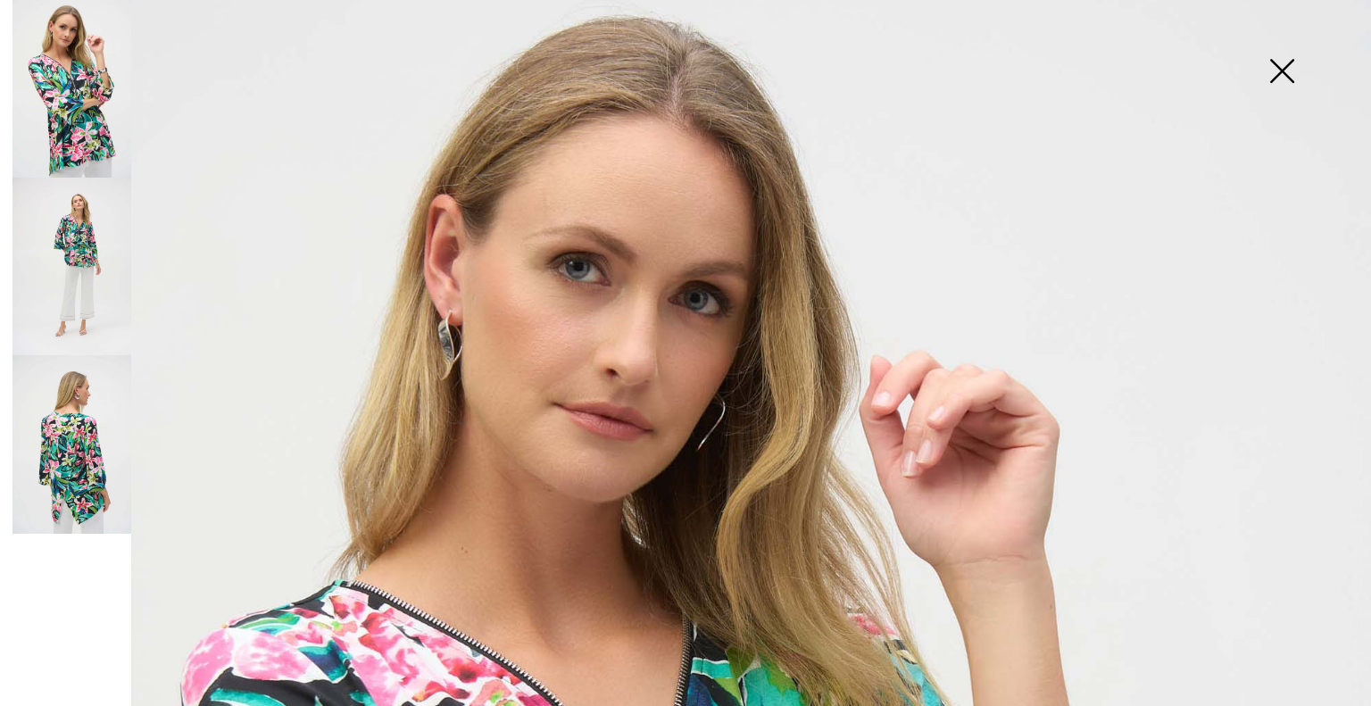
scroll to position [36, 0]
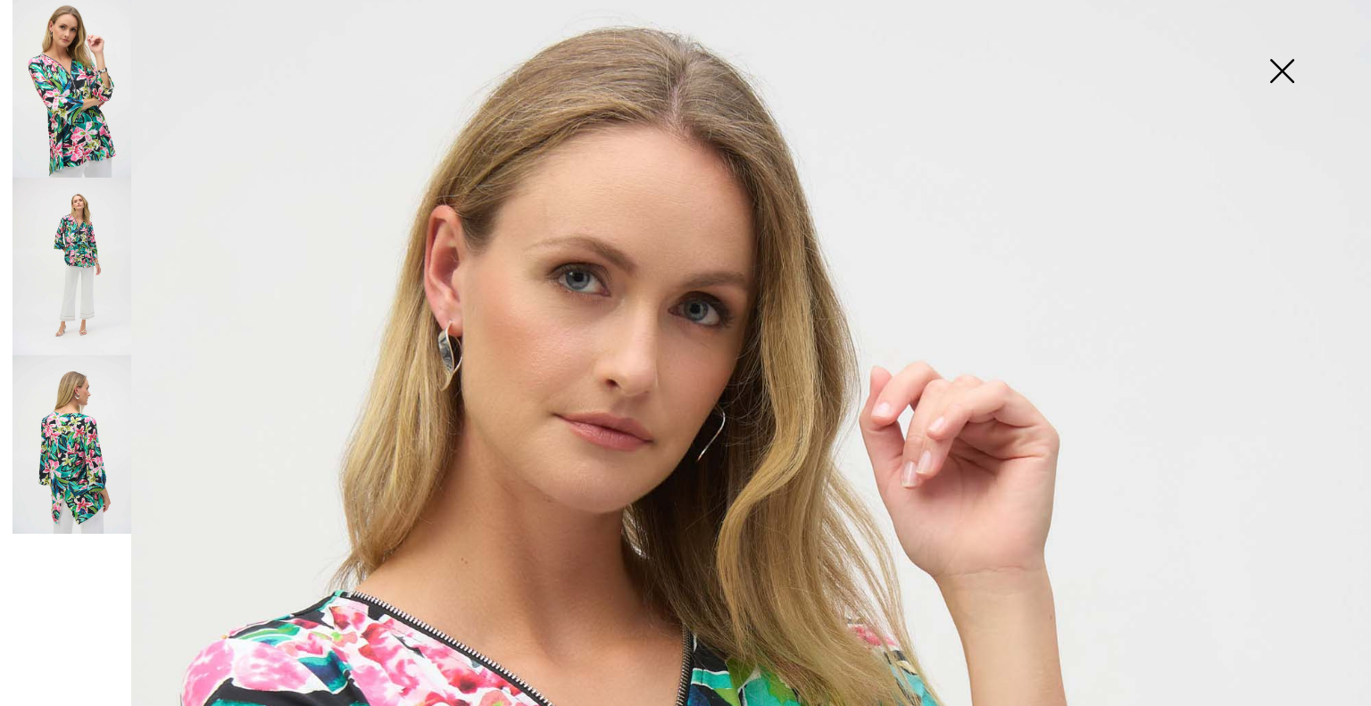
click at [1287, 78] on img at bounding box center [1281, 73] width 89 height 92
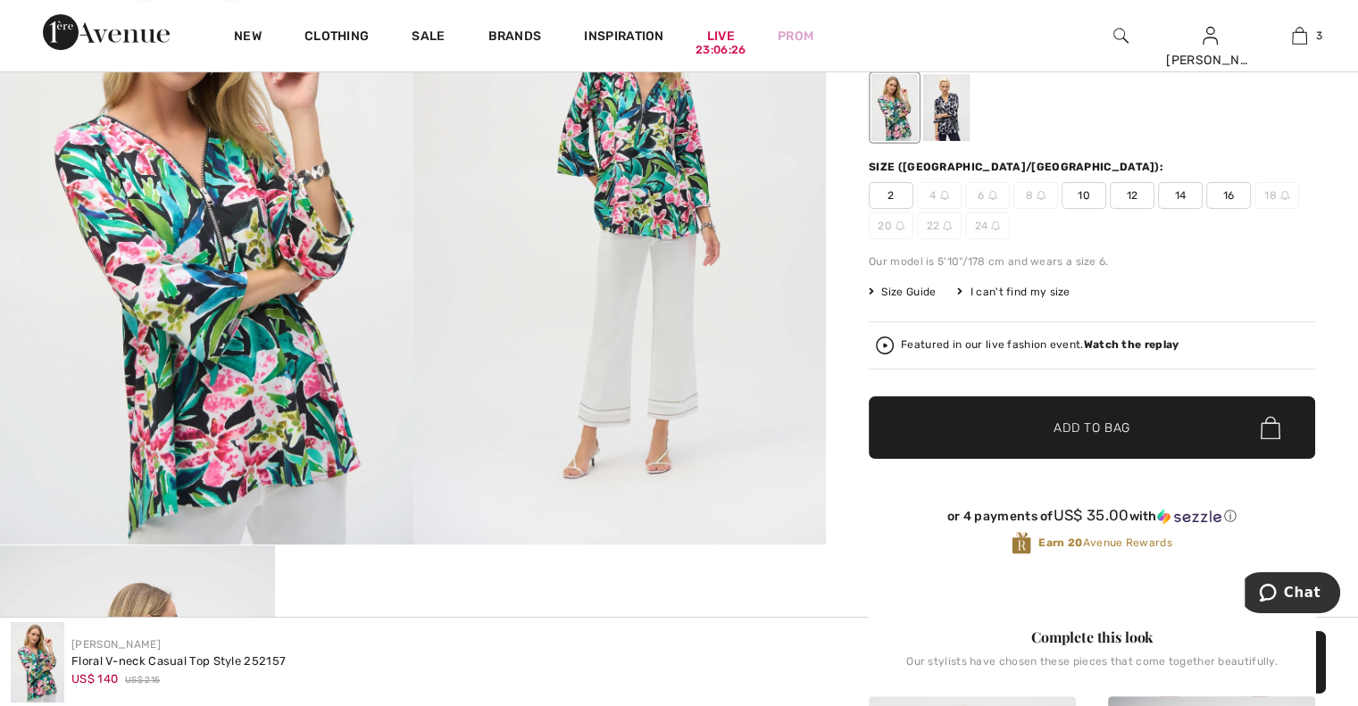
scroll to position [174, 0]
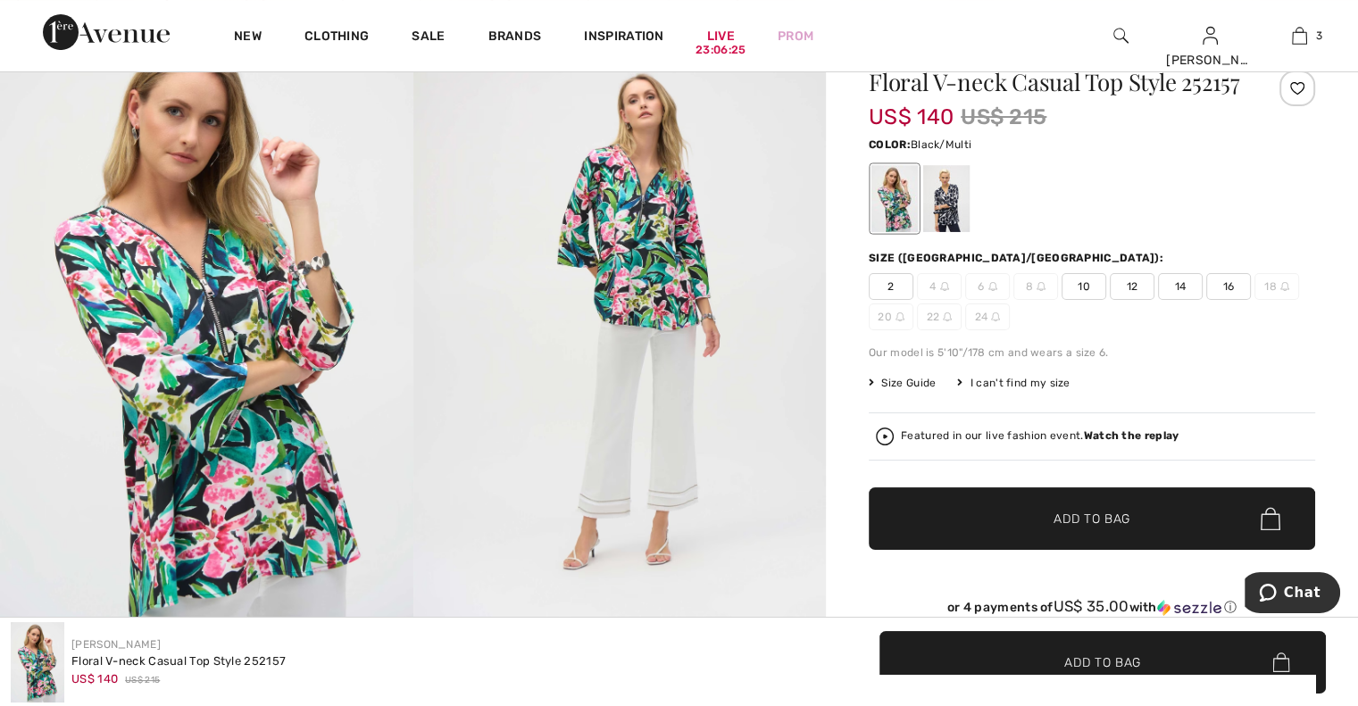
click at [243, 387] on img at bounding box center [206, 326] width 413 height 619
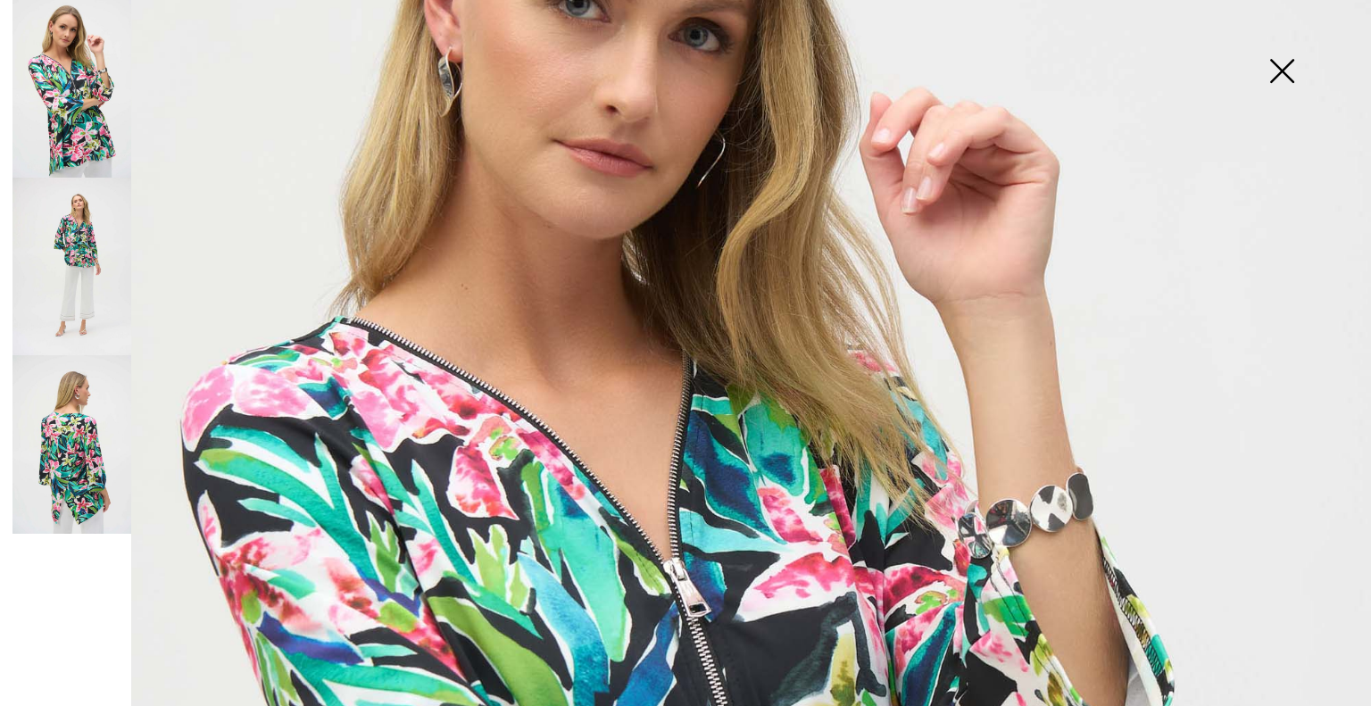
scroll to position [312, 0]
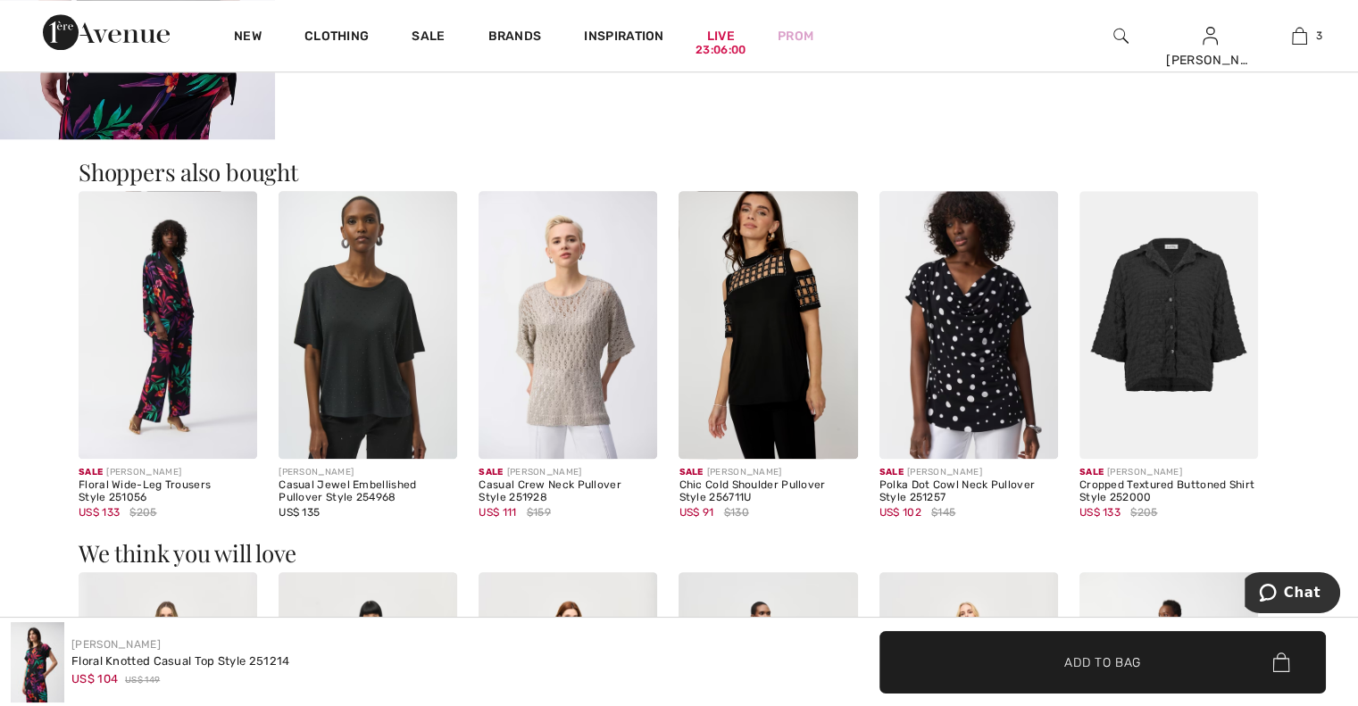
scroll to position [1896, 0]
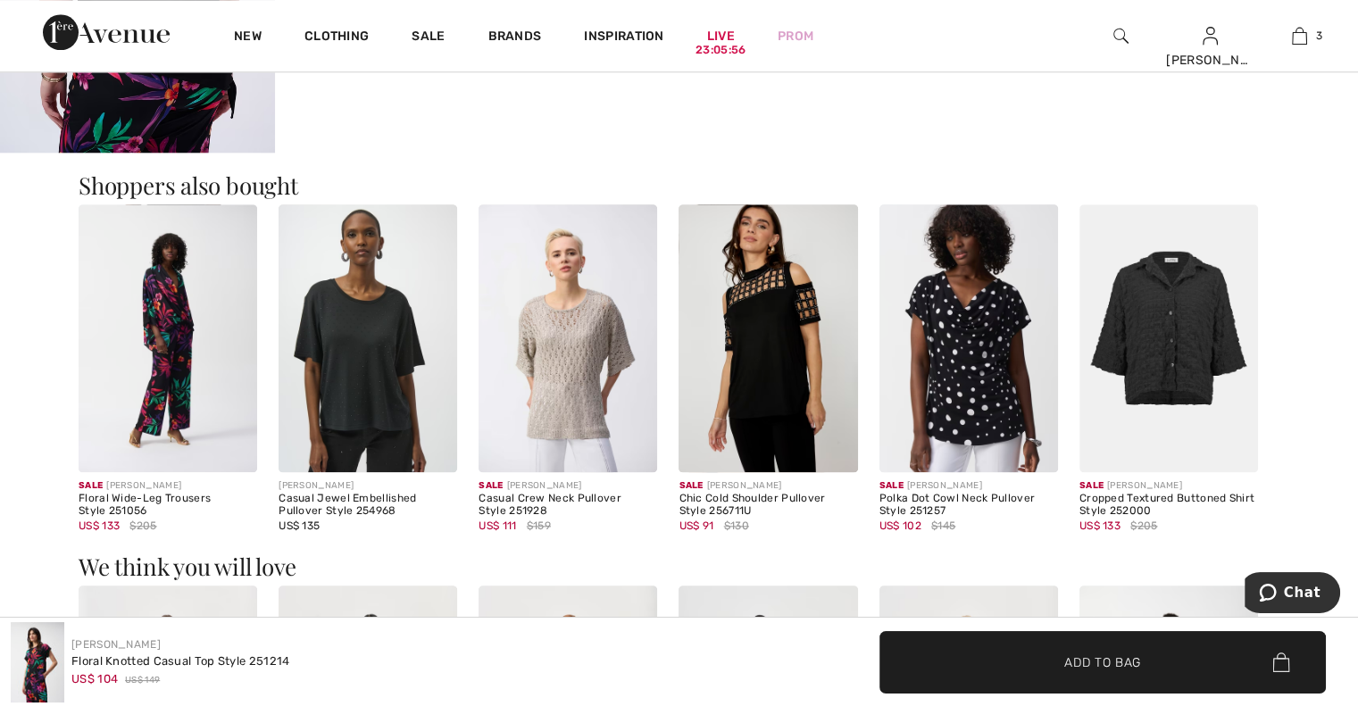
click at [188, 391] on img at bounding box center [168, 338] width 179 height 268
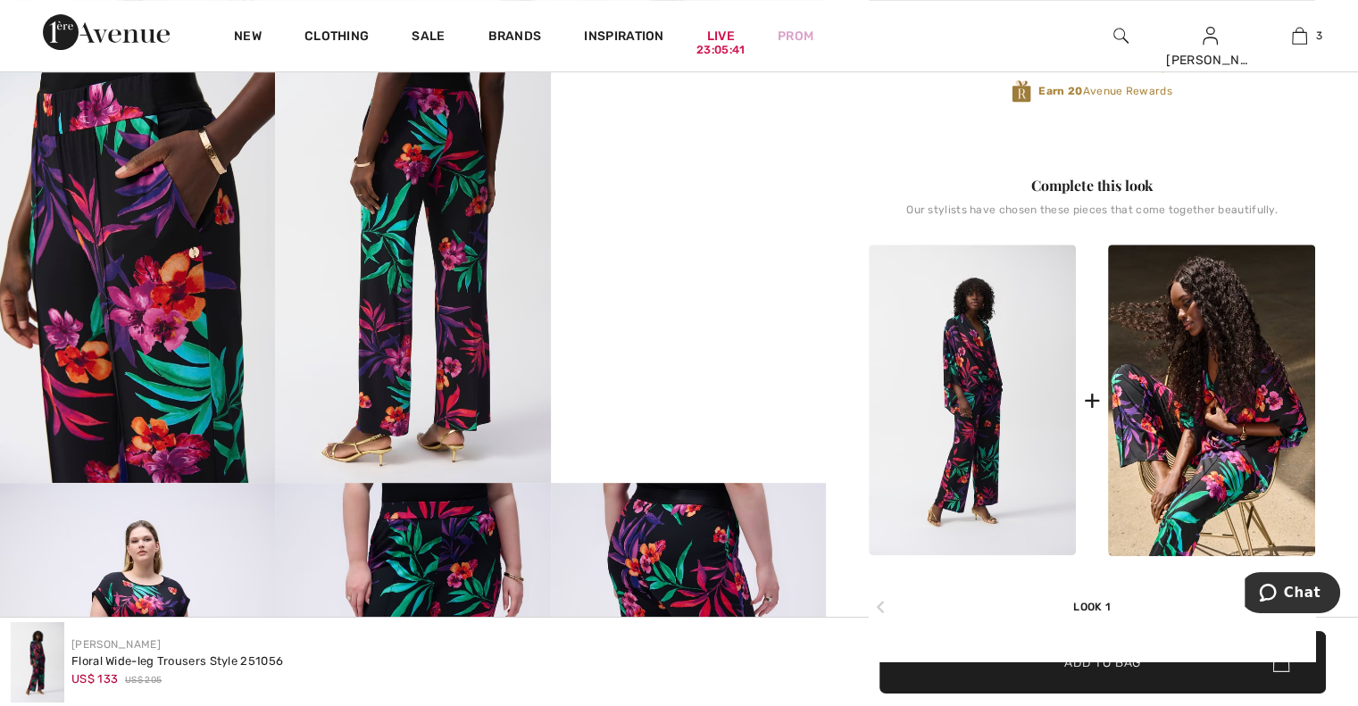
scroll to position [820, 0]
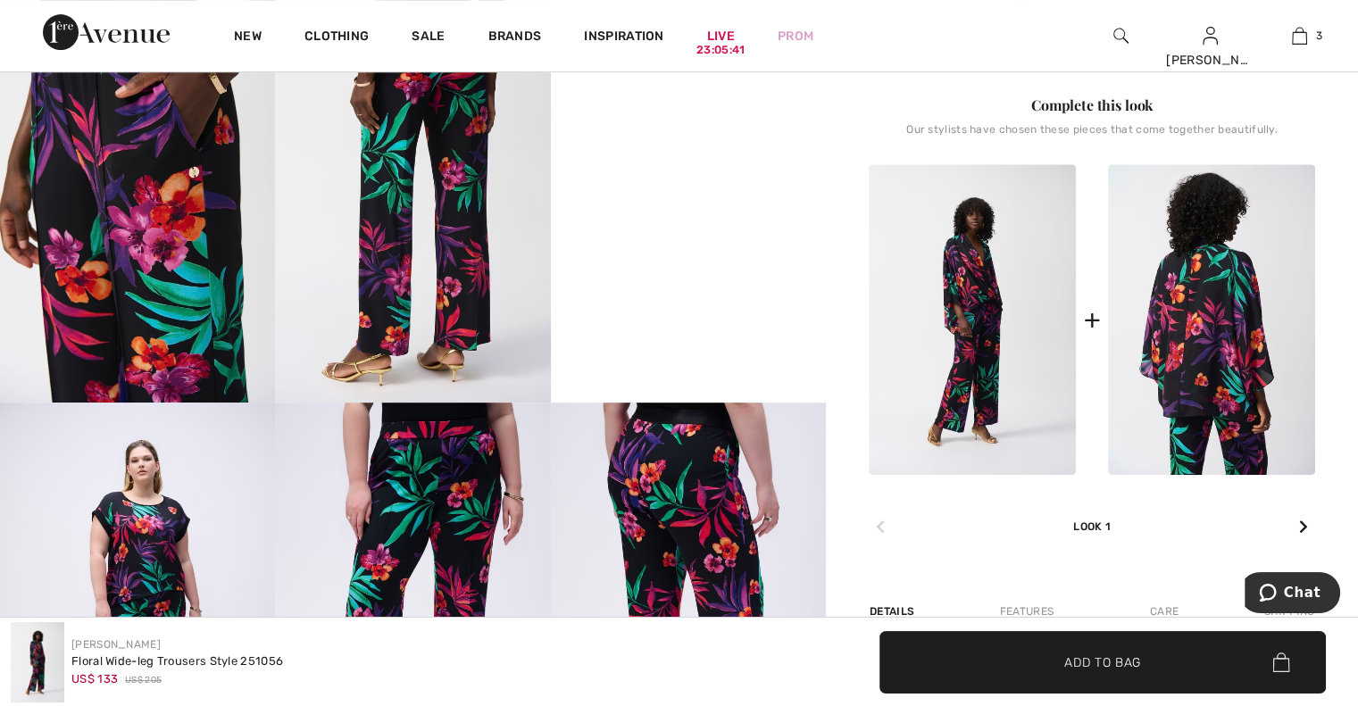
click at [1220, 320] on img at bounding box center [1211, 320] width 207 height 312
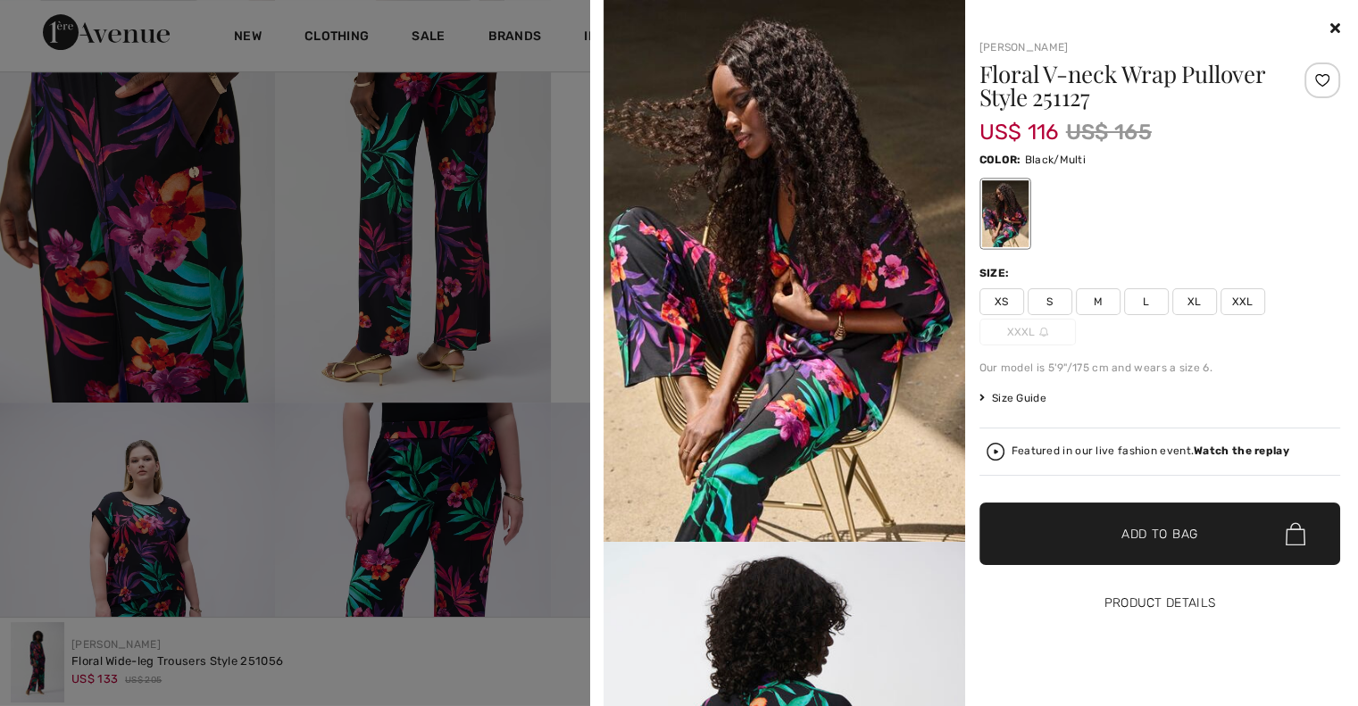
click at [1186, 614] on button "Product Details" at bounding box center [1160, 603] width 362 height 62
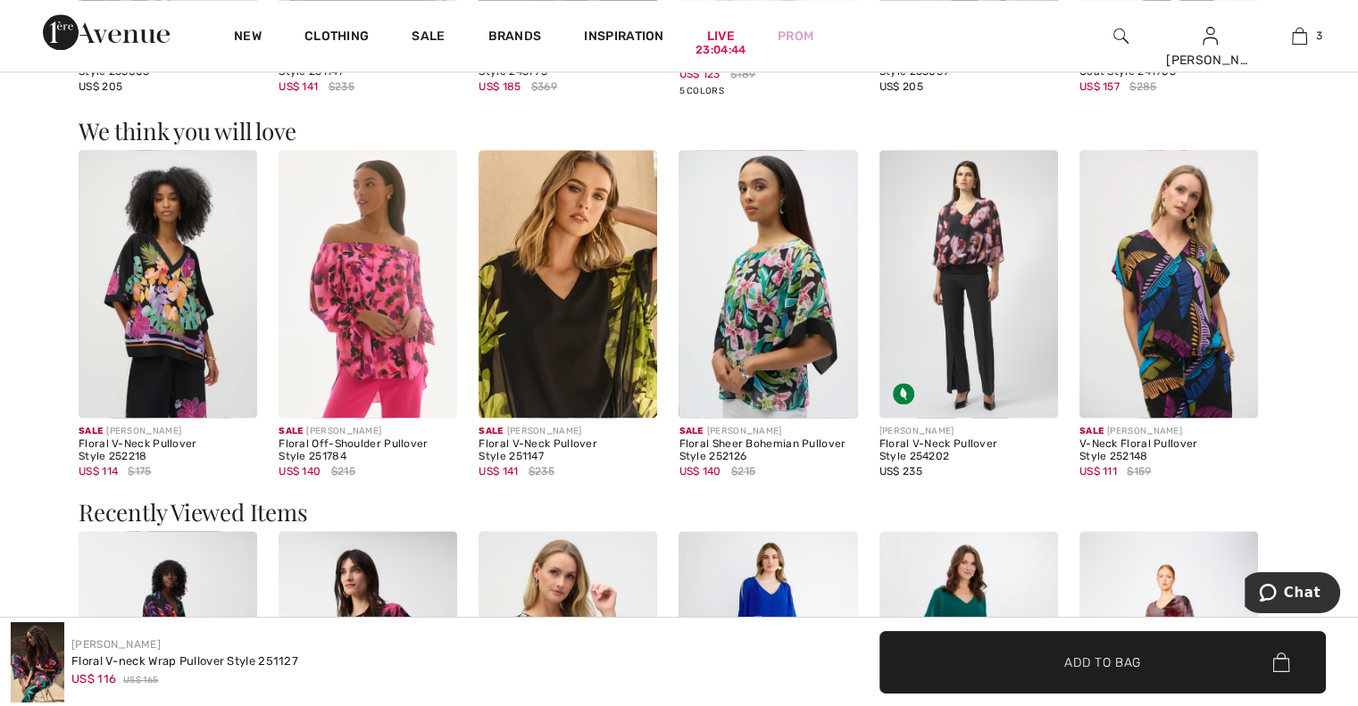
scroll to position [2303, 0]
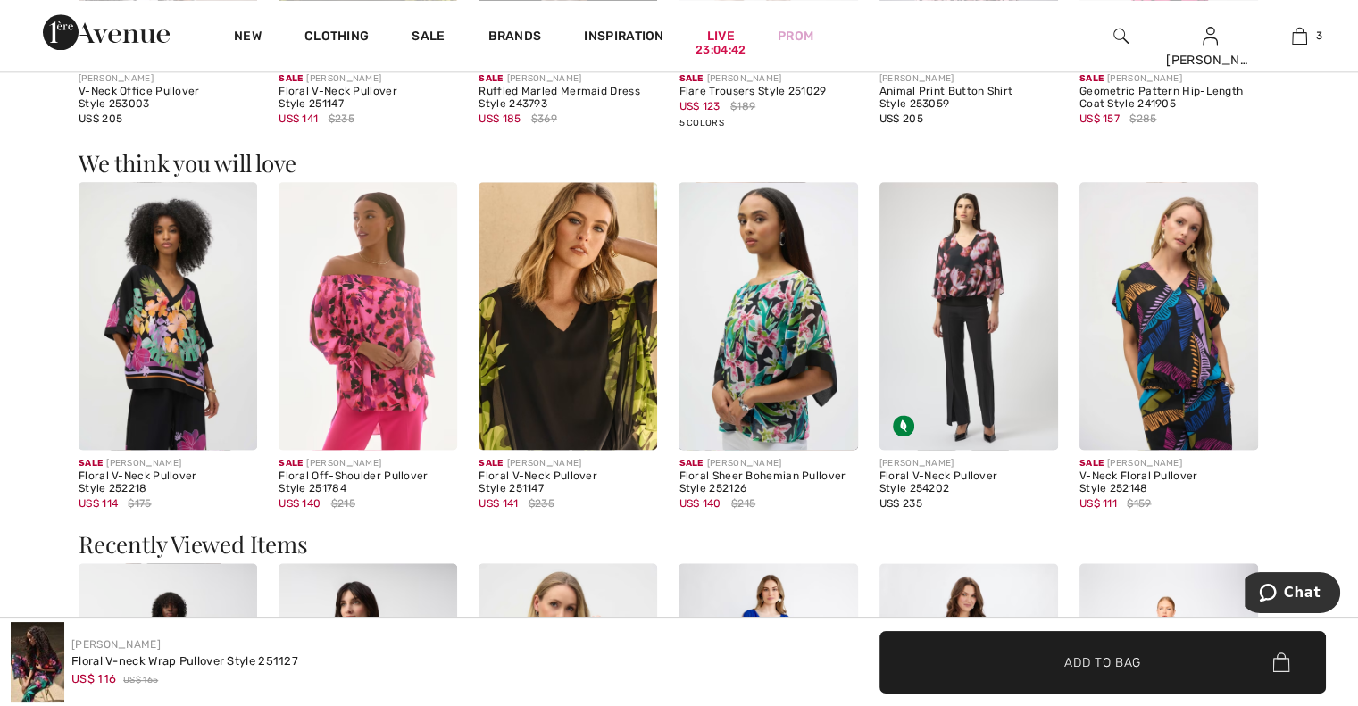
click at [1186, 374] on img at bounding box center [1168, 316] width 179 height 268
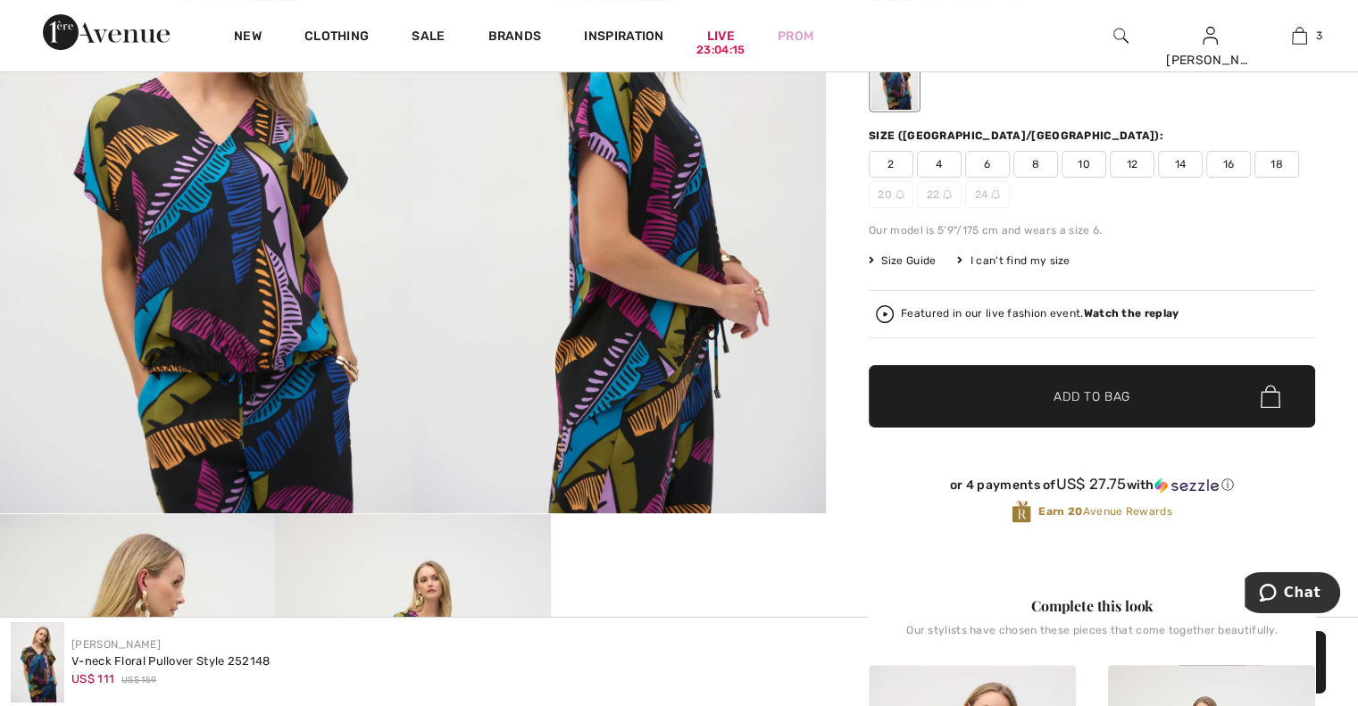
scroll to position [188, 0]
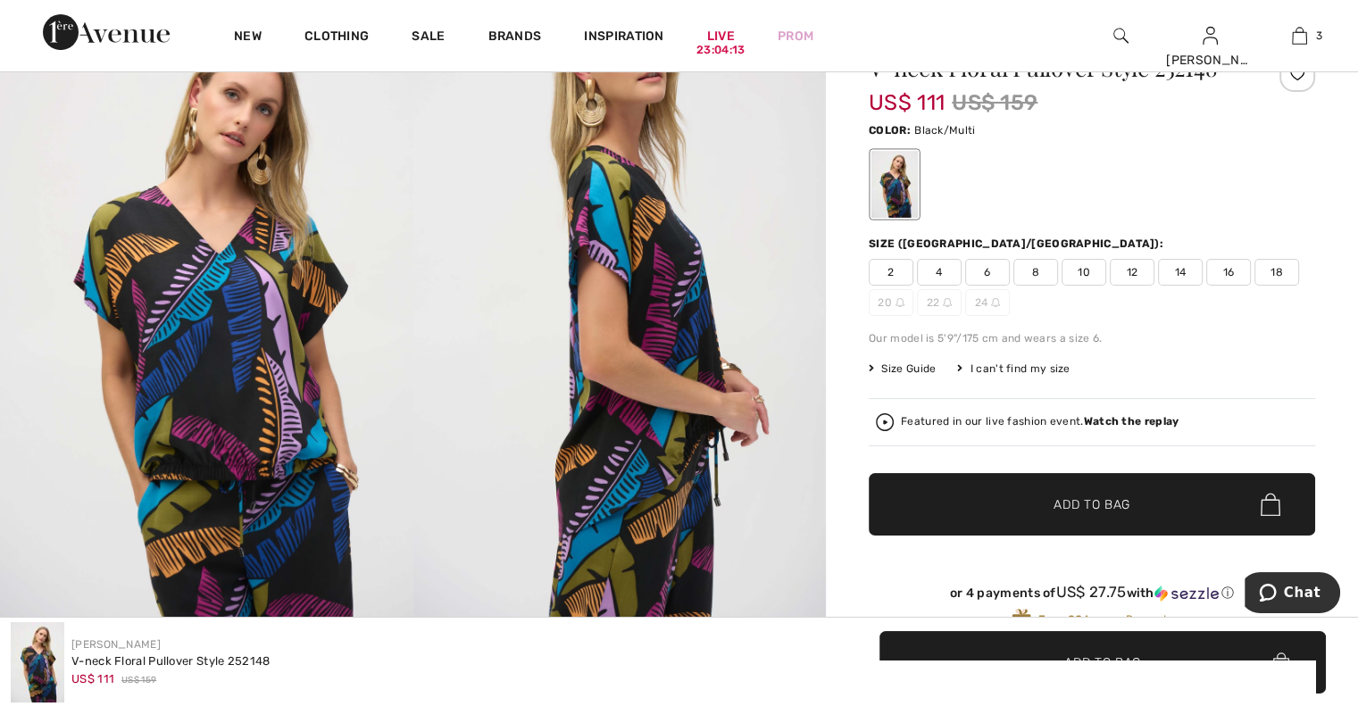
click at [919, 368] on span "Size Guide" at bounding box center [902, 369] width 67 height 16
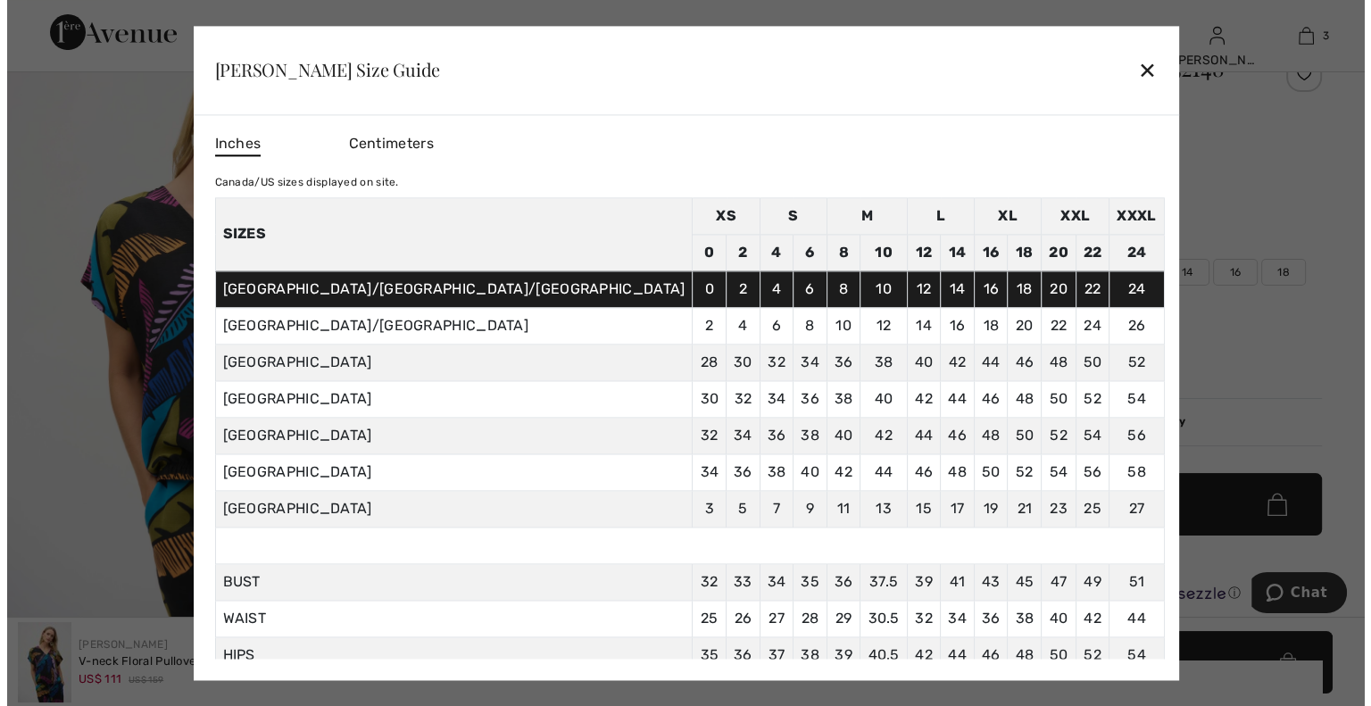
scroll to position [189, 0]
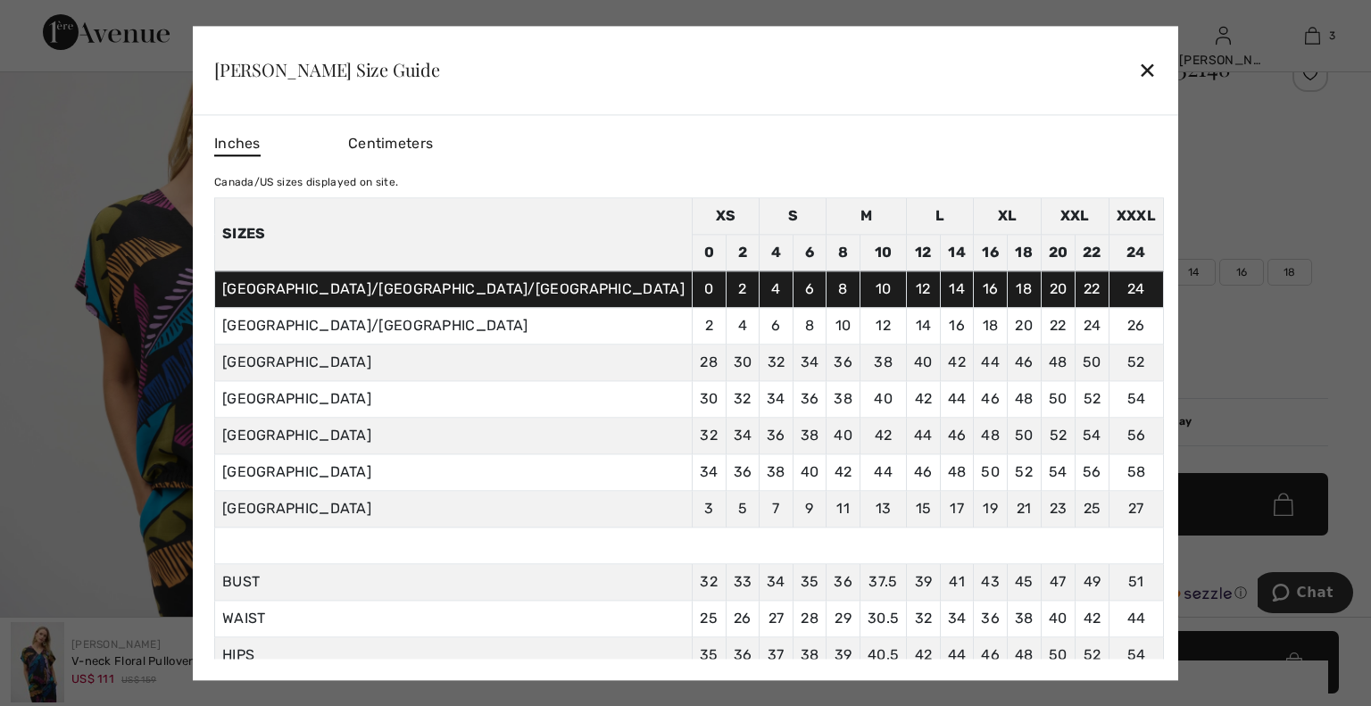
click at [1138, 71] on div "✕" at bounding box center [1147, 70] width 19 height 37
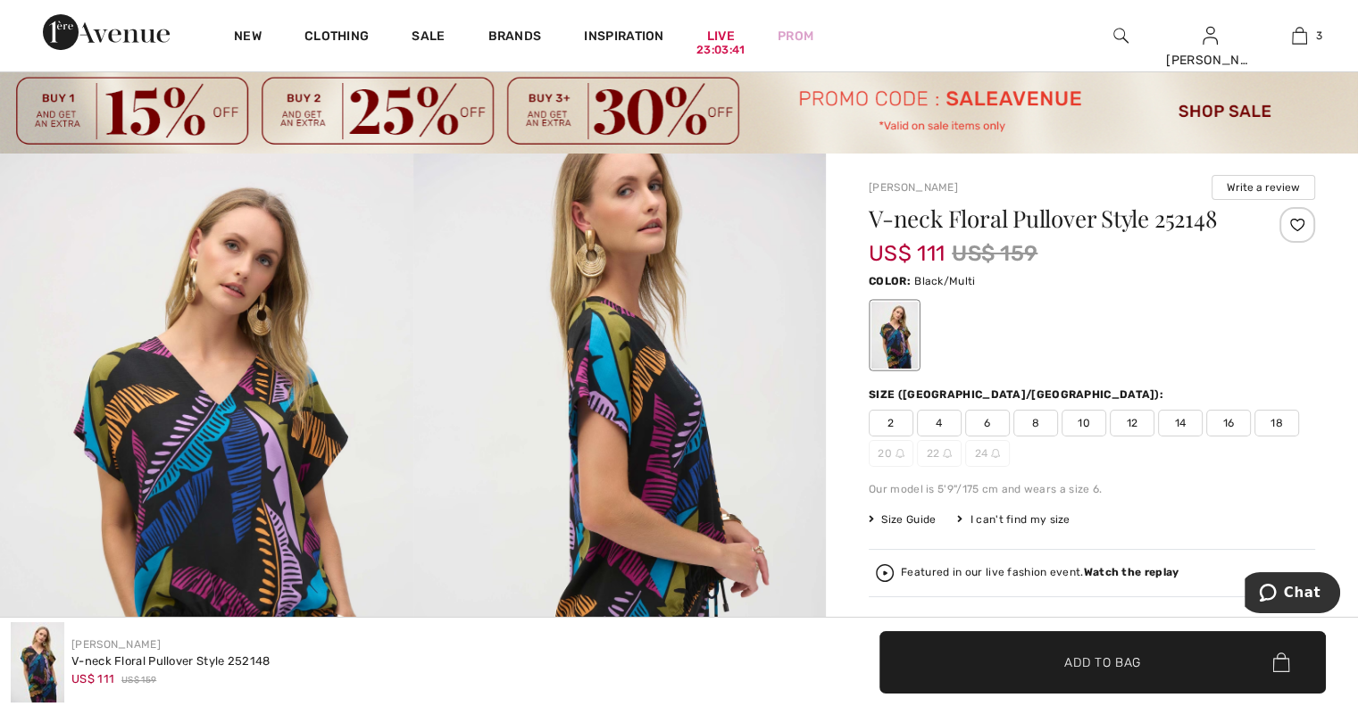
scroll to position [7, 0]
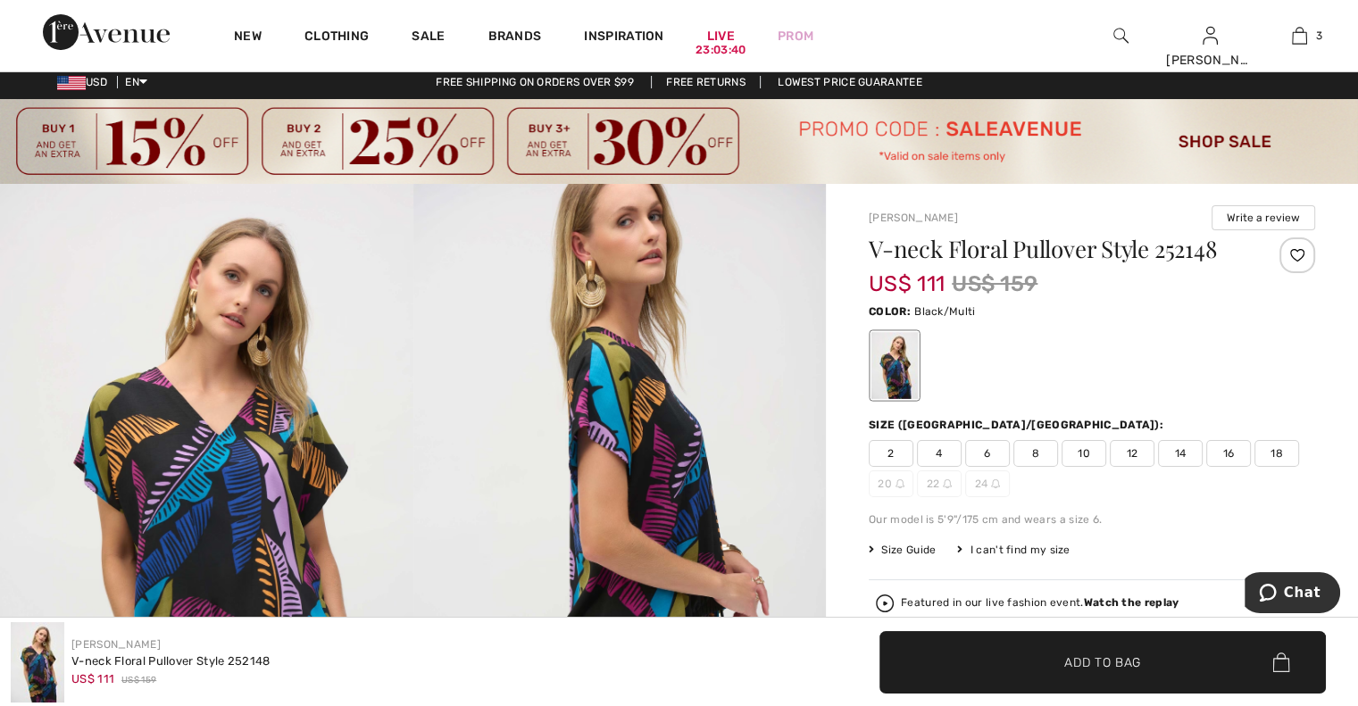
click at [1048, 454] on span "8" at bounding box center [1035, 453] width 45 height 27
click at [1100, 660] on span "Add to Bag" at bounding box center [1102, 662] width 77 height 19
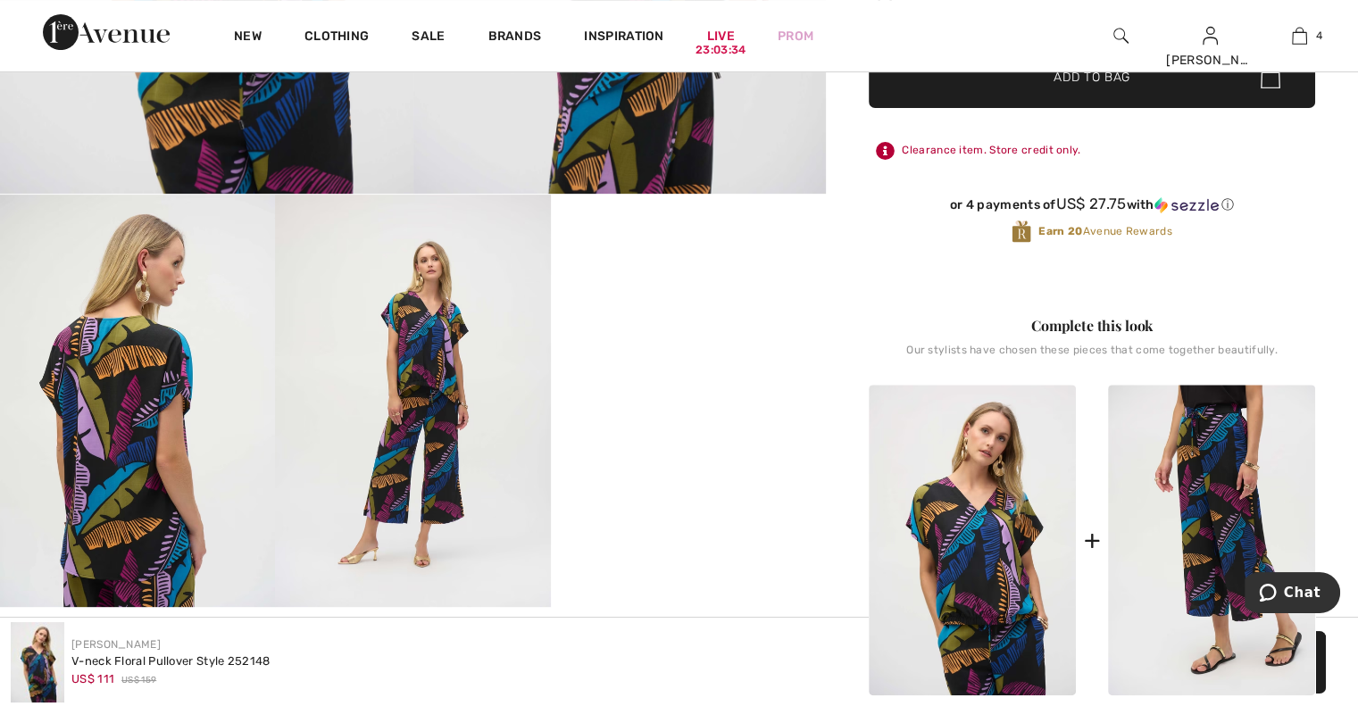
scroll to position [708, 0]
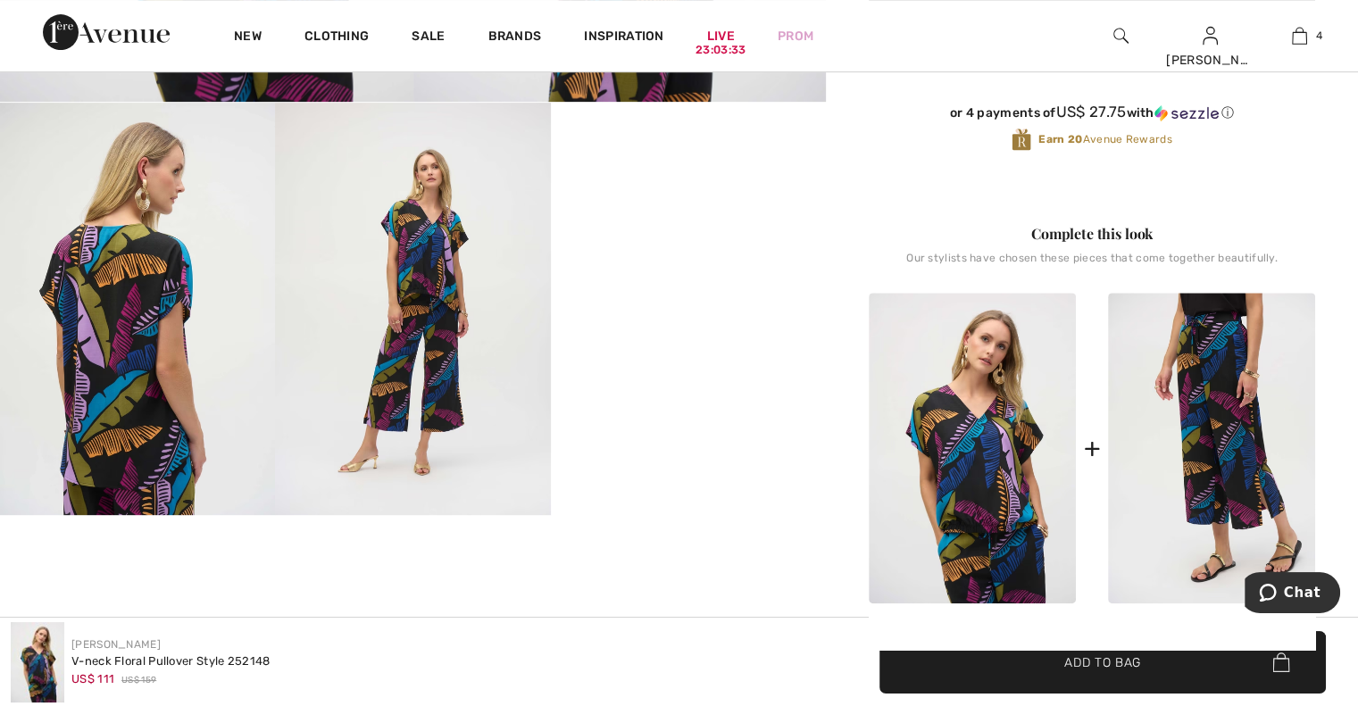
click at [1221, 483] on img at bounding box center [1211, 448] width 207 height 311
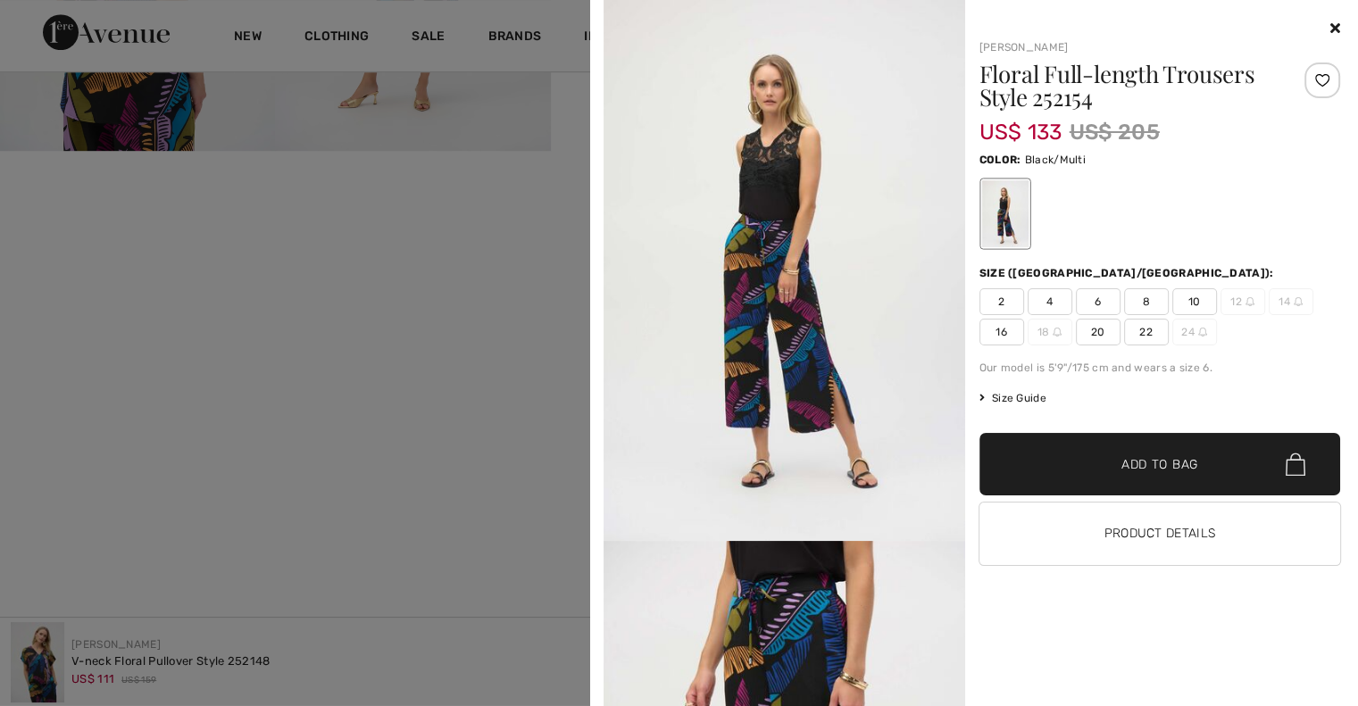
scroll to position [1028, 0]
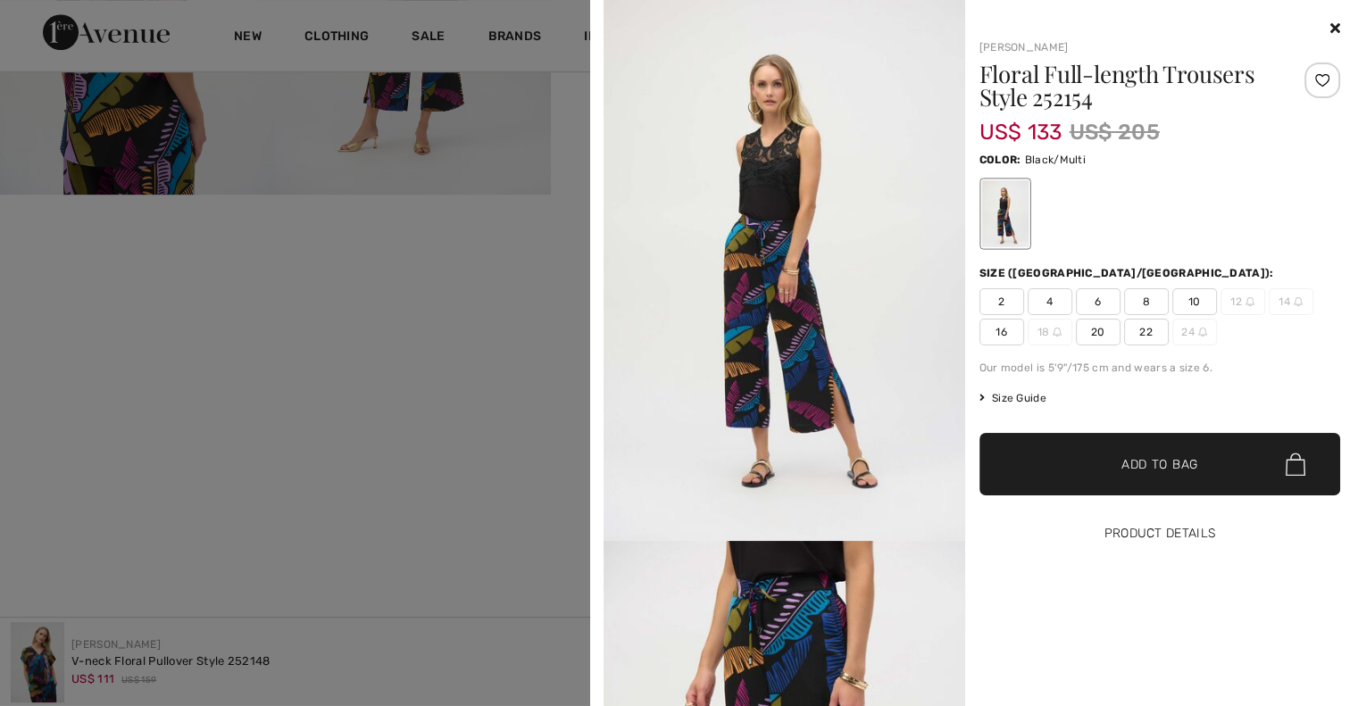
click at [1160, 537] on button "Product Details" at bounding box center [1160, 534] width 362 height 62
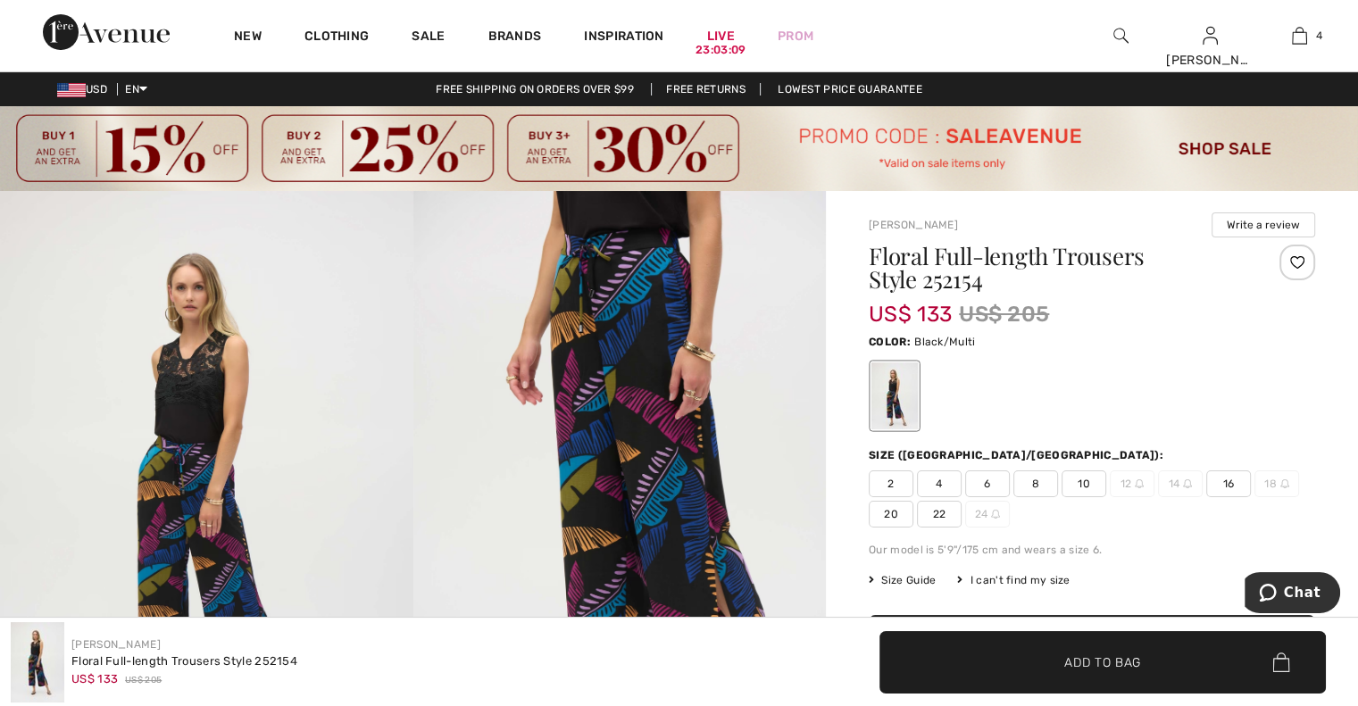
scroll to position [54, 0]
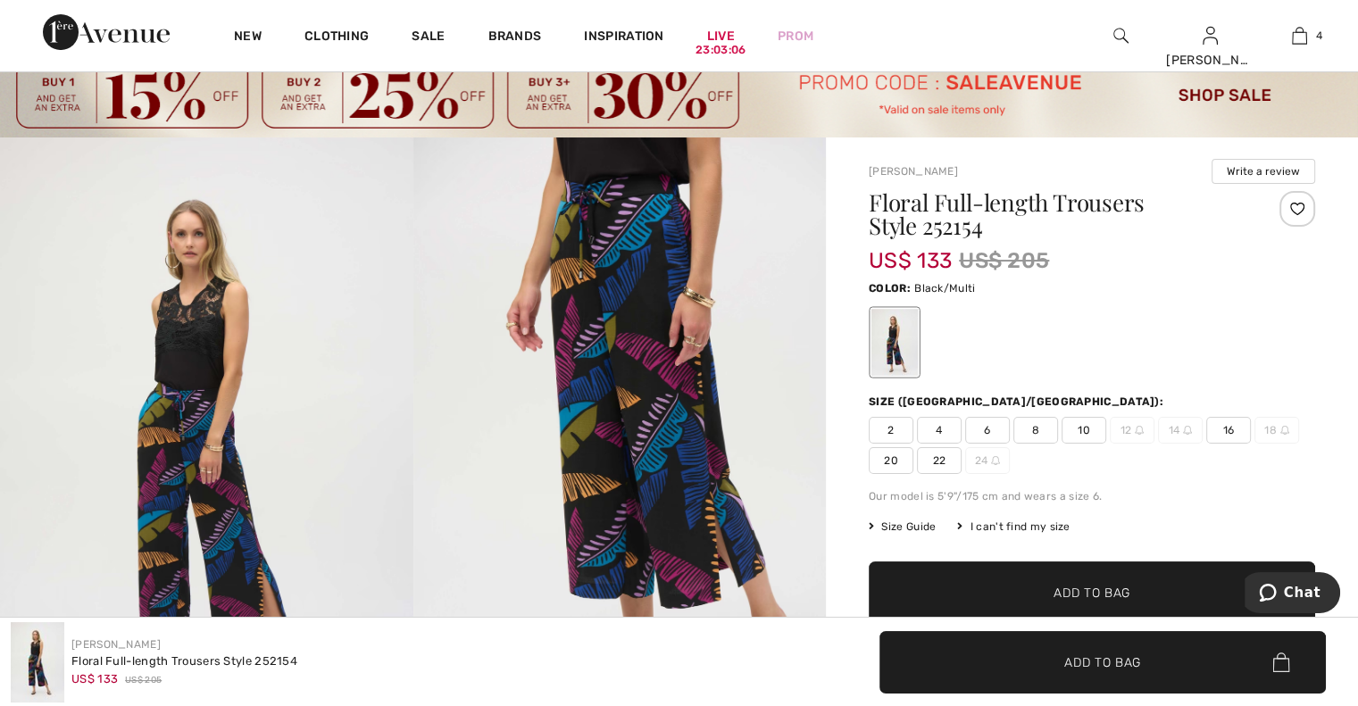
click at [1086, 431] on span "10" at bounding box center [1083, 430] width 45 height 27
click at [1123, 587] on span "Add to Bag" at bounding box center [1091, 593] width 77 height 19
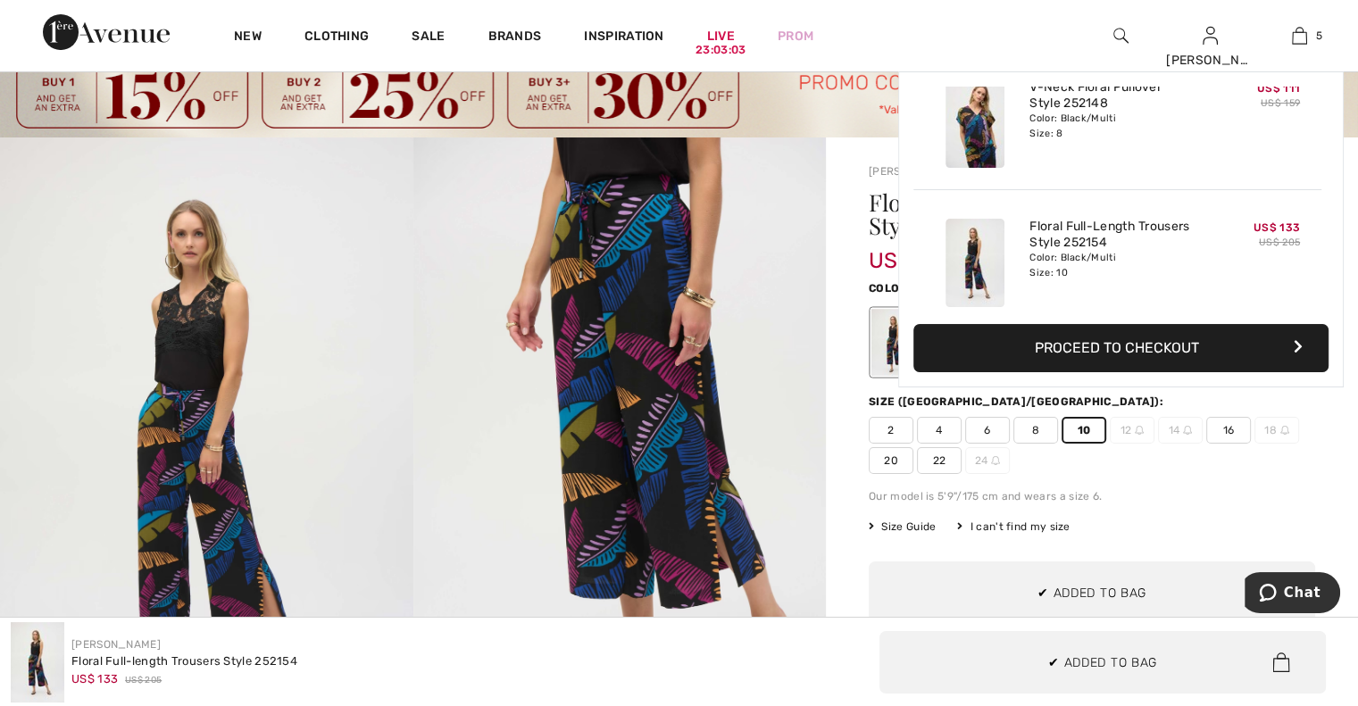
scroll to position [471, 0]
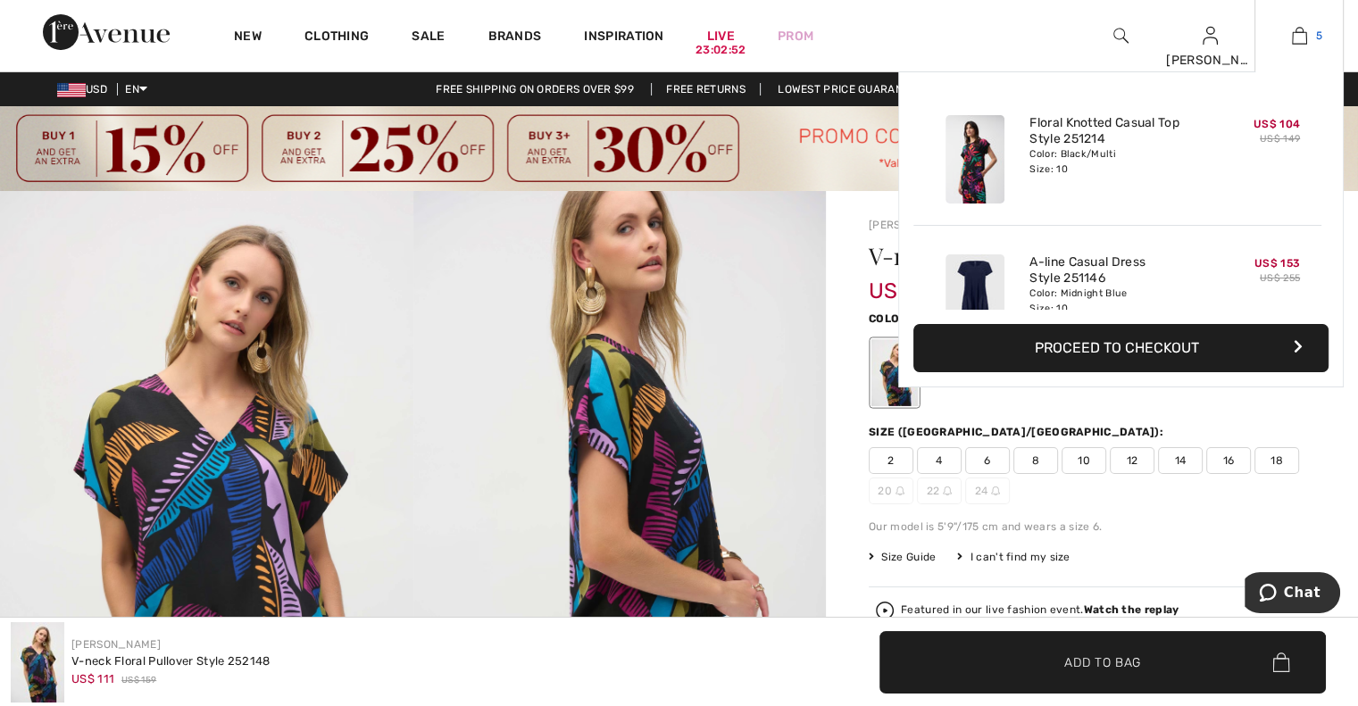
click at [1294, 29] on img at bounding box center [1299, 35] width 15 height 21
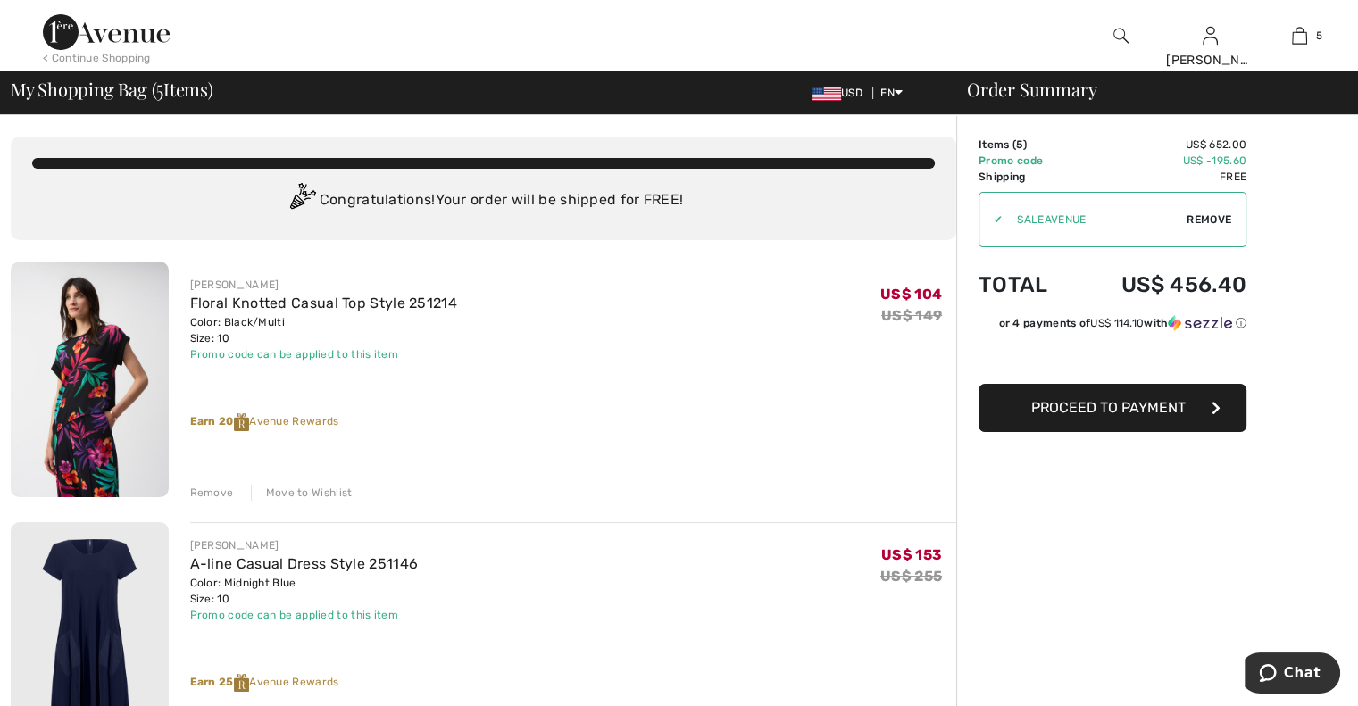
click at [96, 359] on img at bounding box center [90, 380] width 158 height 236
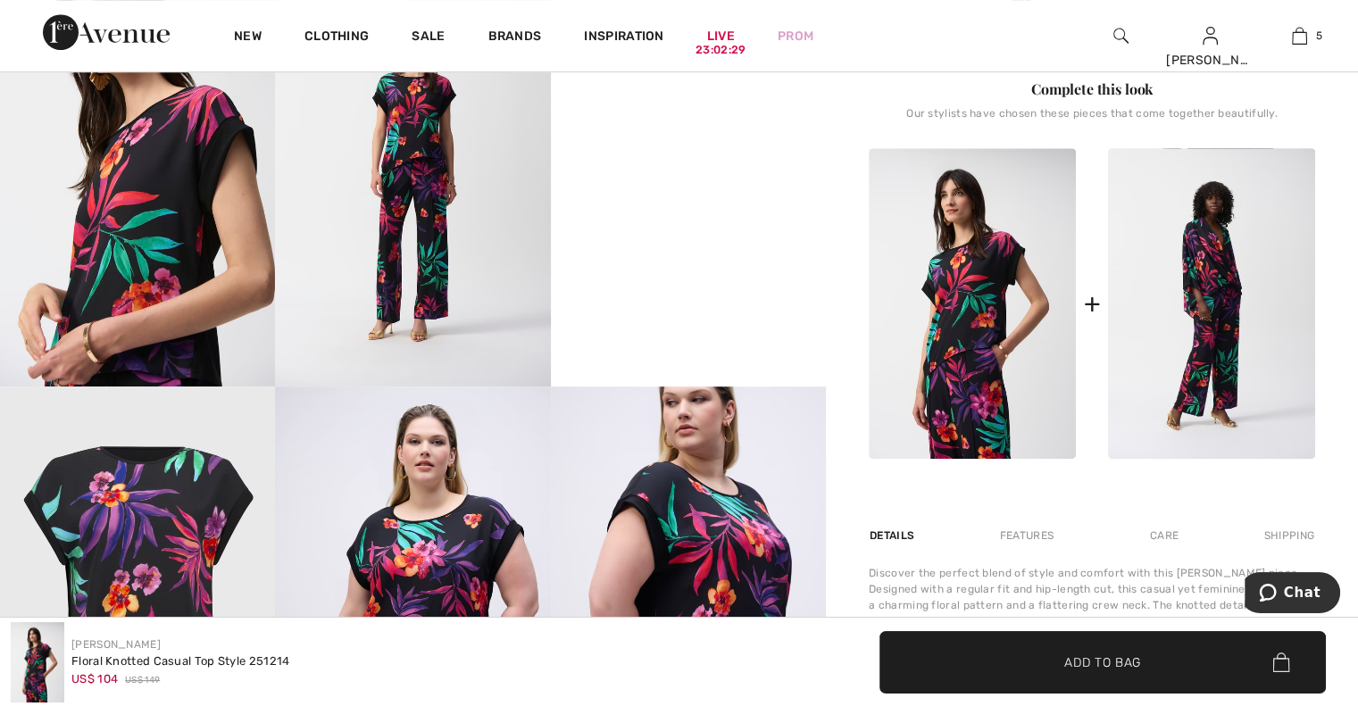
scroll to position [842, 0]
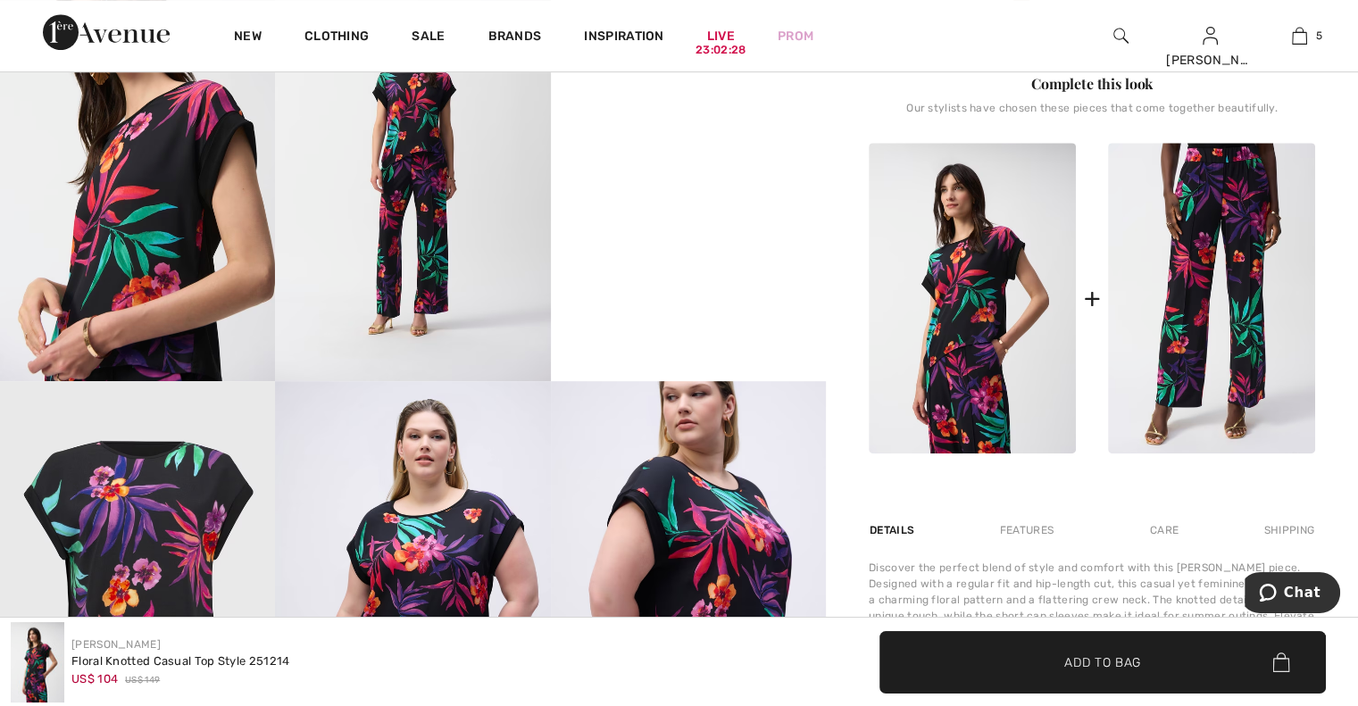
click at [1231, 319] on img at bounding box center [1211, 298] width 207 height 311
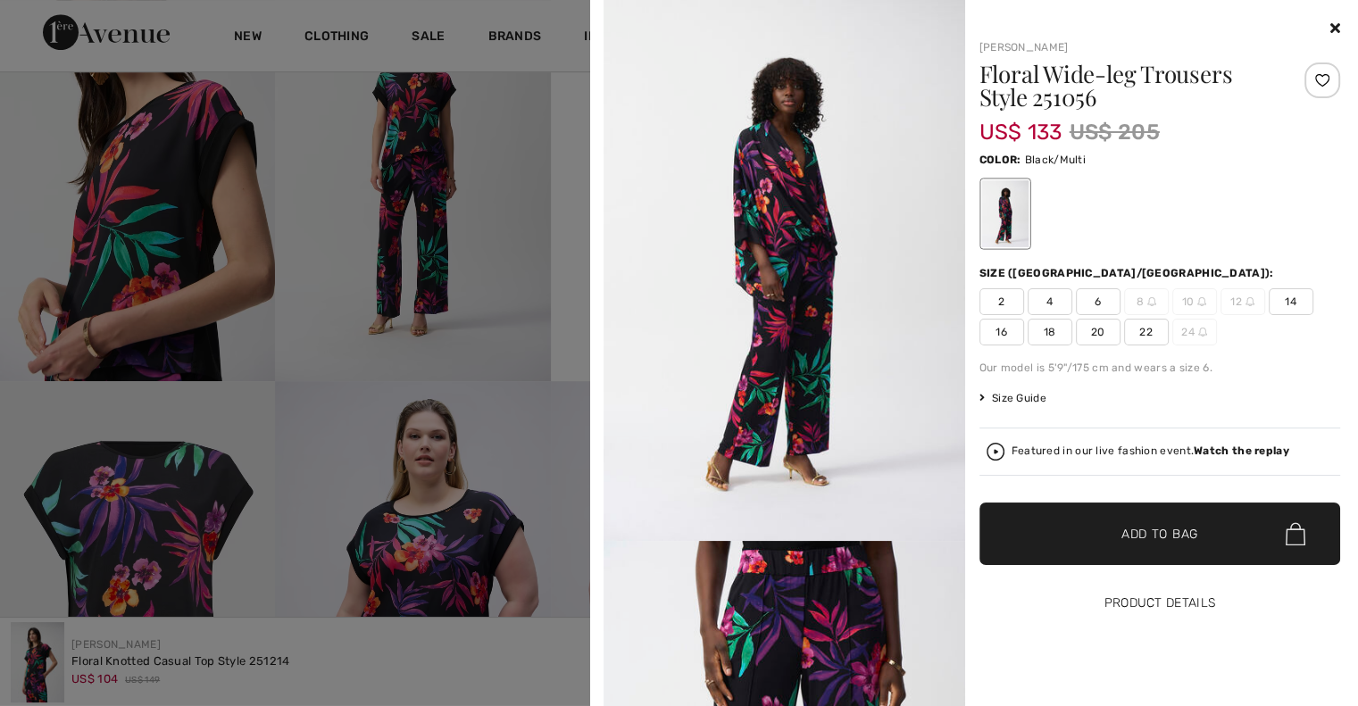
click at [1168, 602] on button "Product Details" at bounding box center [1160, 603] width 362 height 62
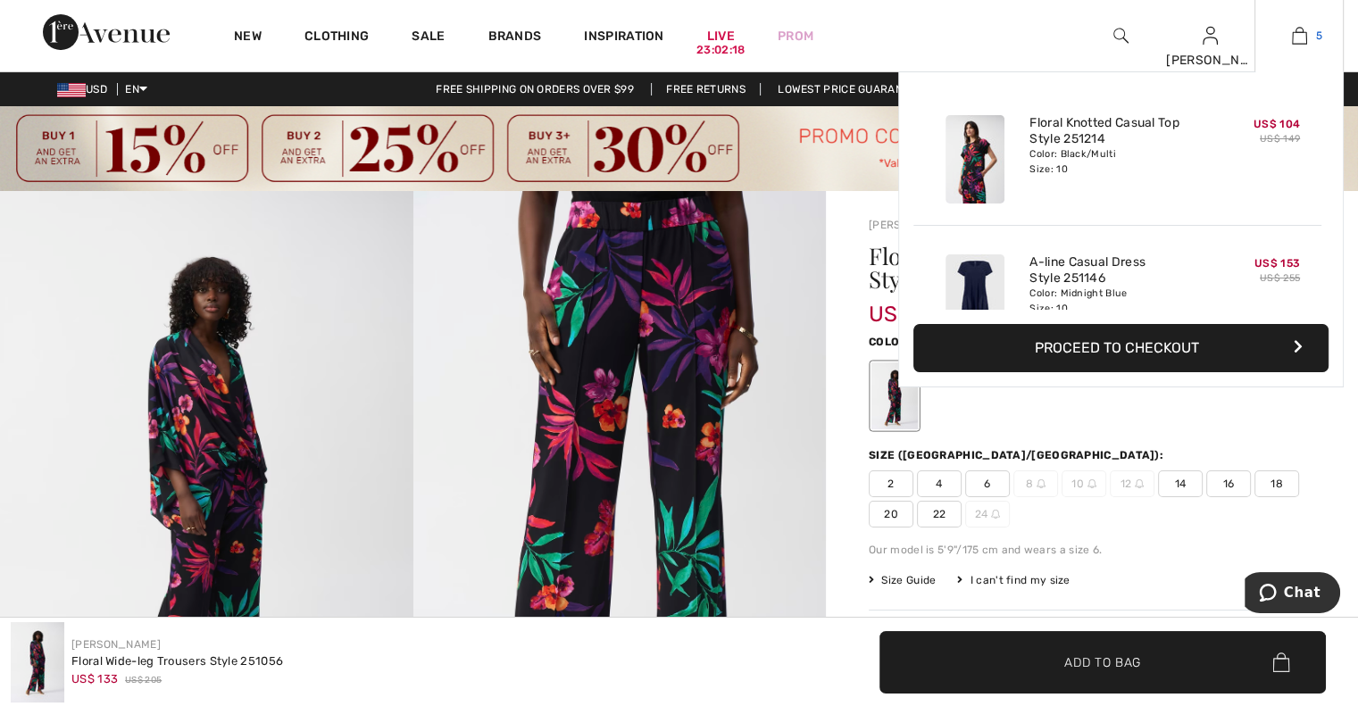
click at [1303, 36] on img at bounding box center [1299, 35] width 15 height 21
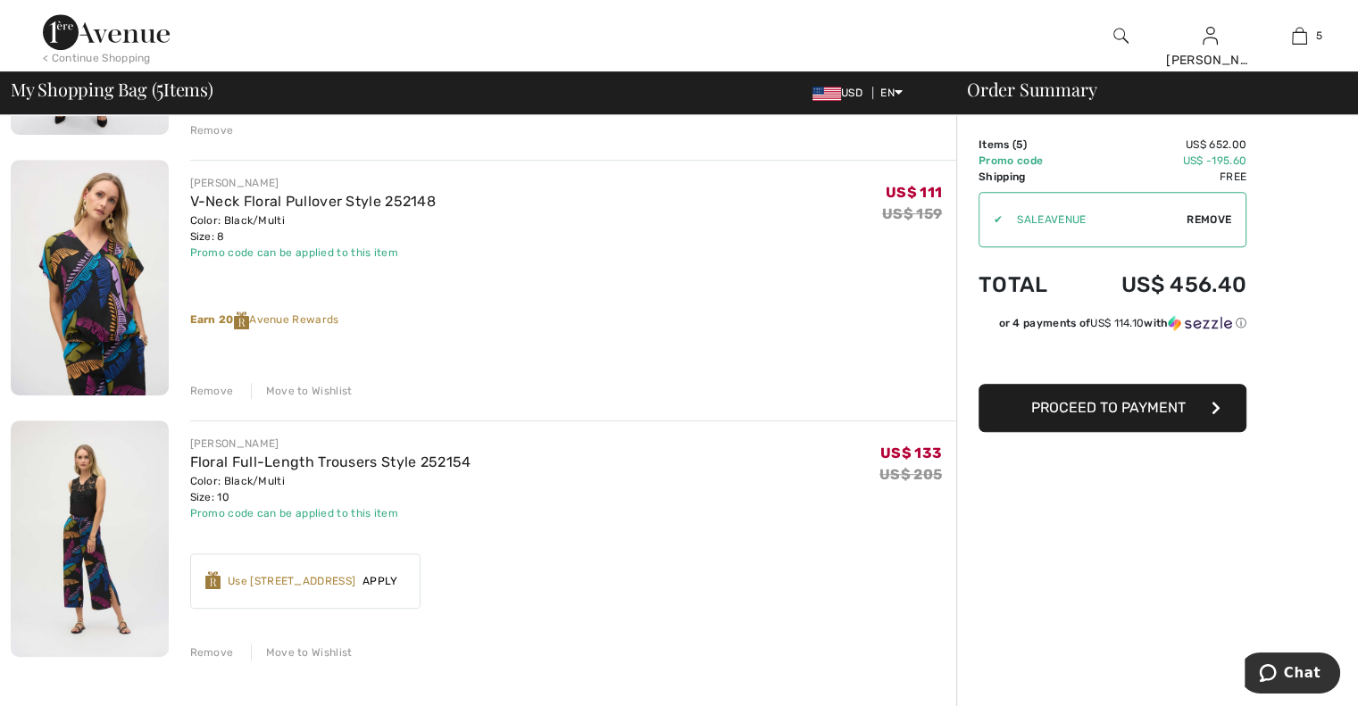
scroll to position [891, 0]
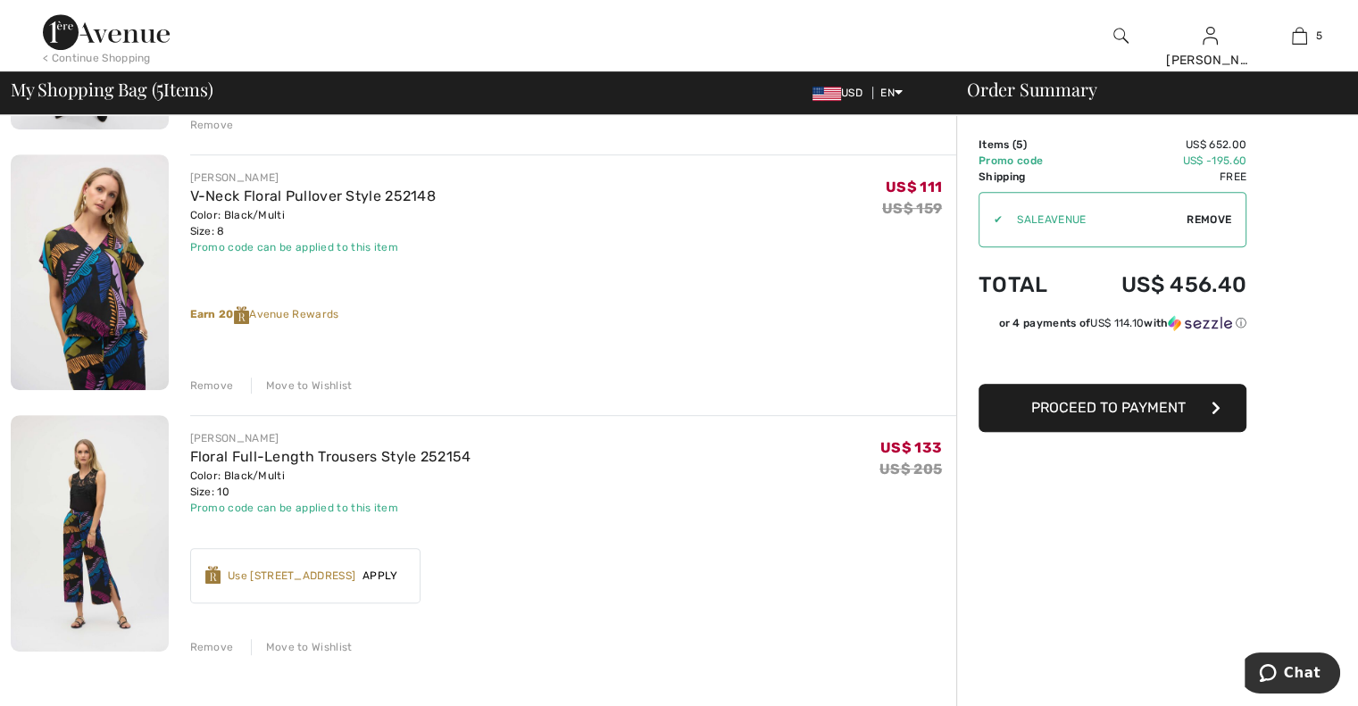
click at [312, 645] on div "Move to Wishlist" at bounding box center [302, 647] width 102 height 16
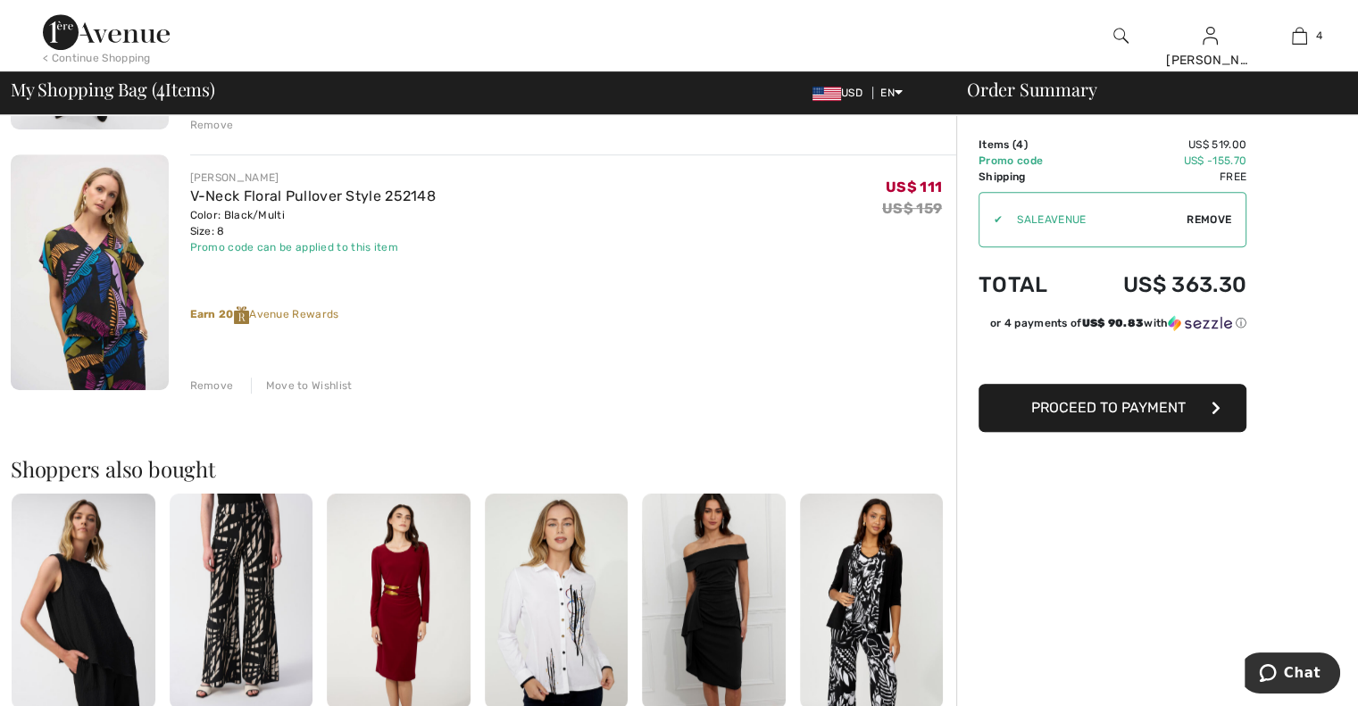
click at [318, 382] on div "Move to Wishlist" at bounding box center [302, 386] width 102 height 16
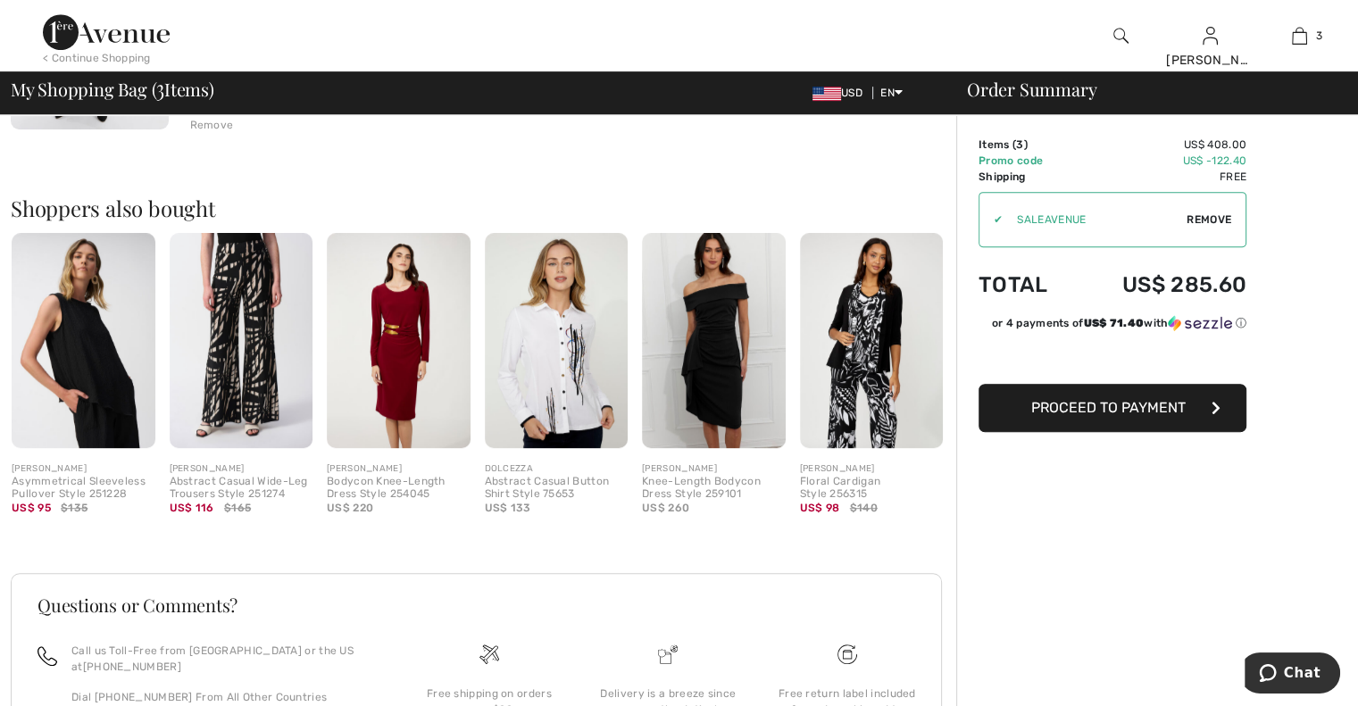
click at [239, 341] on img at bounding box center [242, 340] width 144 height 215
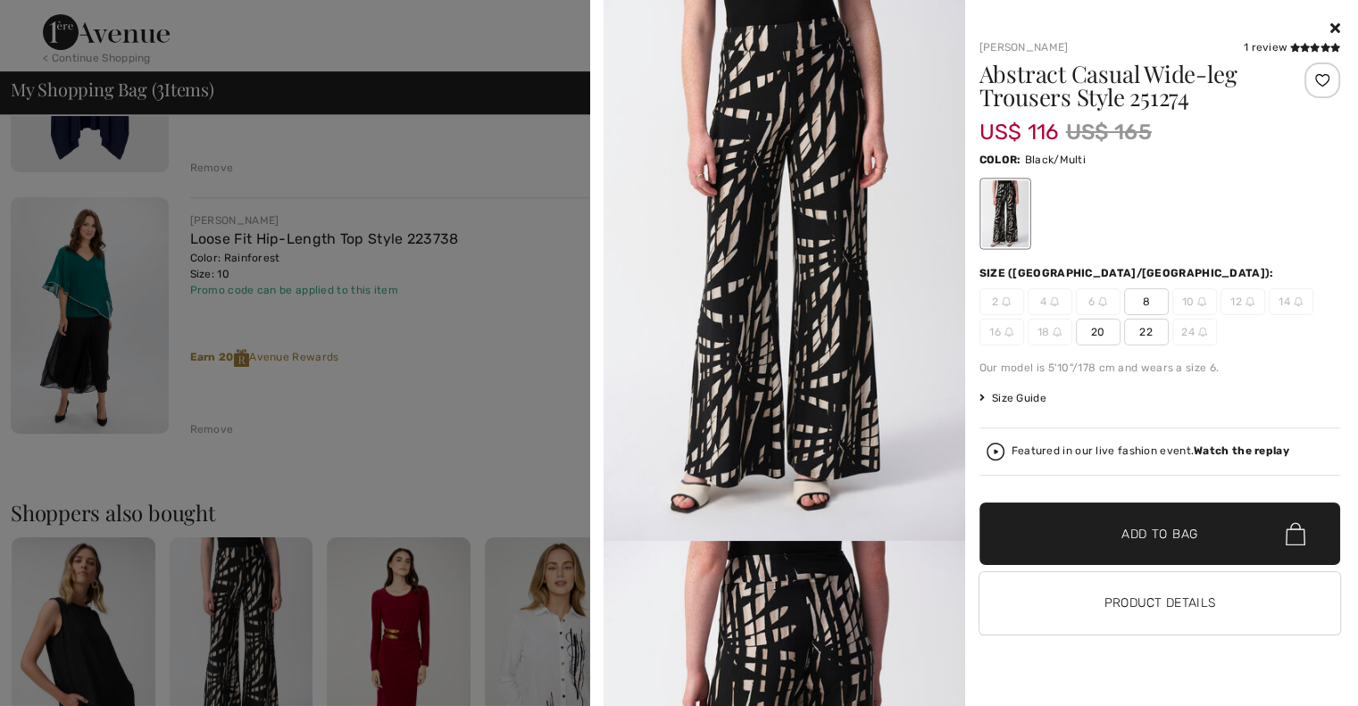
scroll to position [574, 0]
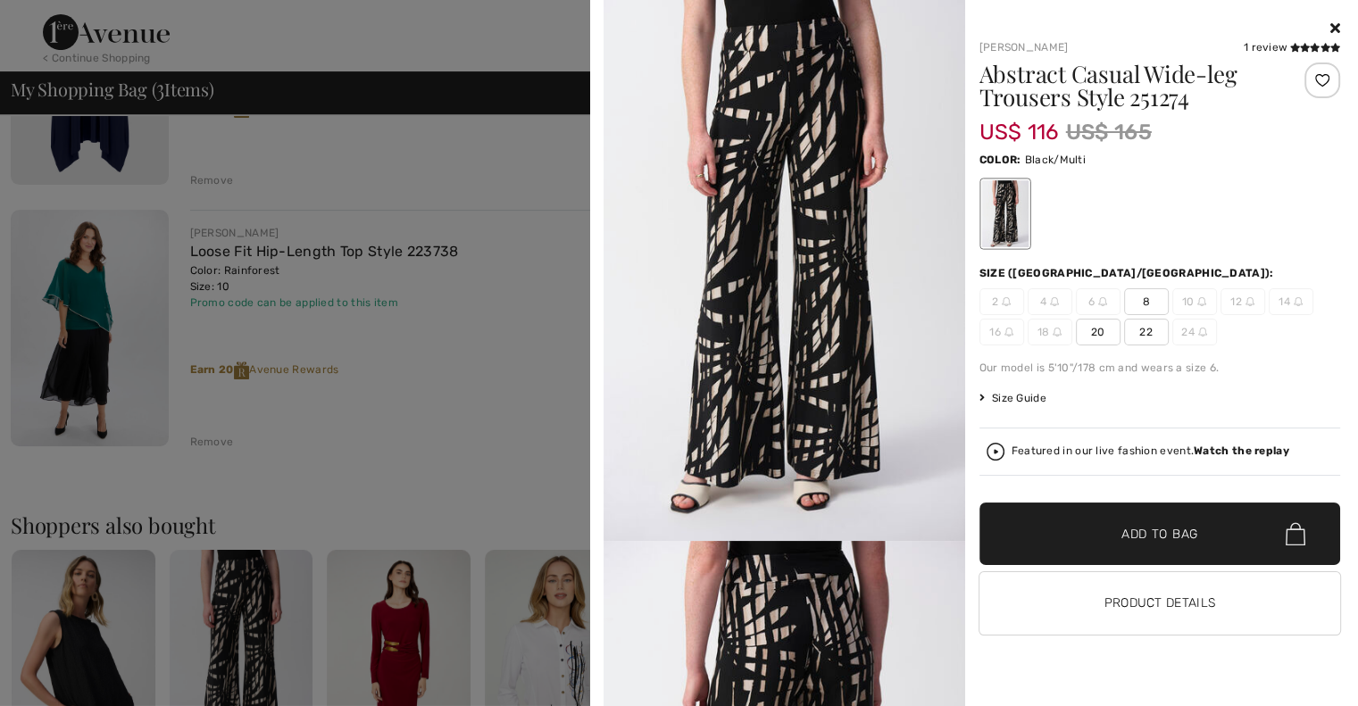
click at [1333, 29] on icon at bounding box center [1335, 28] width 10 height 14
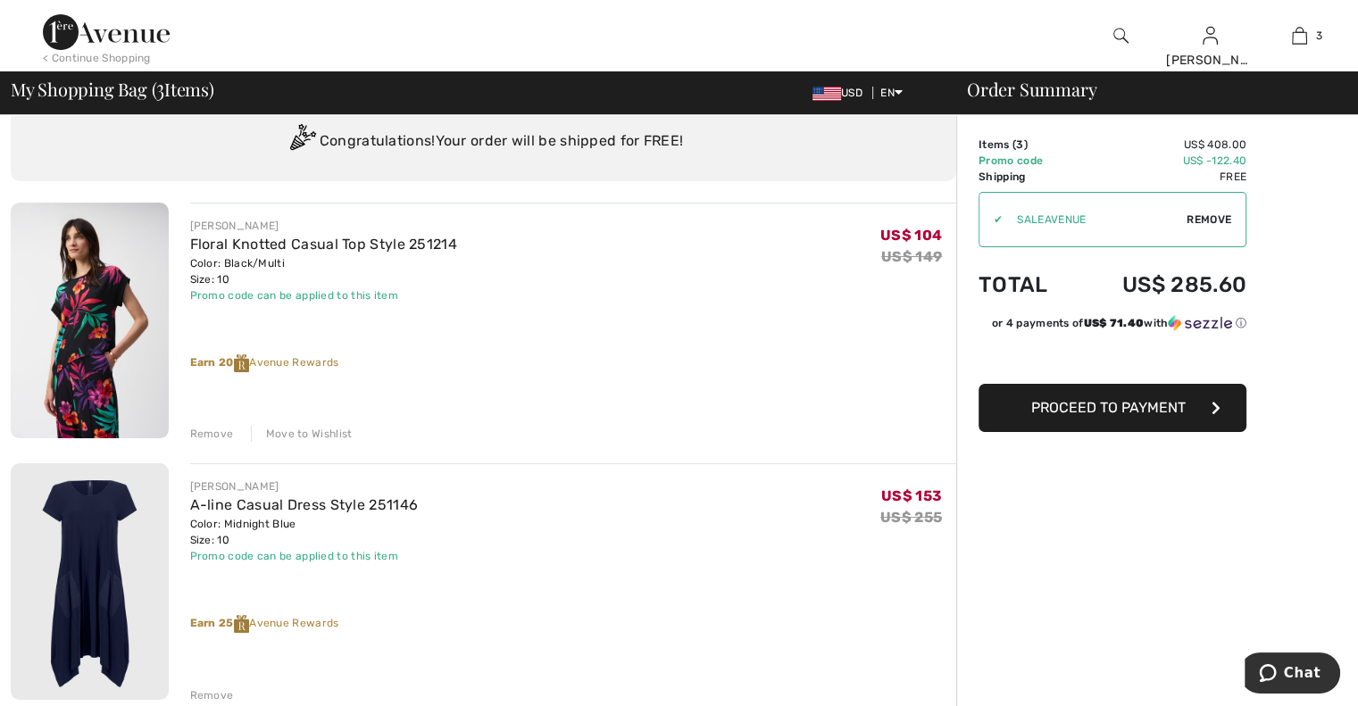
scroll to position [18, 0]
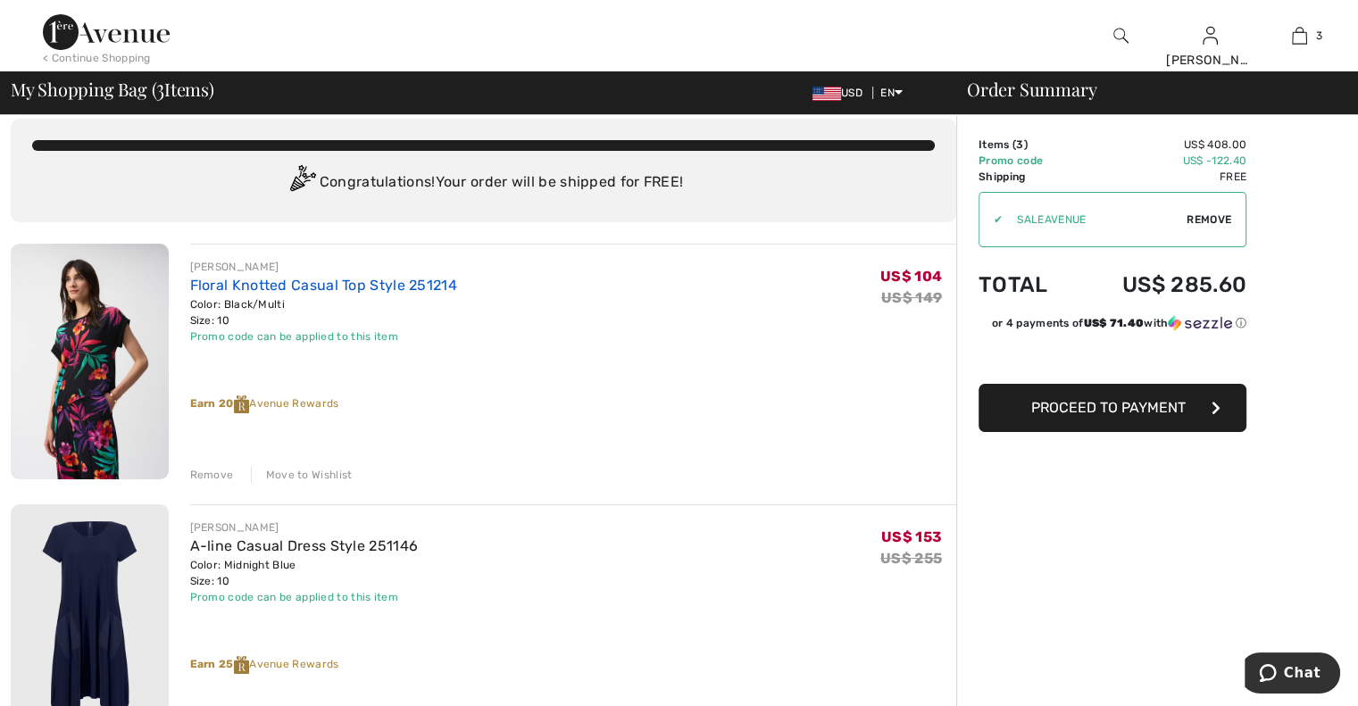
click at [377, 285] on link "Floral Knotted Casual Top Style 251214" at bounding box center [323, 285] width 267 height 17
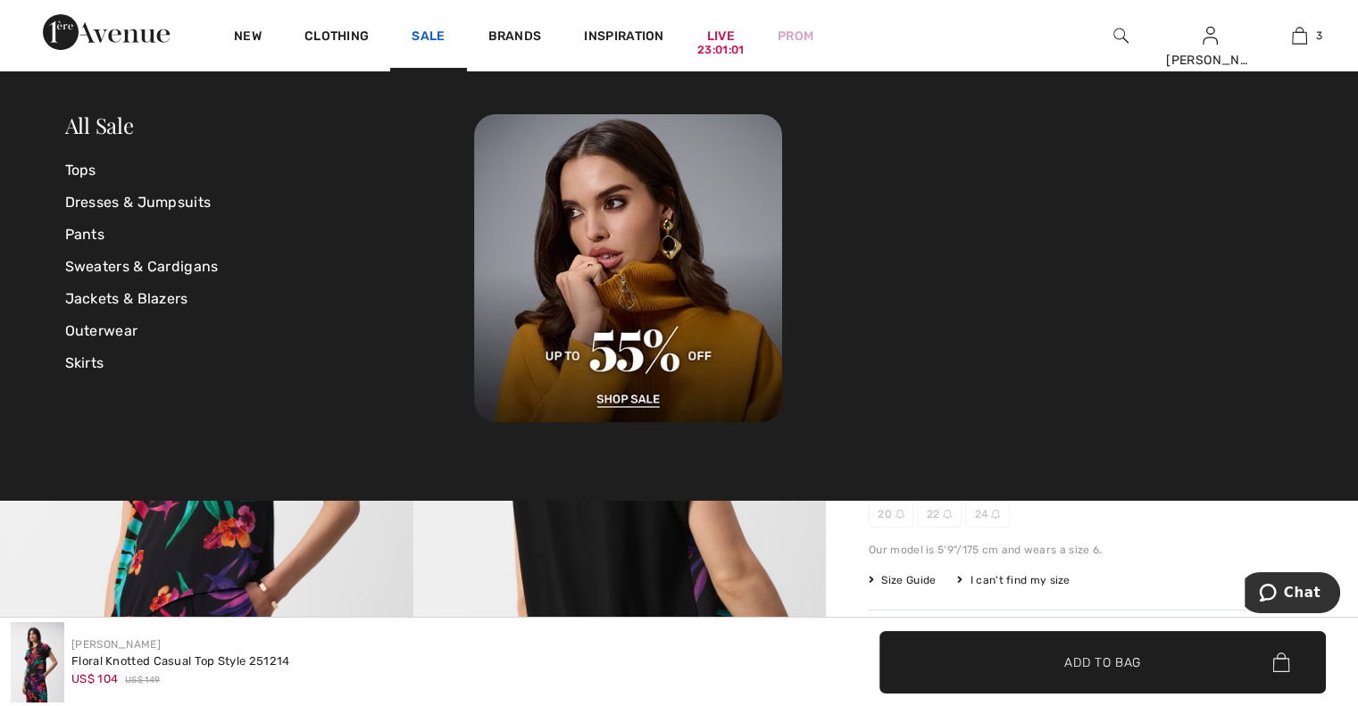
click at [424, 37] on link "Sale" at bounding box center [428, 38] width 33 height 19
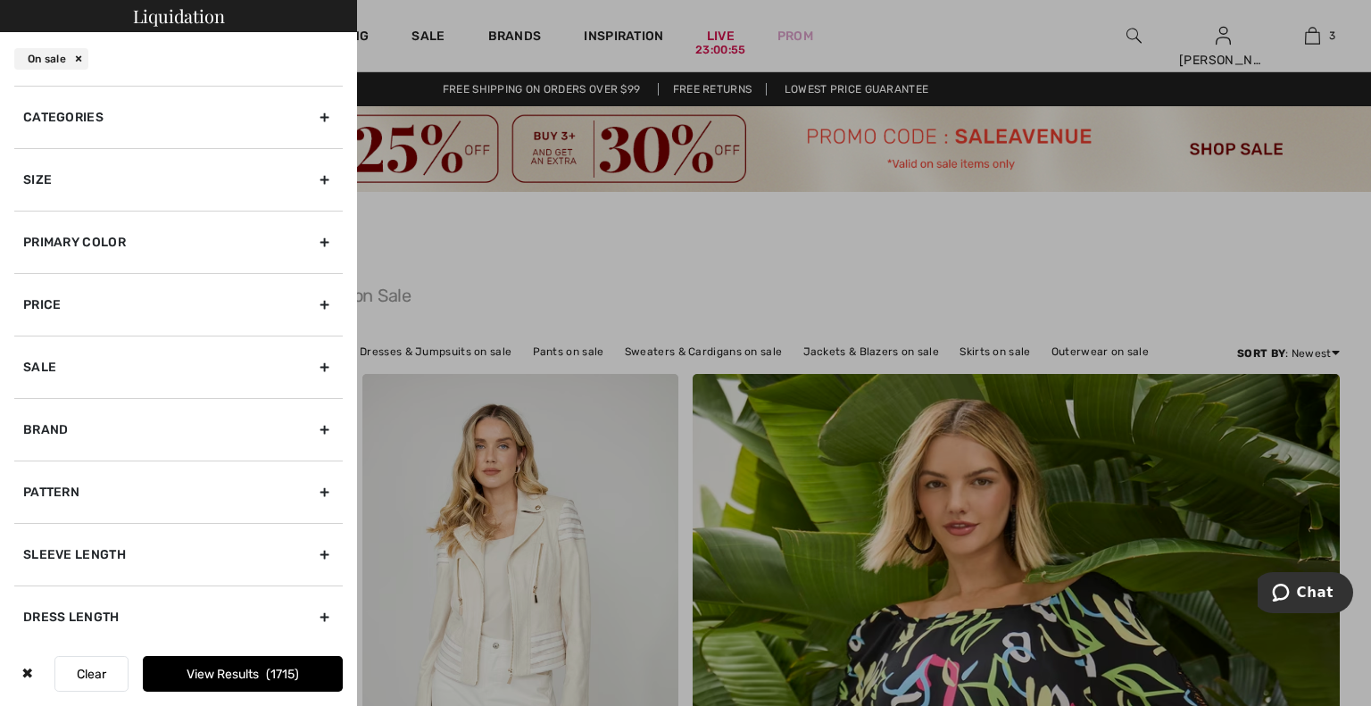
click at [137, 127] on div "Categories" at bounding box center [178, 117] width 329 height 62
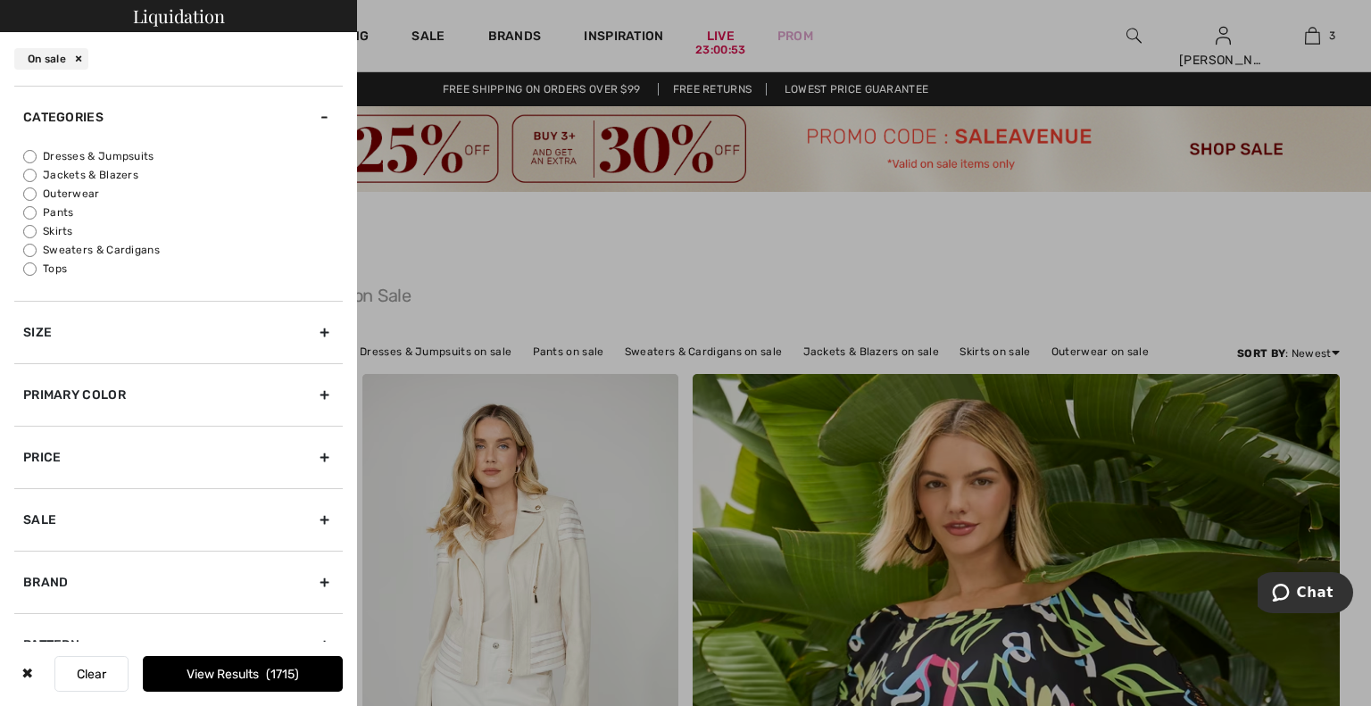
click at [60, 271] on label "Tops" at bounding box center [183, 269] width 320 height 16
click at [37, 271] on input "Tops" at bounding box center [29, 268] width 13 height 13
radio input "true"
click at [236, 676] on button "View Results 609" at bounding box center [243, 674] width 200 height 36
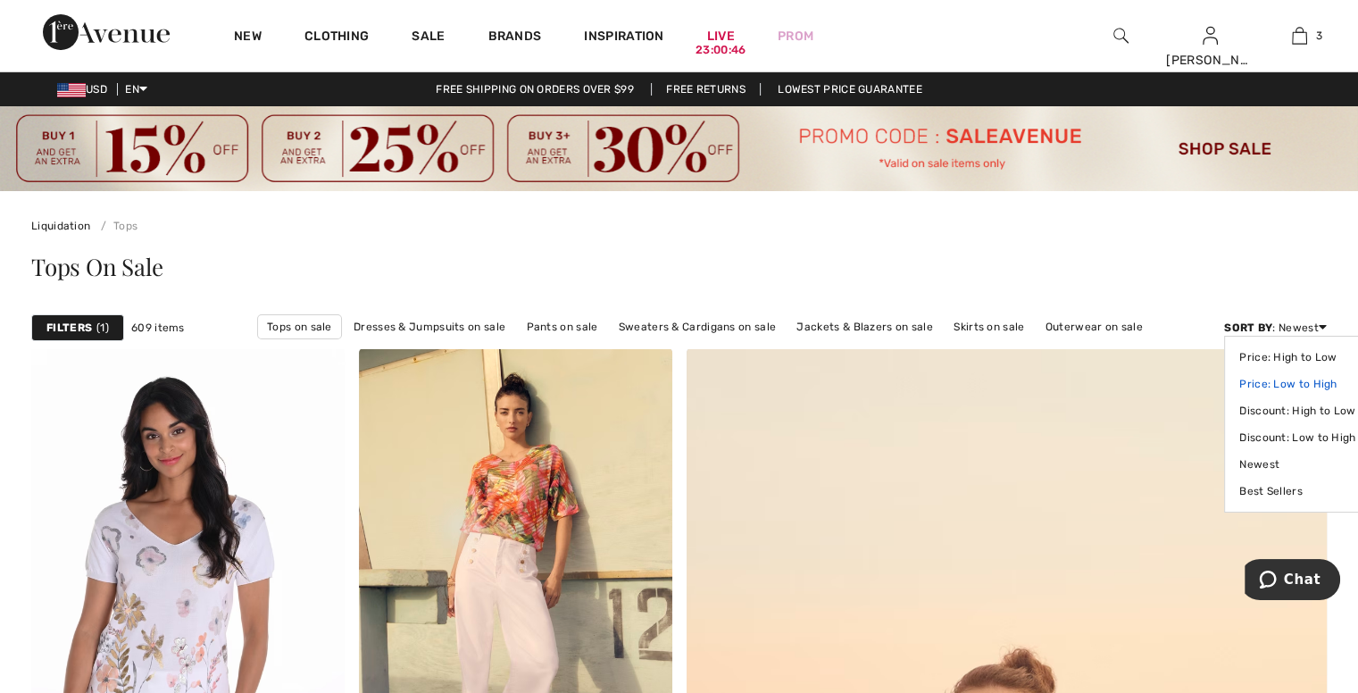
click at [1296, 382] on link "Price: Low to High" at bounding box center [1297, 383] width 116 height 27
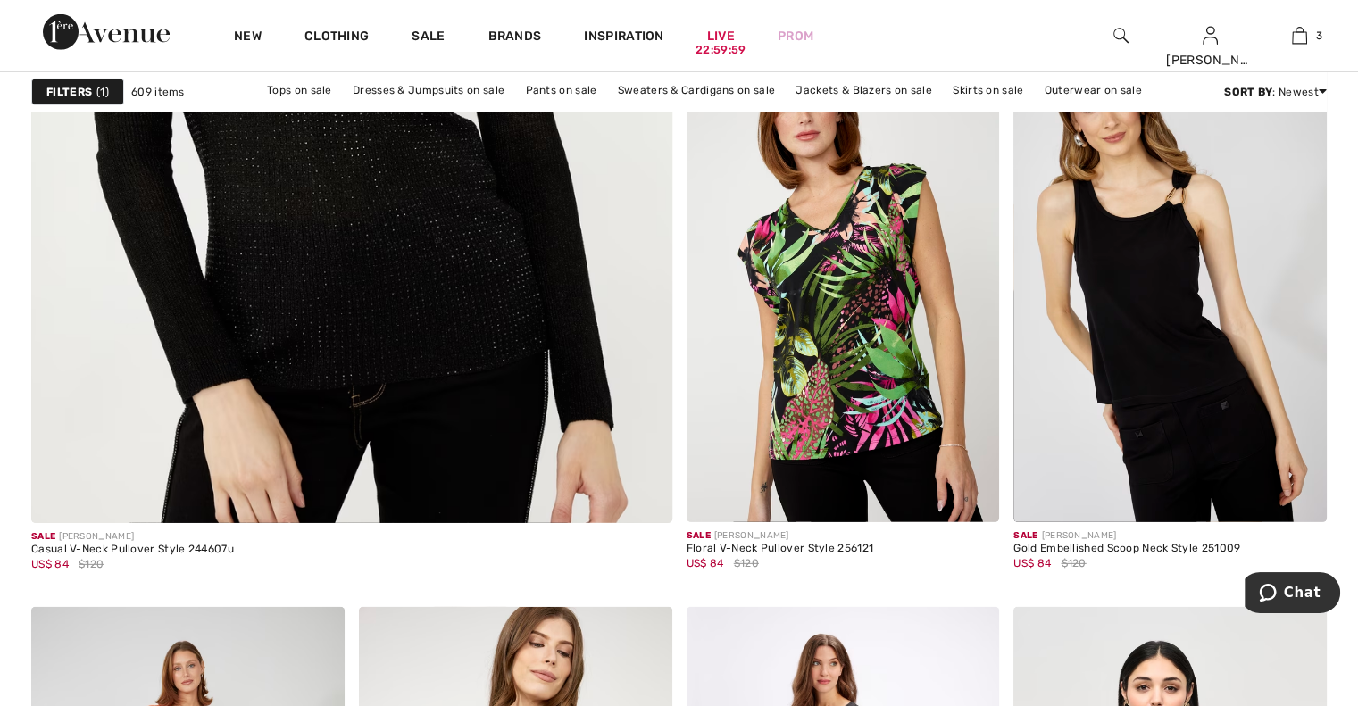
scroll to position [5214, 0]
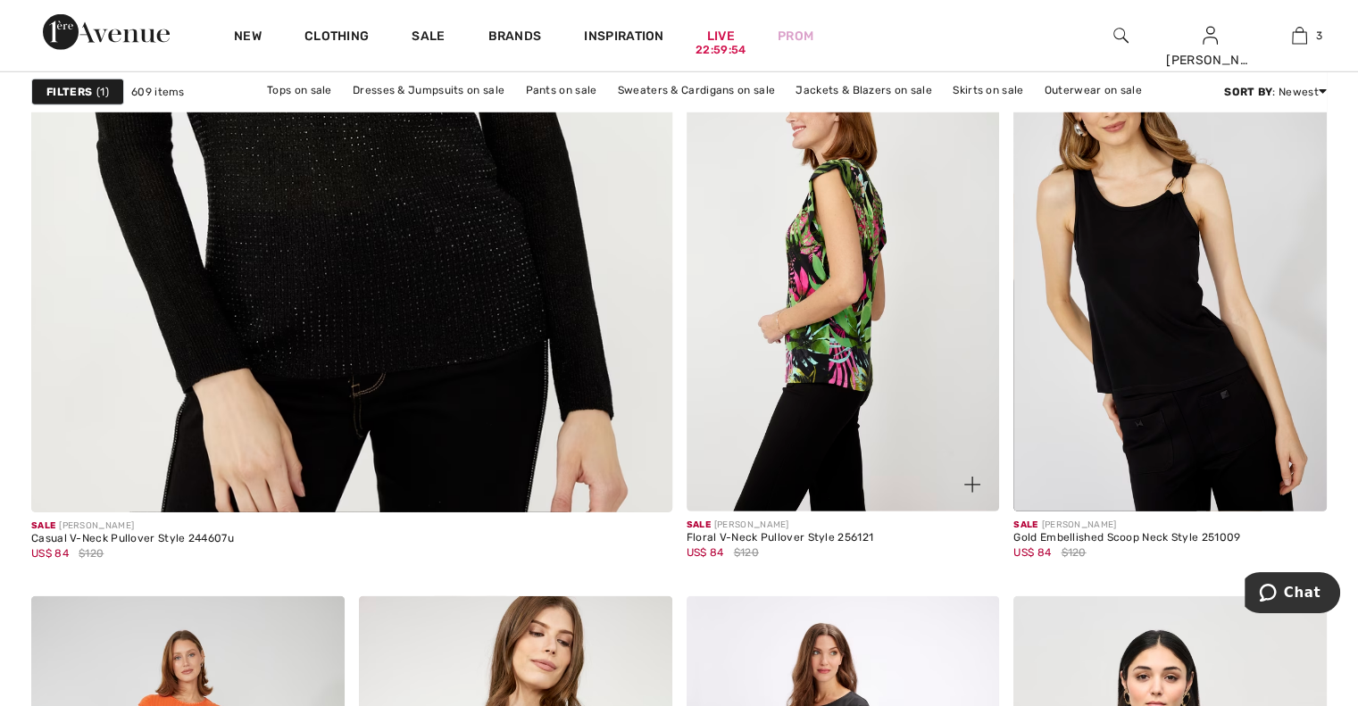
click at [843, 334] on img at bounding box center [843, 277] width 313 height 470
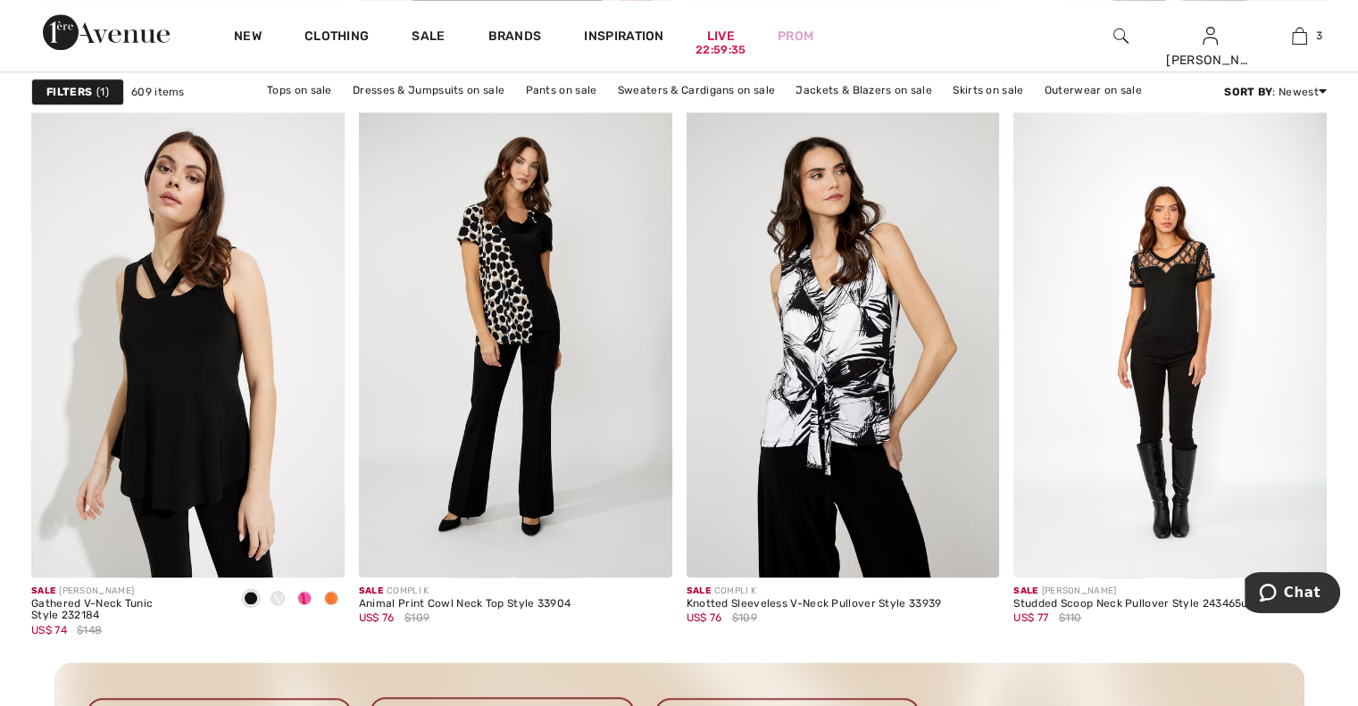
scroll to position [1844, 0]
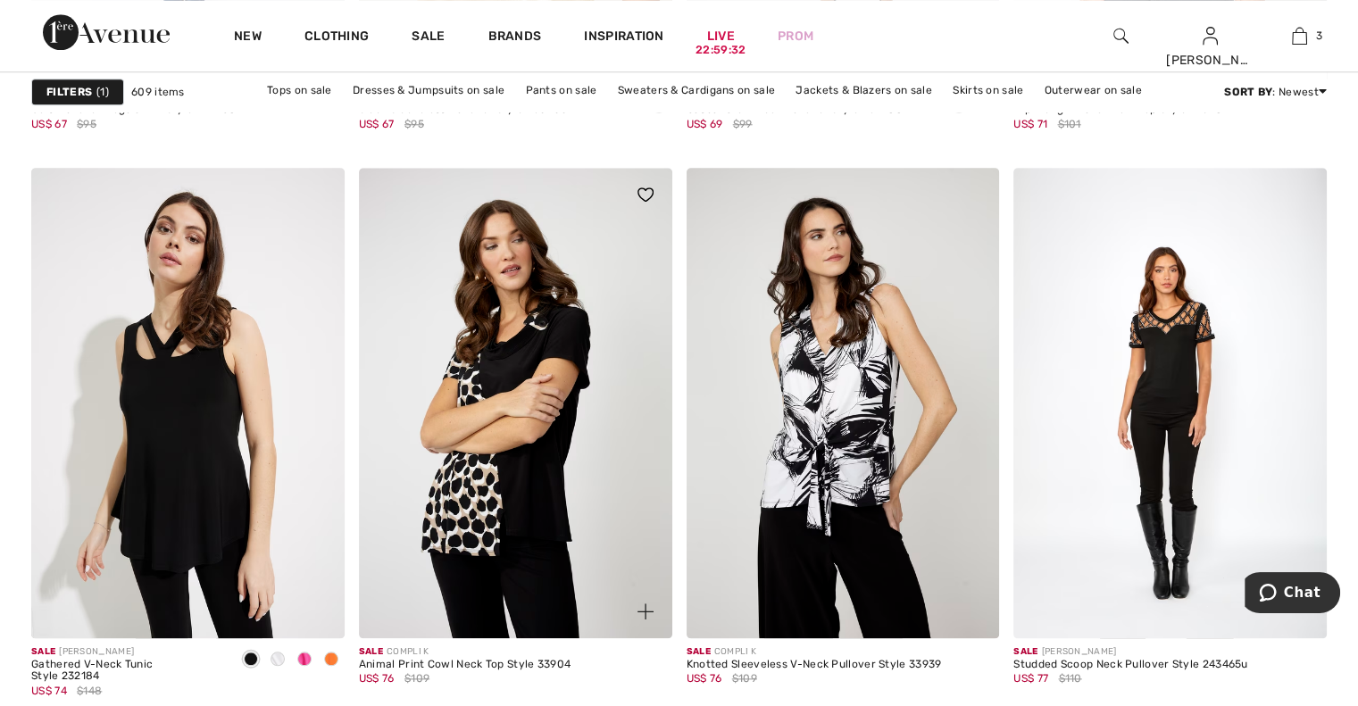
click at [488, 478] on img at bounding box center [515, 403] width 313 height 470
click at [481, 420] on img at bounding box center [515, 403] width 313 height 470
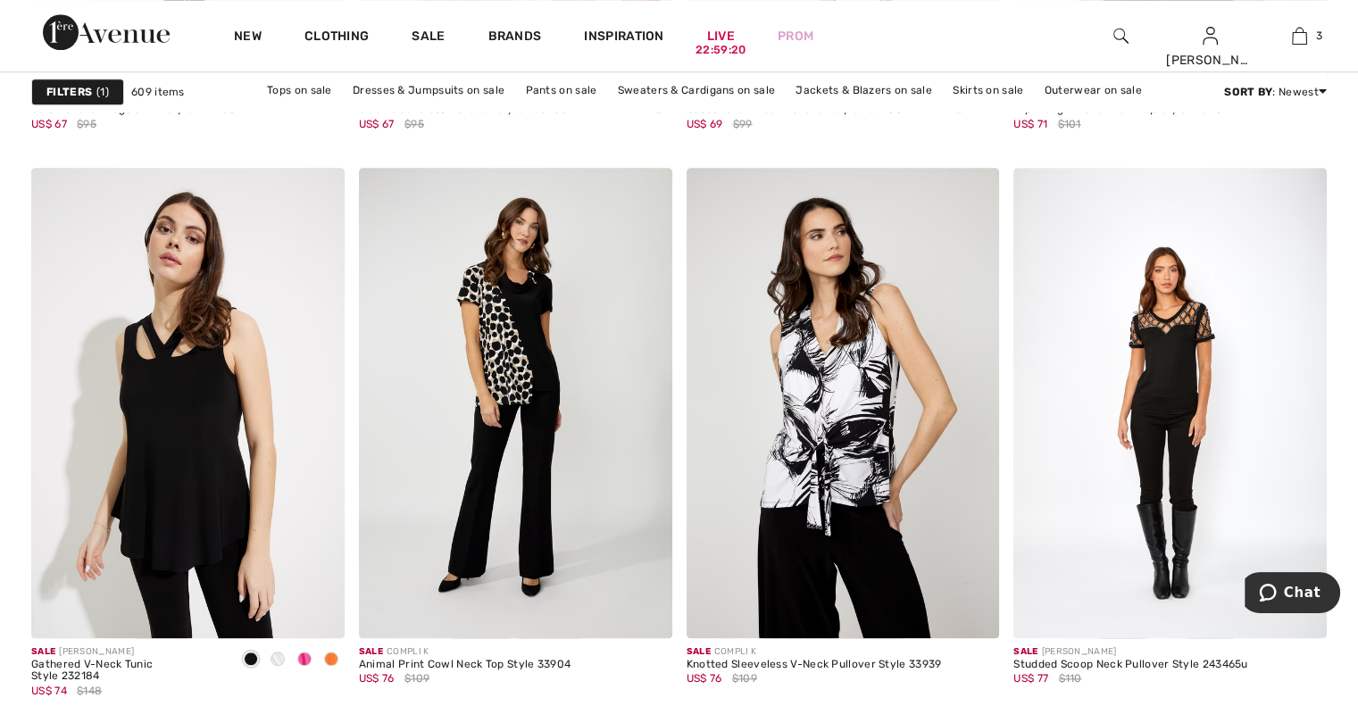
click at [57, 81] on div "Filters 1" at bounding box center [77, 92] width 93 height 27
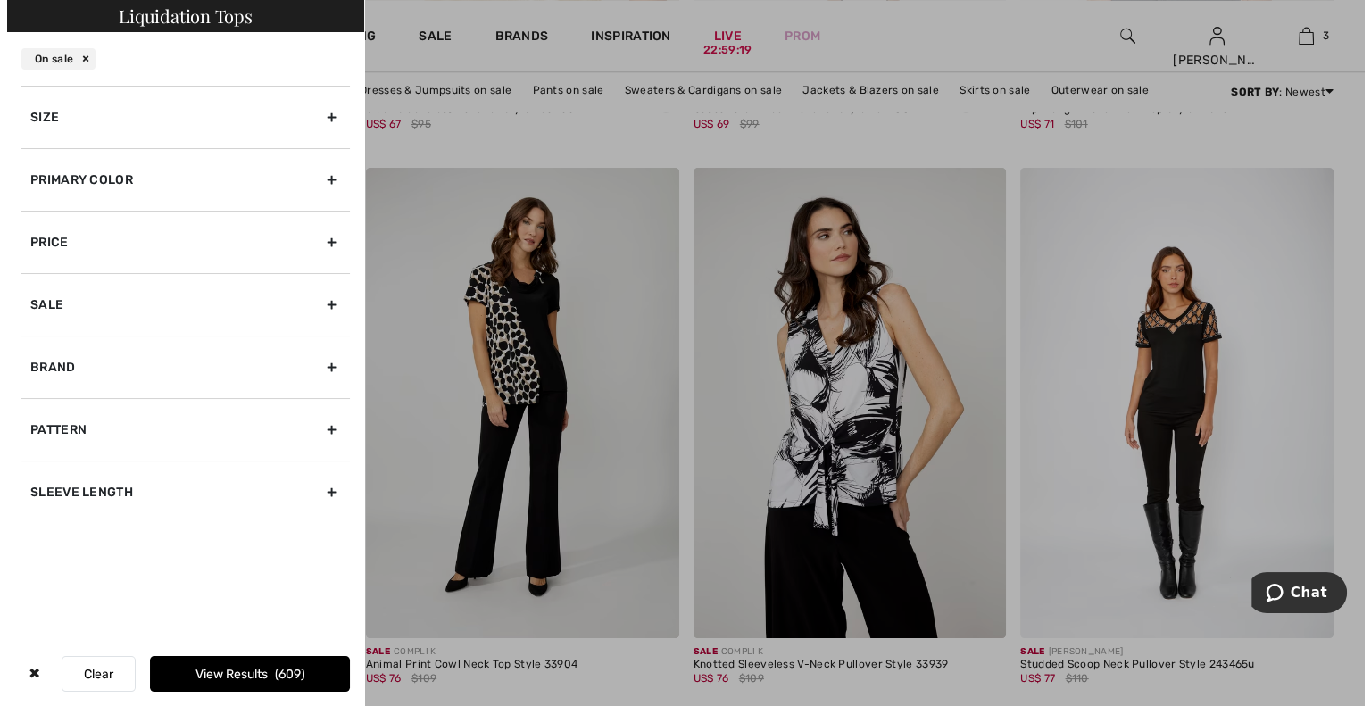
scroll to position [1854, 0]
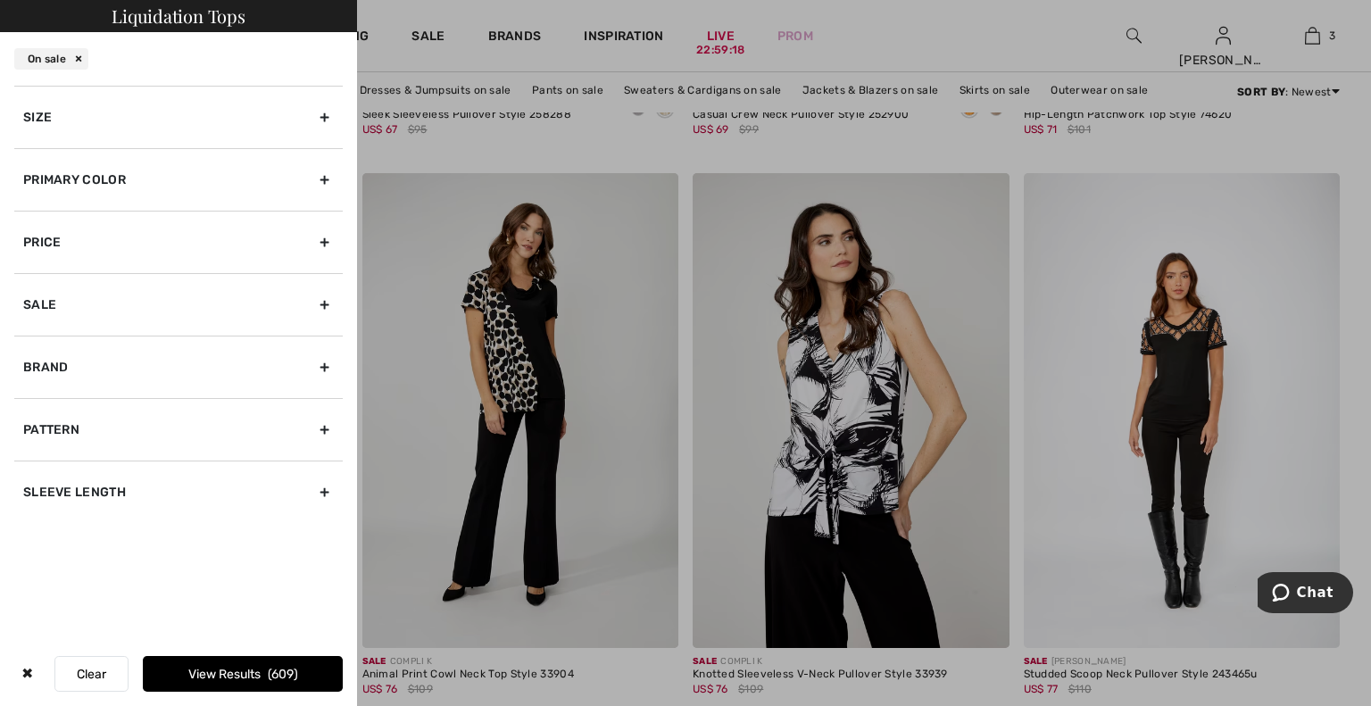
click at [131, 132] on div "Size" at bounding box center [178, 117] width 329 height 62
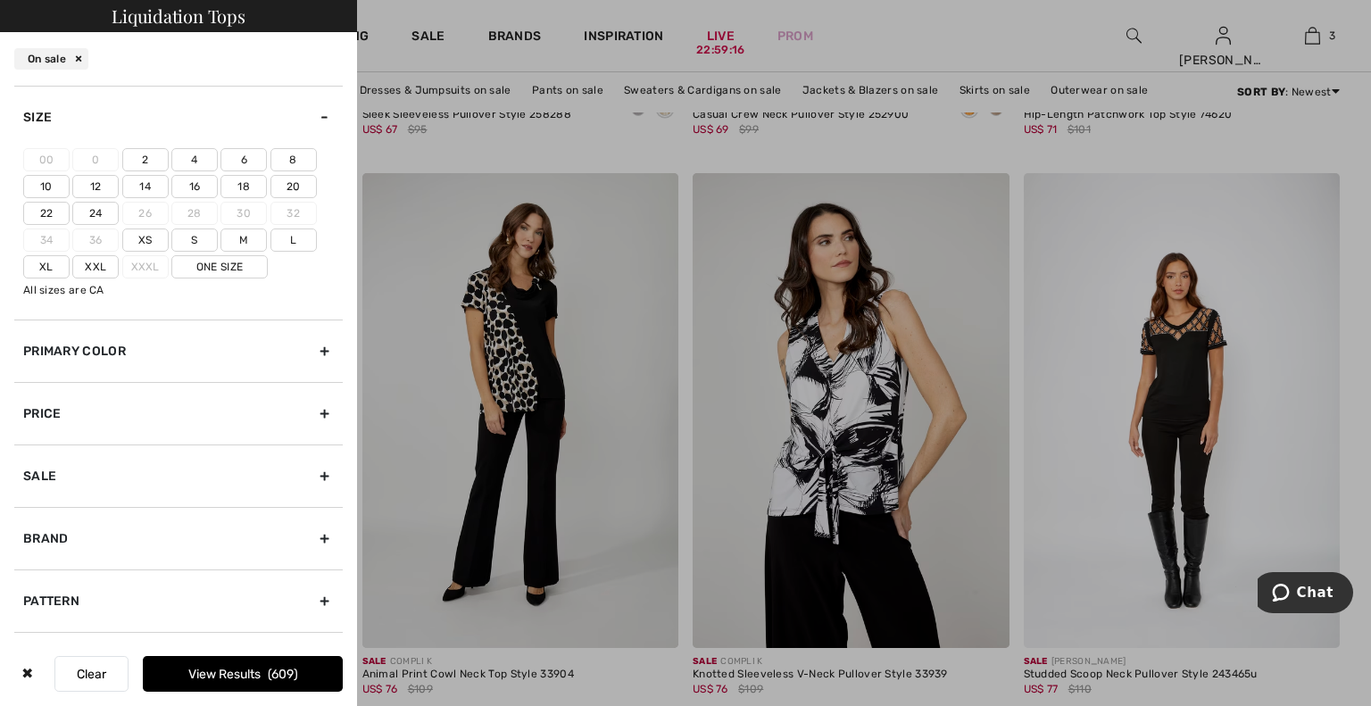
click at [300, 159] on label "8" at bounding box center [294, 159] width 46 height 23
click at [0, 0] on input"] "8" at bounding box center [0, 0] width 0 height 0
click at [49, 186] on label "10" at bounding box center [46, 186] width 46 height 23
click at [0, 0] on input"] "10" at bounding box center [0, 0] width 0 height 0
click at [243, 239] on label "M" at bounding box center [244, 240] width 46 height 23
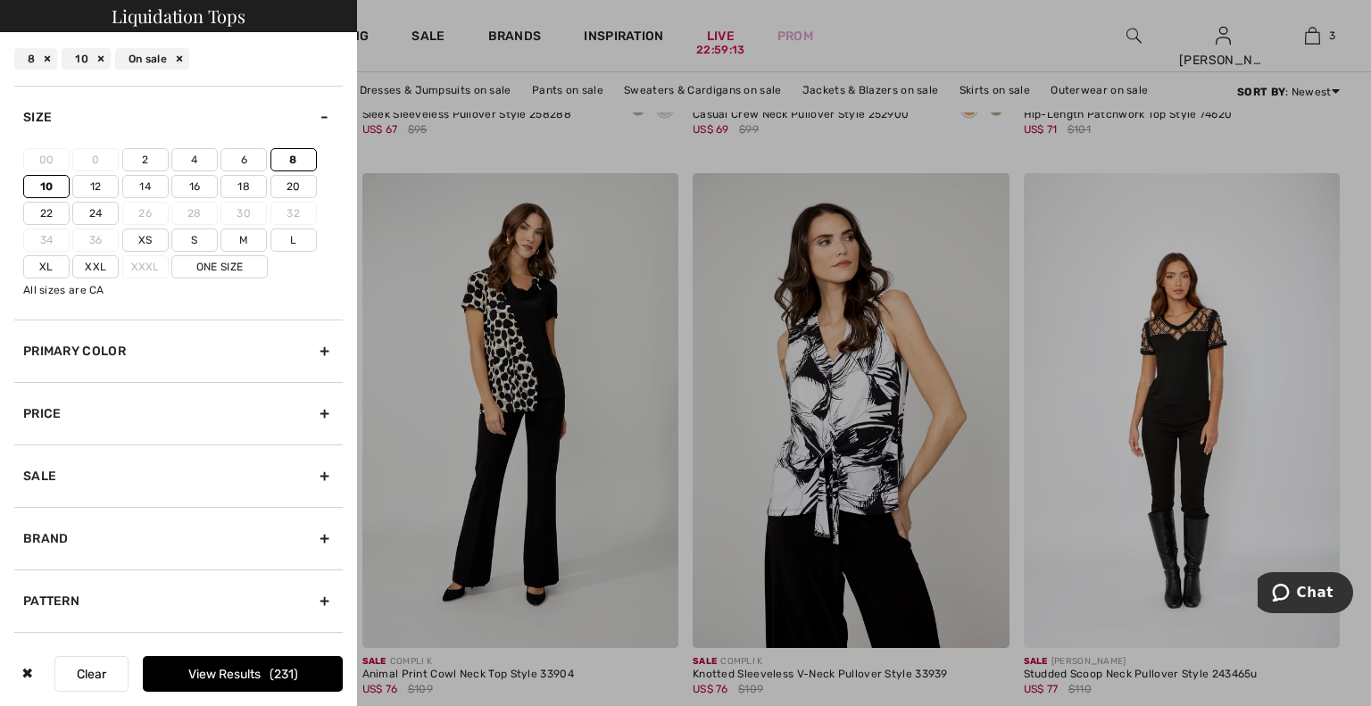
click at [0, 0] on input"] "M" at bounding box center [0, 0] width 0 height 0
click at [295, 238] on label "L" at bounding box center [294, 240] width 46 height 23
click at [0, 0] on input"] "L" at bounding box center [0, 0] width 0 height 0
click at [210, 262] on label "One Size" at bounding box center [219, 266] width 96 height 23
click at [0, 0] on input"] "One Size" at bounding box center [0, 0] width 0 height 0
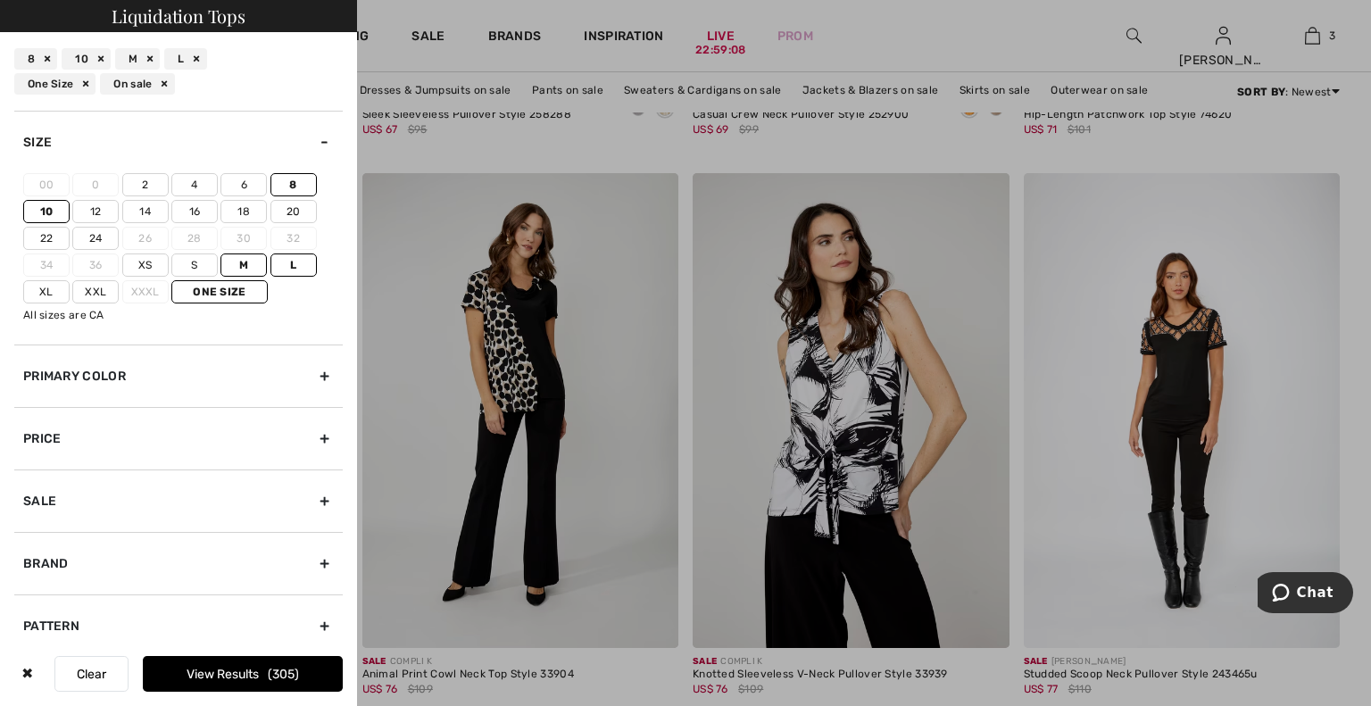
click at [239, 676] on button "View Results 305" at bounding box center [243, 674] width 200 height 36
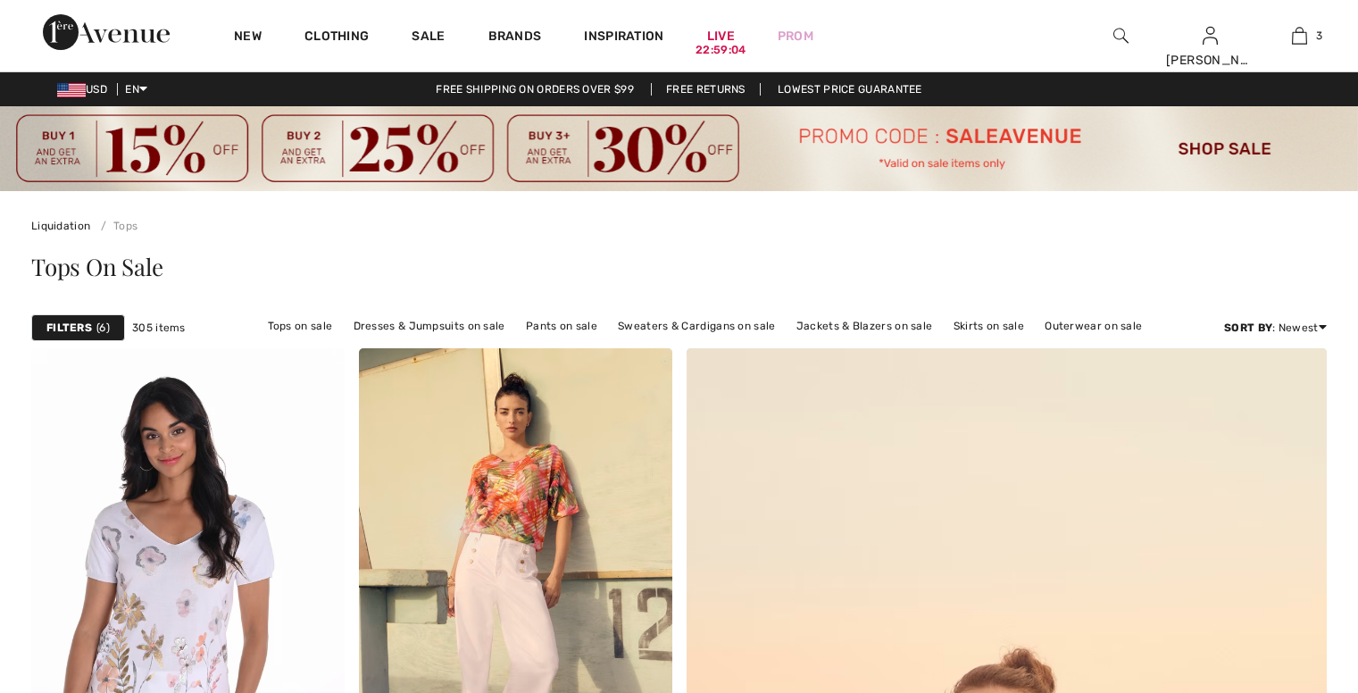
click at [1306, 323] on div "Sort By : Newest Price: High to Low Price: Low to High Discount: High to Low Di…" at bounding box center [1275, 328] width 103 height 16
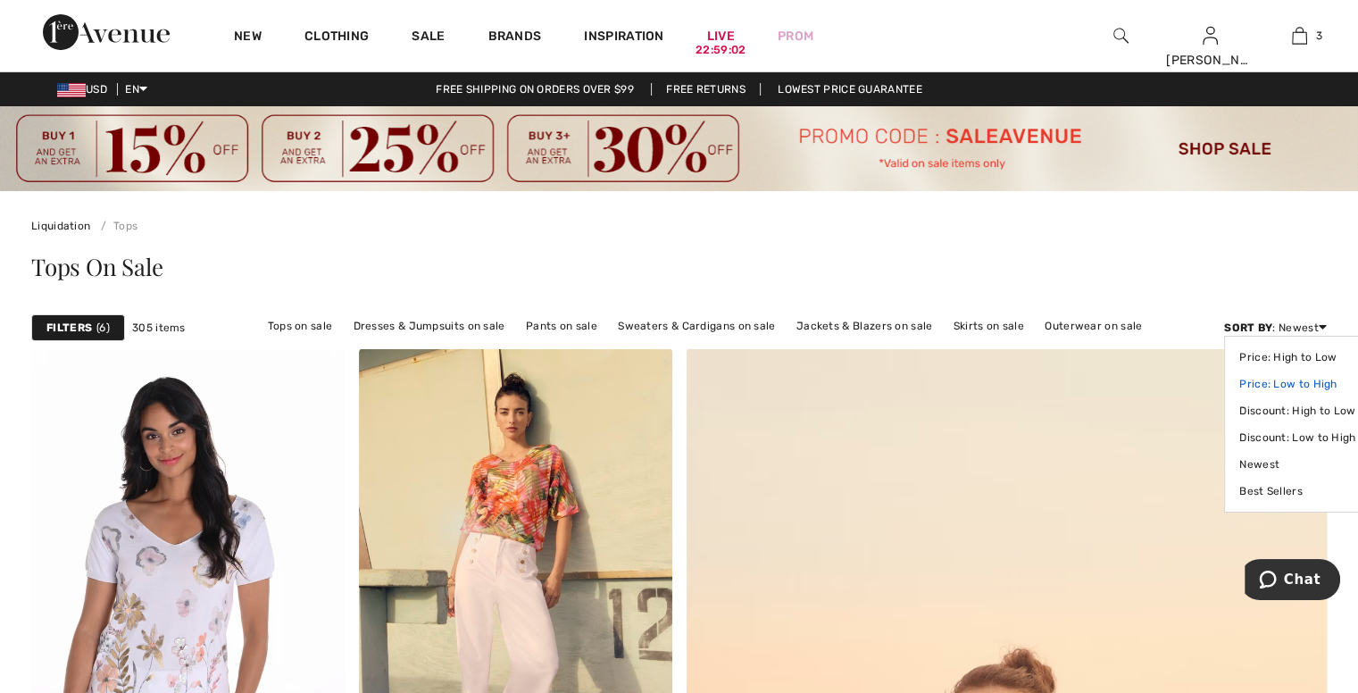
click at [1290, 382] on link "Price: Low to High" at bounding box center [1297, 383] width 116 height 27
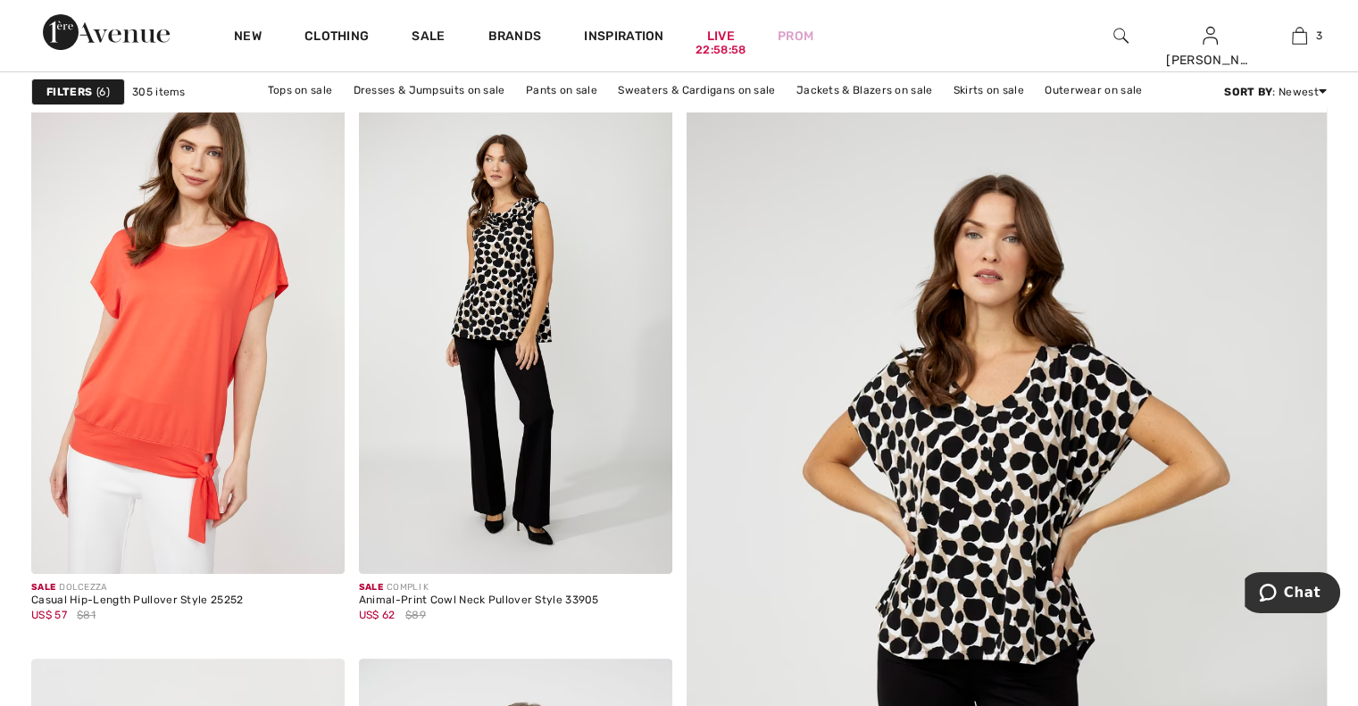
scroll to position [254, 0]
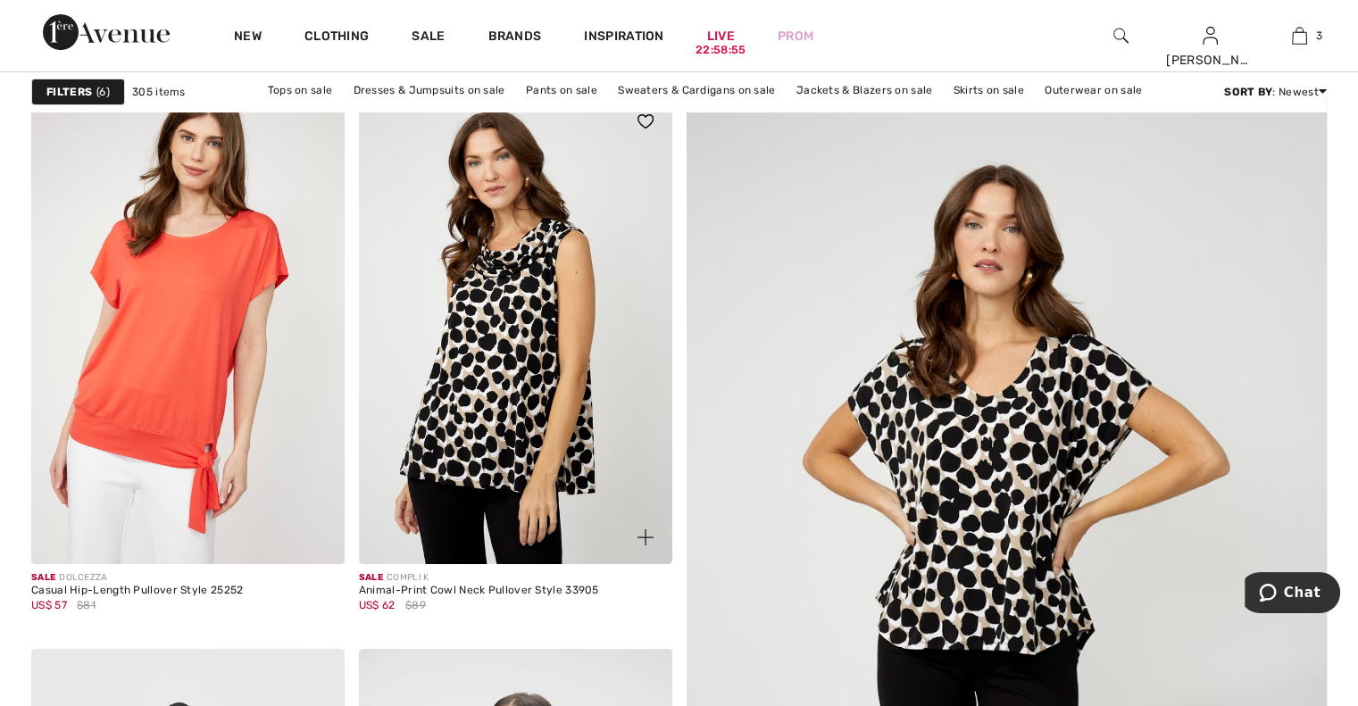
click at [512, 437] on img at bounding box center [515, 330] width 313 height 470
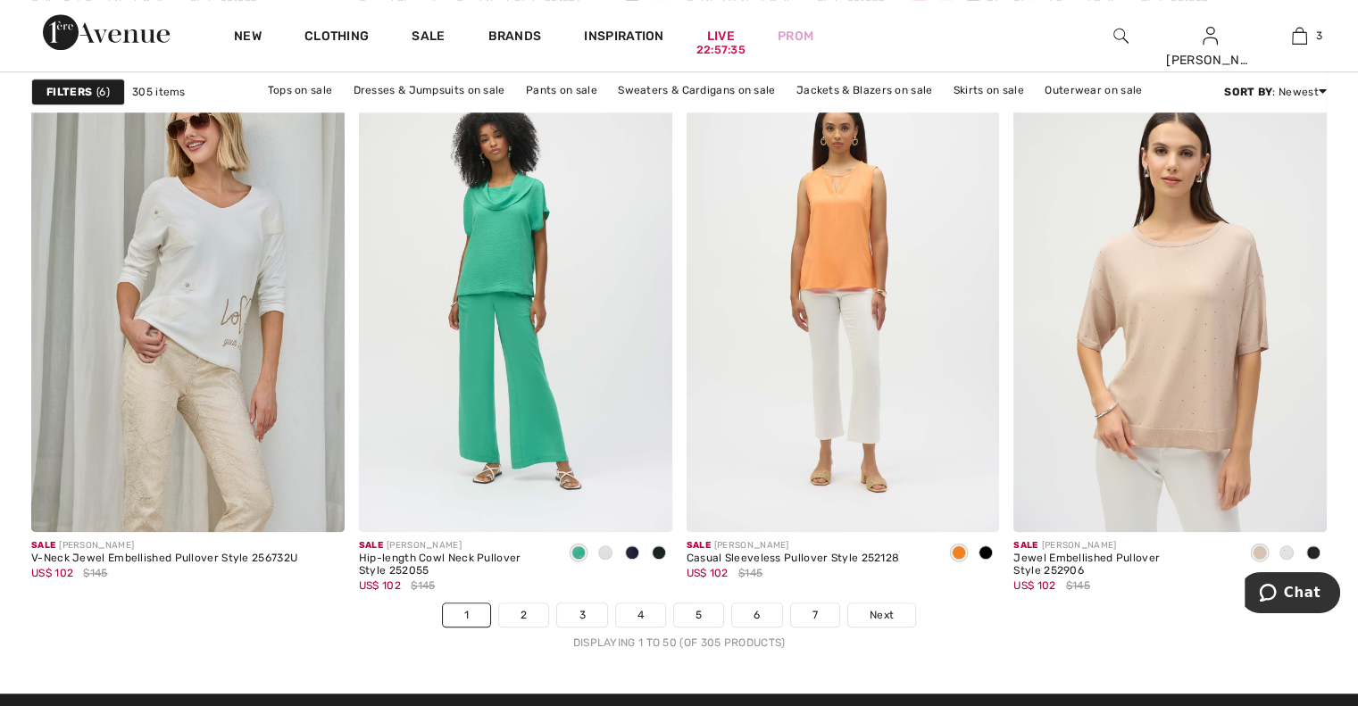
scroll to position [8446, 0]
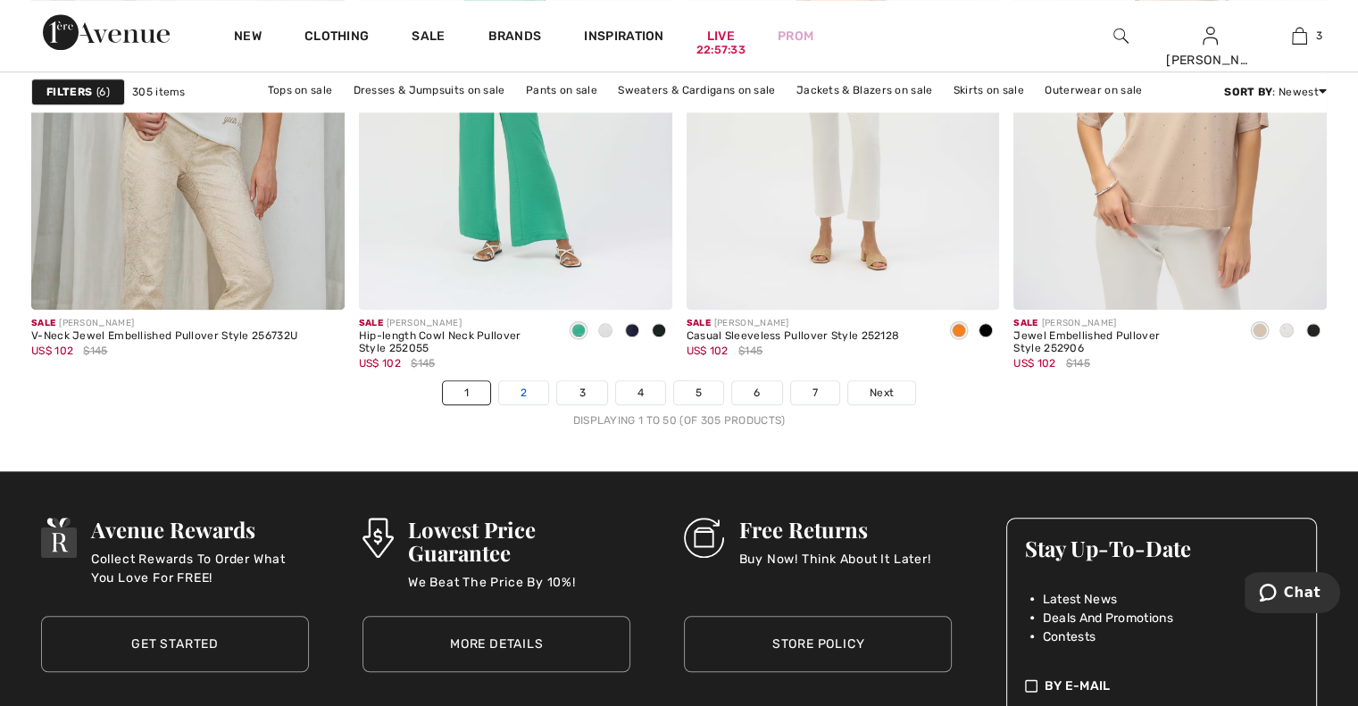
click at [531, 392] on link "2" at bounding box center [523, 392] width 49 height 23
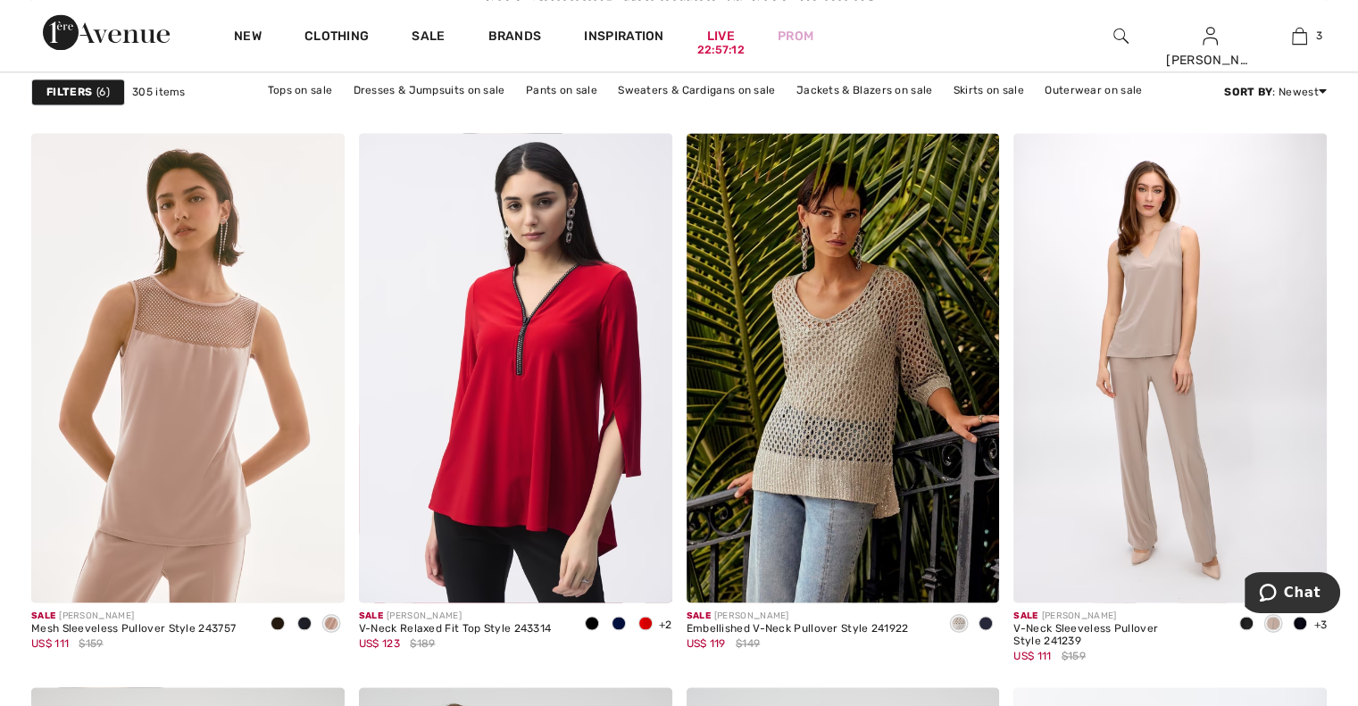
scroll to position [2687, 0]
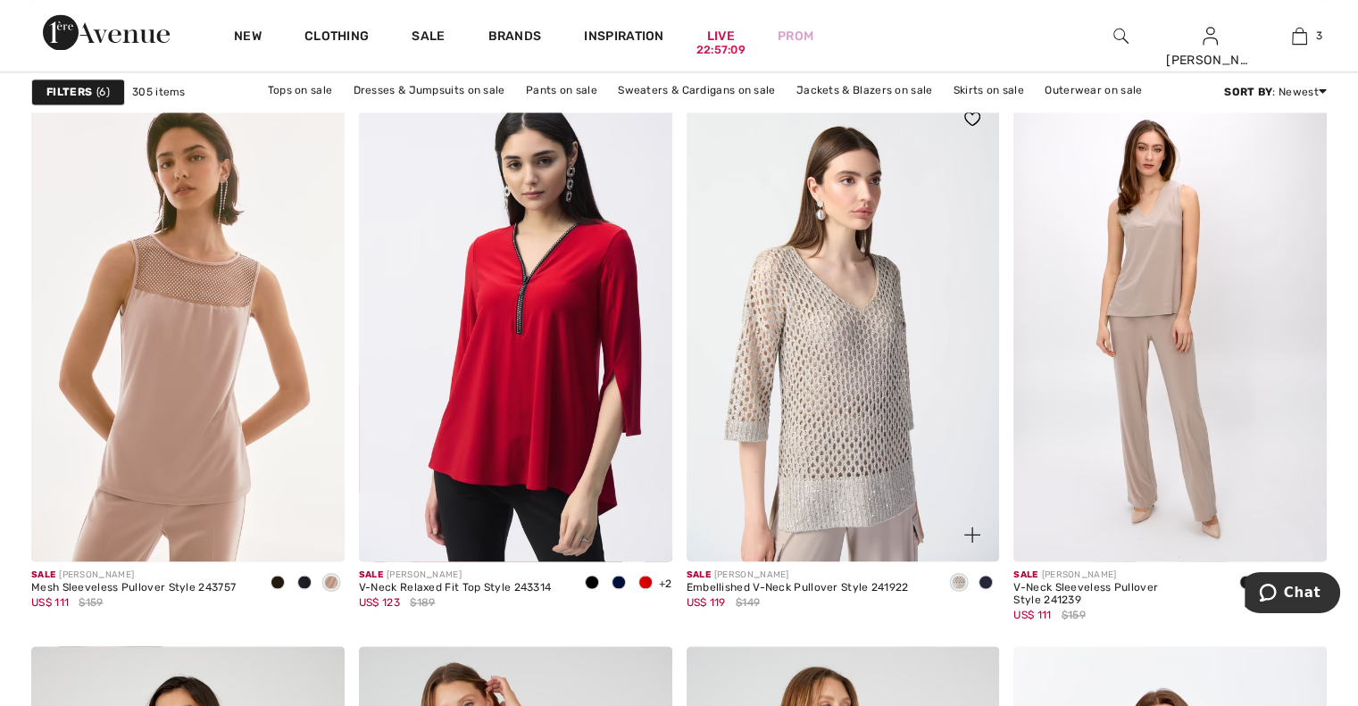
click at [830, 409] on img at bounding box center [843, 327] width 313 height 470
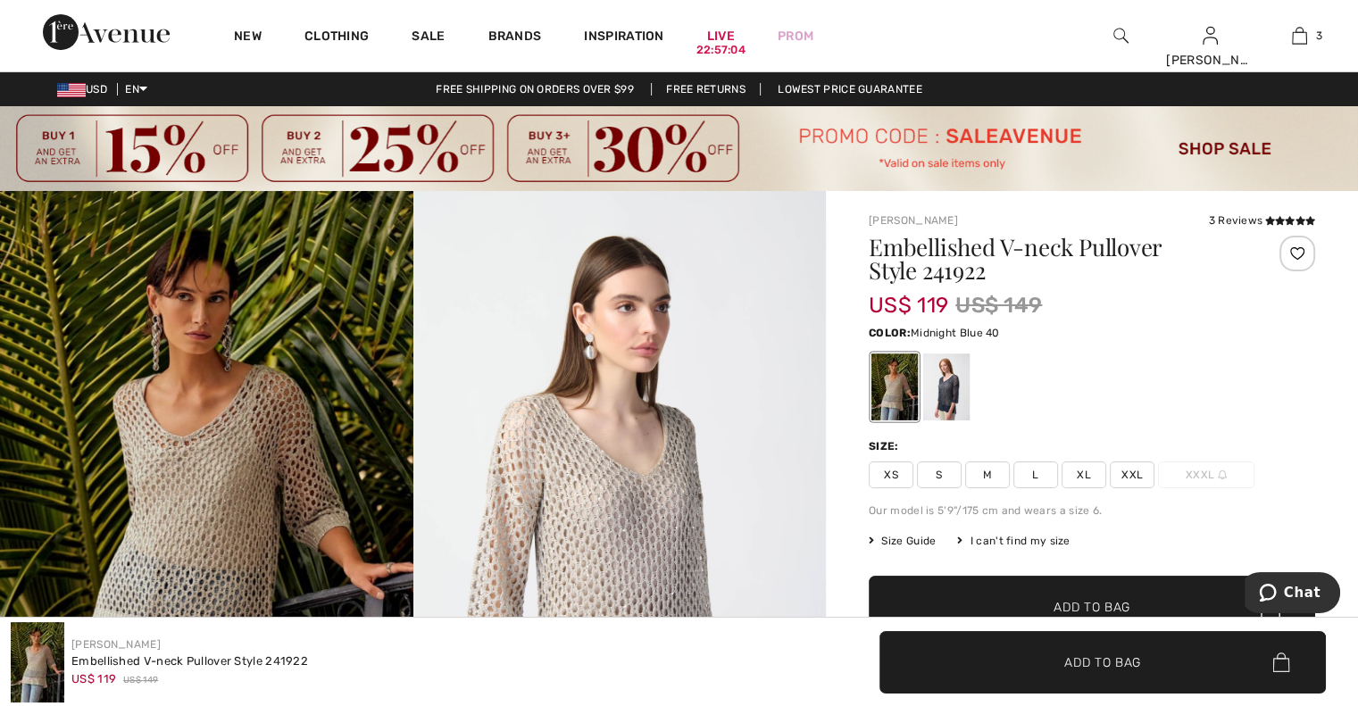
click at [947, 394] on div at bounding box center [946, 387] width 46 height 67
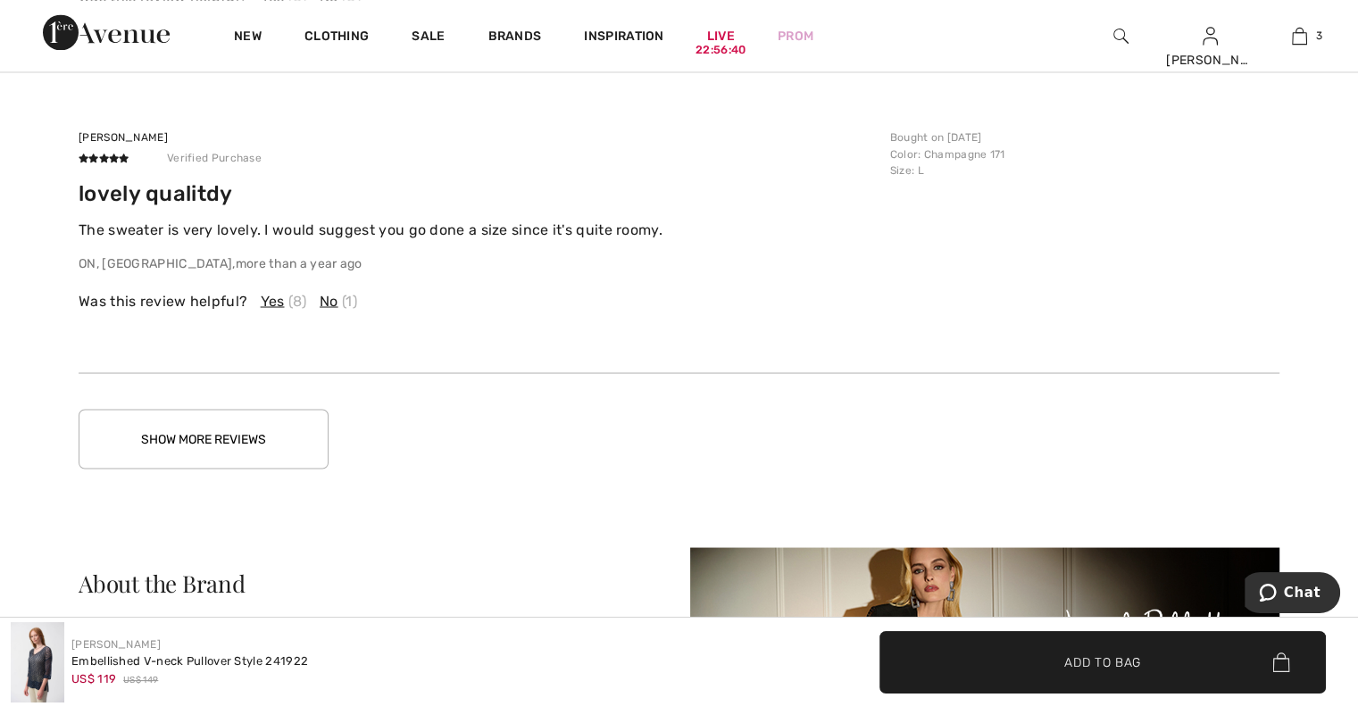
scroll to position [3298, 0]
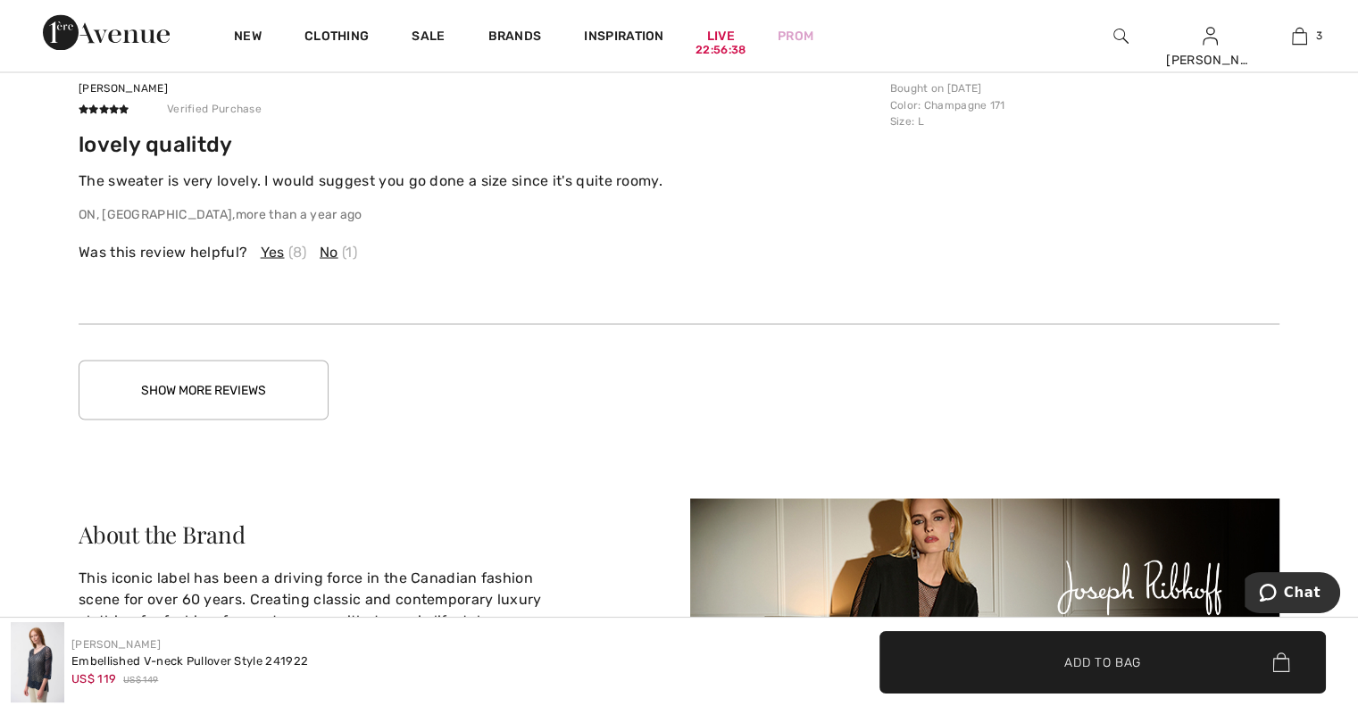
click at [164, 404] on button "Show More Reviews" at bounding box center [204, 390] width 250 height 60
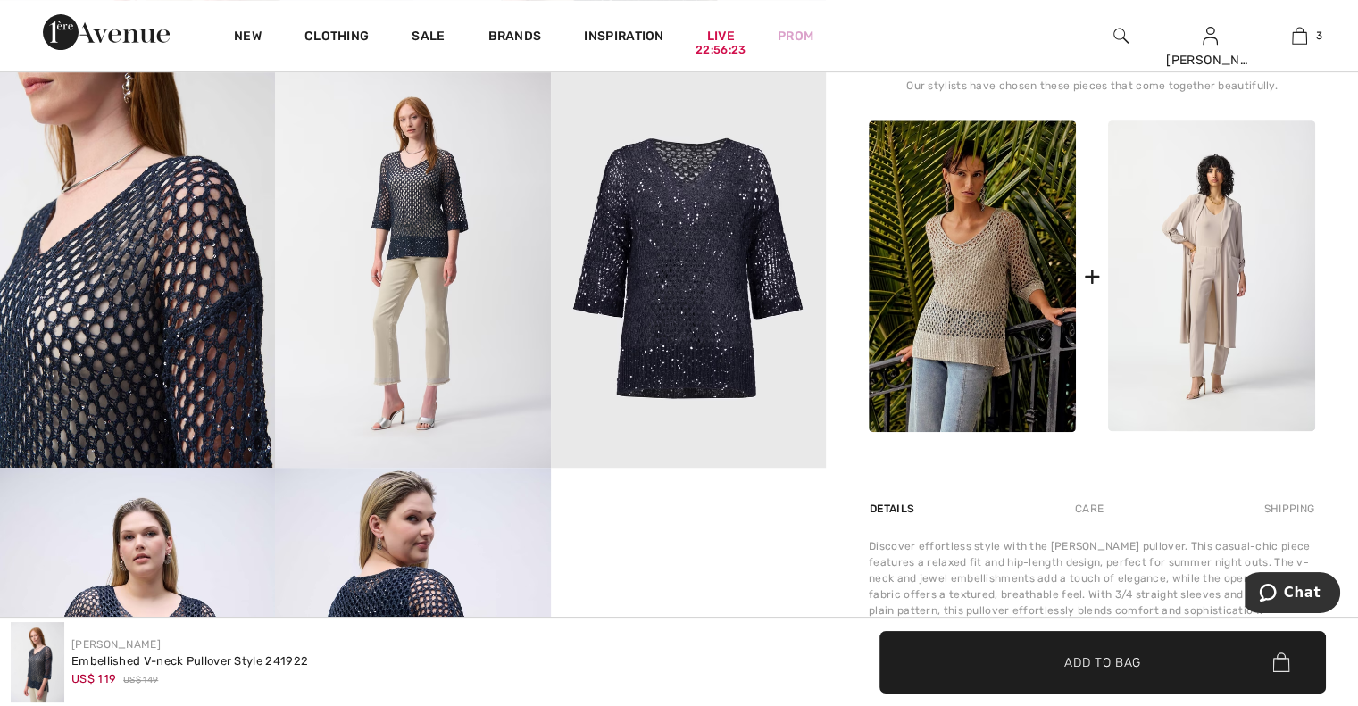
scroll to position [725, 0]
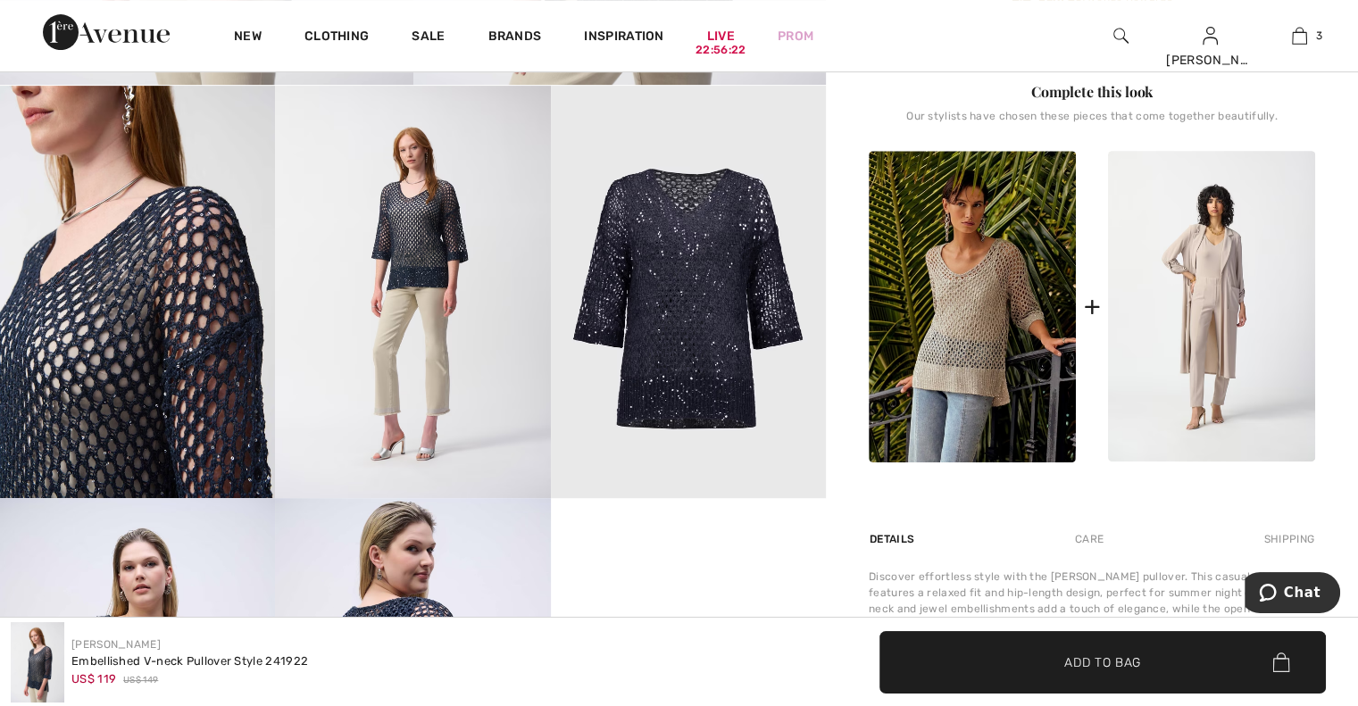
click at [667, 340] on img at bounding box center [688, 292] width 275 height 412
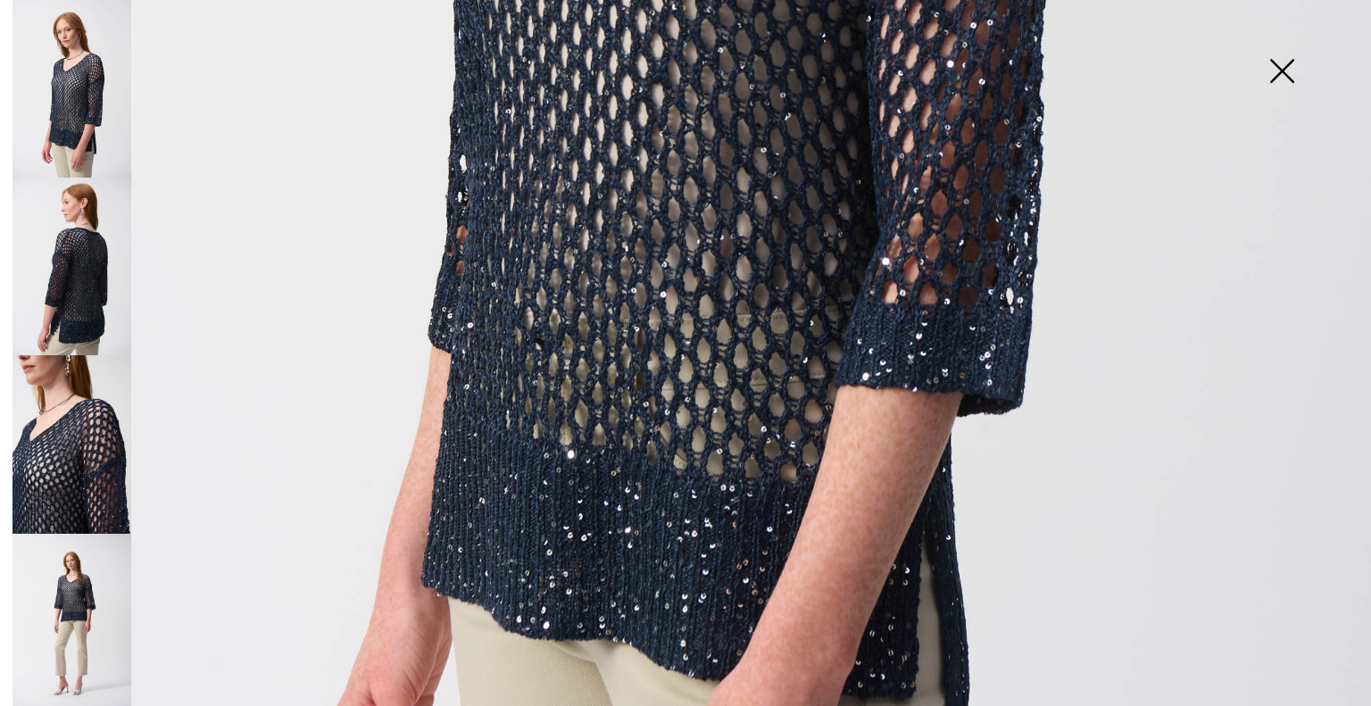
scroll to position [1065, 0]
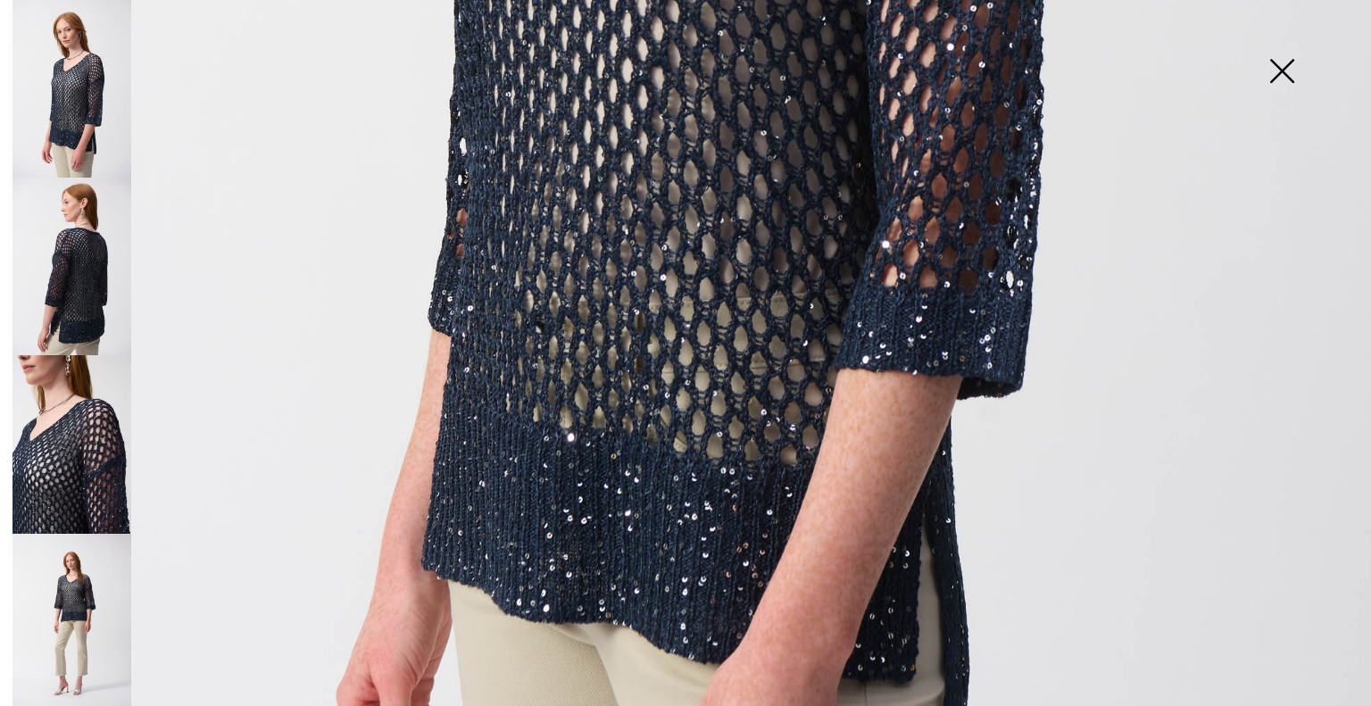
click at [80, 279] on img at bounding box center [71, 267] width 119 height 178
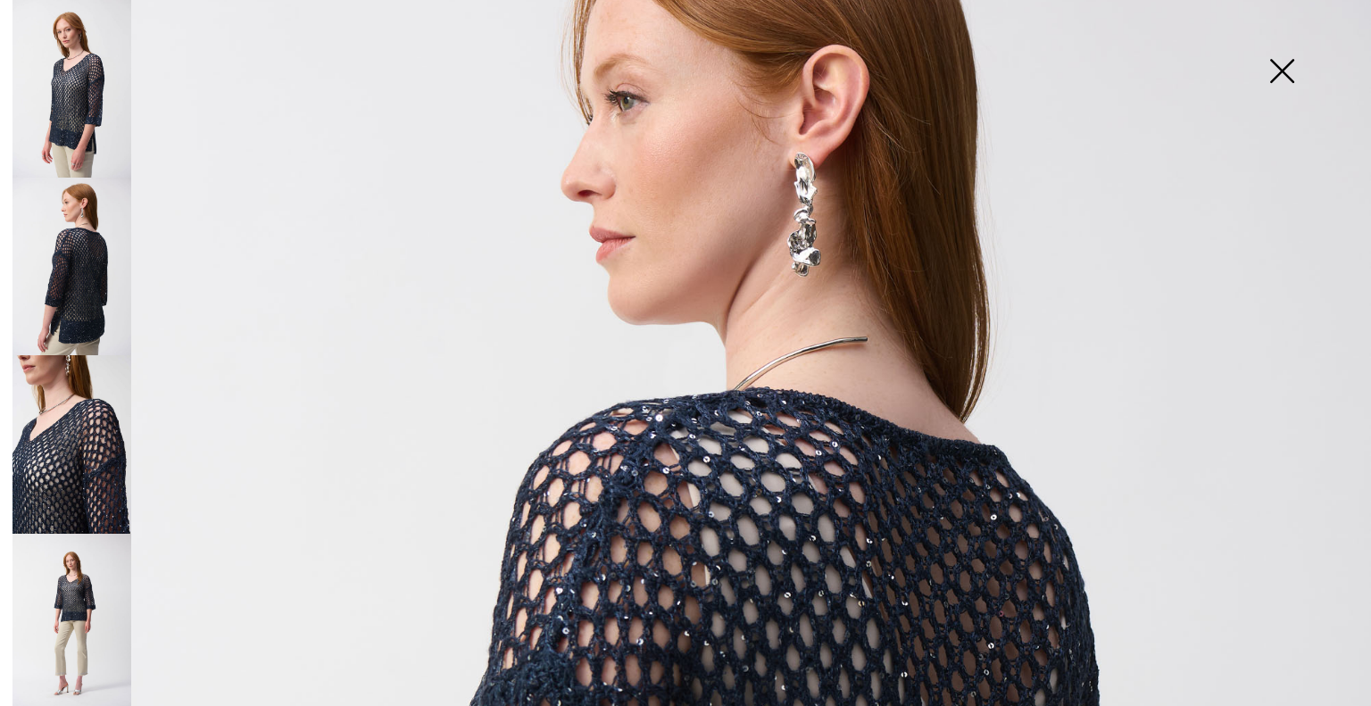
scroll to position [87, 0]
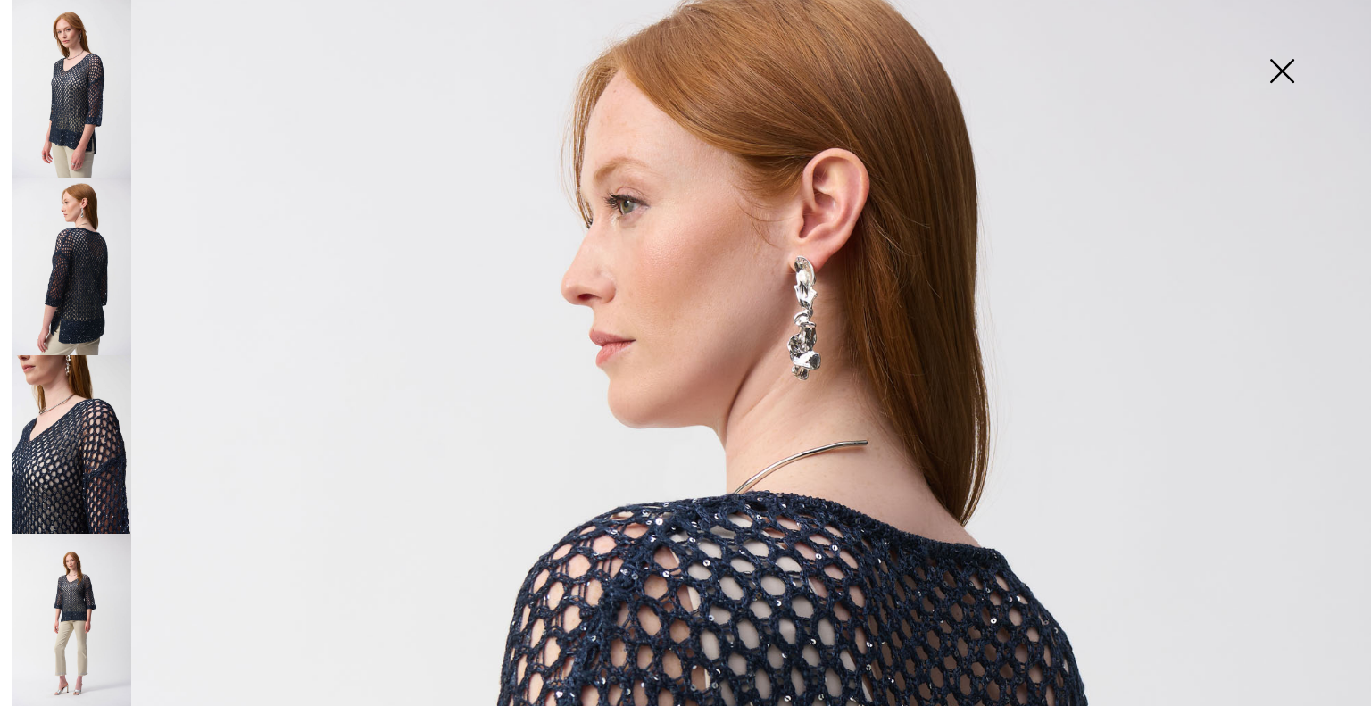
click at [1287, 72] on img at bounding box center [1281, 73] width 89 height 92
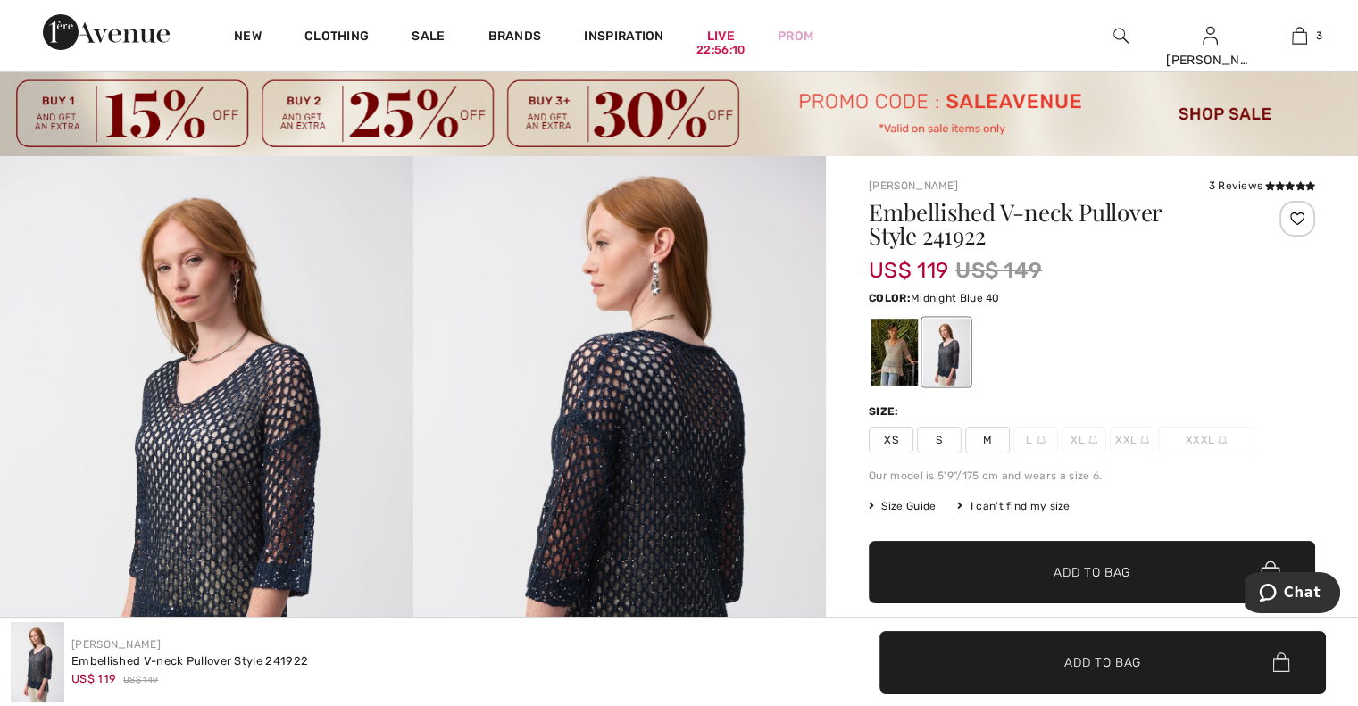
scroll to position [0, 0]
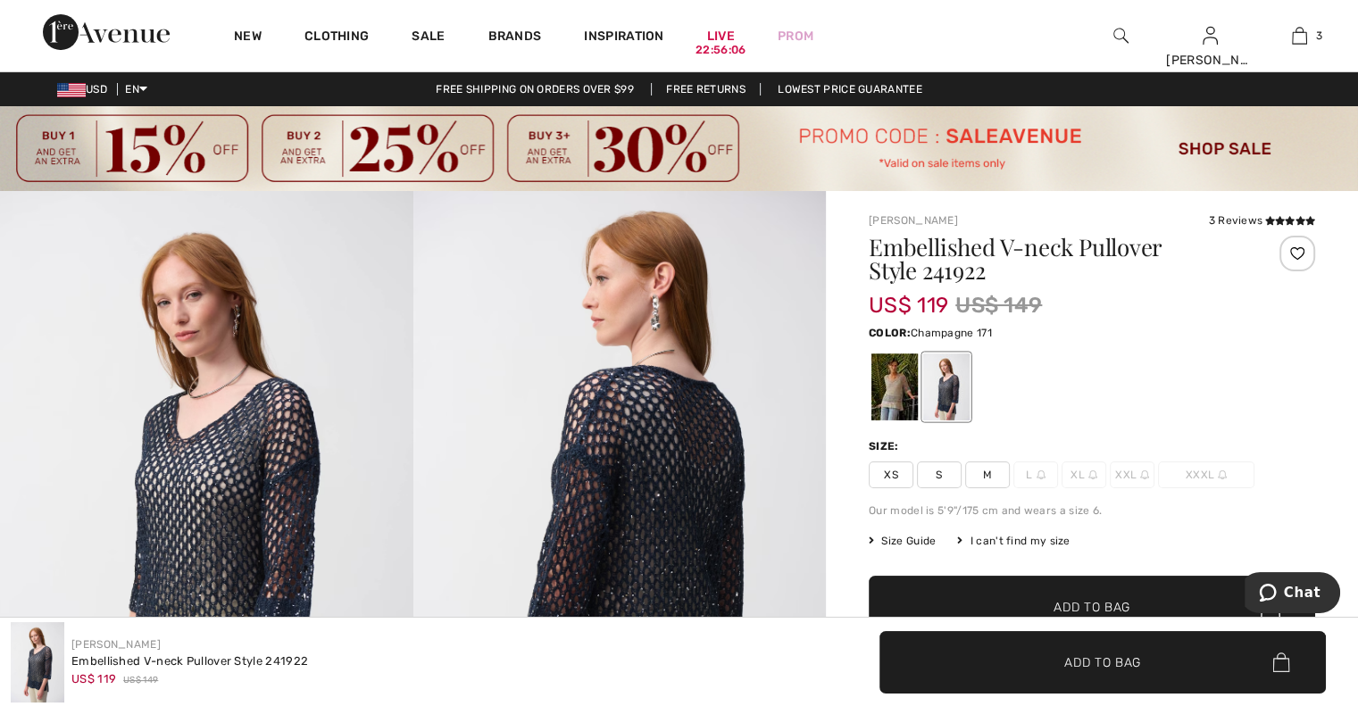
click at [895, 392] on div at bounding box center [894, 387] width 46 height 67
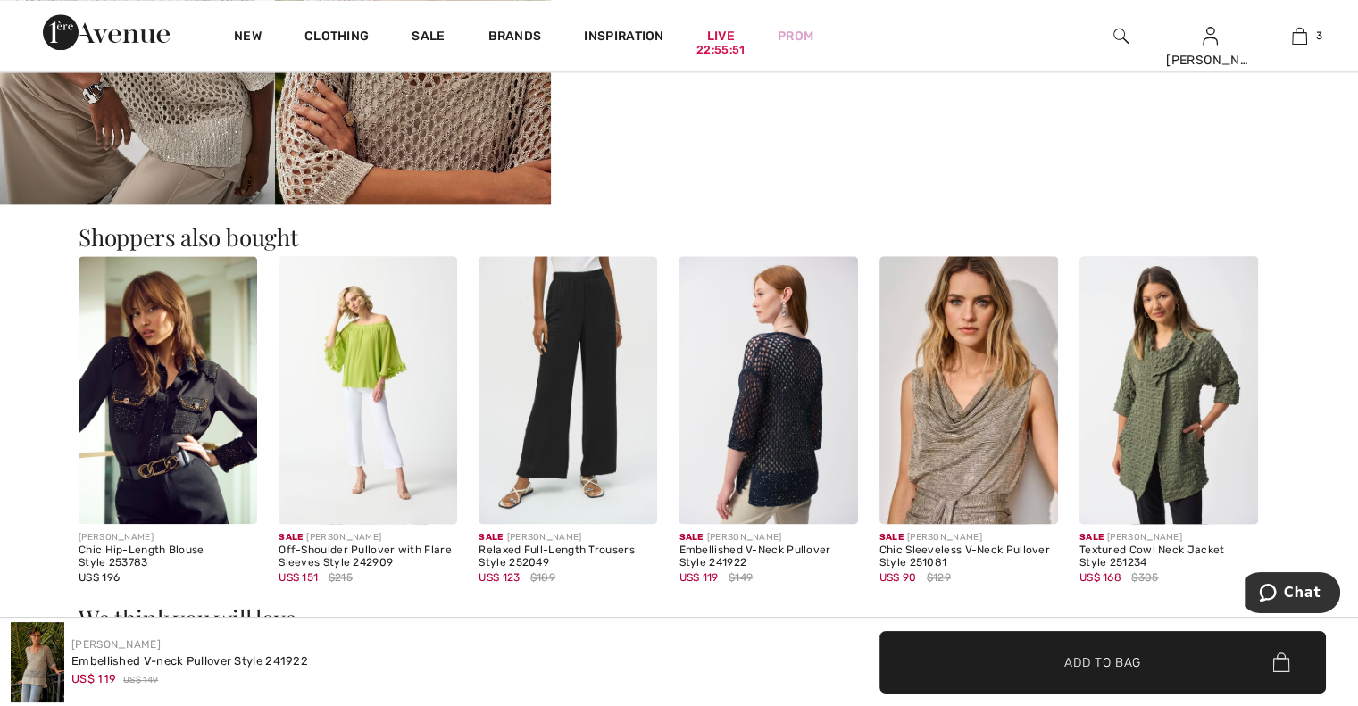
scroll to position [2300, 0]
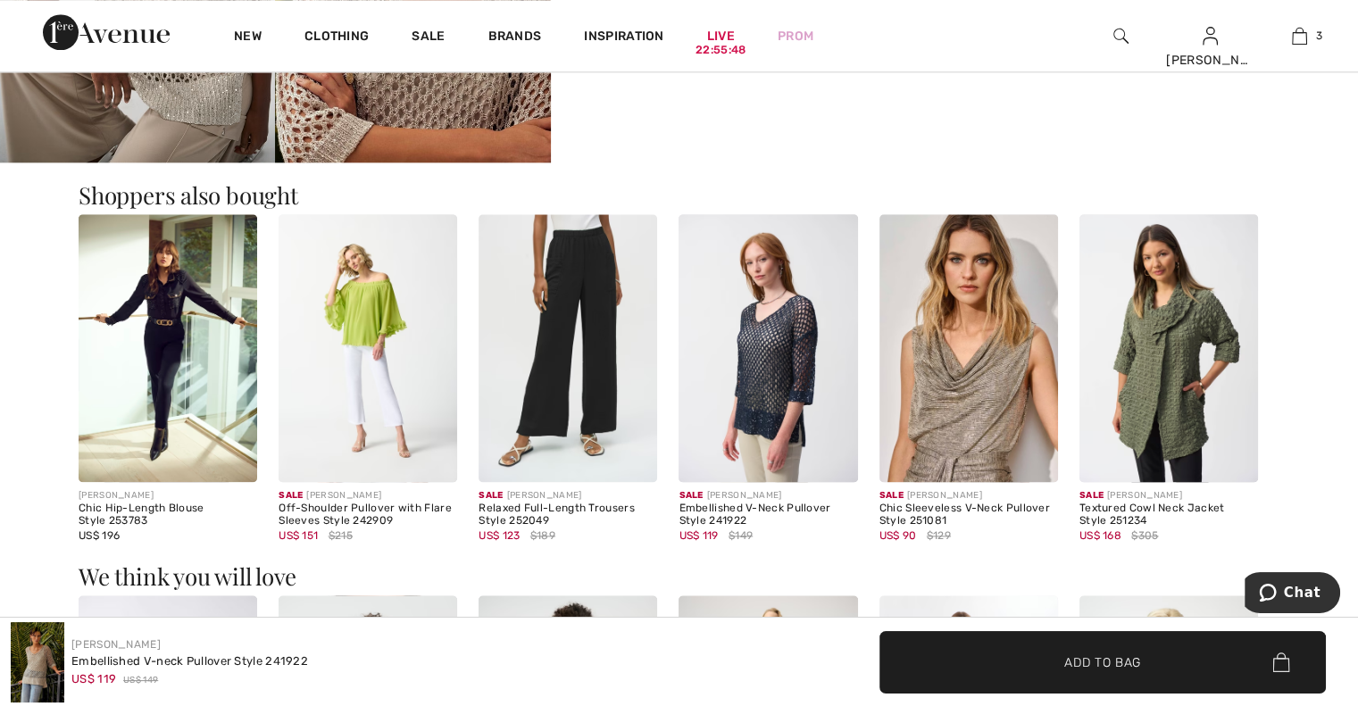
click at [1155, 378] on img at bounding box center [1168, 348] width 179 height 268
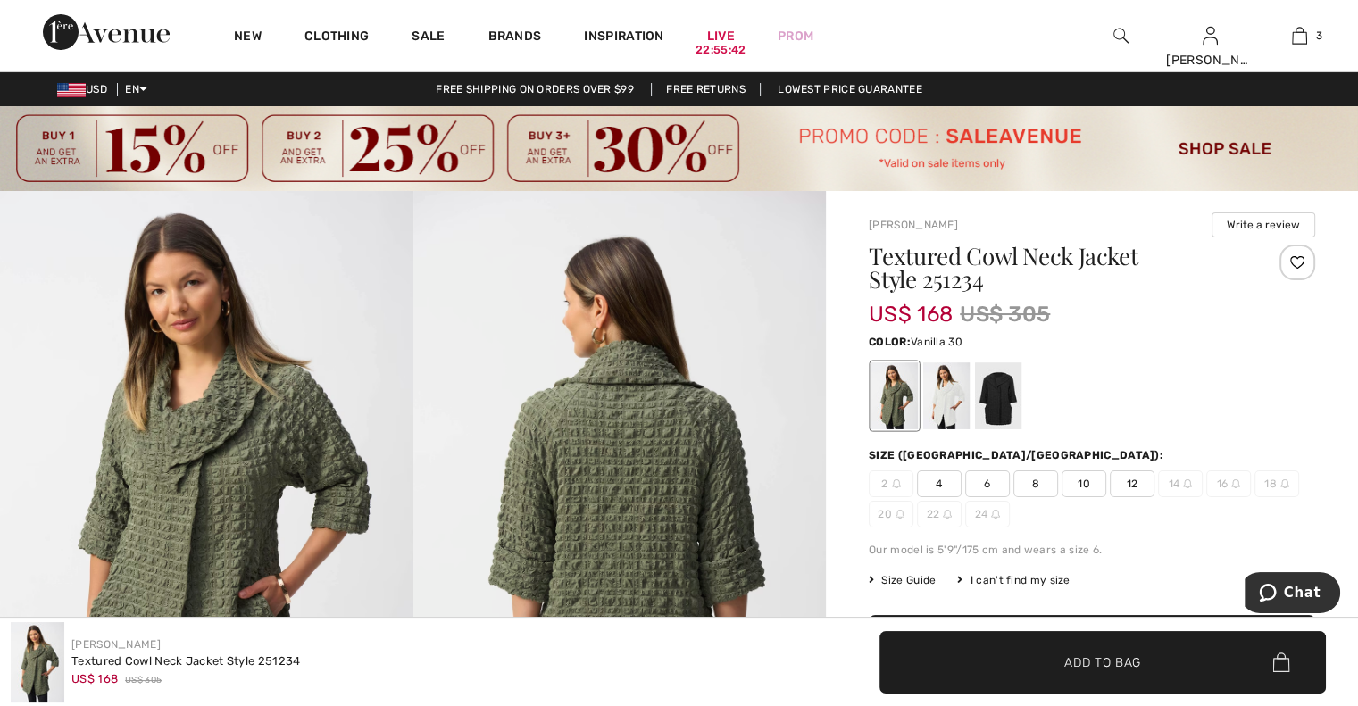
click at [943, 406] on div at bounding box center [946, 395] width 46 height 67
